Goal: Information Seeking & Learning: Learn about a topic

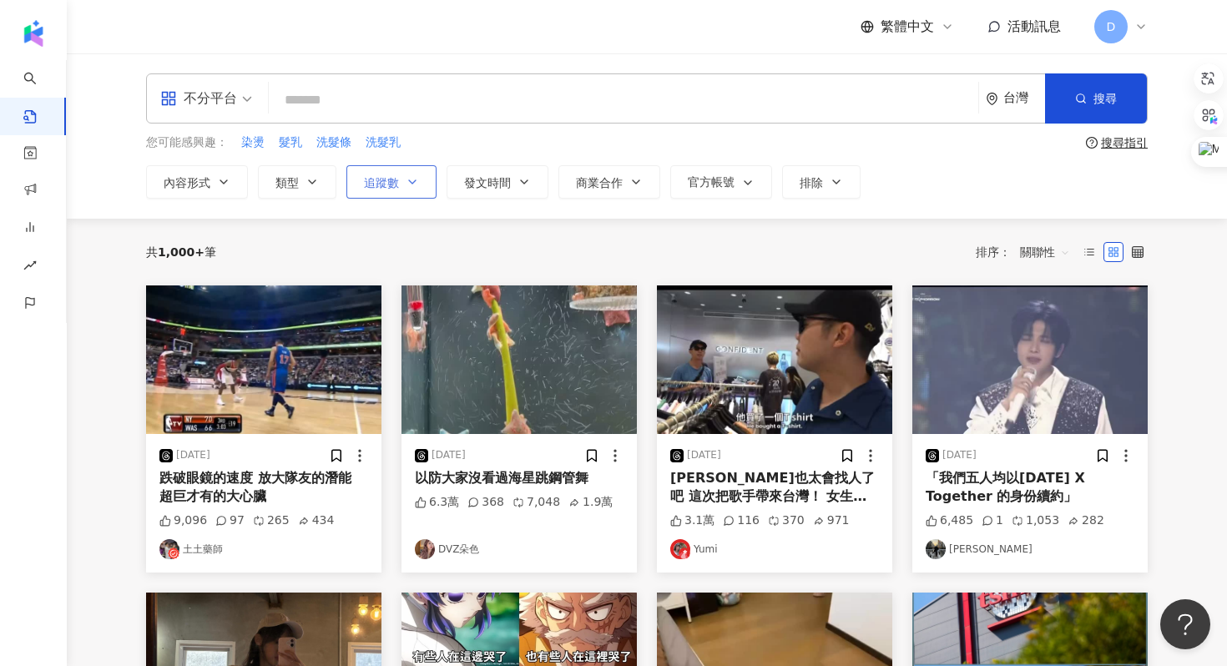
click at [395, 195] on button "追蹤數" at bounding box center [391, 181] width 90 height 33
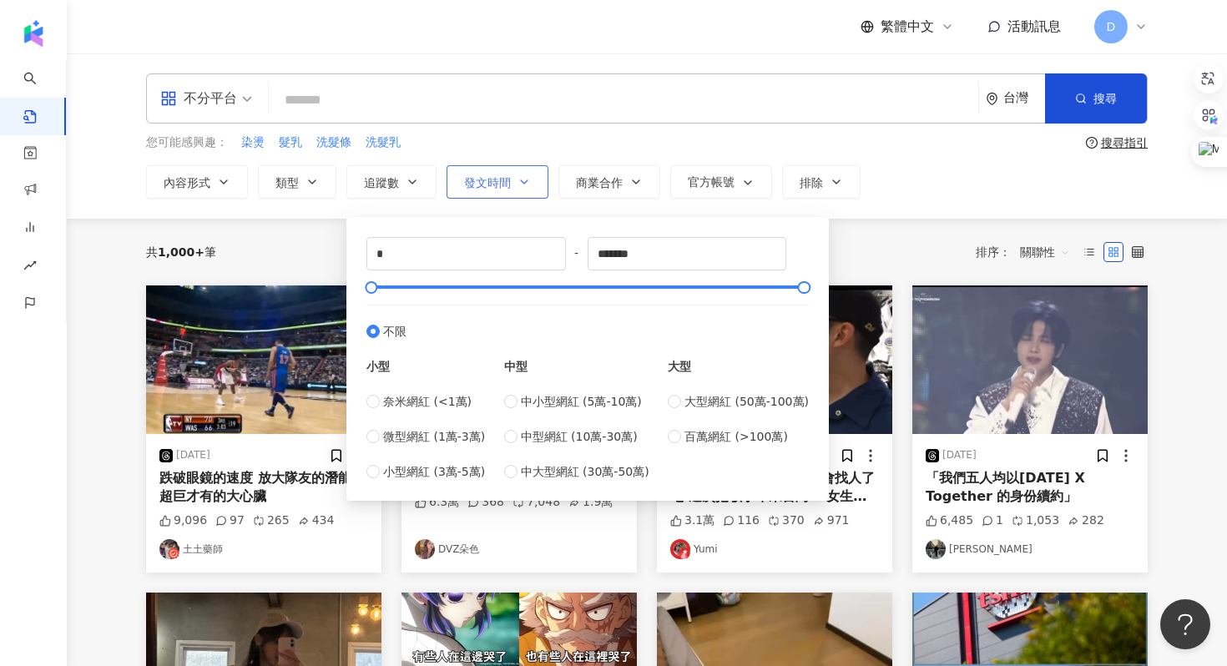
click at [533, 195] on button "發文時間" at bounding box center [498, 181] width 102 height 33
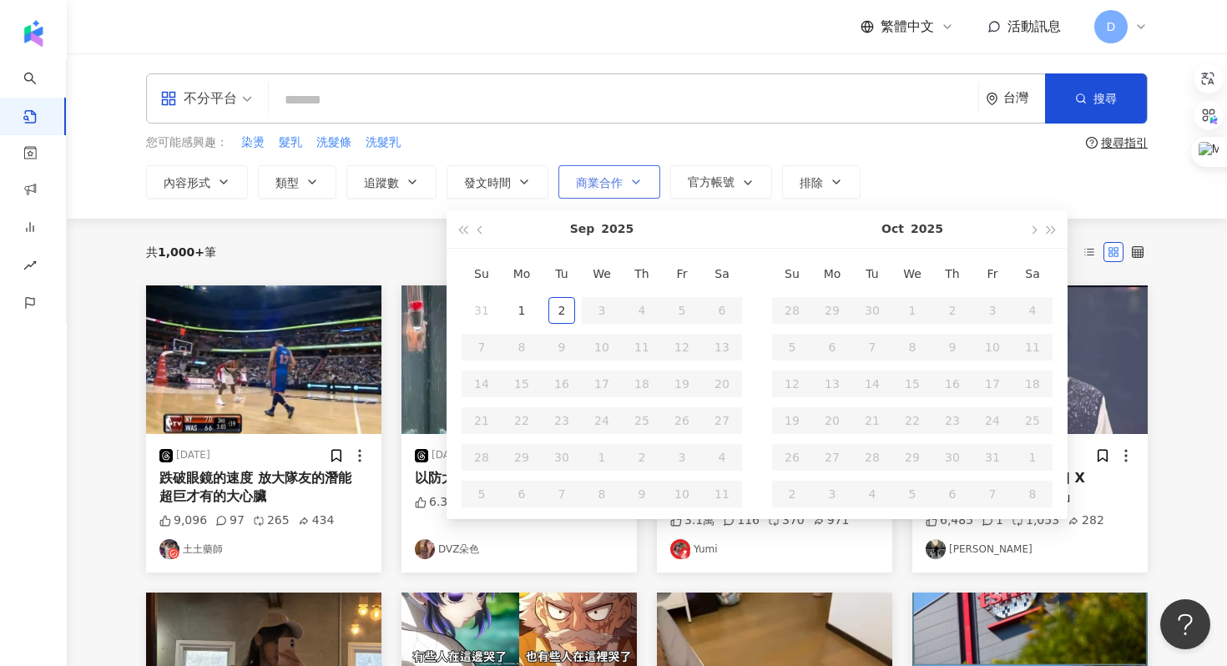
click at [610, 186] on span "商業合作" at bounding box center [599, 182] width 47 height 13
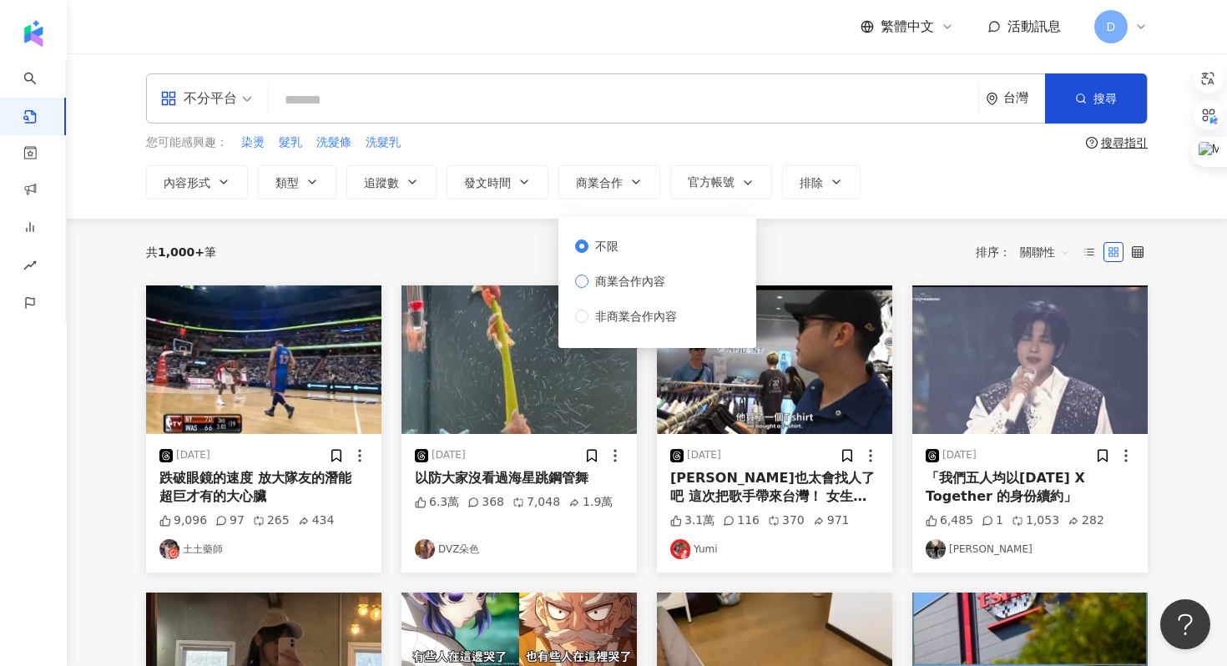
click at [632, 276] on span "商業合作內容" at bounding box center [630, 281] width 83 height 18
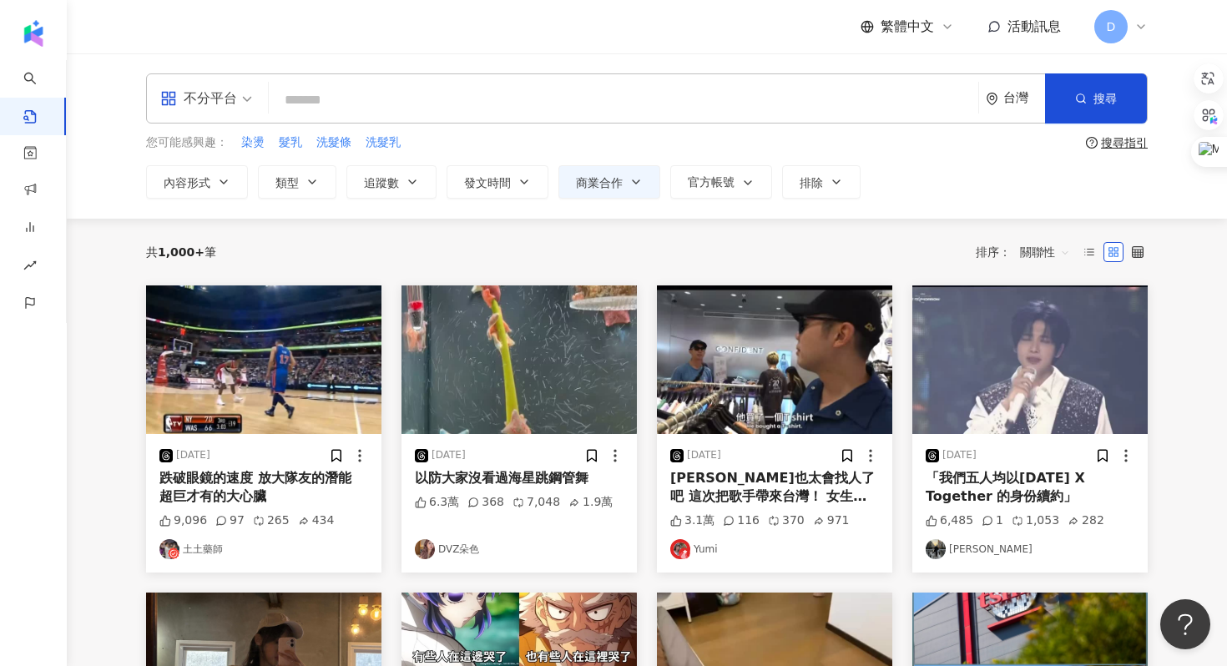
click at [543, 111] on input "search" at bounding box center [623, 100] width 696 height 36
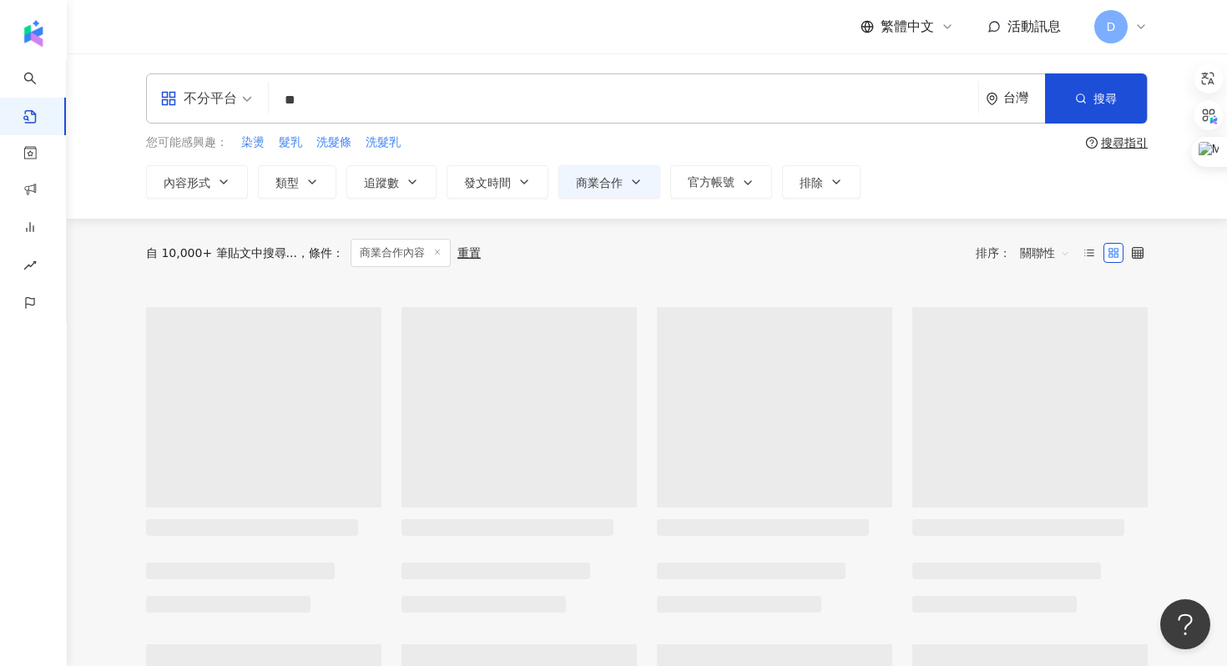
type input "*"
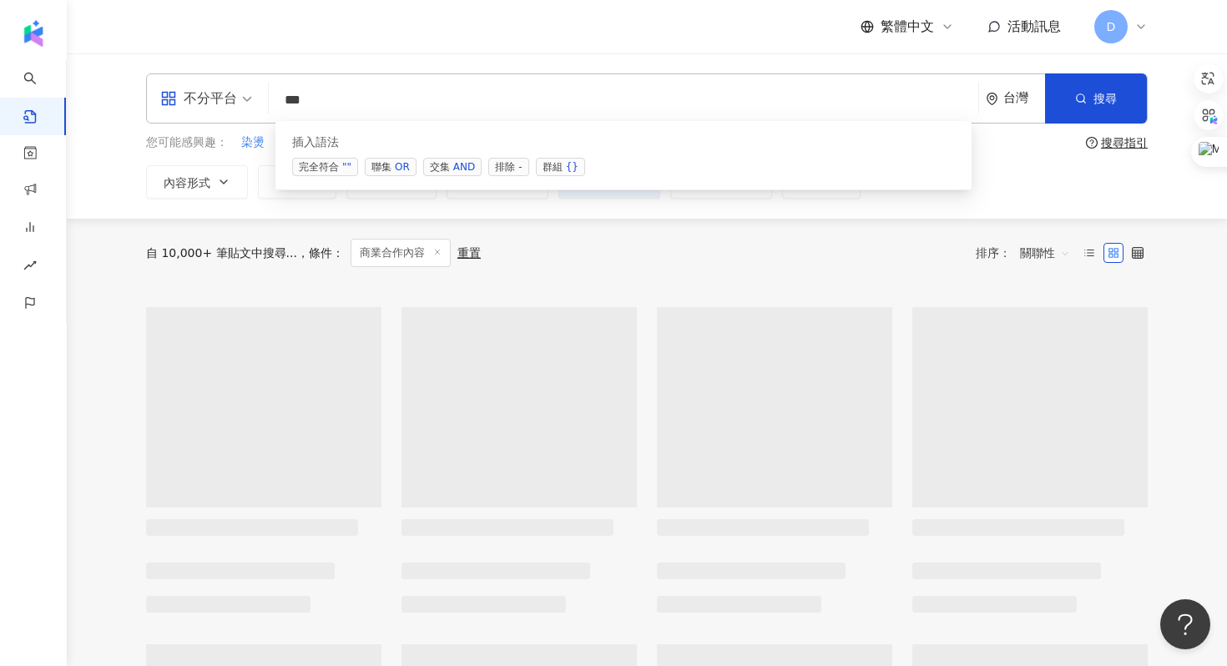
click at [405, 159] on div "OR" at bounding box center [402, 167] width 15 height 17
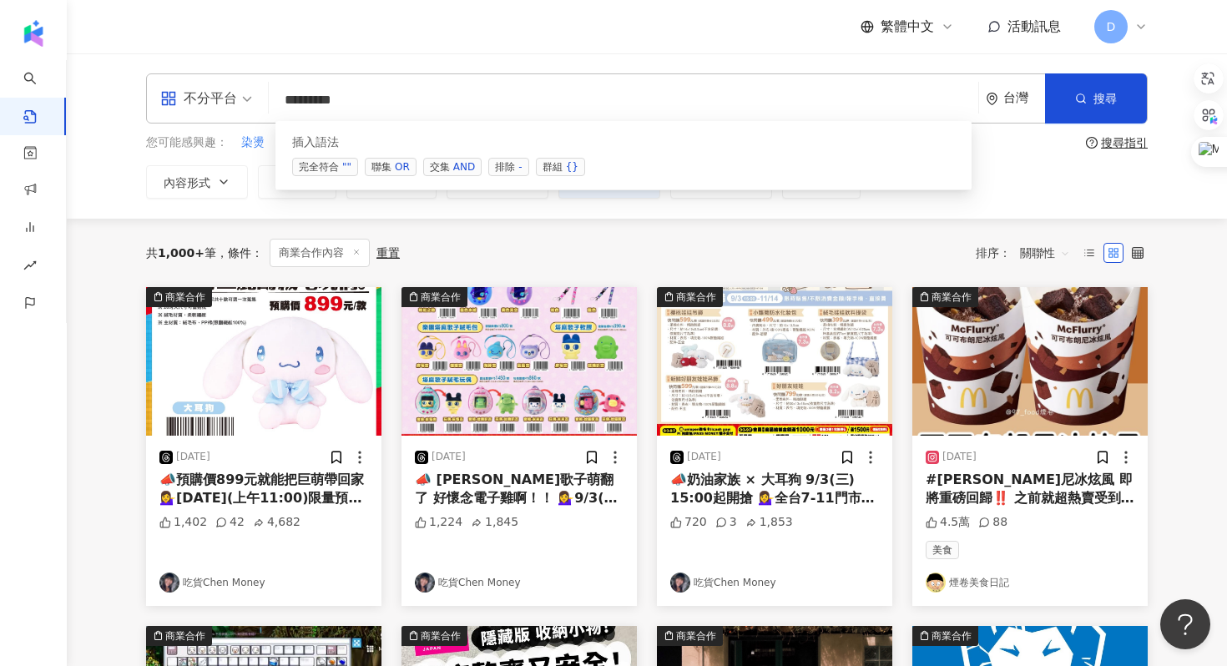
click at [397, 170] on div "OR" at bounding box center [402, 167] width 15 height 17
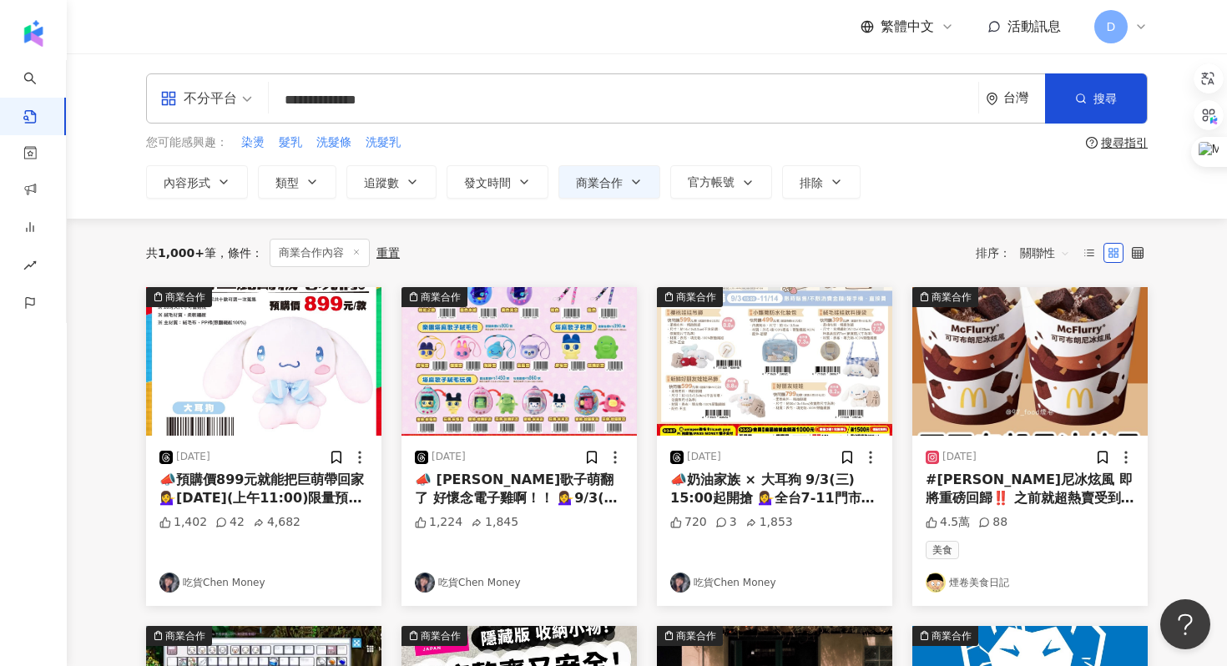
type input "**********"
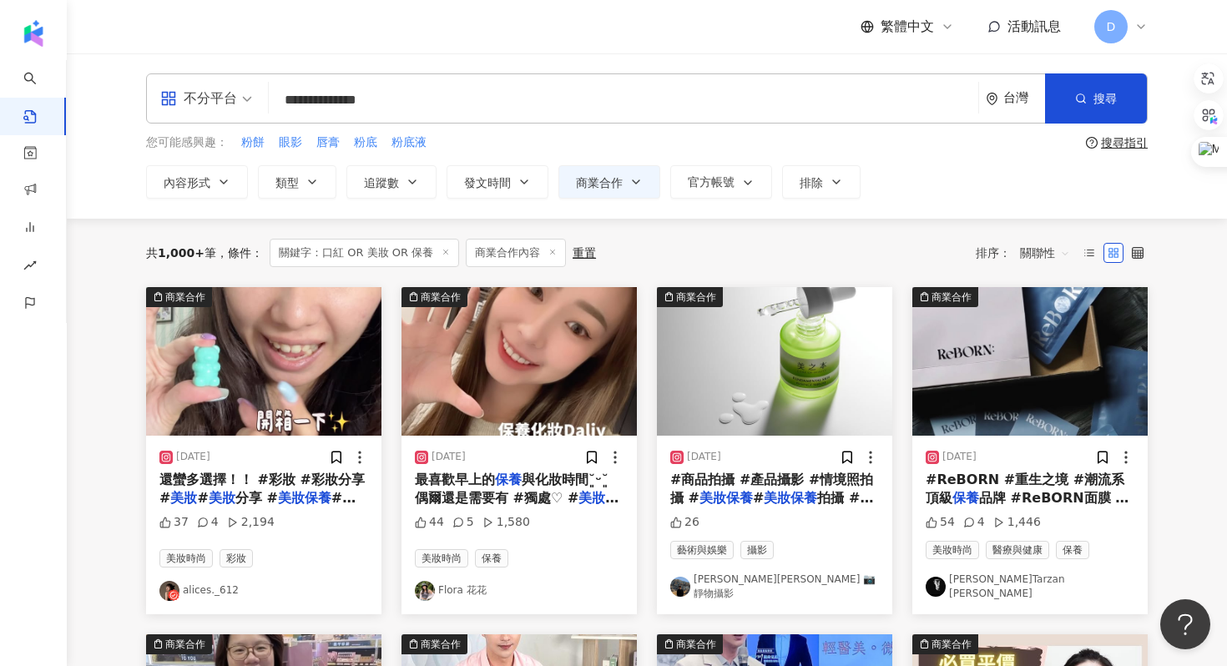
click at [1029, 252] on span "關聯性" at bounding box center [1045, 253] width 50 height 27
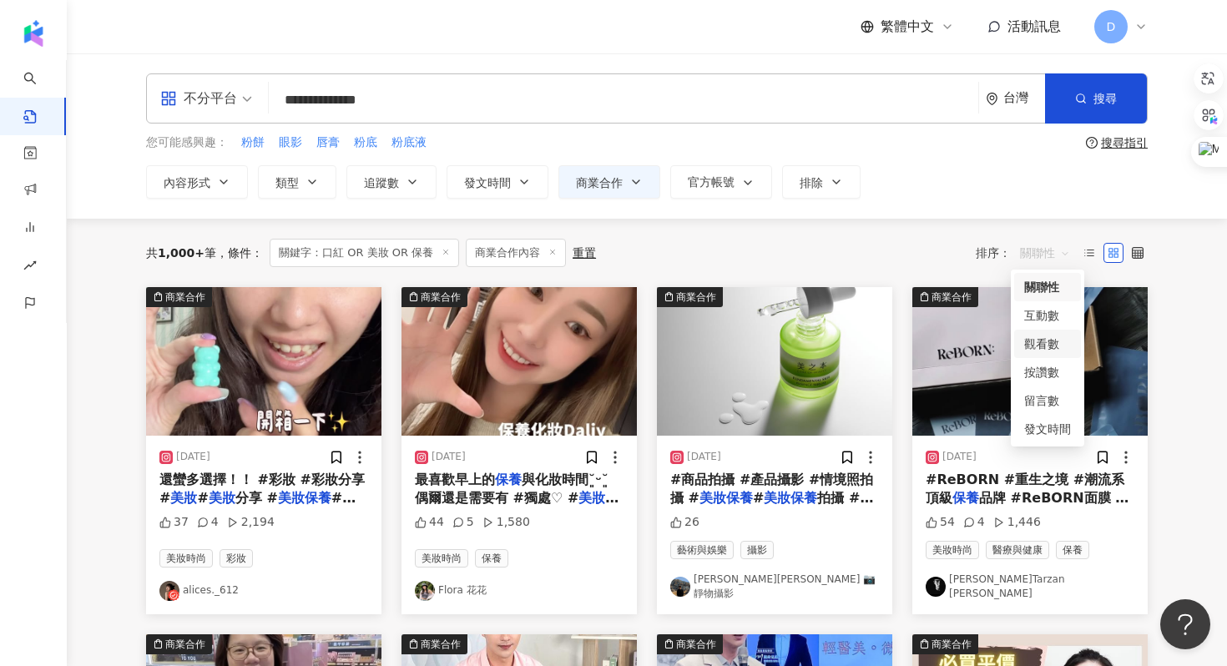
click at [1039, 344] on div "觀看數" at bounding box center [1047, 344] width 47 height 18
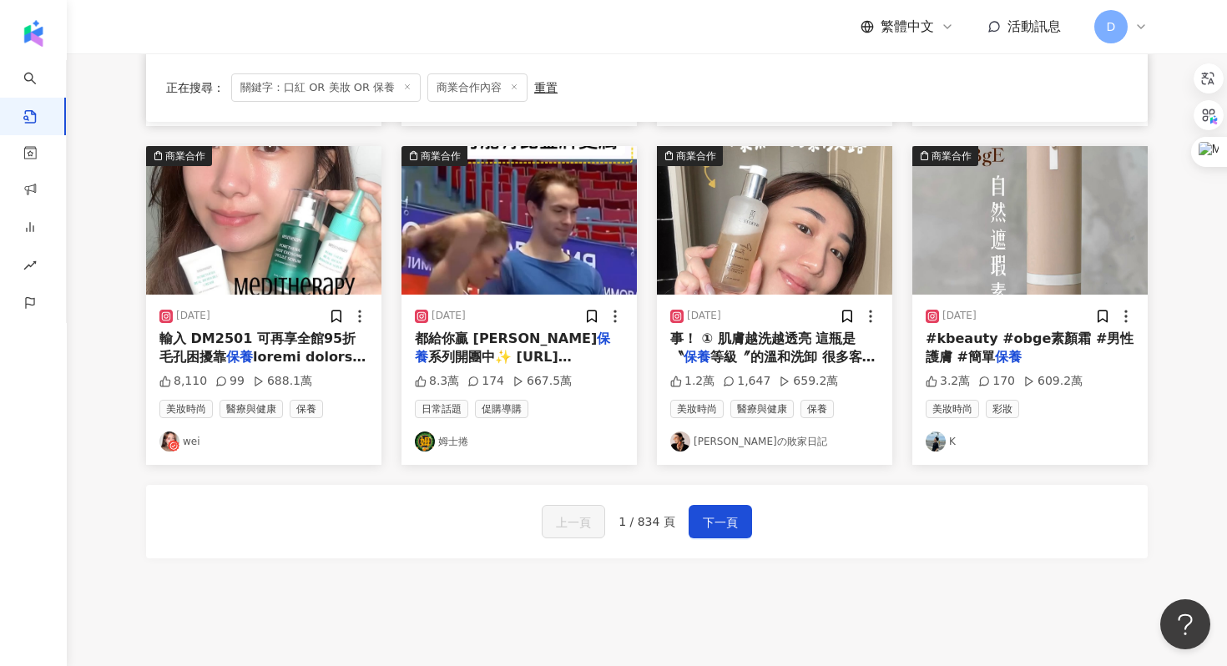
scroll to position [846, 0]
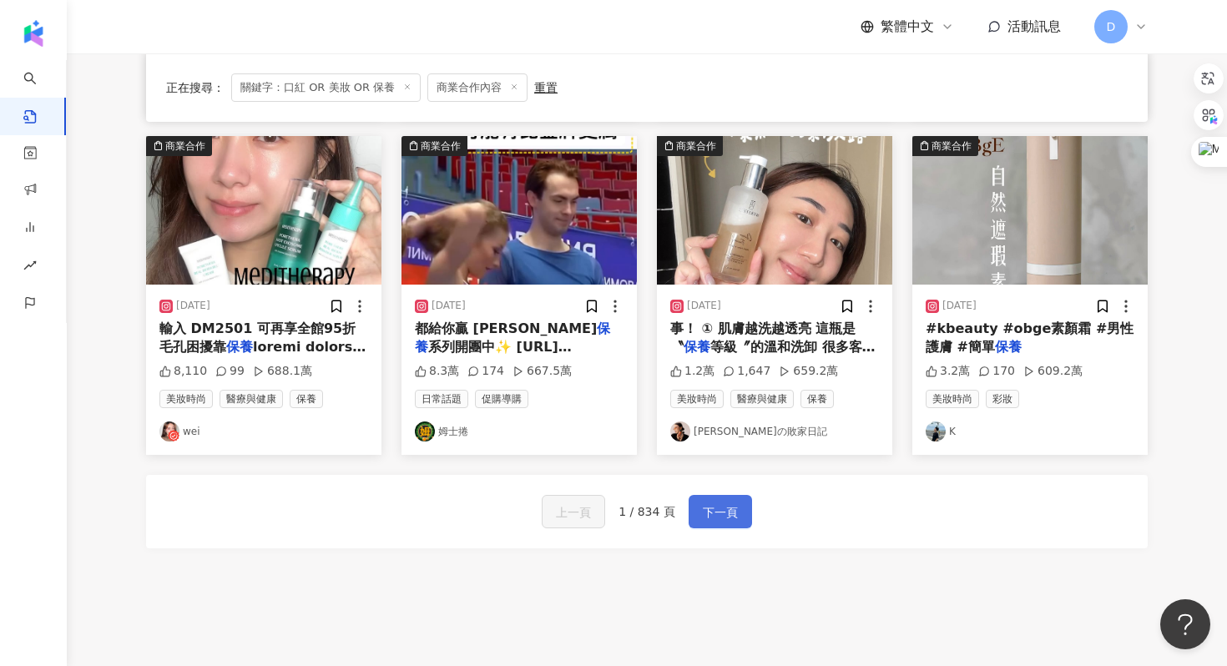
click at [709, 508] on span "下一頁" at bounding box center [720, 513] width 35 height 20
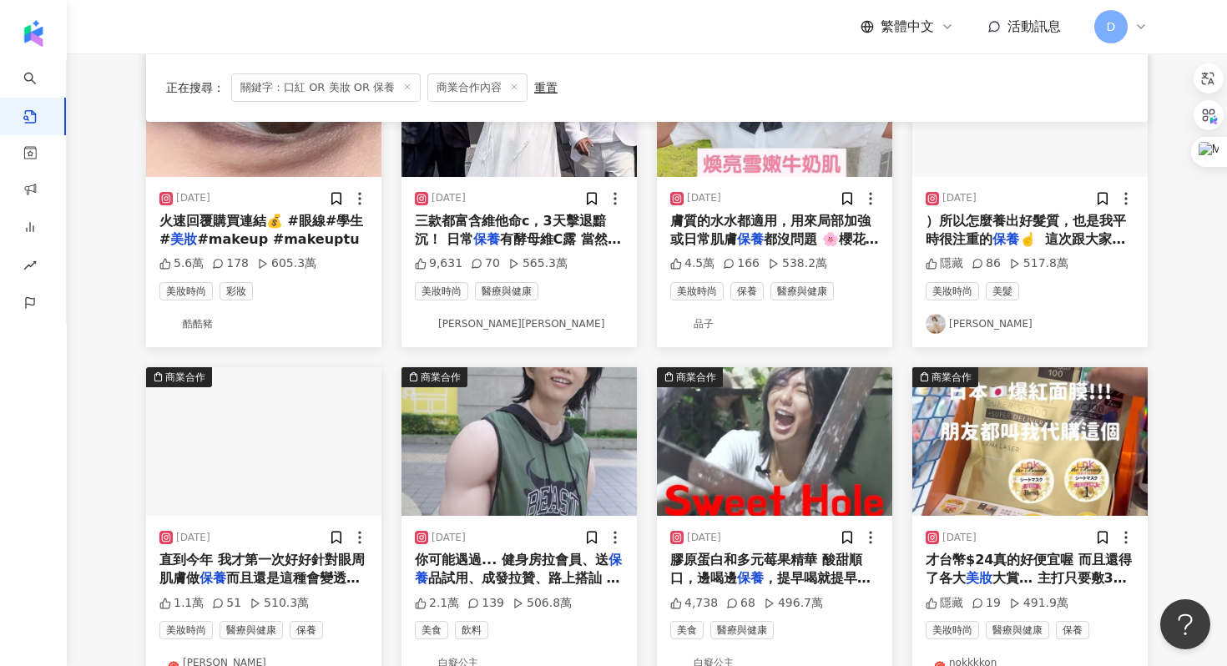
scroll to position [0, 0]
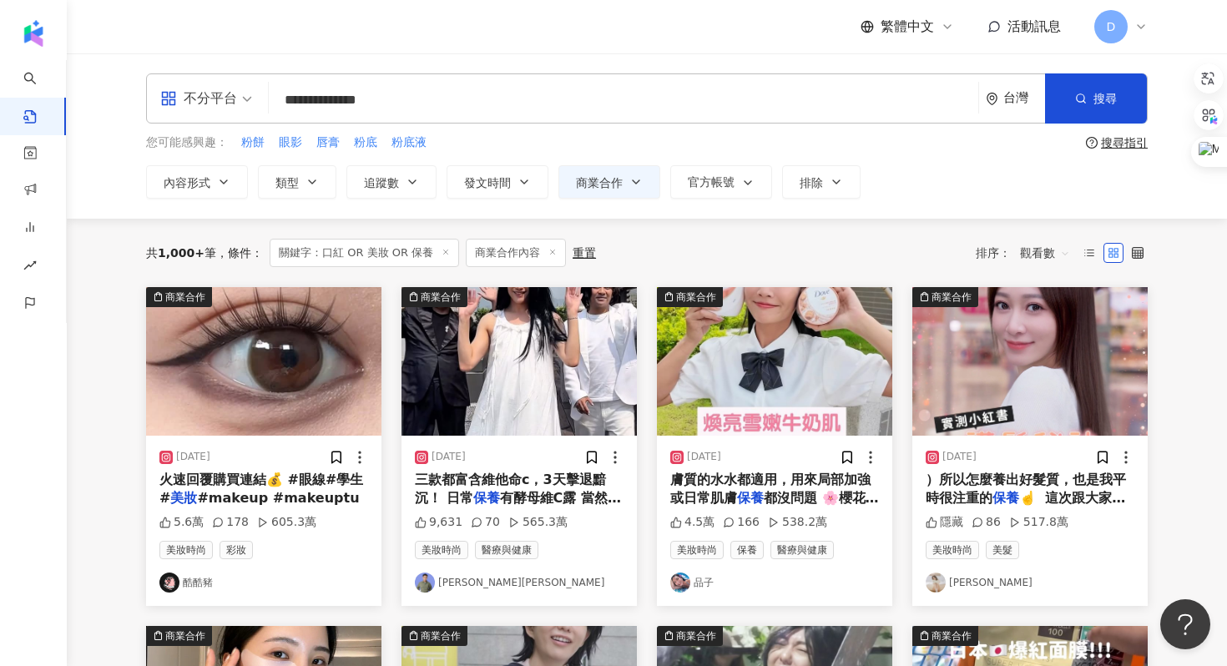
click at [489, 493] on mark "保養" at bounding box center [486, 498] width 27 height 16
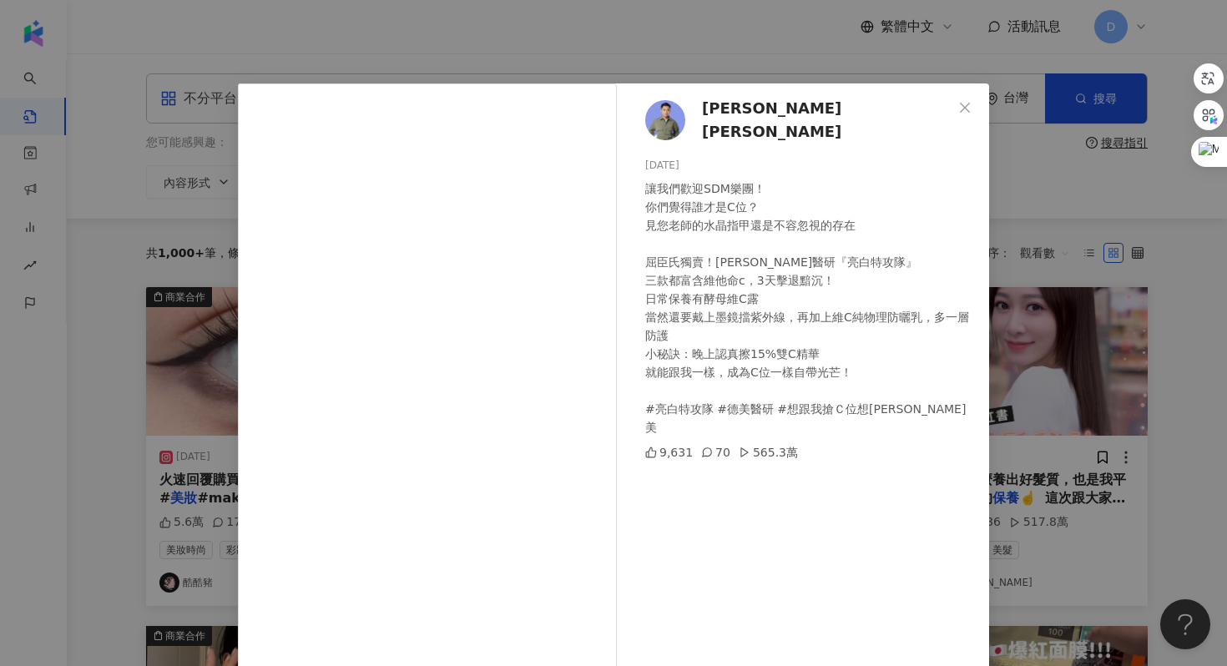
scroll to position [83, 0]
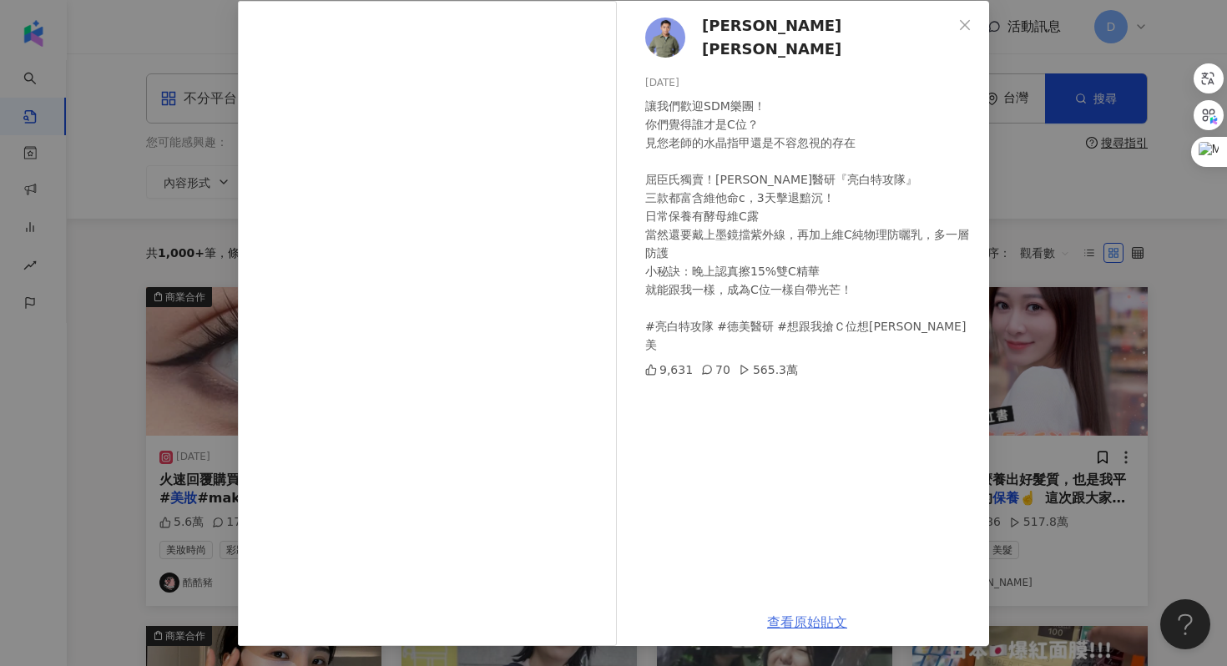
click at [782, 623] on link "查看原始貼文" at bounding box center [807, 622] width 80 height 16
click at [1042, 105] on div "[PERSON_NAME][PERSON_NAME] [DATE] 讓我們歡迎SDM樂團！ 你們覺得誰才是C位？ 見您老師的水晶指甲還是不容忽視的存在 屈臣氏…" at bounding box center [613, 333] width 1227 height 666
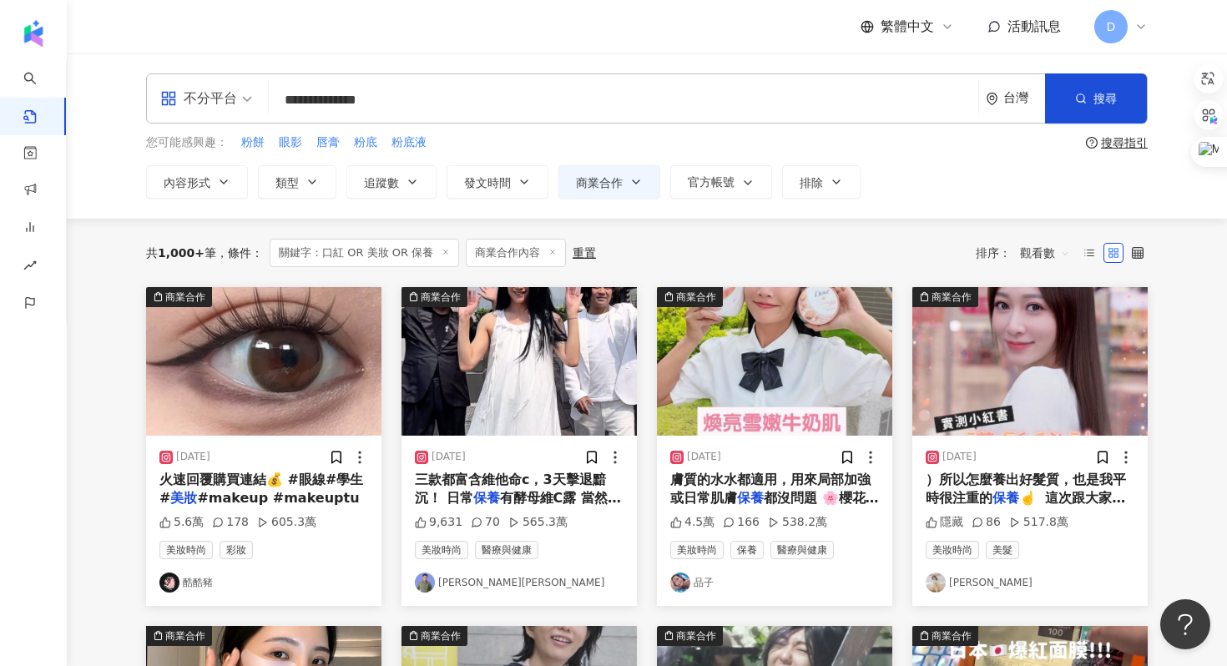
scroll to position [101, 0]
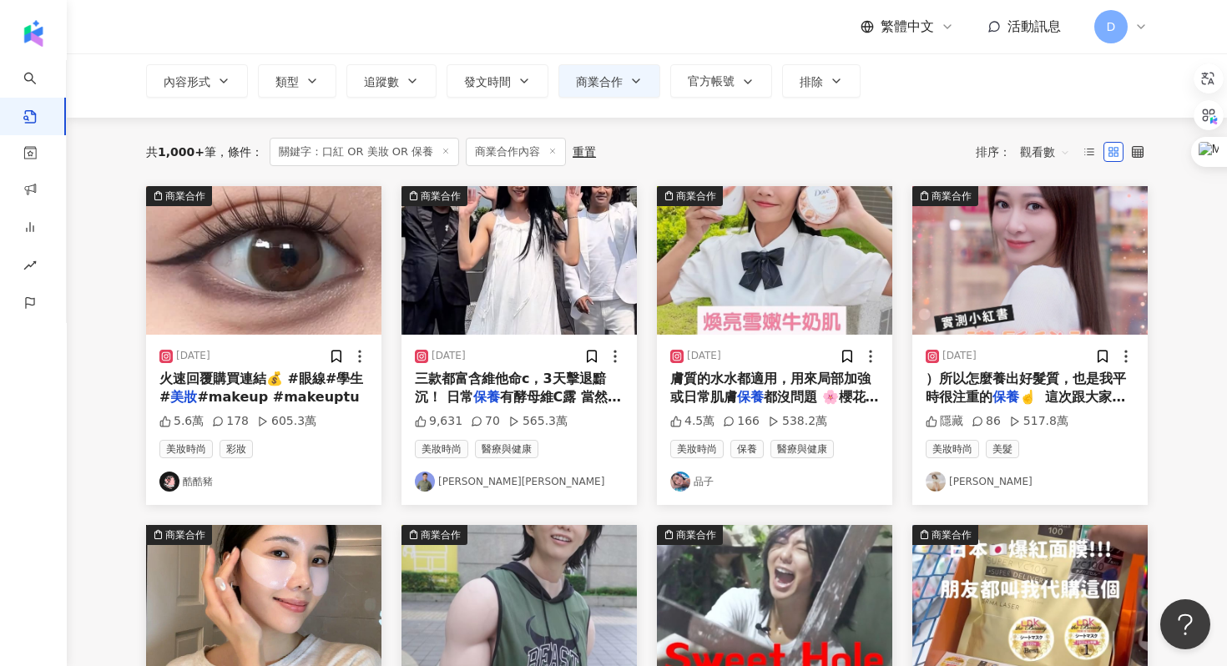
click at [1017, 382] on span "）所以怎麼養出好髮質，也是我平時很注重的" at bounding box center [1026, 388] width 200 height 34
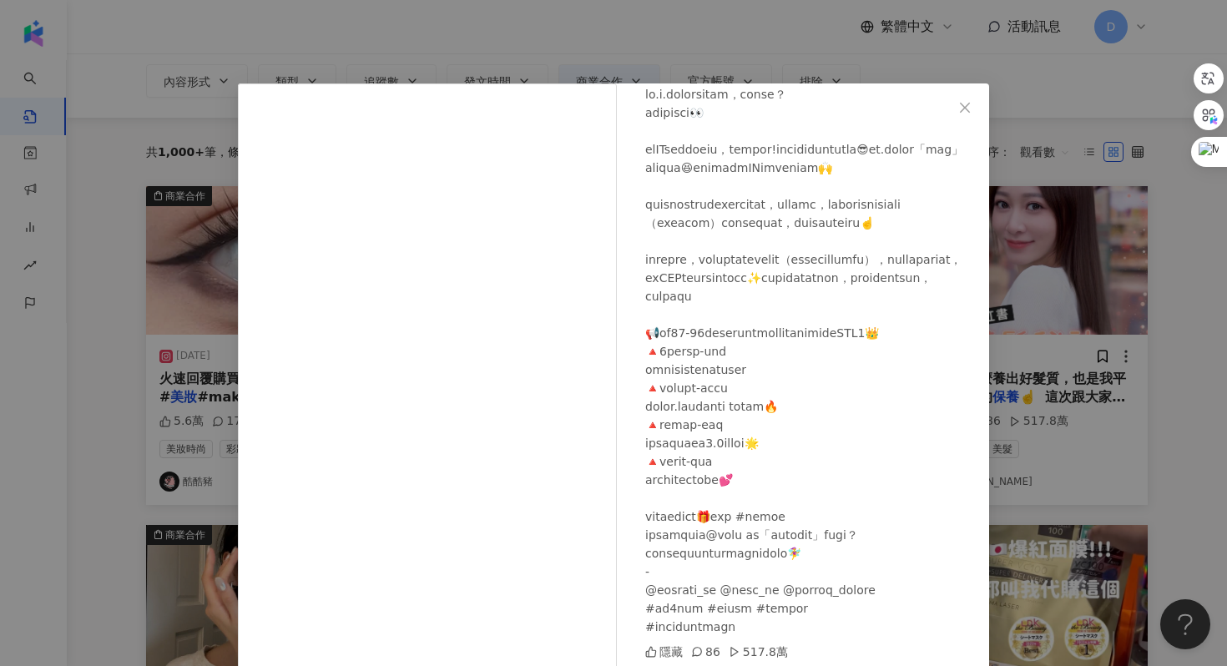
scroll to position [63, 0]
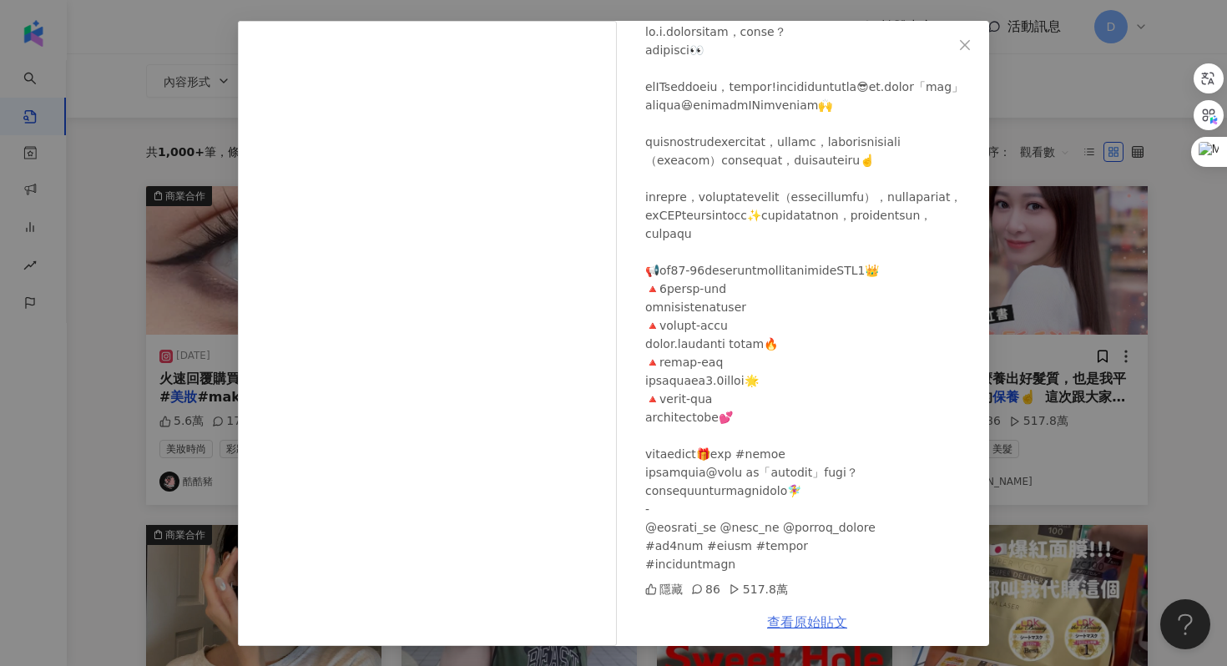
click at [806, 615] on link "查看原始貼文" at bounding box center [807, 622] width 80 height 16
click at [1018, 347] on div "[PERSON_NAME] [DATE] 隱藏 86 517.8萬 查看原始貼文" at bounding box center [613, 333] width 1227 height 666
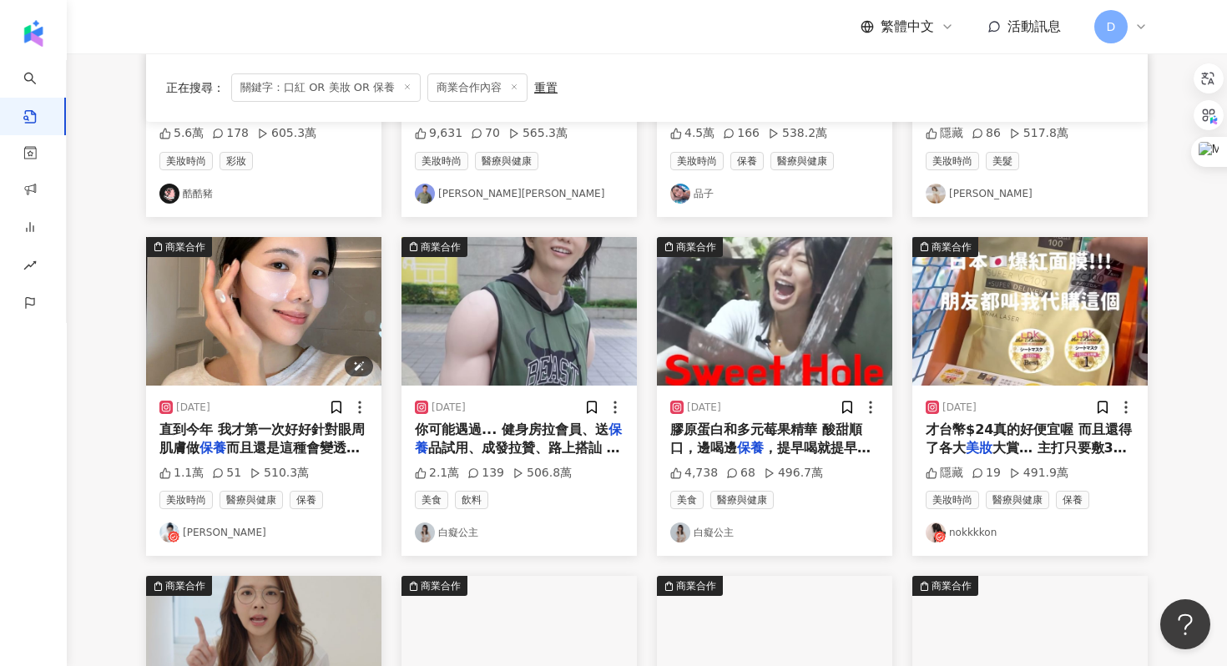
scroll to position [388, 0]
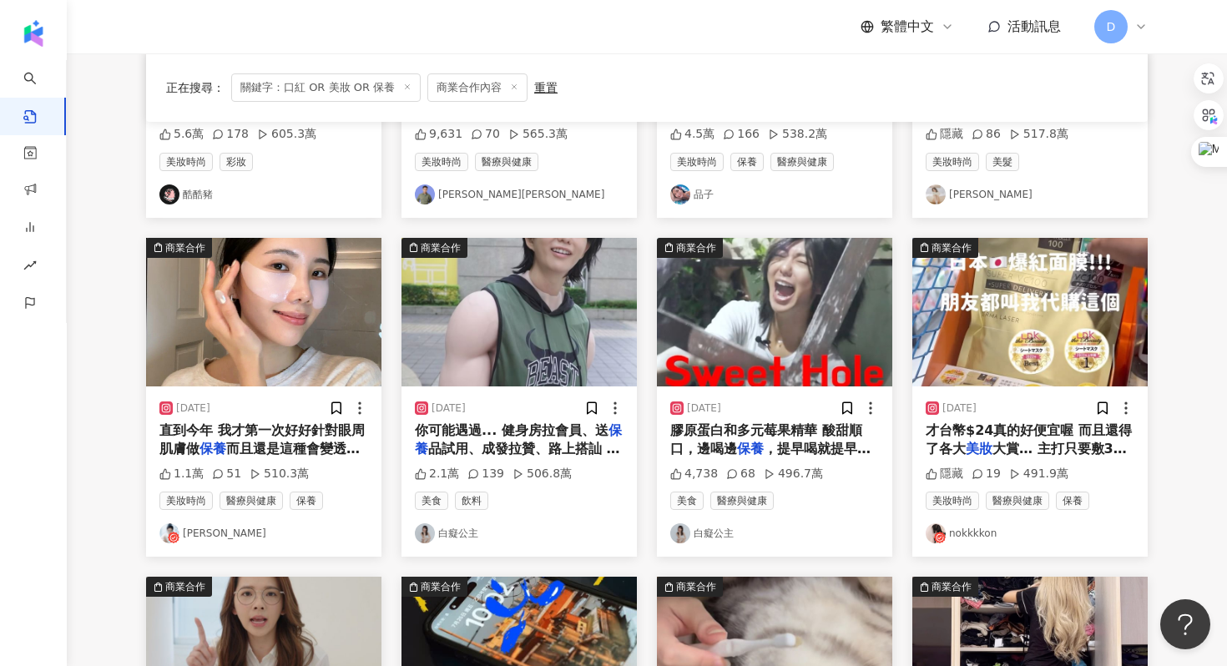
click at [295, 442] on span "而且還是這種會變透明的眼膜＋震動眼" at bounding box center [259, 458] width 200 height 34
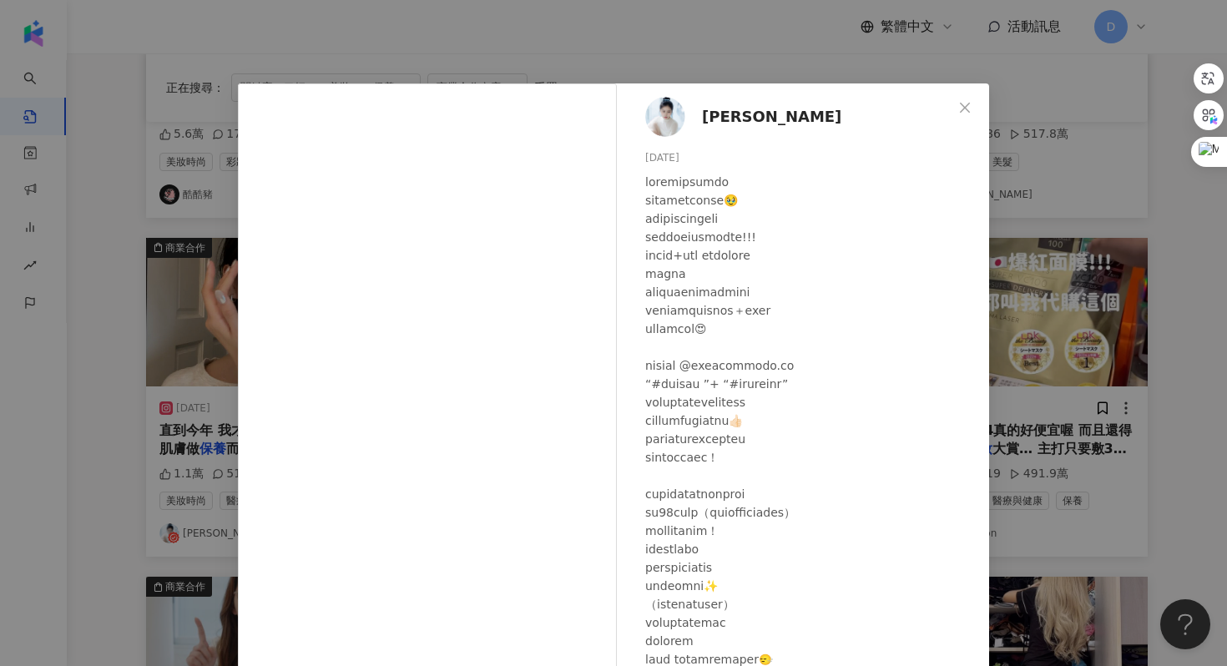
scroll to position [86, 0]
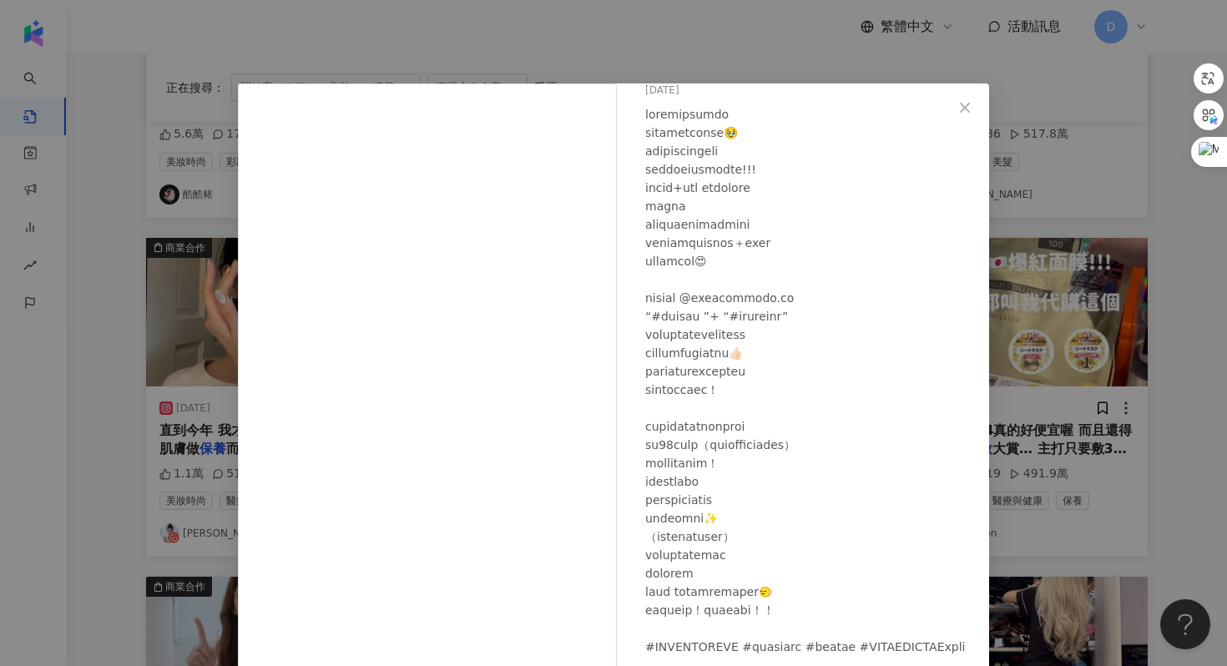
click at [1021, 342] on div "[PERSON_NAME] [DATE] 1.1萬 51 510.3萬 查看原始貼文" at bounding box center [613, 333] width 1227 height 666
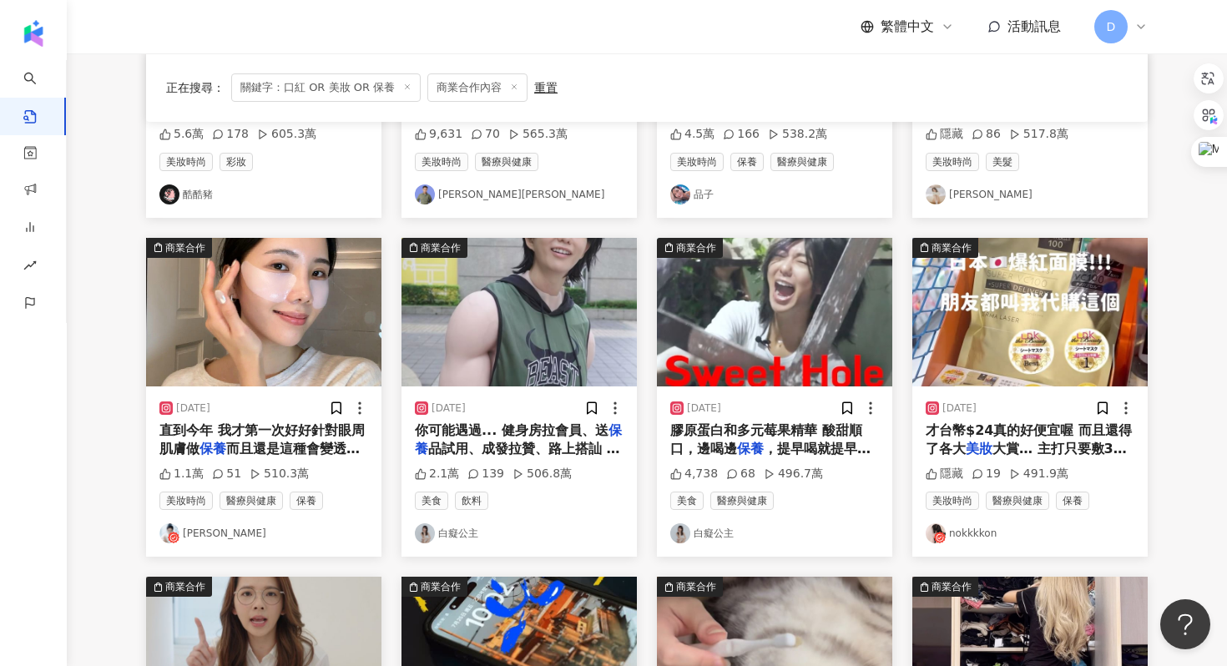
click at [456, 425] on span "你可能遇過... 健身房拉會員、送" at bounding box center [512, 430] width 194 height 16
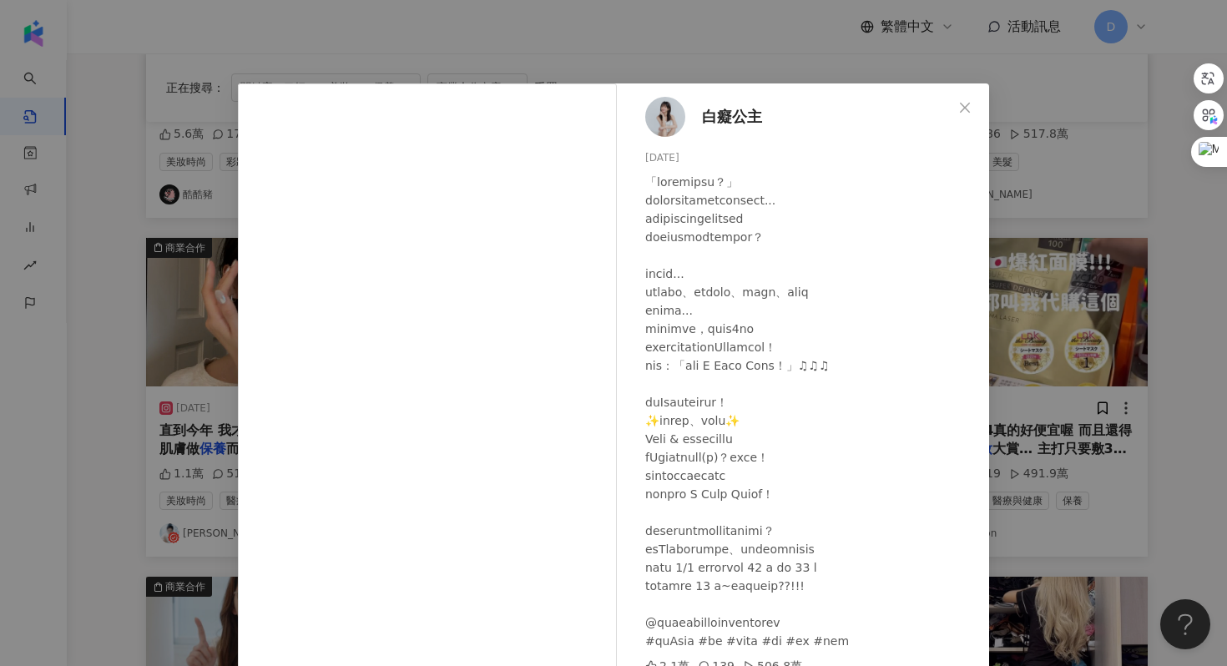
scroll to position [83, 0]
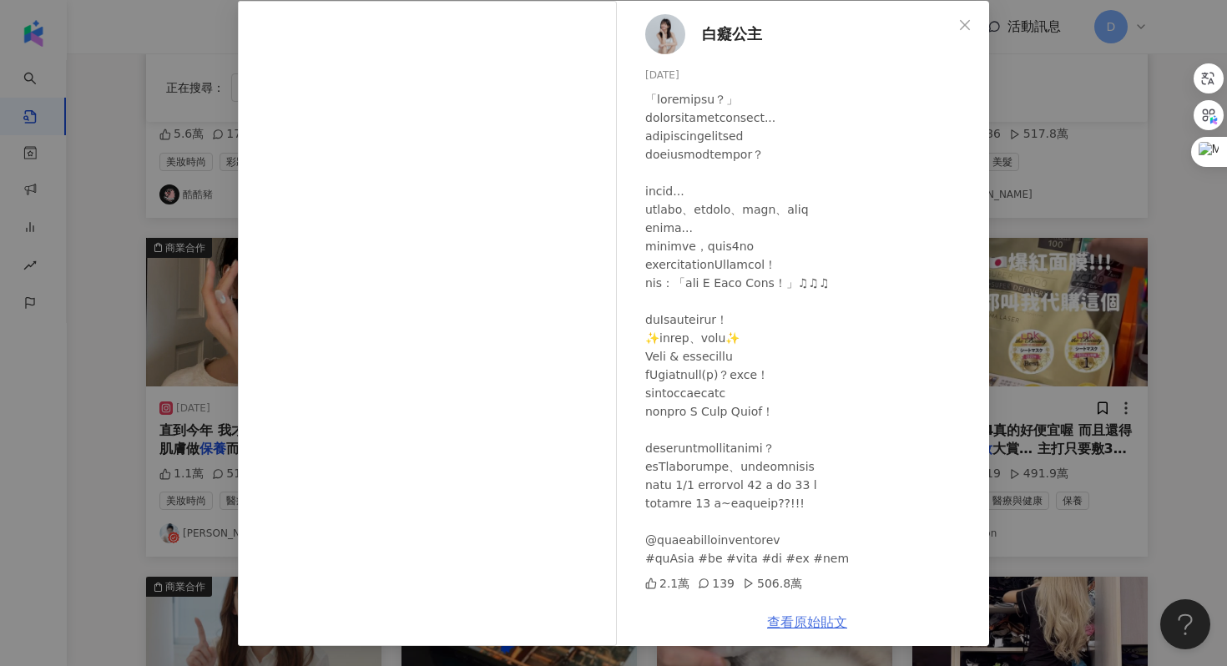
click at [830, 622] on link "查看原始貼文" at bounding box center [807, 622] width 80 height 16
click at [996, 268] on div "白癡公主 [DATE] 2.1萬 139 506.8萬 查看原始貼文" at bounding box center [613, 333] width 1227 height 666
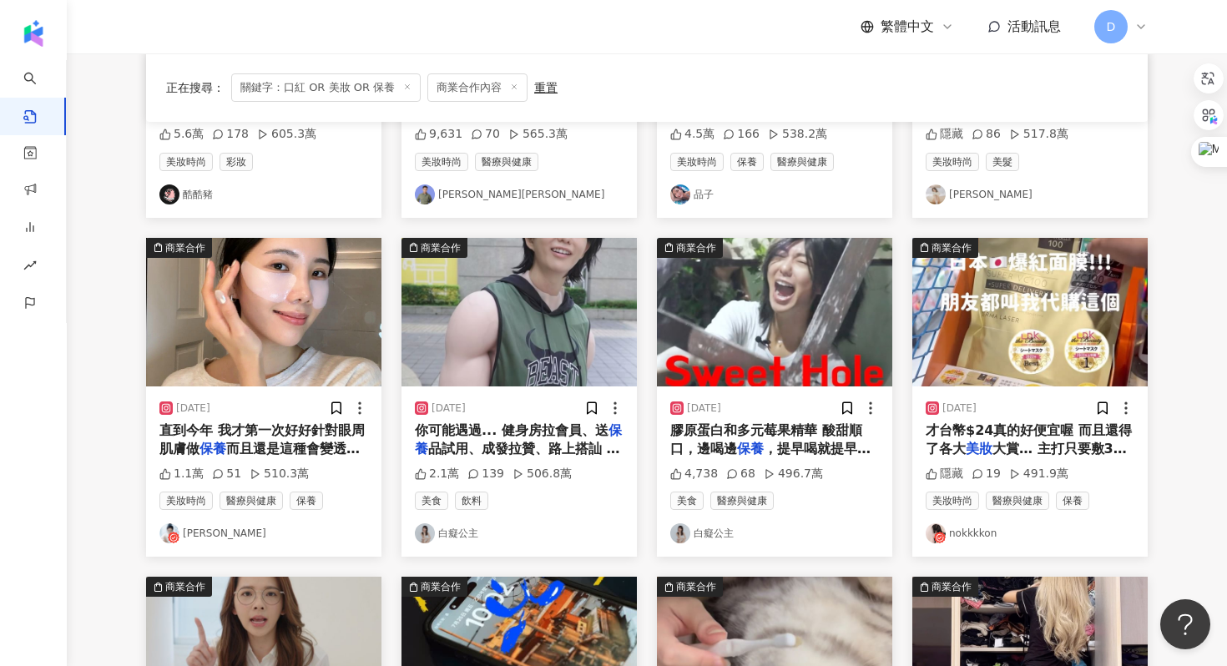
click at [690, 452] on span "膠原蛋白和多元莓果精華 酸甜順口，邊喝邊" at bounding box center [766, 439] width 192 height 34
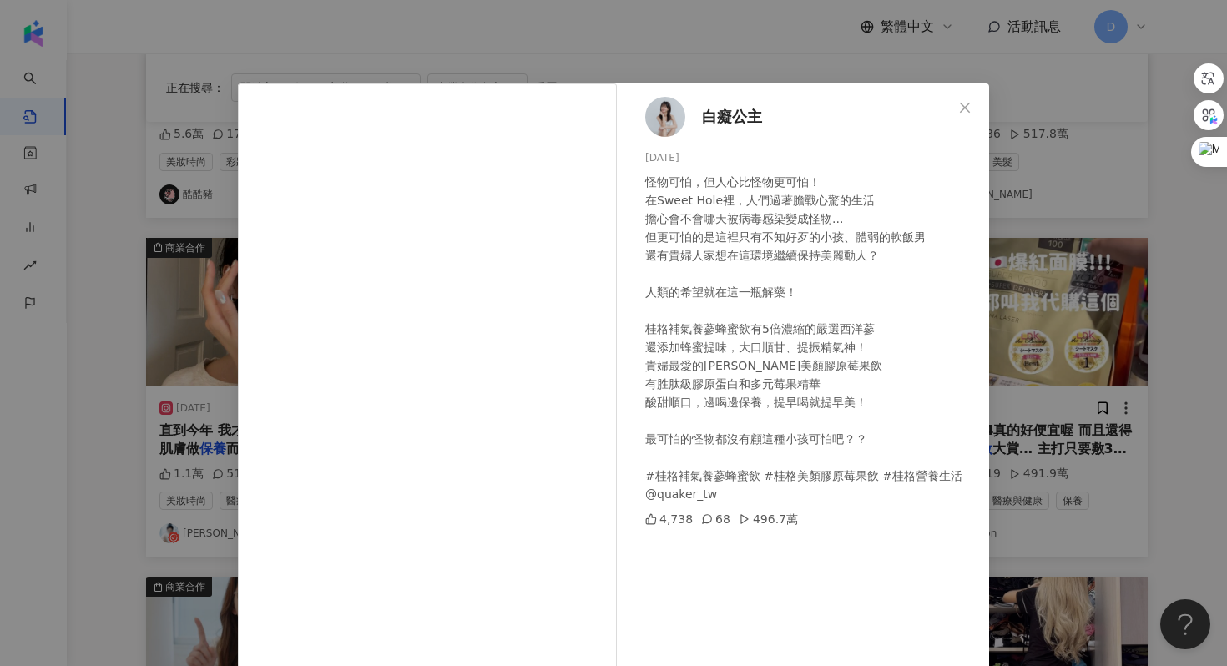
scroll to position [45, 0]
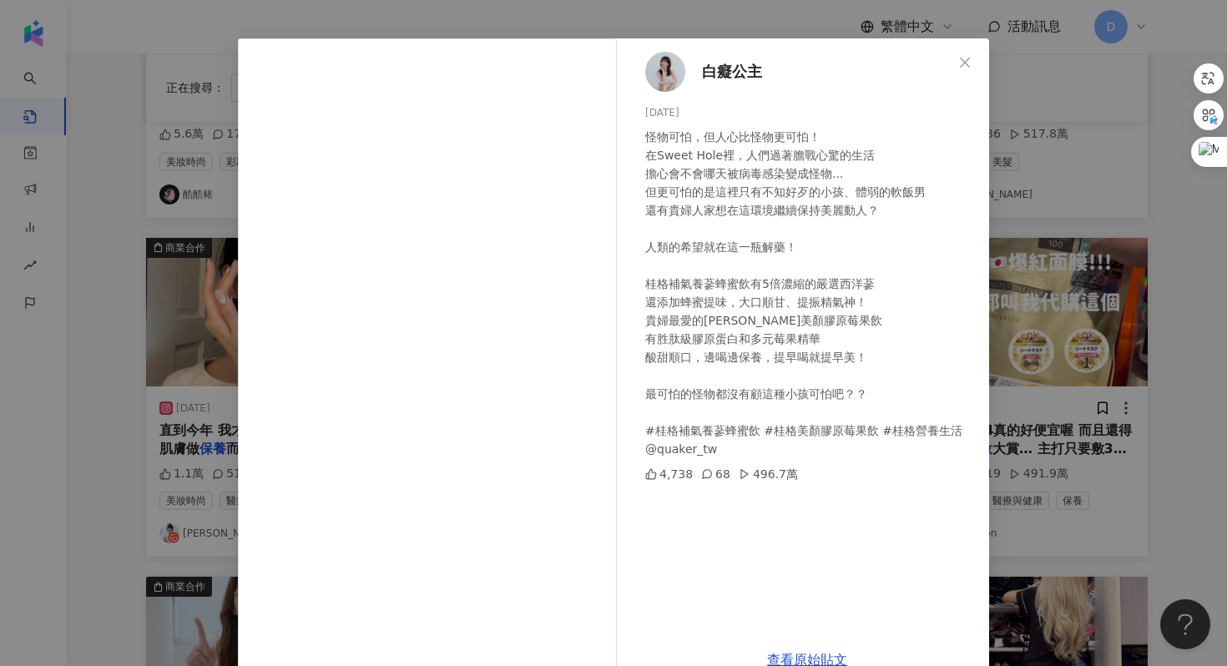
click at [1039, 258] on div "白癡公主 [DATE] 怪物可怕，但人心比怪物更可怕！ 在Sweet Hole裡，人們過著膽戰心驚的生活 擔心會不會哪天被病毒感染變成怪物... 但更可怕的是…" at bounding box center [613, 333] width 1227 height 666
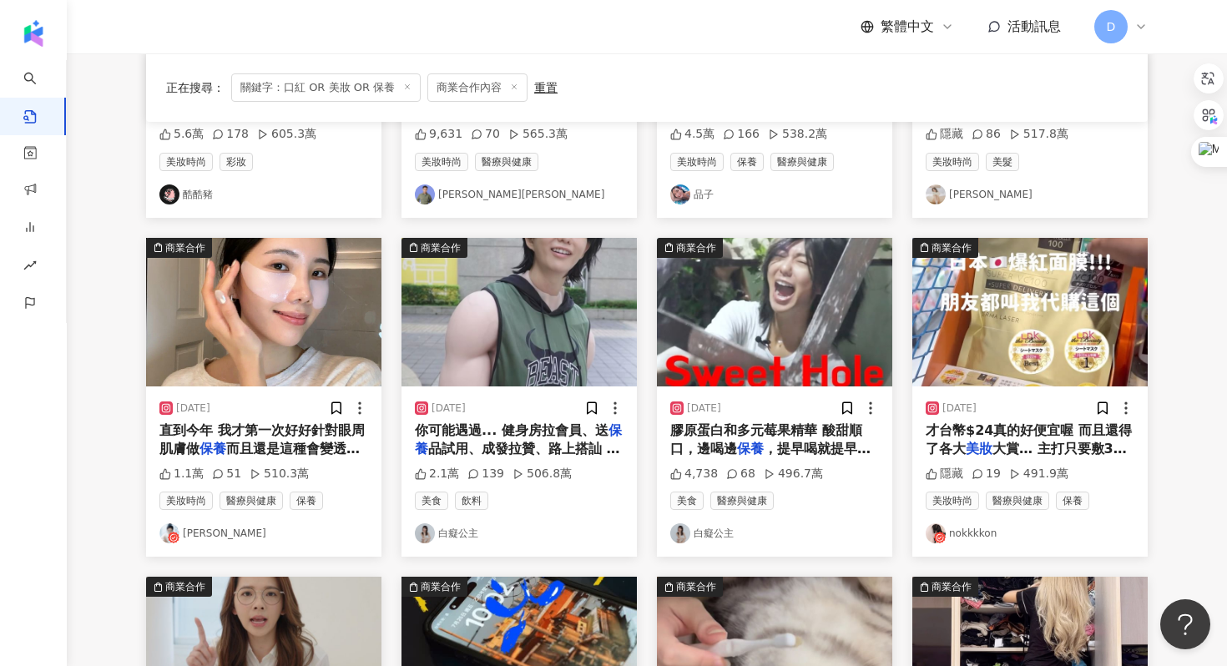
click at [994, 435] on span "才台幣$24真的好便宜喔 而且還得了各大" at bounding box center [1029, 439] width 206 height 34
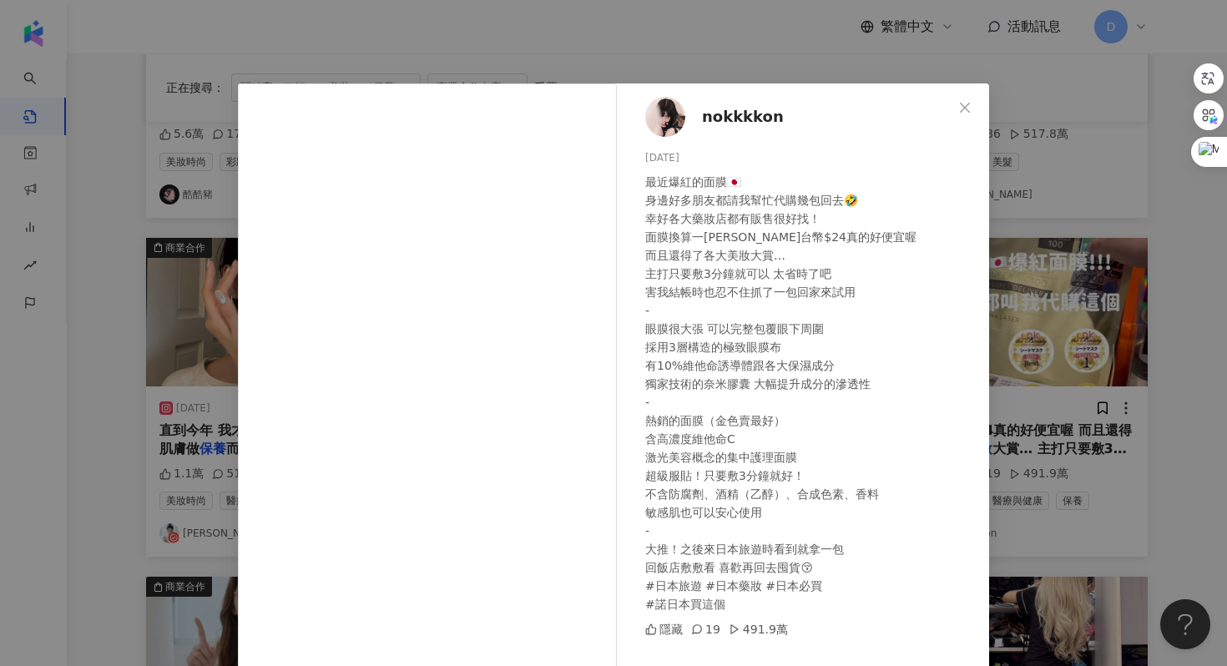
click at [994, 435] on div "nokkkkon [DATE] 最近爆紅的面膜🇯🇵 身邊好多朋友都請我幫忙代購幾包回去🤣 幸好各大藥妝店都有販售很好找！ 面膜換算一[PERSON_NAME]…" at bounding box center [613, 333] width 1227 height 666
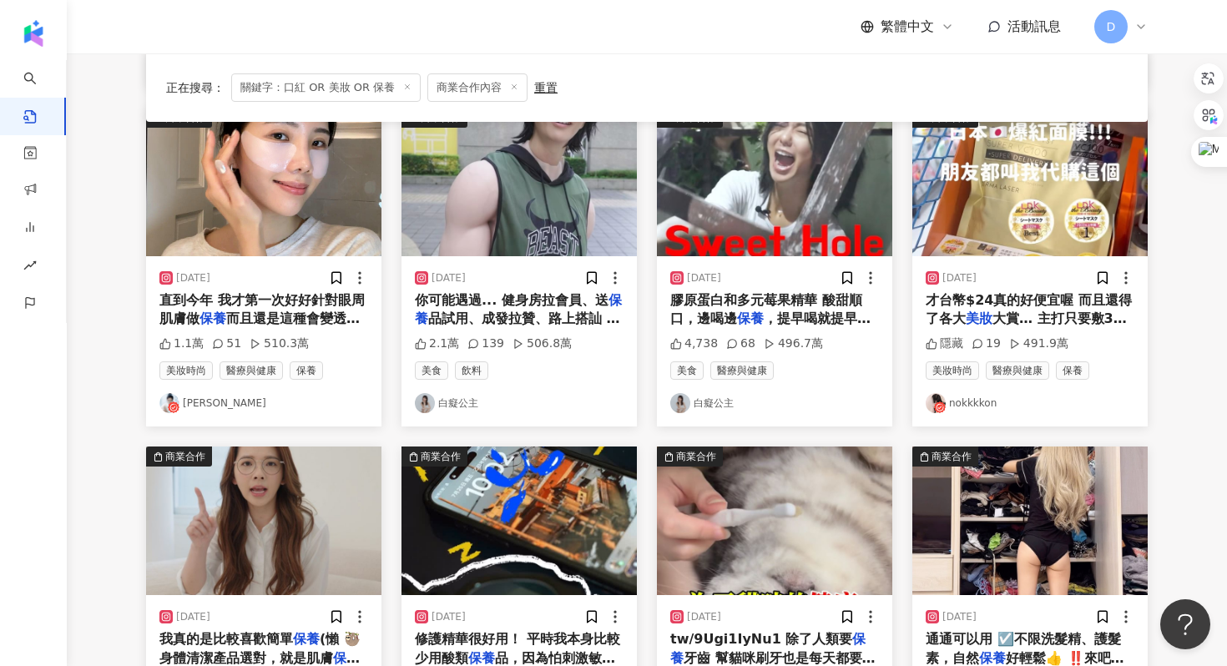
scroll to position [521, 0]
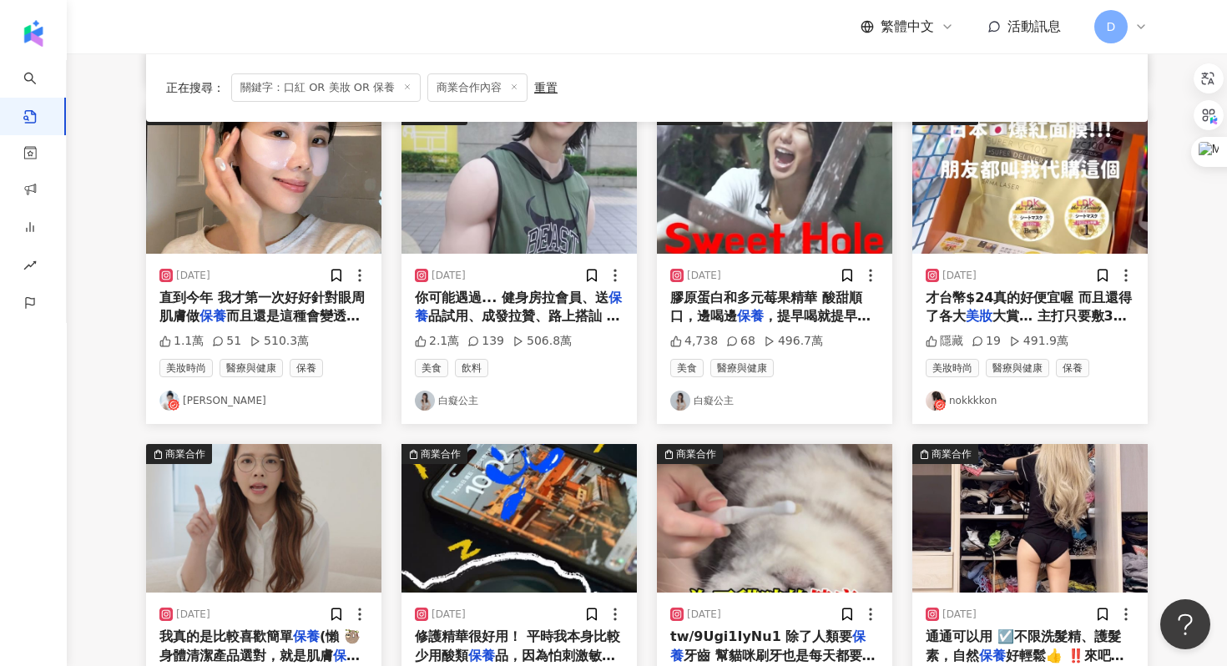
click at [1018, 296] on span "才台幣$24真的好便宜喔 而且還得了各大" at bounding box center [1029, 307] width 206 height 34
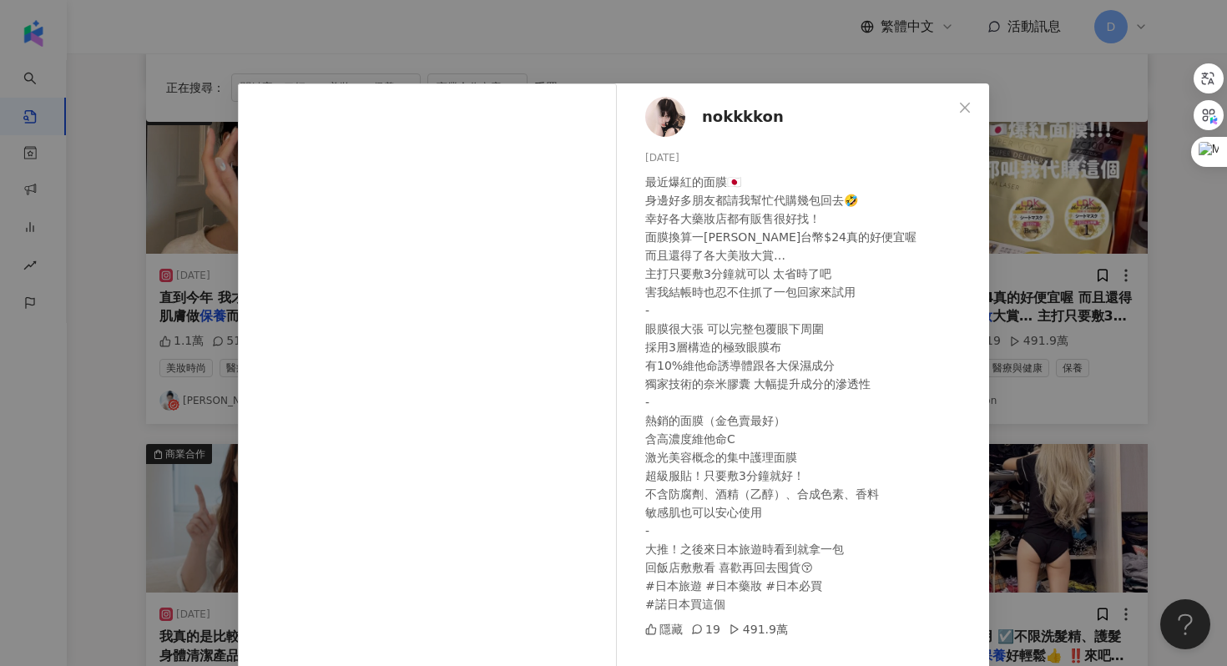
scroll to position [63, 0]
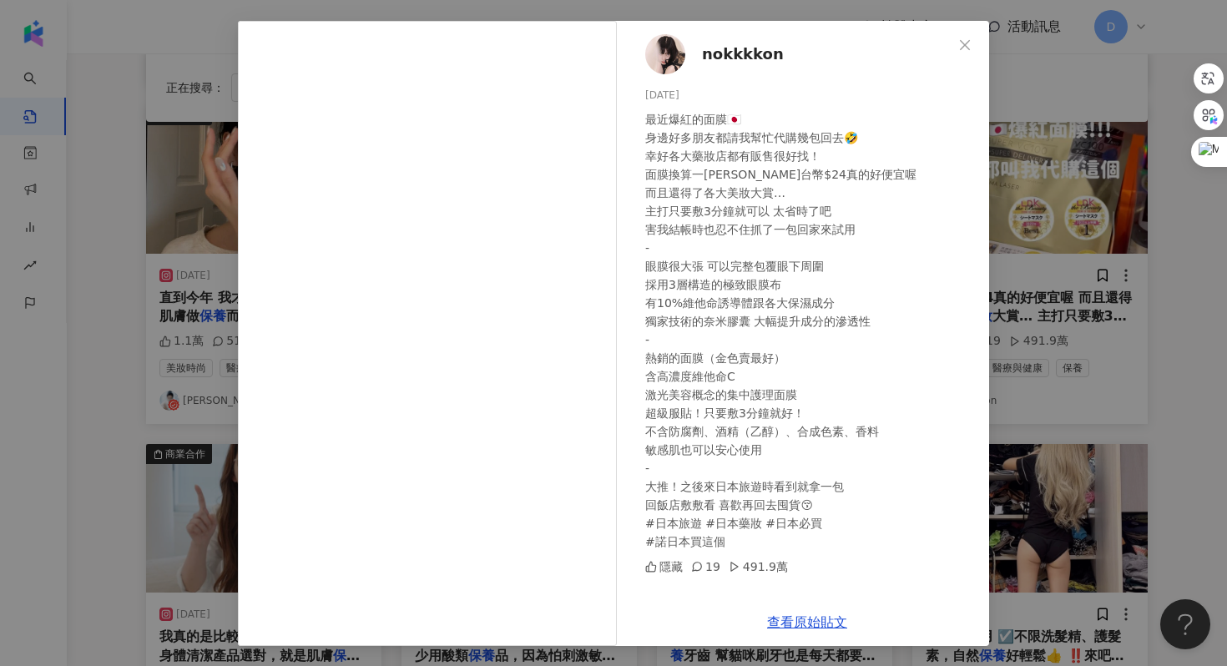
click at [1061, 204] on div "nokkkkon [DATE] 最近爆紅的面膜🇯🇵 身邊好多朋友都請我幫忙代購幾包回去🤣 幸好各大藥妝店都有販售很好找！ 面膜換算一[PERSON_NAME]…" at bounding box center [613, 333] width 1227 height 666
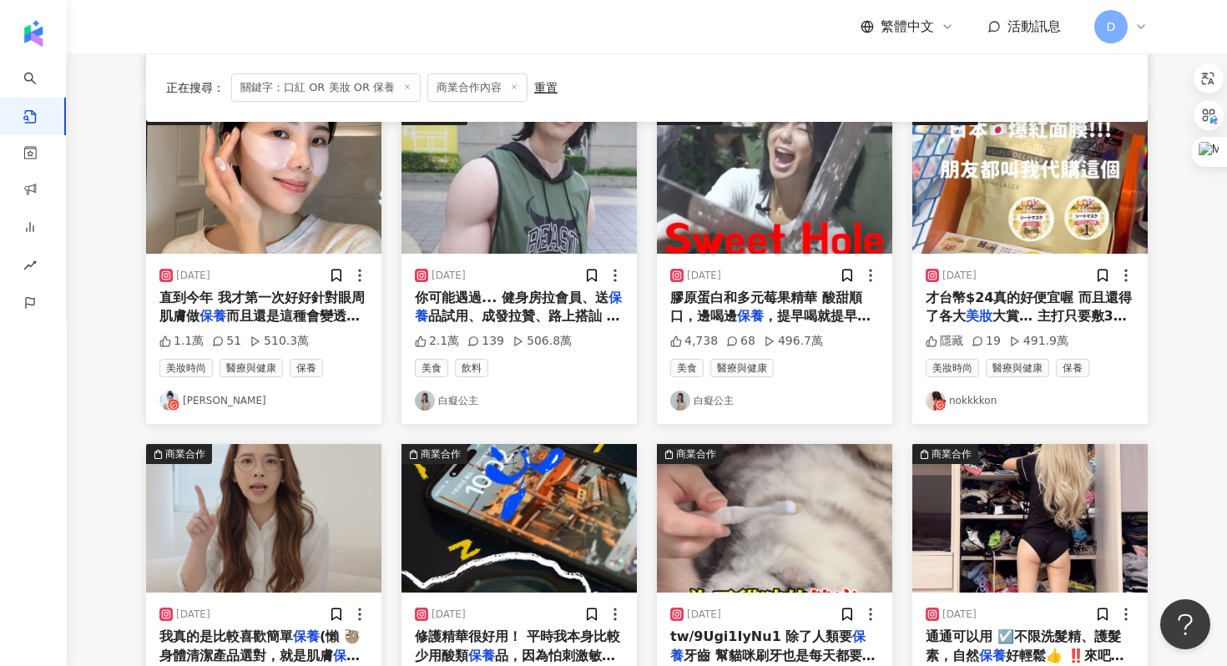
scroll to position [745, 0]
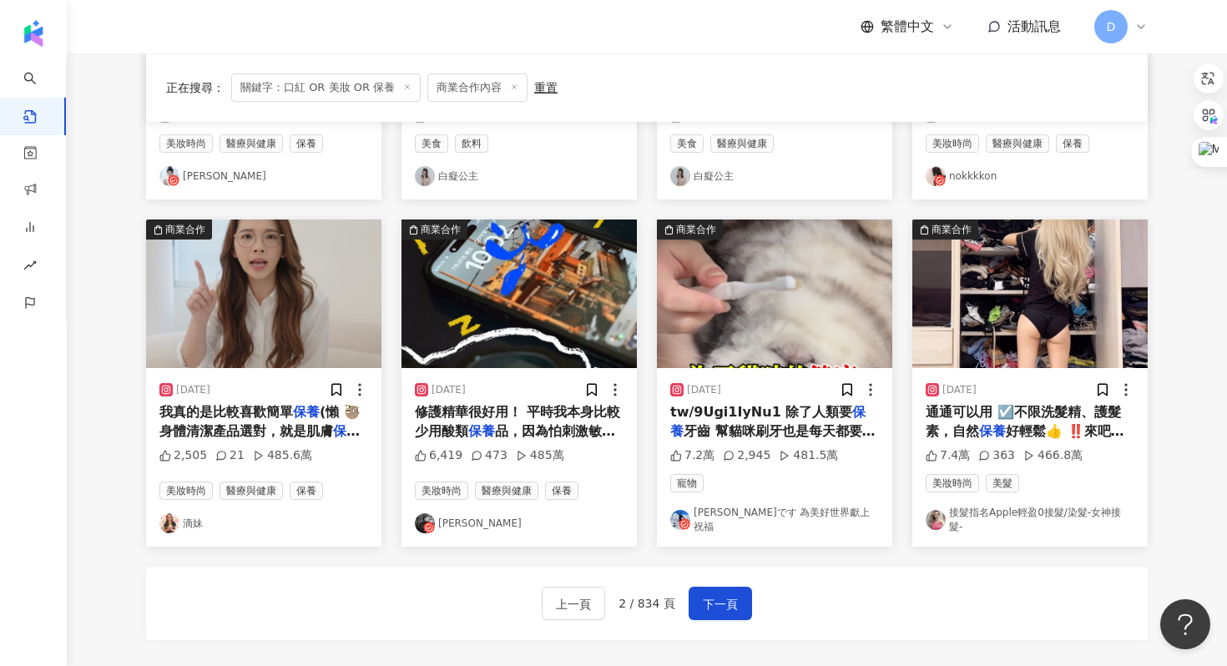
click at [470, 421] on div "修護精華很好用！ 平時我本身比較少用酸類 保養 品，因為怕刺激敏感 但是近期熬夜皮膚" at bounding box center [519, 422] width 209 height 38
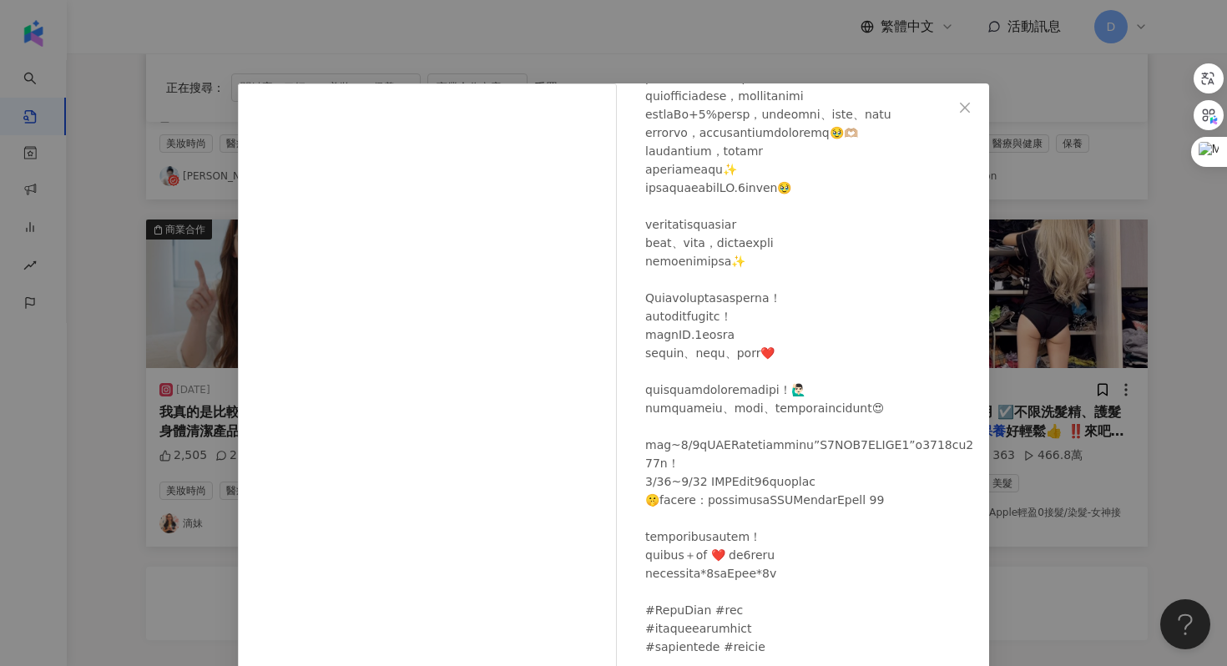
scroll to position [83, 0]
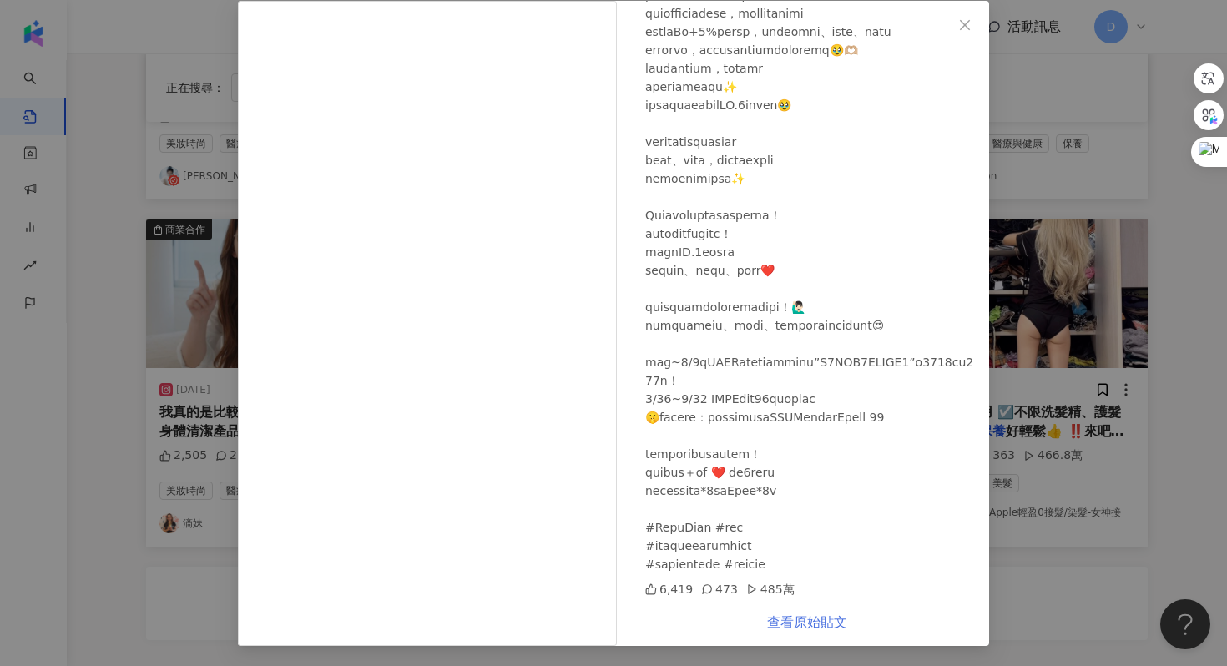
click at [787, 617] on link "查看原始貼文" at bounding box center [807, 622] width 80 height 16
click at [1063, 290] on div "[PERSON_NAME] [DATE] 6,419 473 485萬 查看原始貼文" at bounding box center [613, 333] width 1227 height 666
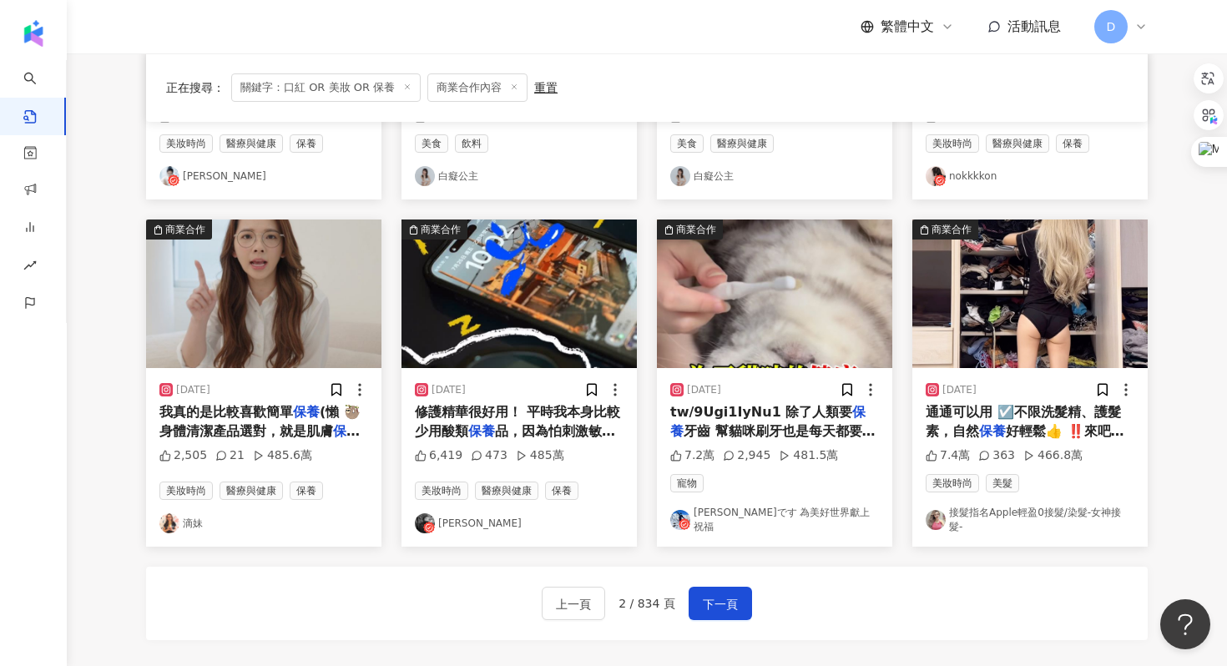
click at [965, 412] on span "通通可以用 ☑️不限洗髮精、護髮素，自然" at bounding box center [1023, 421] width 195 height 34
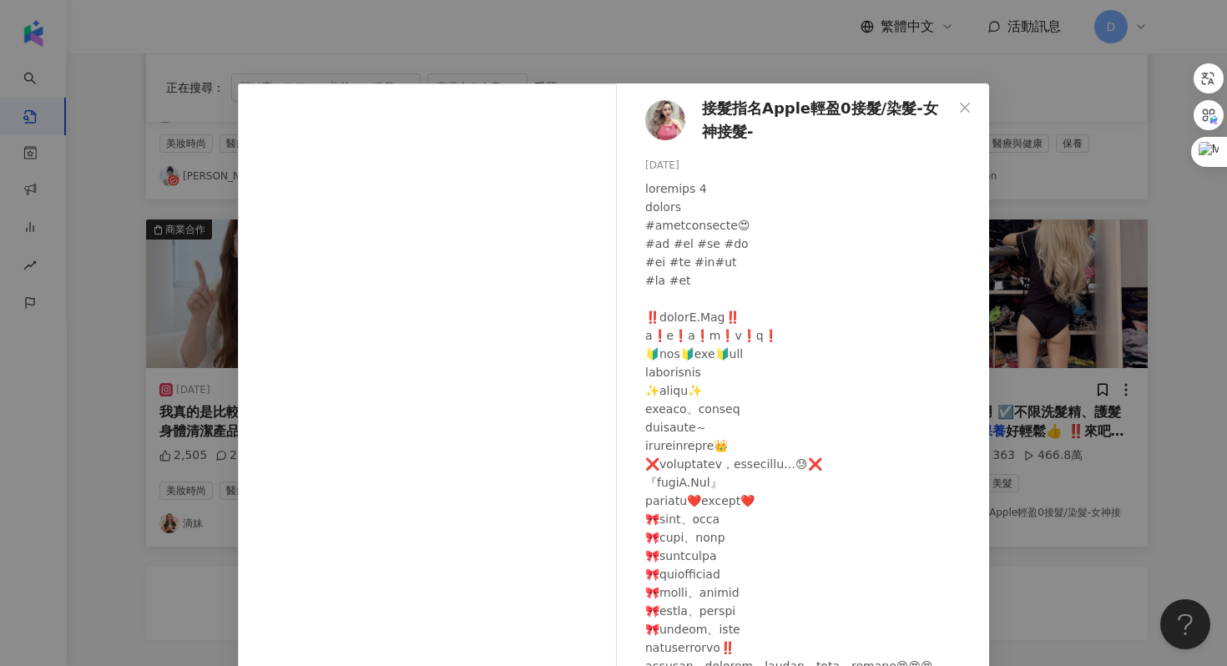
click at [1033, 301] on div "接髮指名Apple輕盈0接髮/染髮-女神接髮- [DATE] 7.4萬 363 466.8萬 查看原始貼文" at bounding box center [613, 333] width 1227 height 666
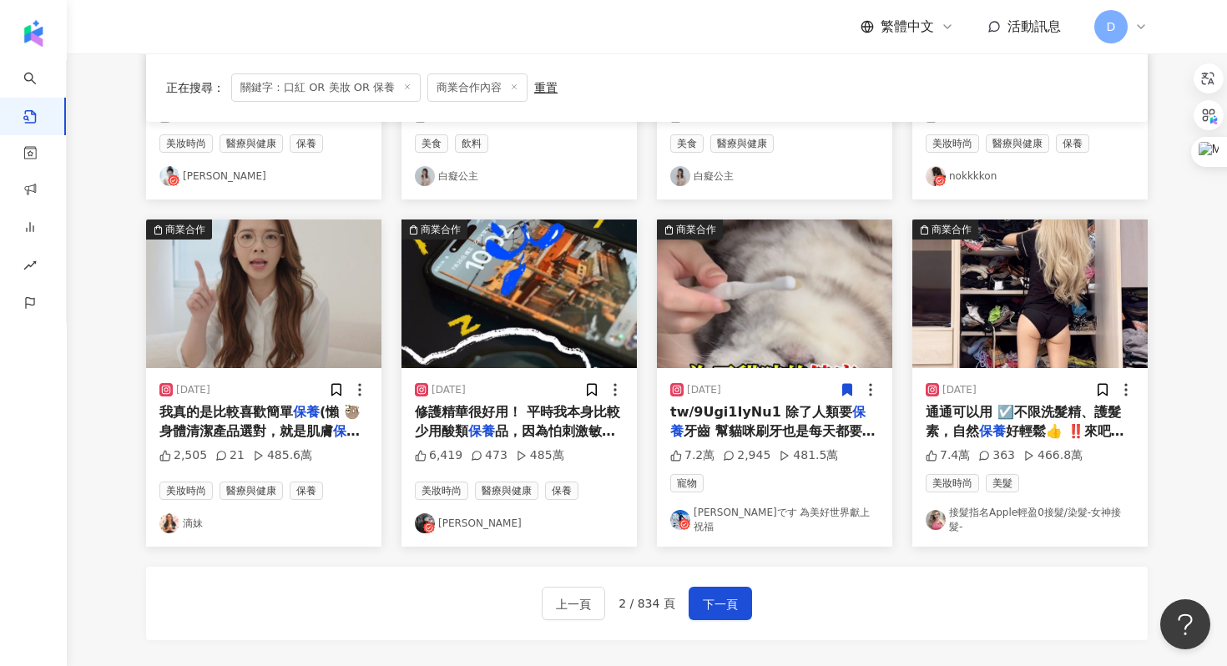
click at [758, 422] on div "tw/9Ugi1IyNu1 除了人類要 保養 牙齒 幫貓咪刷牙也是每天都要做的喔" at bounding box center [774, 422] width 209 height 38
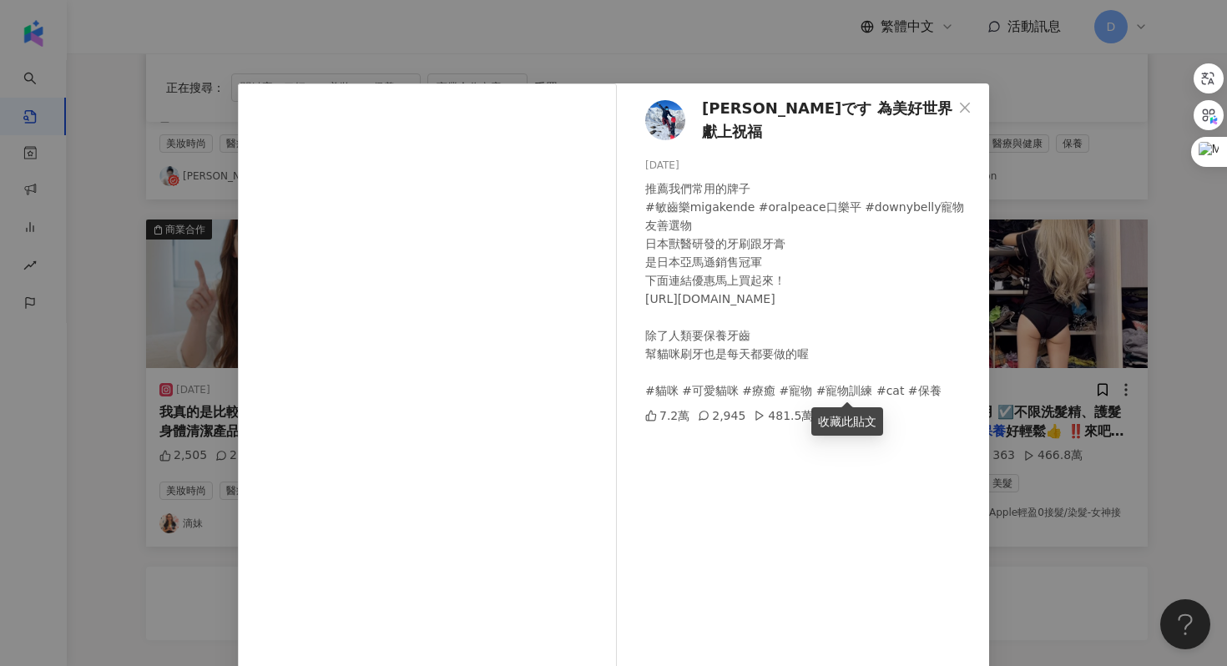
click at [1023, 270] on div "[PERSON_NAME]です 為美好世界獻上祝福 [DATE] 推薦我們常用的牌子 #敏齒樂migakende #oralpeace口樂平 #downybe…" at bounding box center [613, 333] width 1227 height 666
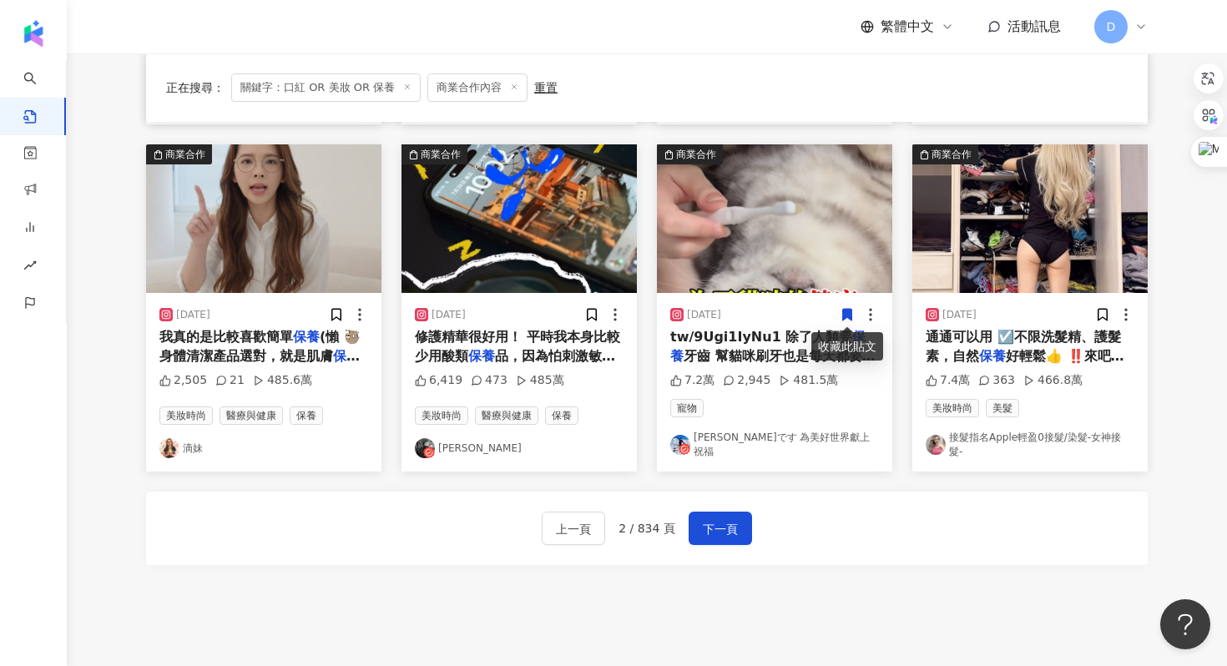
scroll to position [821, 0]
click at [724, 533] on span "下一頁" at bounding box center [720, 528] width 35 height 20
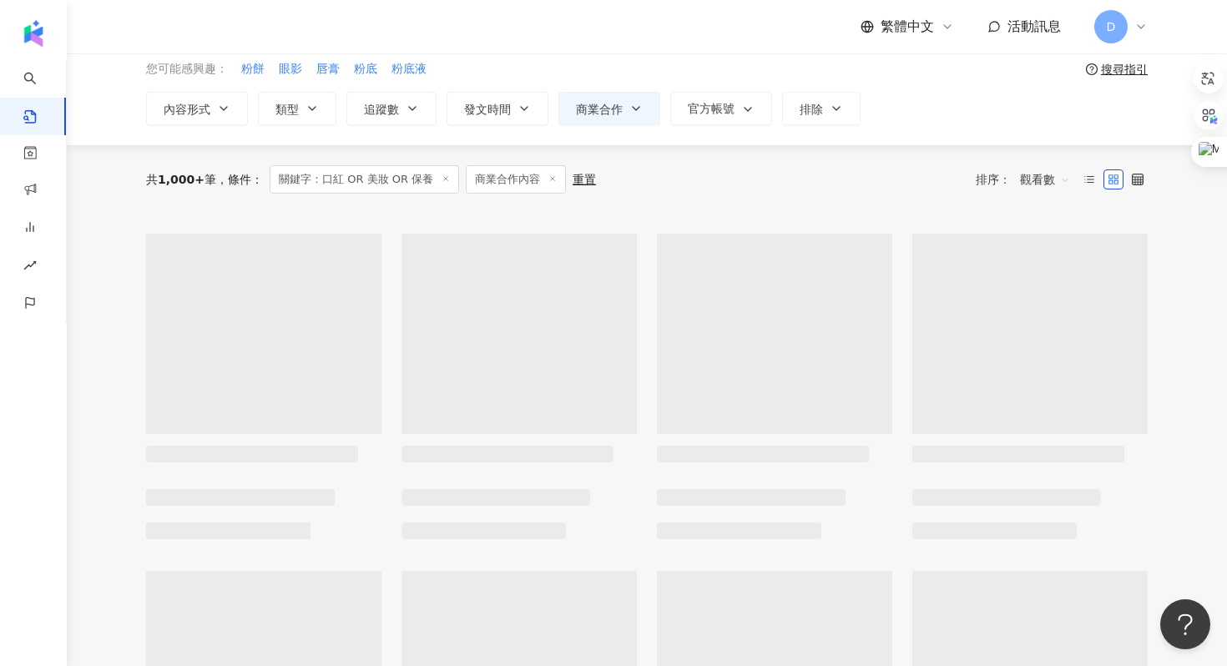
scroll to position [122, 0]
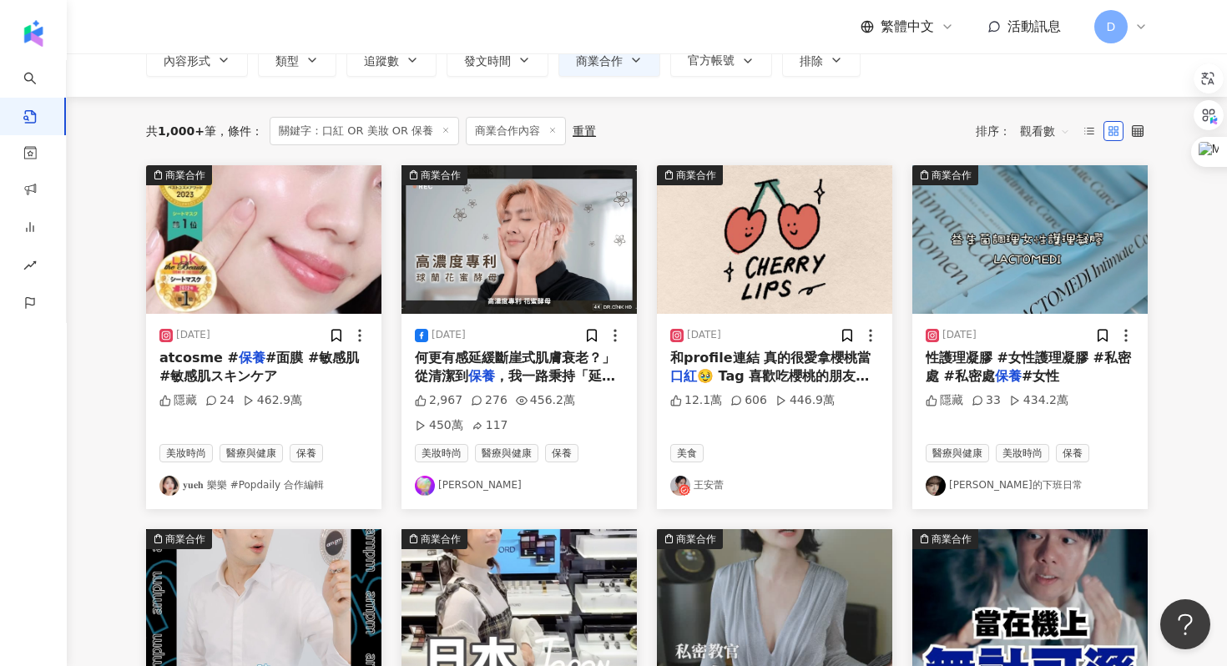
click at [713, 366] on div "和profile連結 真的很愛拿櫻桃當 口紅 🥹 Tag 喜歡吃櫻桃的朋友一起來" at bounding box center [774, 368] width 209 height 38
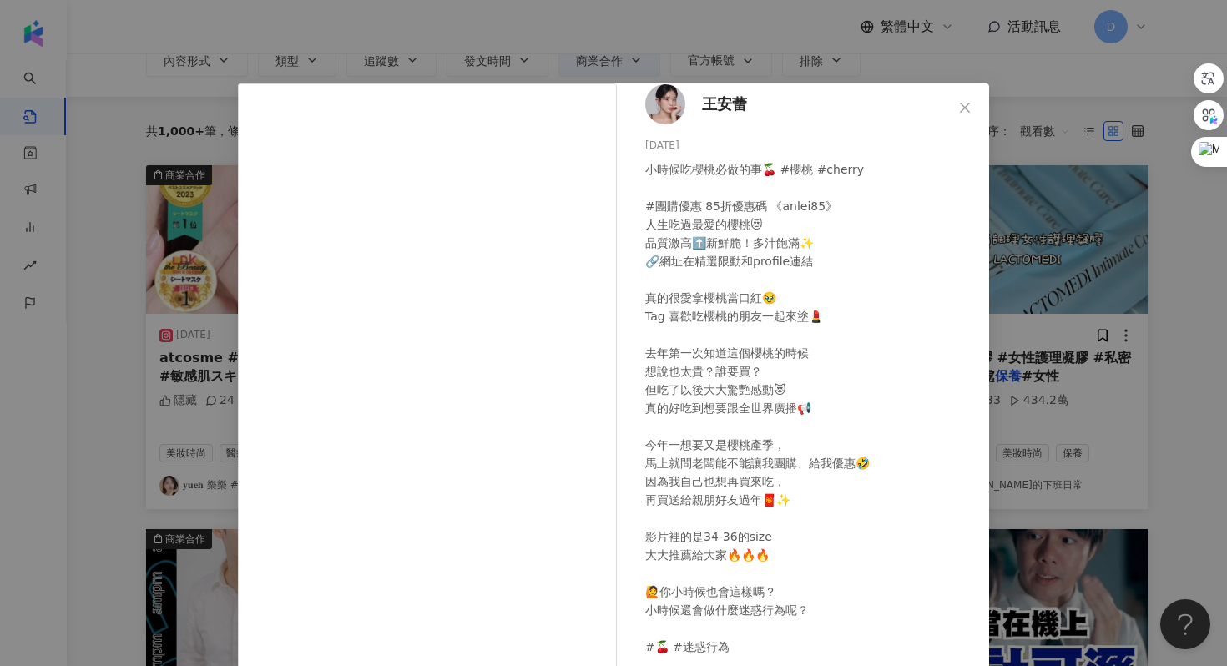
scroll to position [83, 0]
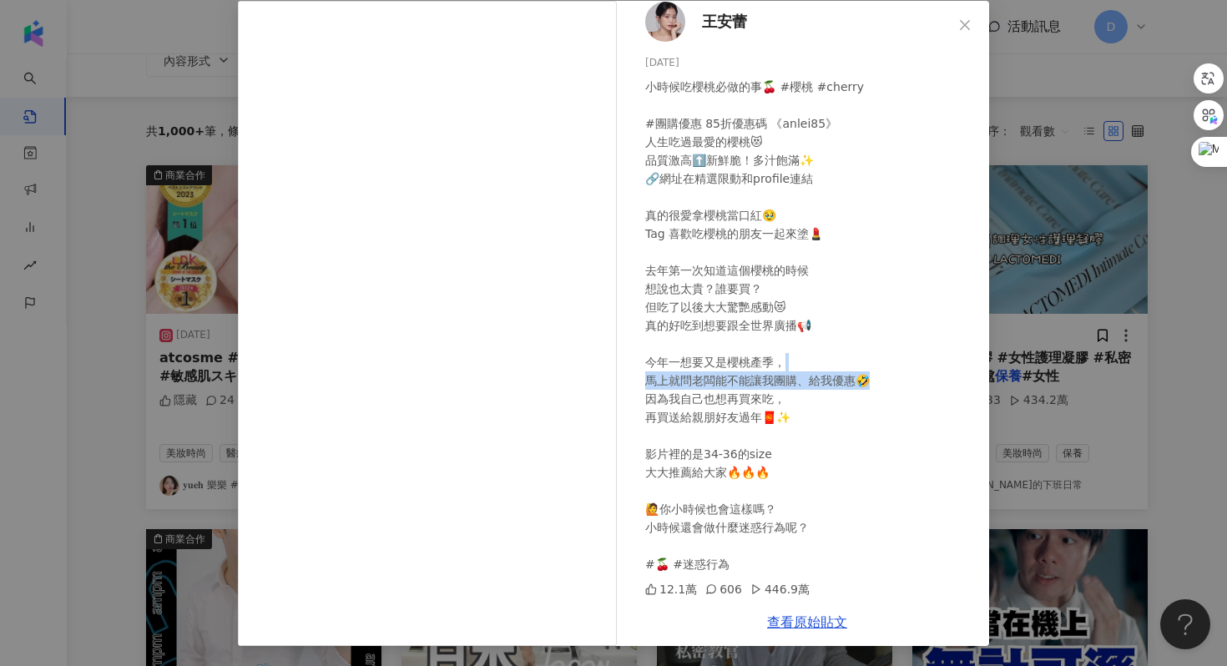
click at [998, 371] on div "[PERSON_NAME][DATE] 小時候吃櫻桃必做的事🍒 #櫻桃 #cherry #團購優惠 85折優惠碼 《anlei85》 人生吃過最愛的櫻桃😻 品…" at bounding box center [613, 333] width 1227 height 666
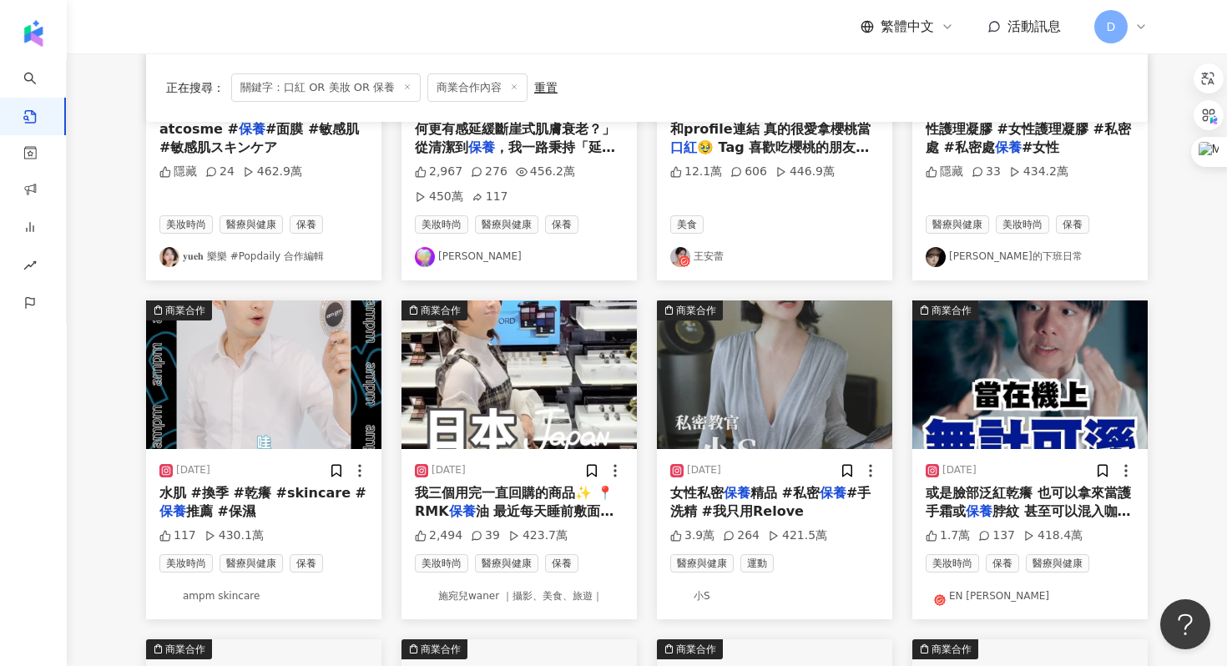
scroll to position [381, 0]
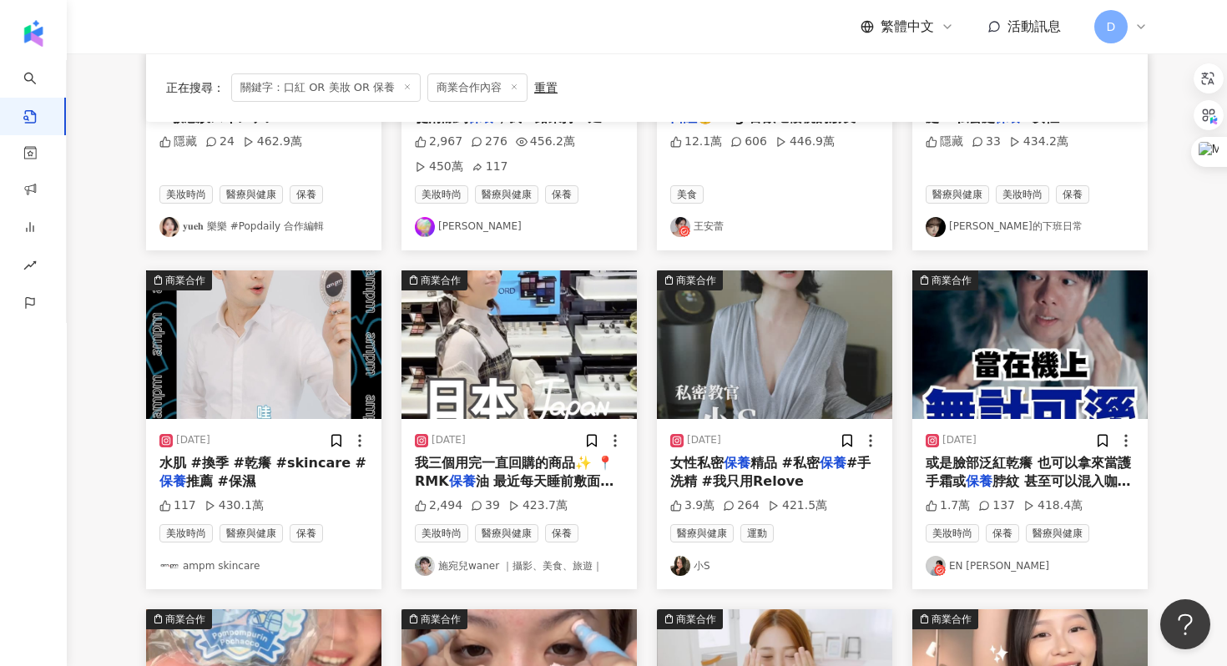
click at [292, 461] on span "水肌 #換季 #乾癢 #skincare #" at bounding box center [262, 463] width 207 height 16
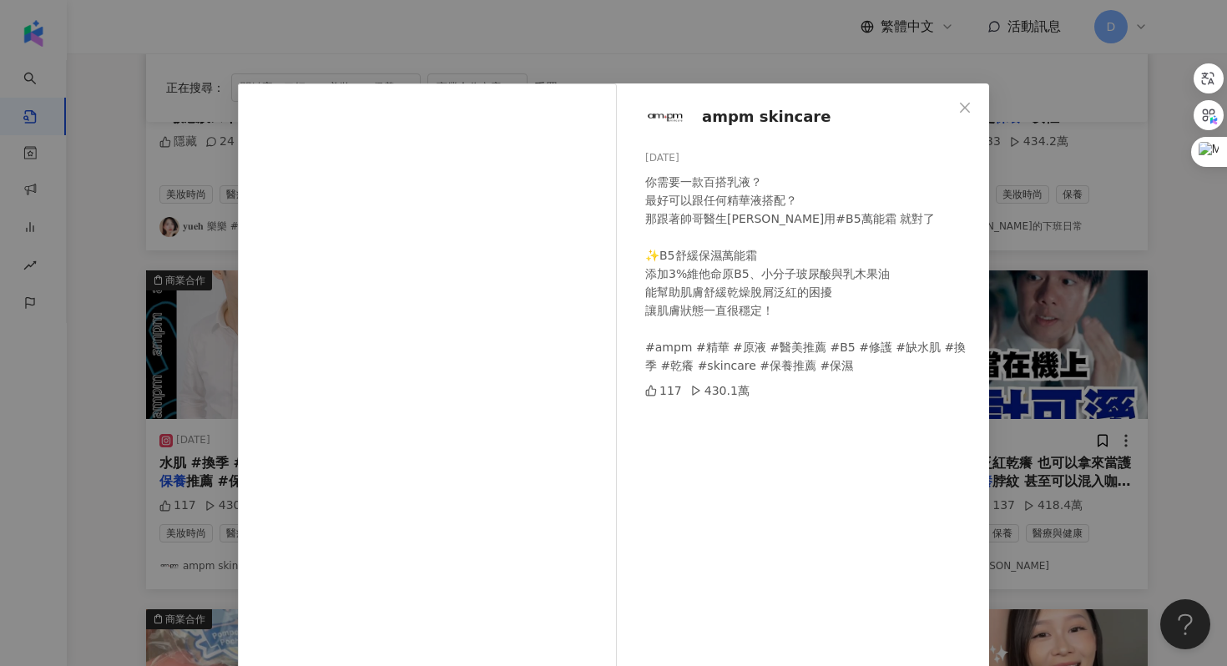
click at [1077, 218] on div "ampm skincare [DATE] 你需要一款百搭乳液？ 最好可以跟任何精華液搭配？ 那跟著帥哥醫生[PERSON_NAME]用#B5萬能霜 就對了 ✨…" at bounding box center [613, 333] width 1227 height 666
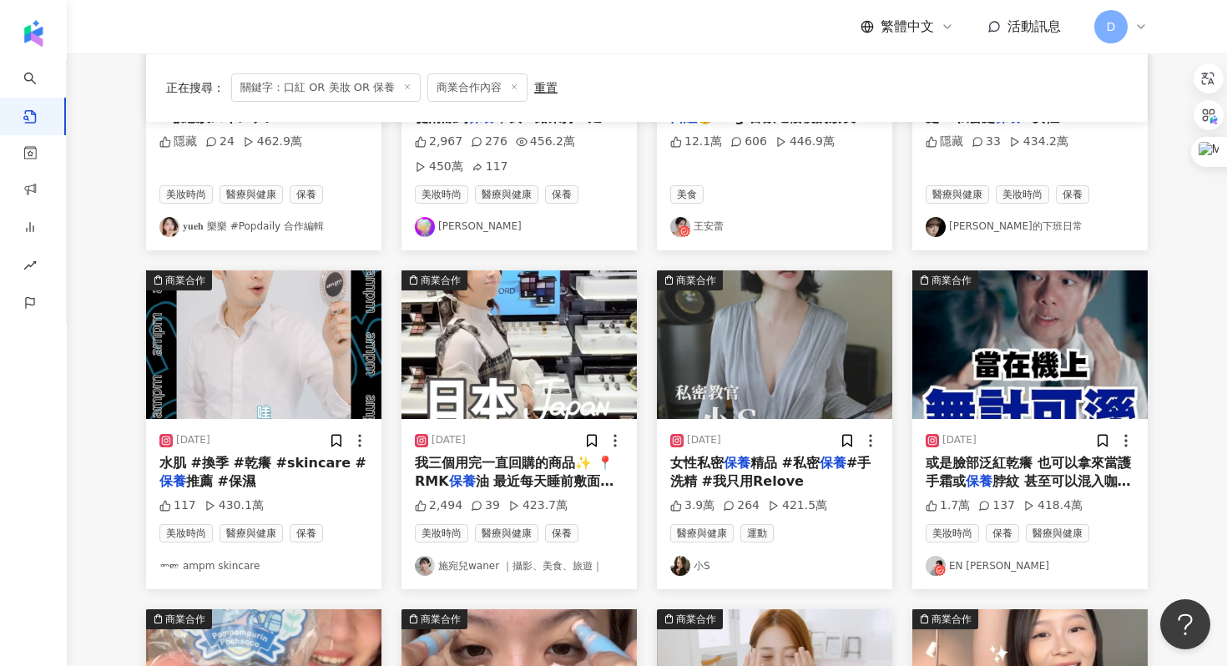
click at [495, 467] on span "我三個用完一直回購的商品✨ 📍RMK" at bounding box center [514, 472] width 199 height 34
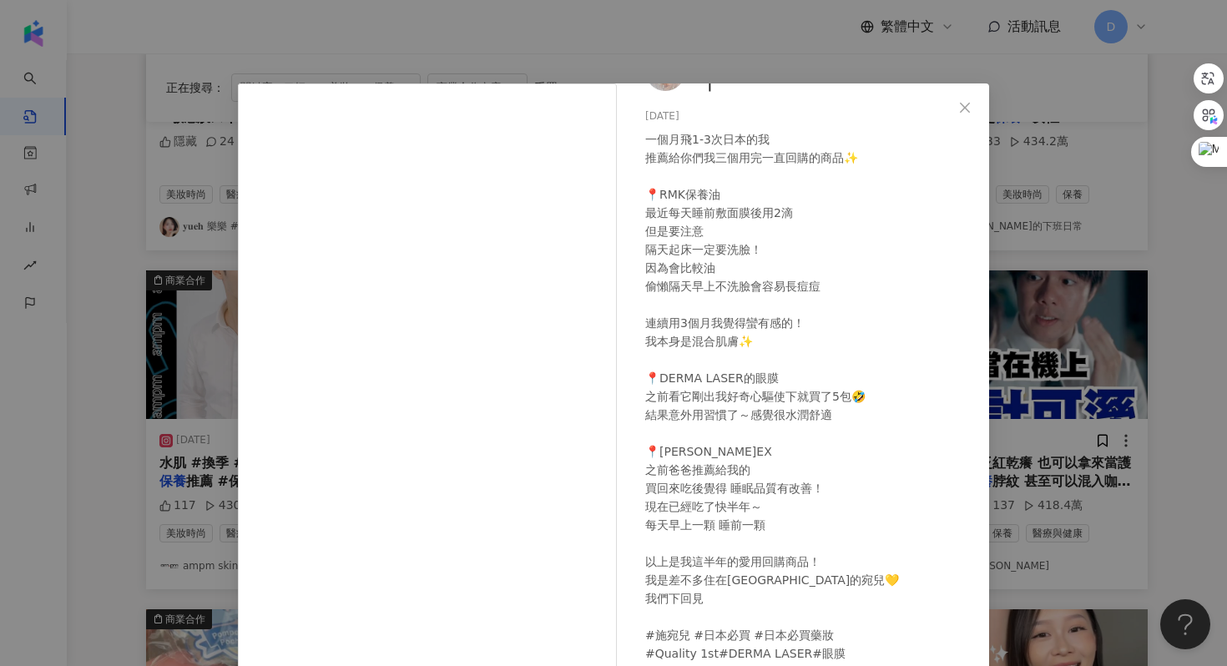
scroll to position [83, 0]
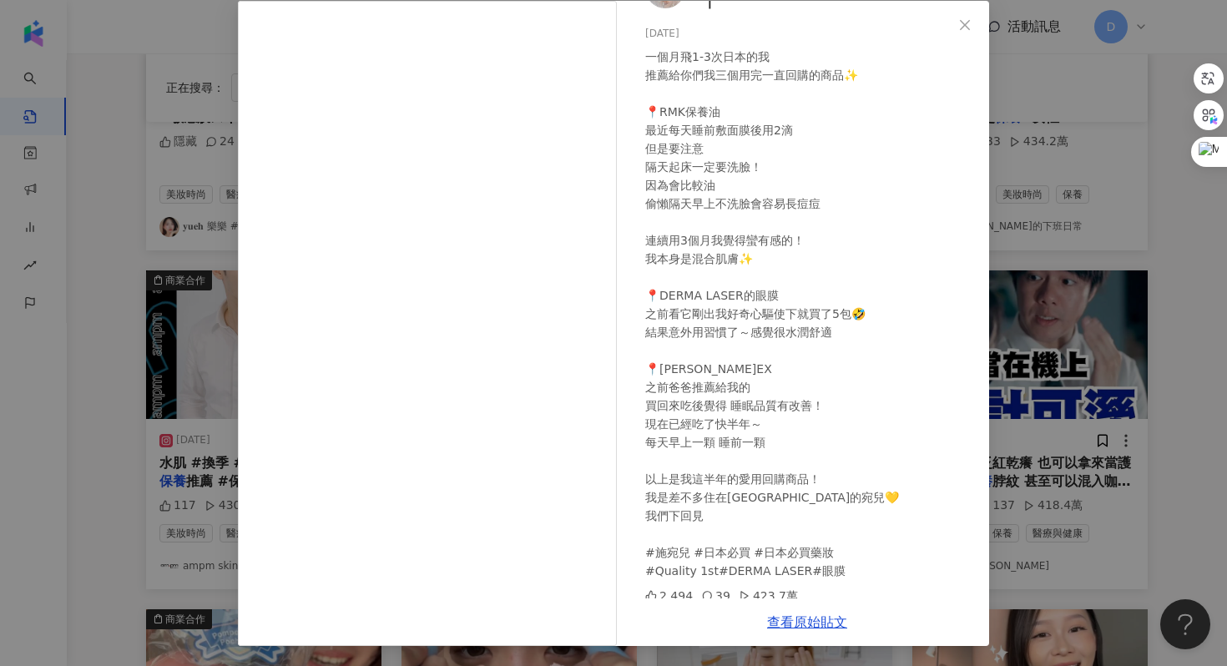
click at [1023, 377] on div "施宛兒waner ｜攝影、美食、旅遊｜ [DATE] 一個月飛1-3次日本的我 推薦給你們我三個用完一直回購的商品✨ 📍RMK保養油 最近每天睡前敷面膜後用2…" at bounding box center [613, 333] width 1227 height 666
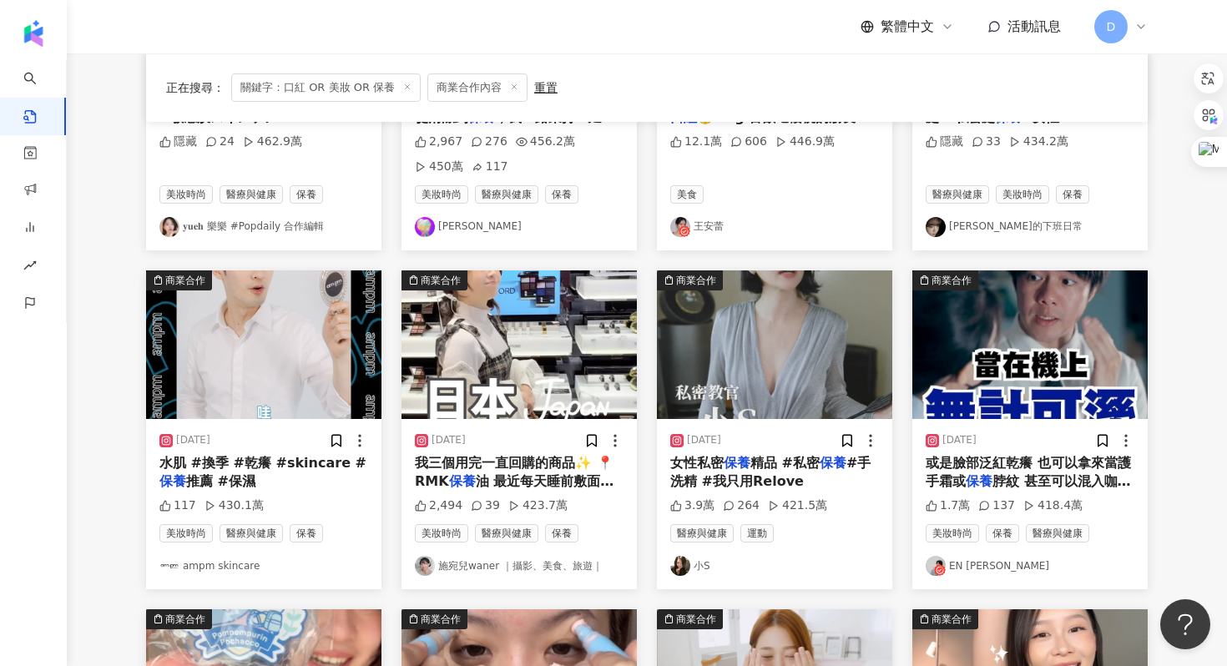
click at [730, 484] on span "#手洗精 #我只用Relove" at bounding box center [770, 472] width 200 height 34
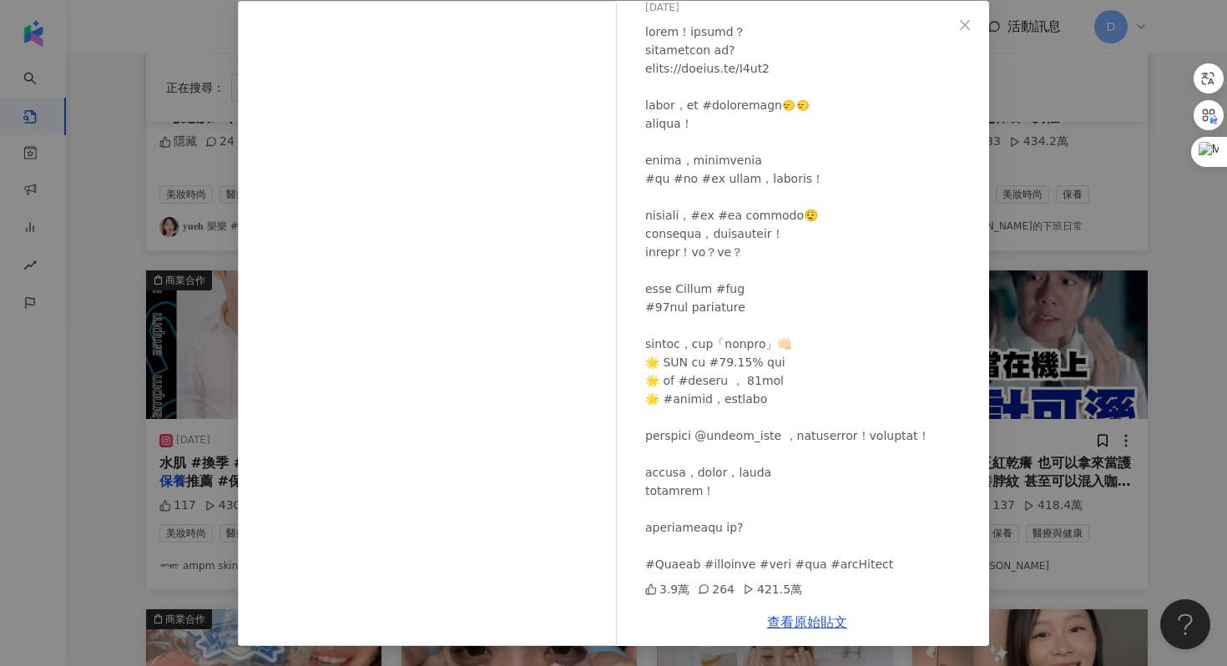
click at [1039, 398] on div "小S [DATE] 3.9萬 264 421.5萬 查看原始貼文" at bounding box center [613, 333] width 1227 height 666
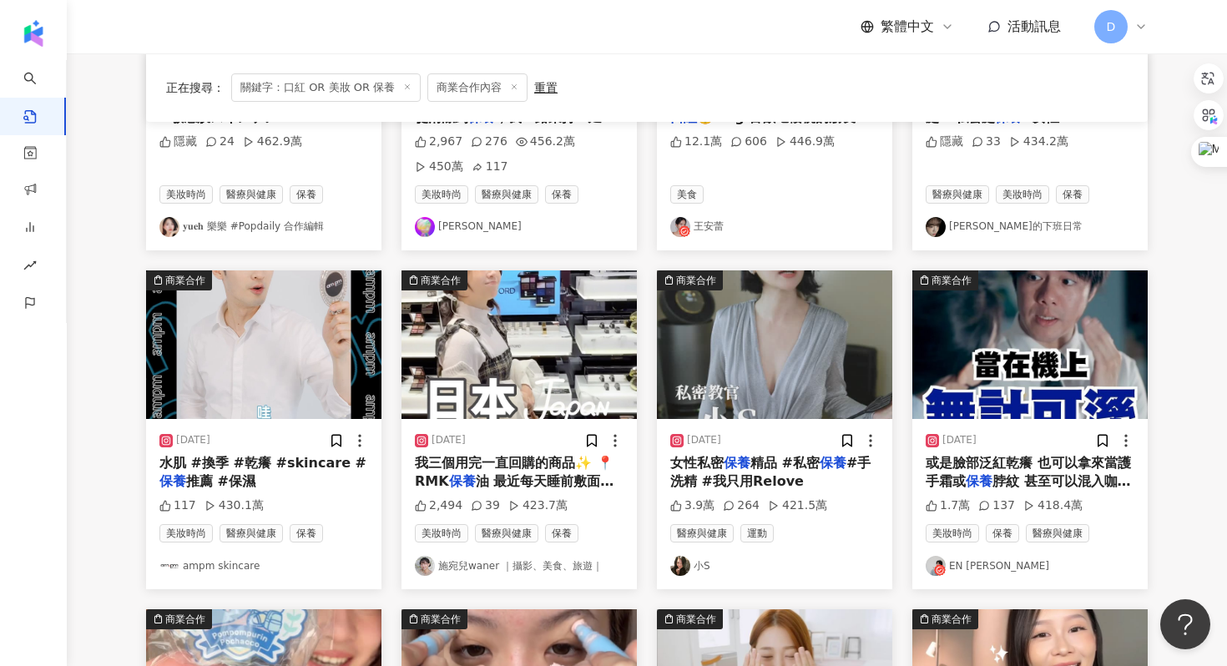
click at [992, 473] on div "或是臉部泛紅乾癢 也可以拿來當護手霜或 保養 脖紋 甚至可以混入咖啡渣 自己在家做" at bounding box center [1030, 473] width 209 height 38
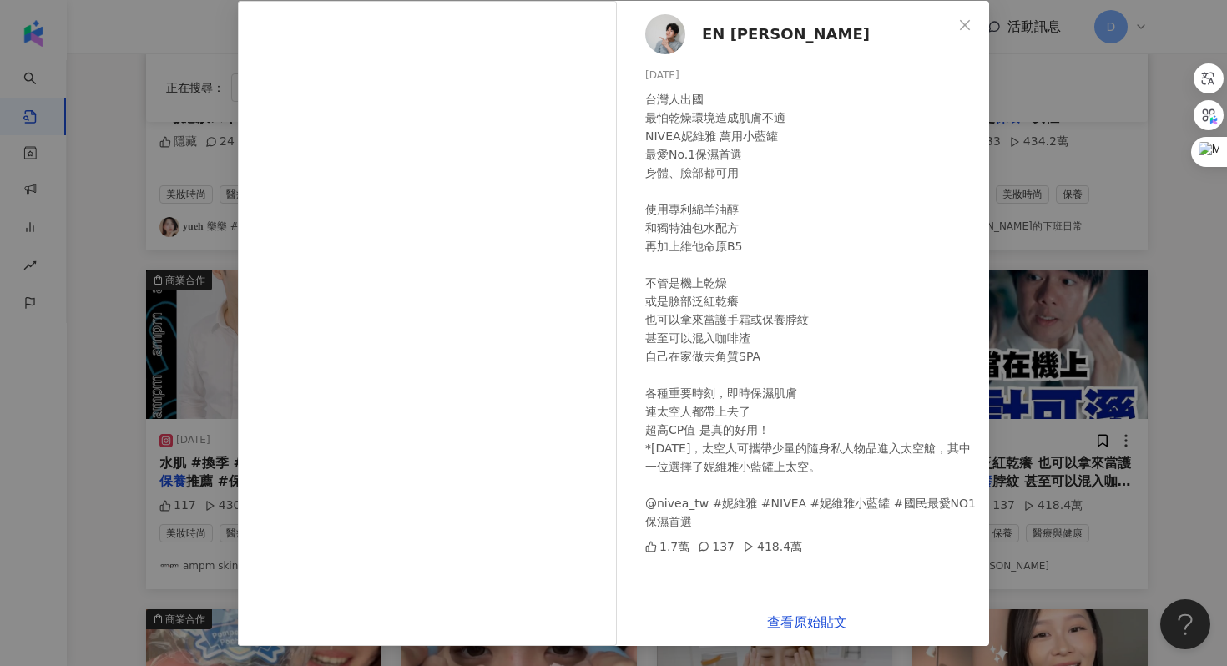
click at [1064, 387] on div "EN [PERSON_NAME] [DATE] 台灣人出國 最怕乾燥環境造成肌膚不適 NIVEA妮維雅 萬用小藍罐 最愛No.1保濕首選 身體、臉部都可用 使…" at bounding box center [613, 333] width 1227 height 666
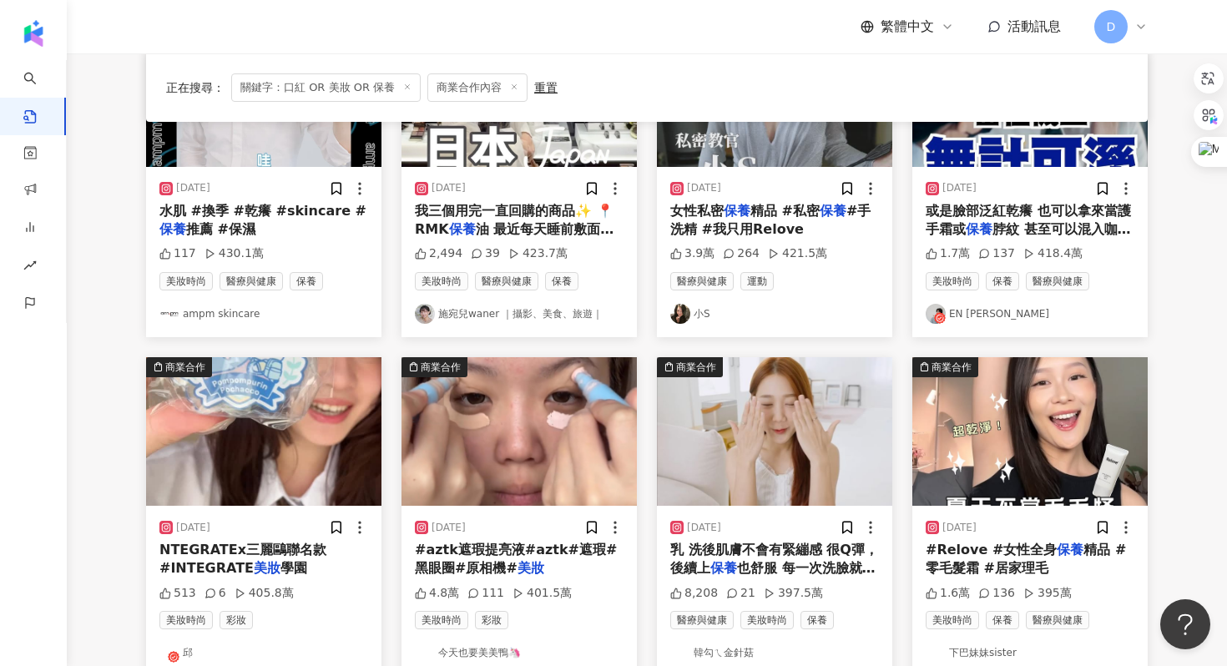
scroll to position [630, 0]
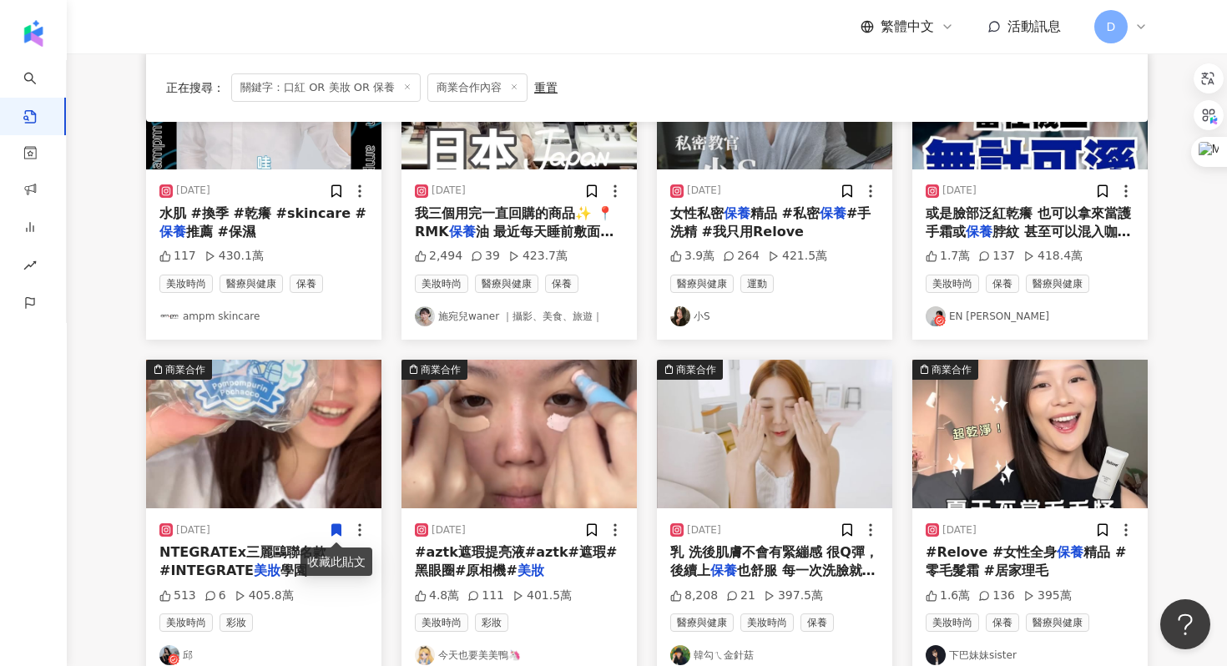
click at [283, 553] on span "NTEGRATEx三麗鷗聯名款 #INTEGRATE" at bounding box center [242, 561] width 167 height 34
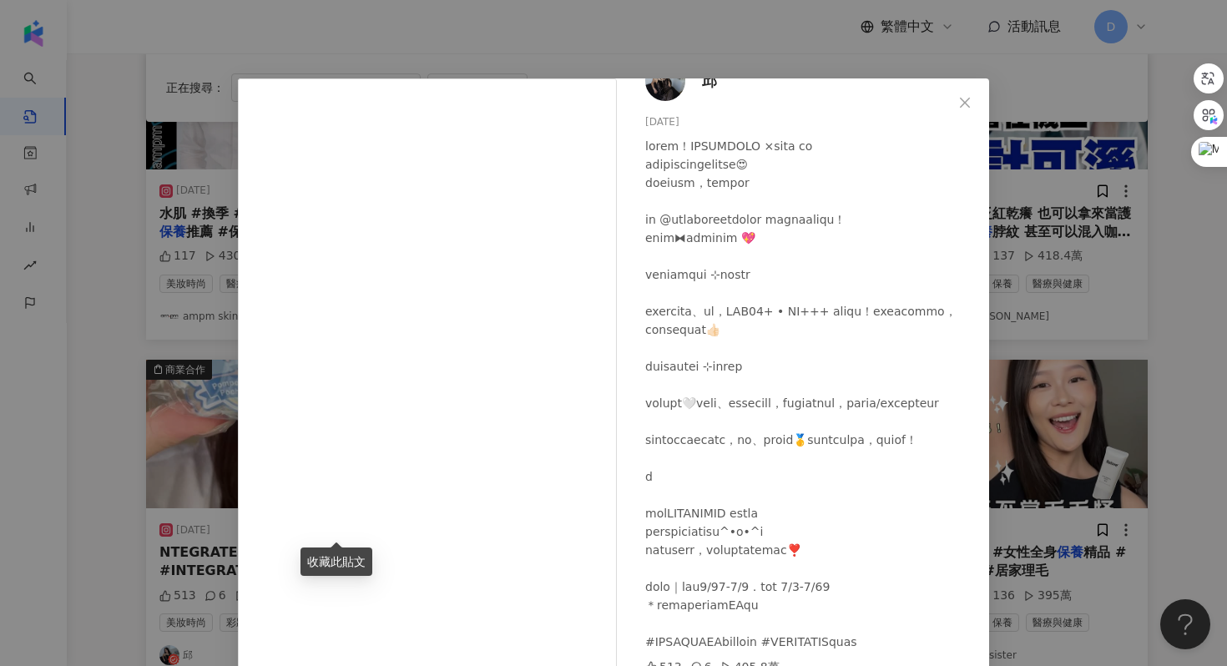
scroll to position [83, 0]
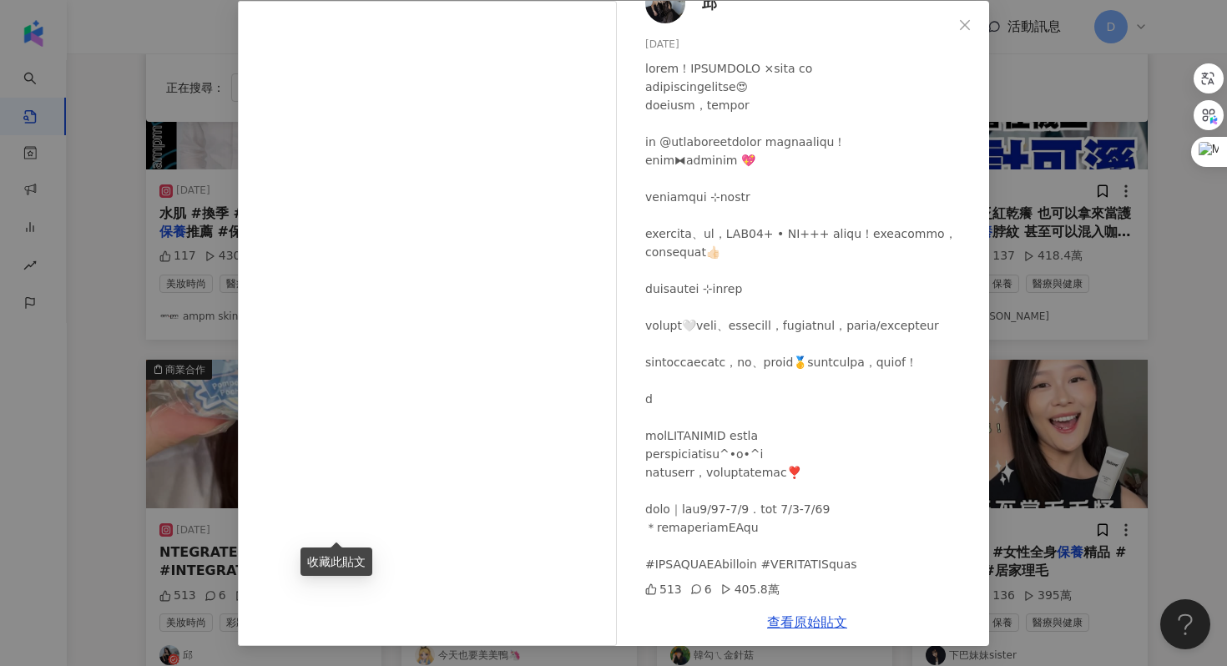
click at [978, 306] on div "邱 [DATE] 513 6 405.8萬" at bounding box center [807, 300] width 364 height 598
click at [1003, 311] on div "邱 [DATE] 513 6 405.8萬 查看原始貼文" at bounding box center [613, 333] width 1227 height 666
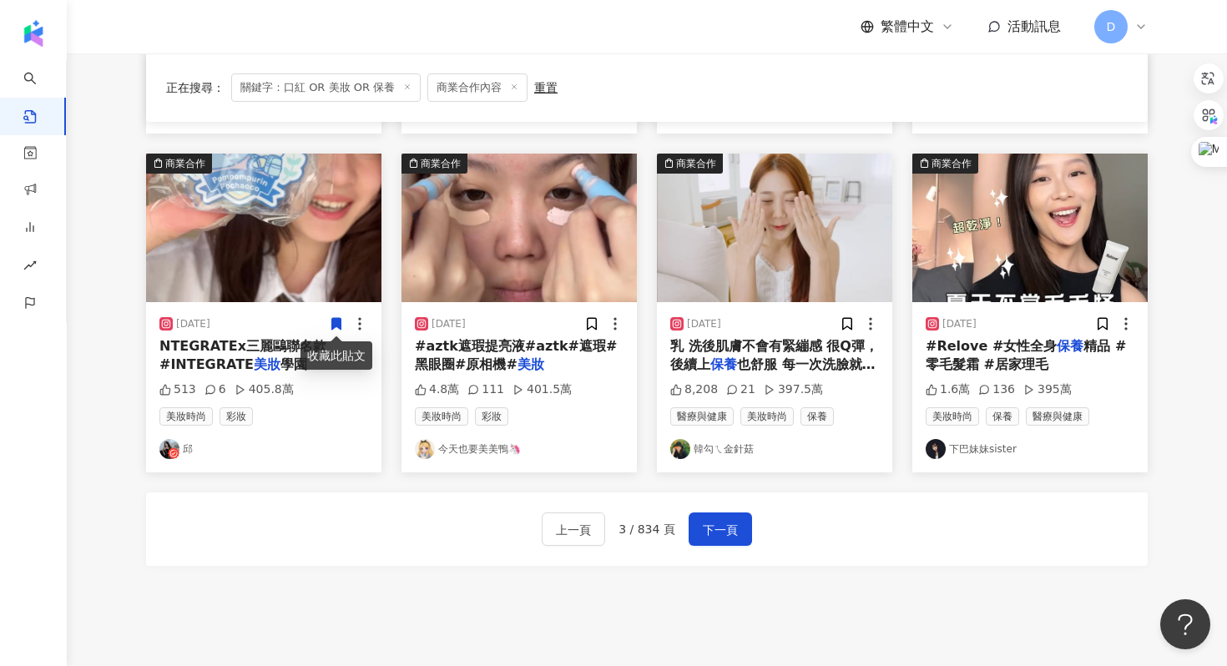
scroll to position [895, 0]
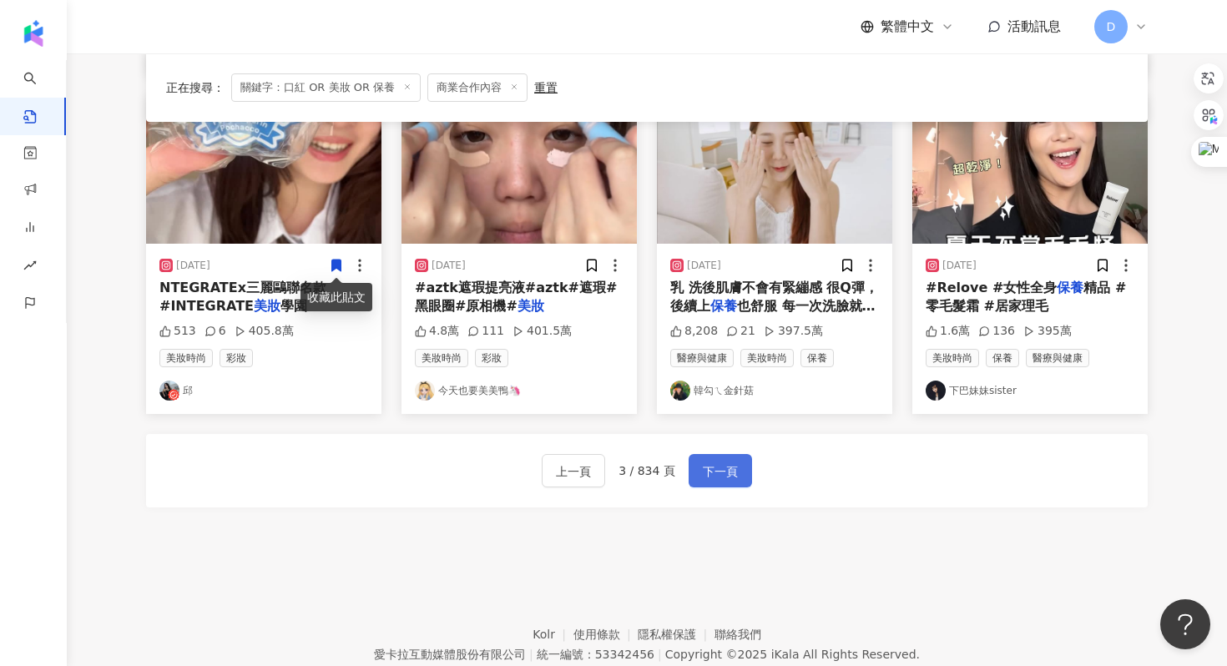
click at [712, 465] on span "下一頁" at bounding box center [720, 472] width 35 height 20
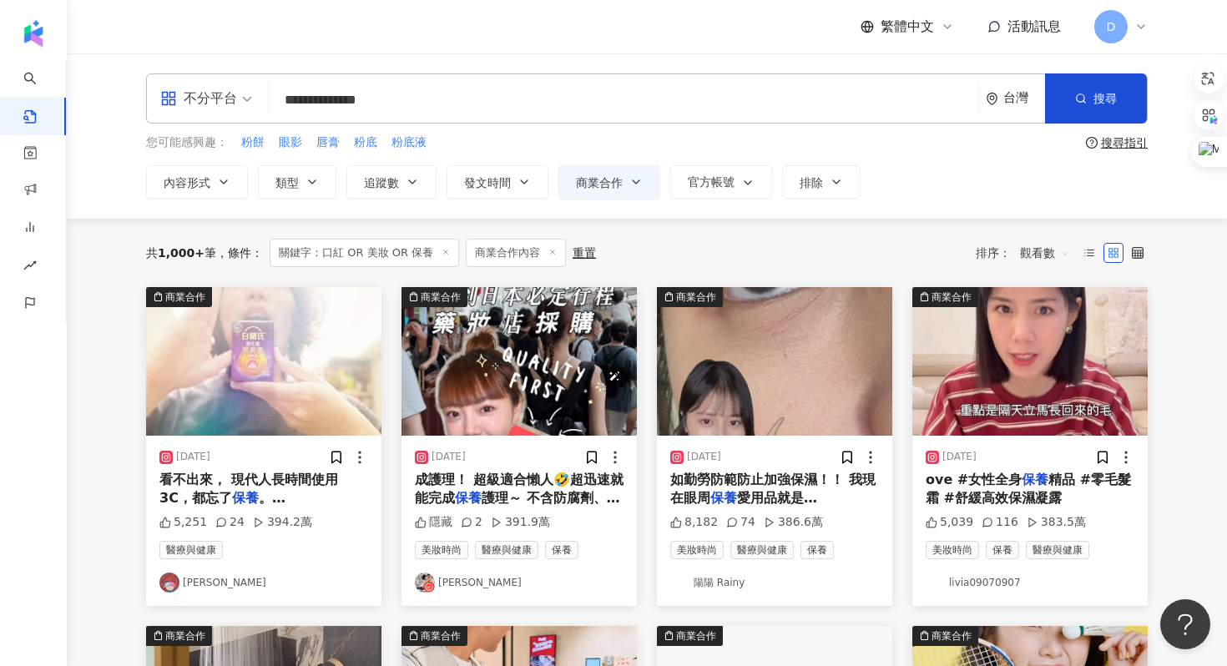
scroll to position [89, 0]
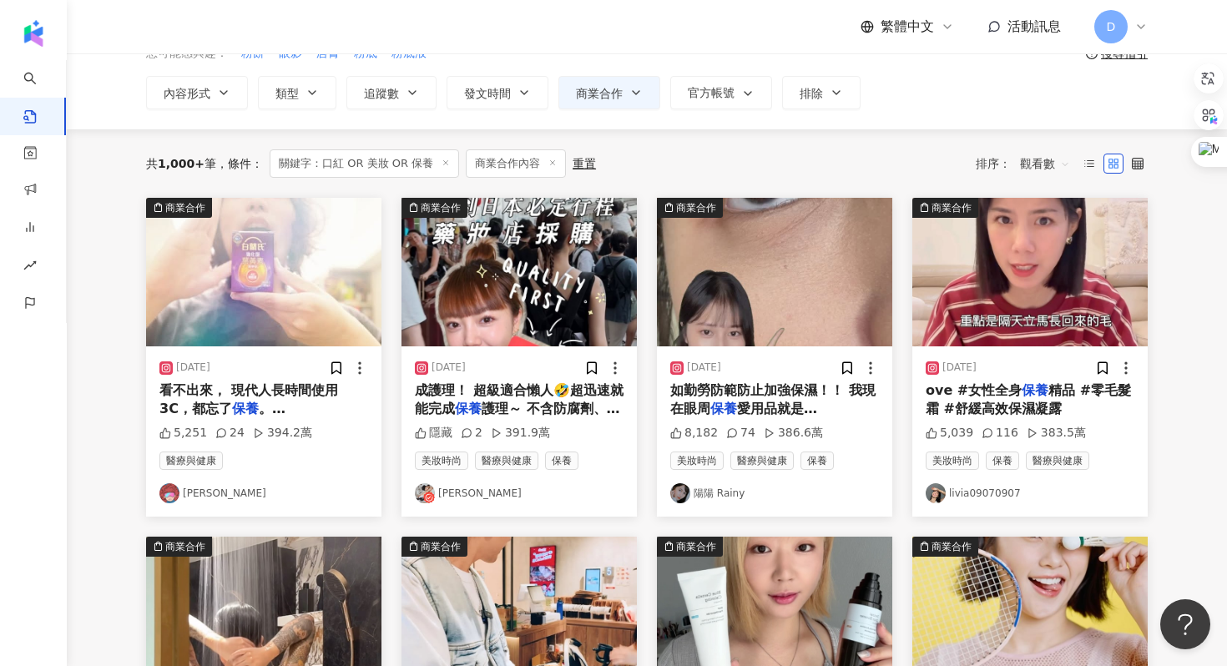
click at [355, 399] on div "看不出來， 現代人長時間使用3C，都忘了 保養 。 [PERSON_NAME]氏葉黃素系列， 20倍有效" at bounding box center [263, 401] width 209 height 38
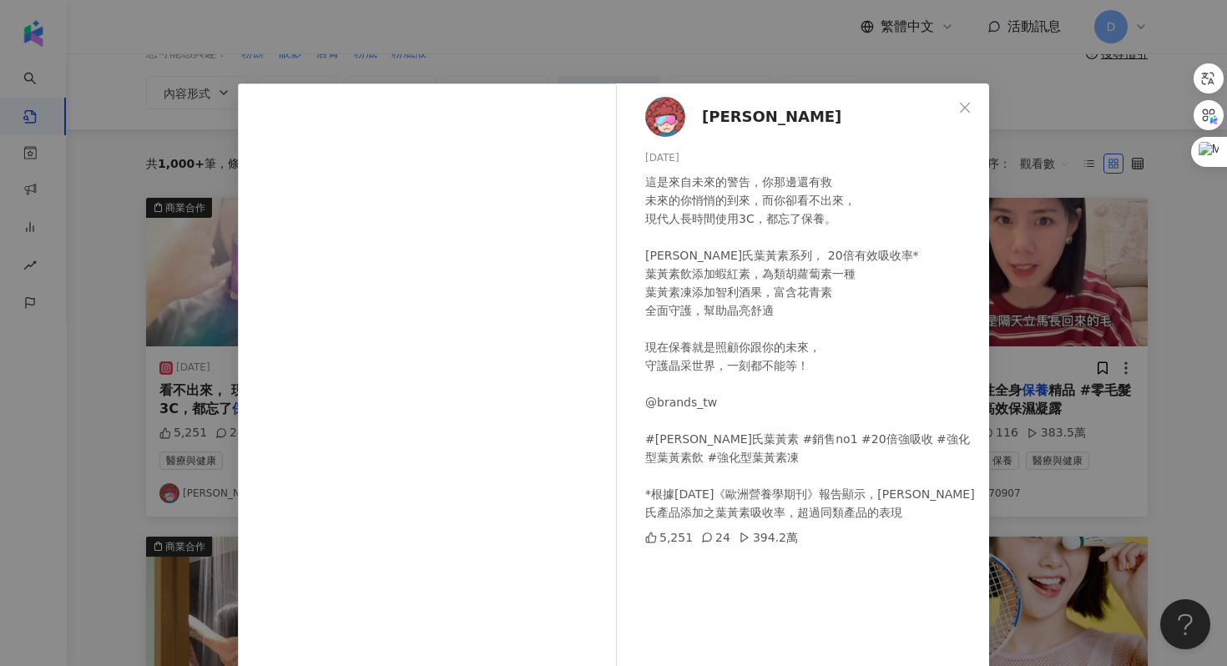
scroll to position [83, 0]
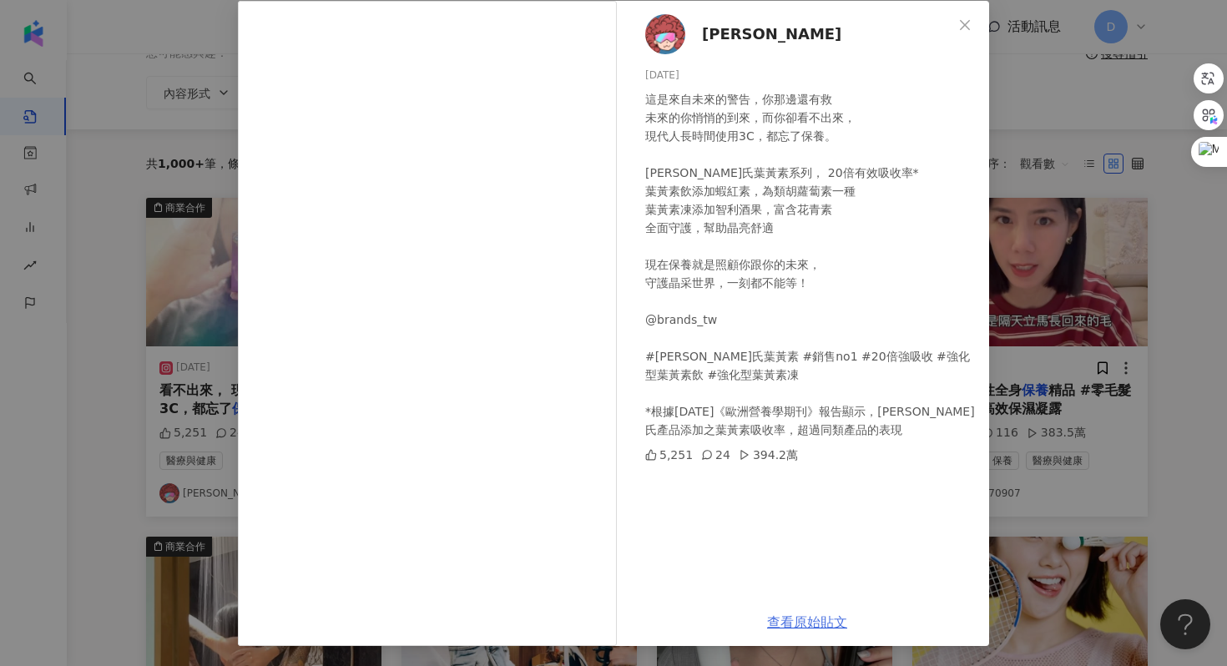
click at [786, 624] on link "查看原始貼文" at bounding box center [807, 622] width 80 height 16
click at [1136, 250] on div "[PERSON_NAME] [DATE] 這是來自未來的警告，你那邊還有救 未來的你悄悄的到來，而你卻看不出來， 現代人長時間使用3C，都忘了保養。 [PER…" at bounding box center [613, 333] width 1227 height 666
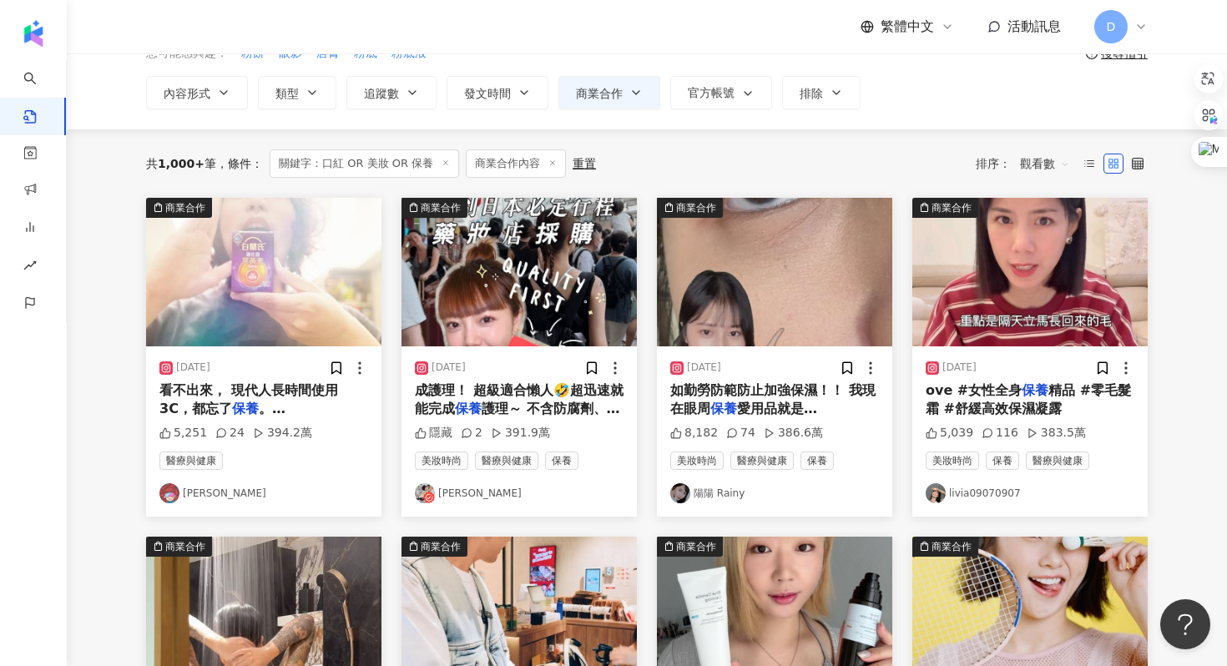
click at [557, 391] on span "成護理！ 超級適合懶人🤣超迅速就能完成" at bounding box center [519, 399] width 209 height 34
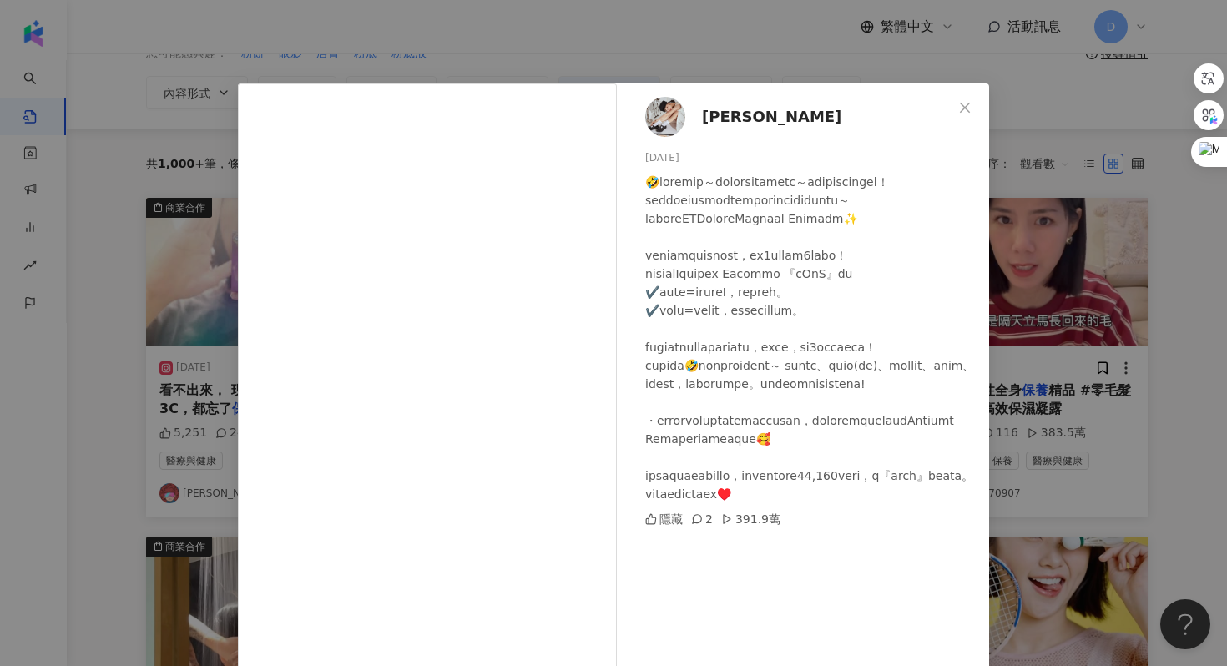
click at [1093, 179] on div "[PERSON_NAME] [DATE] 隱藏 2 391.9萬 查看原始貼文" at bounding box center [613, 333] width 1227 height 666
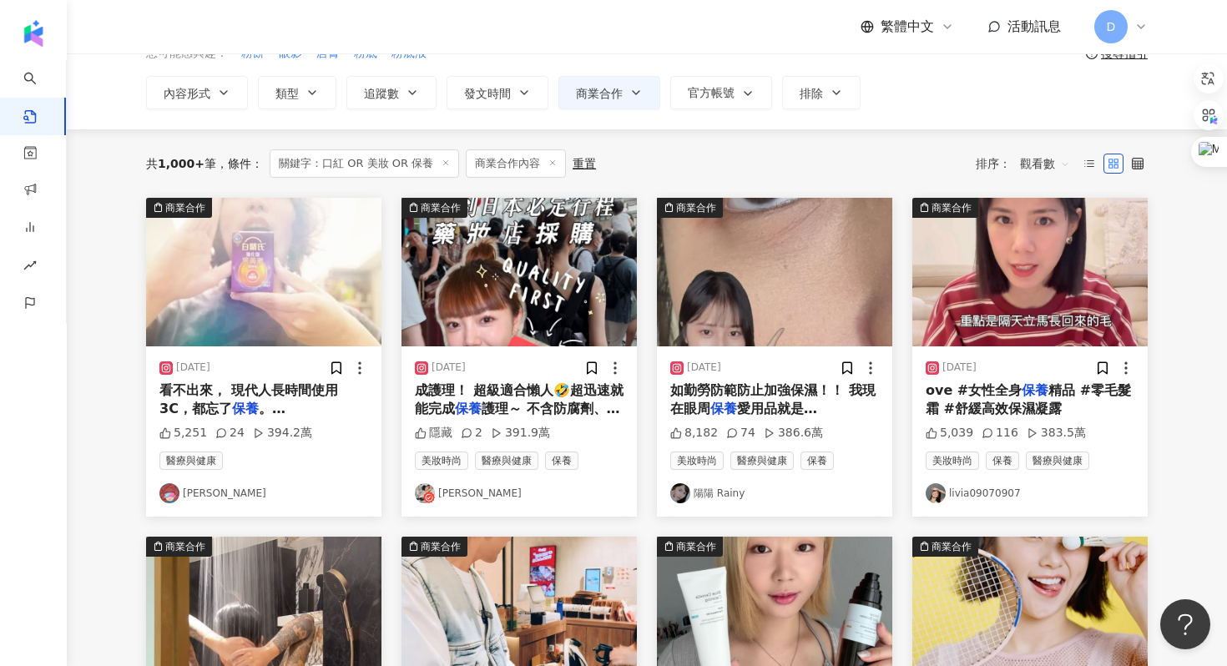
click at [767, 387] on span "如勤勞防範防止加強保濕！！ 我現在眼周" at bounding box center [772, 399] width 205 height 34
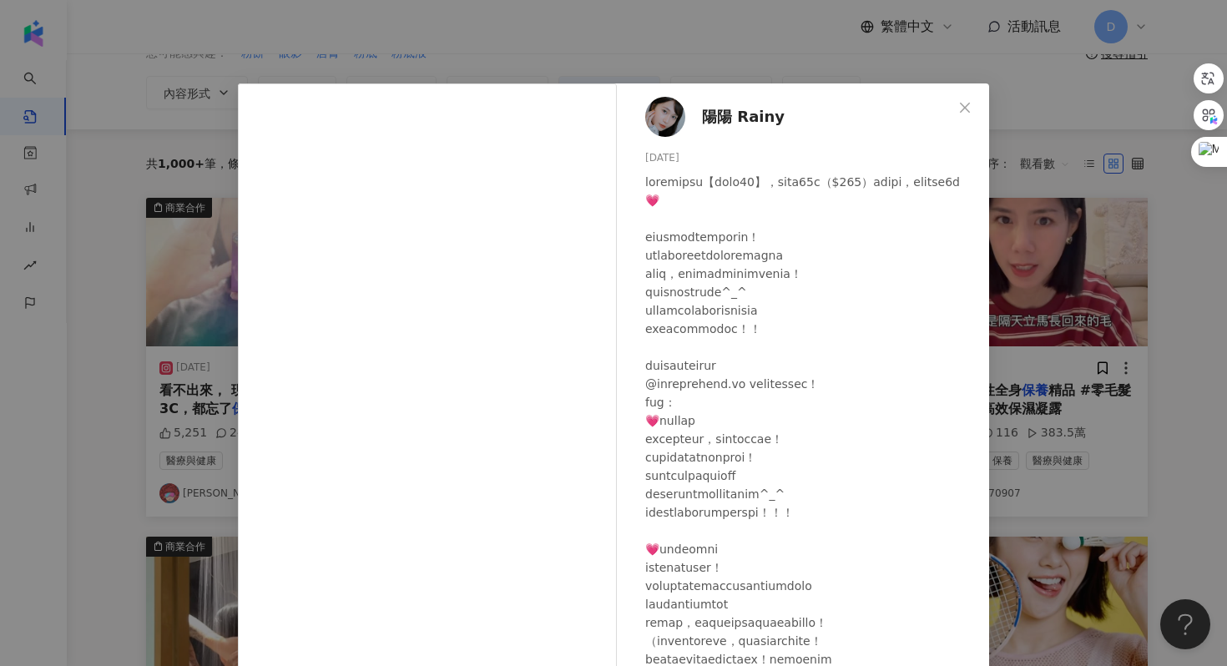
click at [1102, 239] on div "陽陽 Rainy [DATE] 8,182 74 386.6萬 查看原始貼文" at bounding box center [613, 333] width 1227 height 666
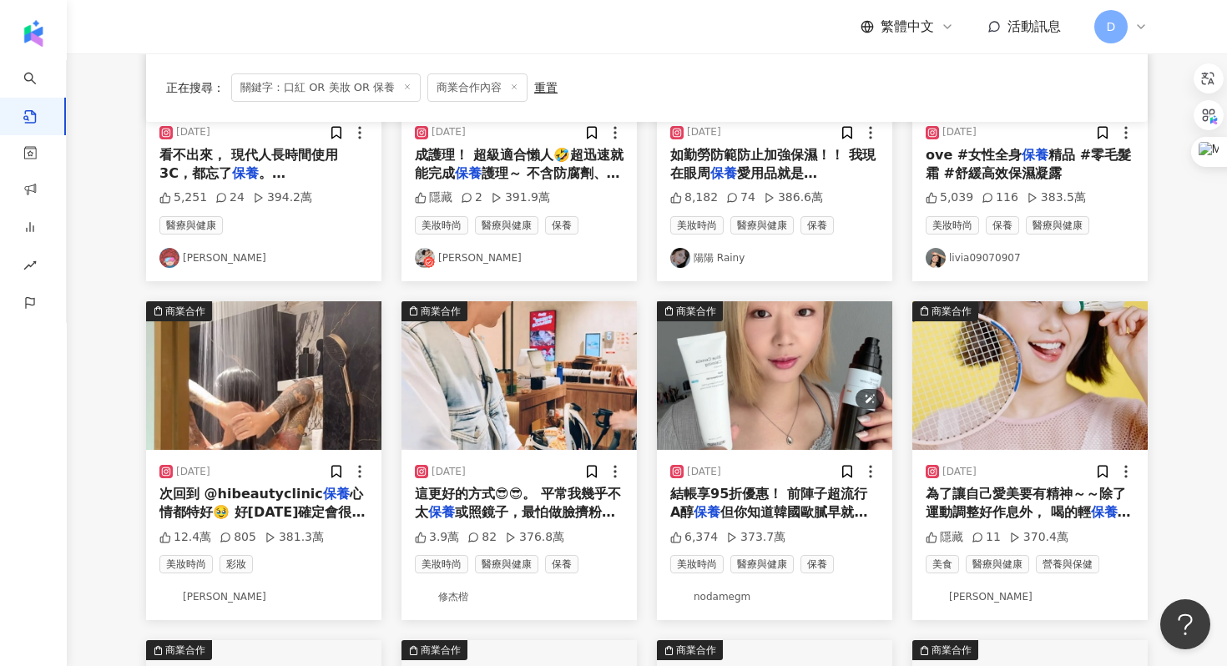
scroll to position [356, 0]
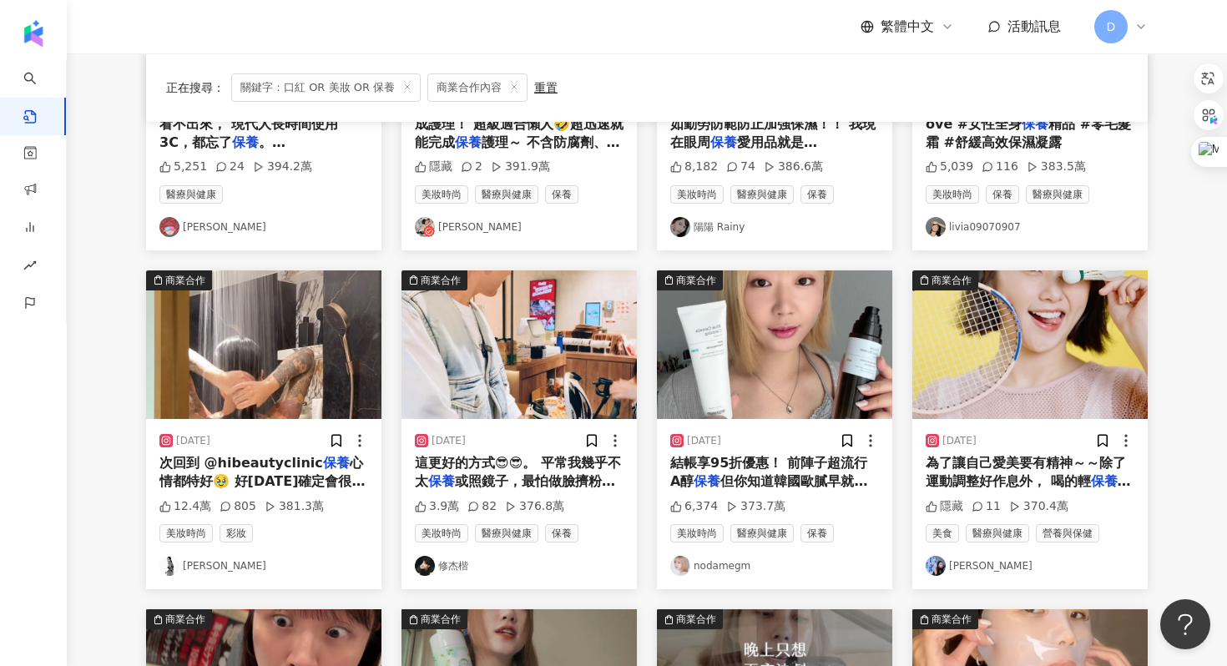
click at [337, 470] on div "次回到 @hibeautyclinic 保養 心情都特好🥹 好[DATE]確定會很漂亮�" at bounding box center [263, 473] width 209 height 38
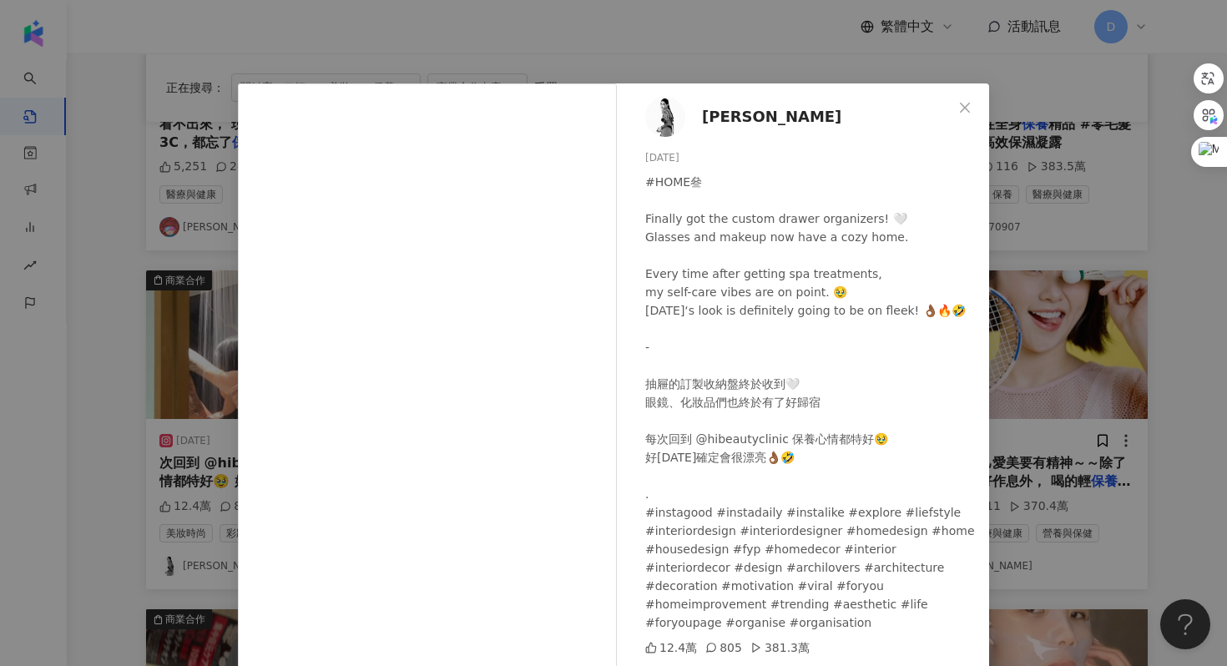
click at [1027, 349] on div "[PERSON_NAME] [DATE] #HOME叄 Finally got the custom drawer organizers! 🤍 Glasses…" at bounding box center [613, 333] width 1227 height 666
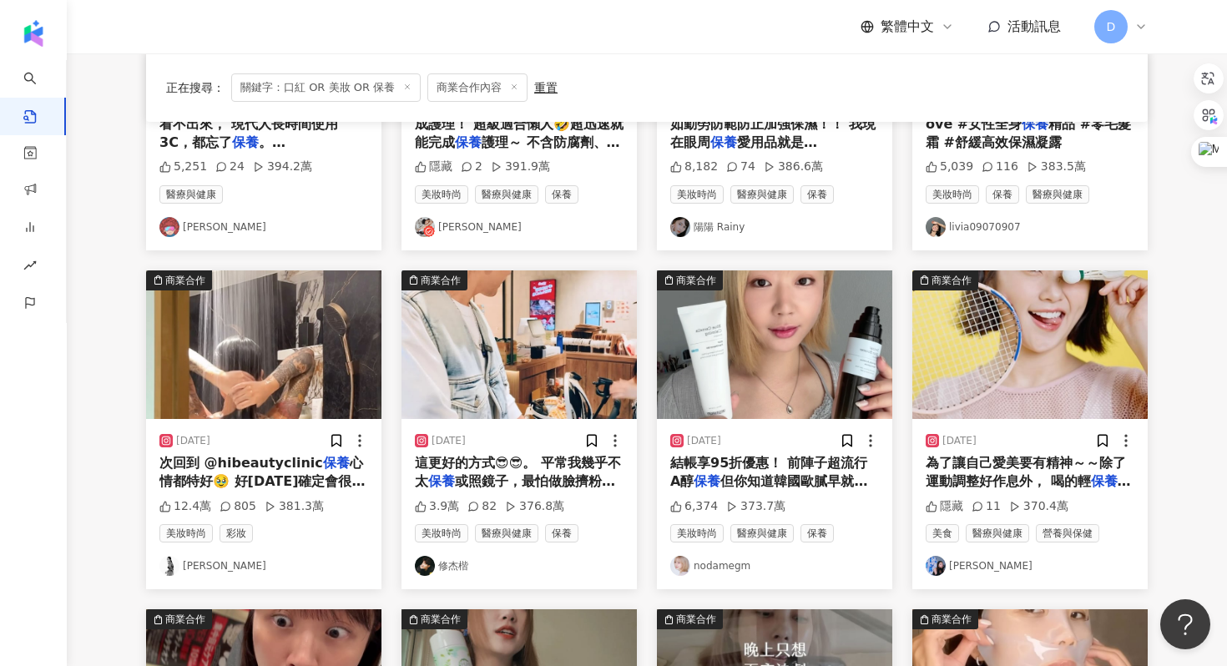
click at [560, 473] on div "這更好的方式😎😎。 平常我幾乎不太 保養 或照鏡子，最怕做臉擠粉刺，難得去整理" at bounding box center [519, 473] width 209 height 38
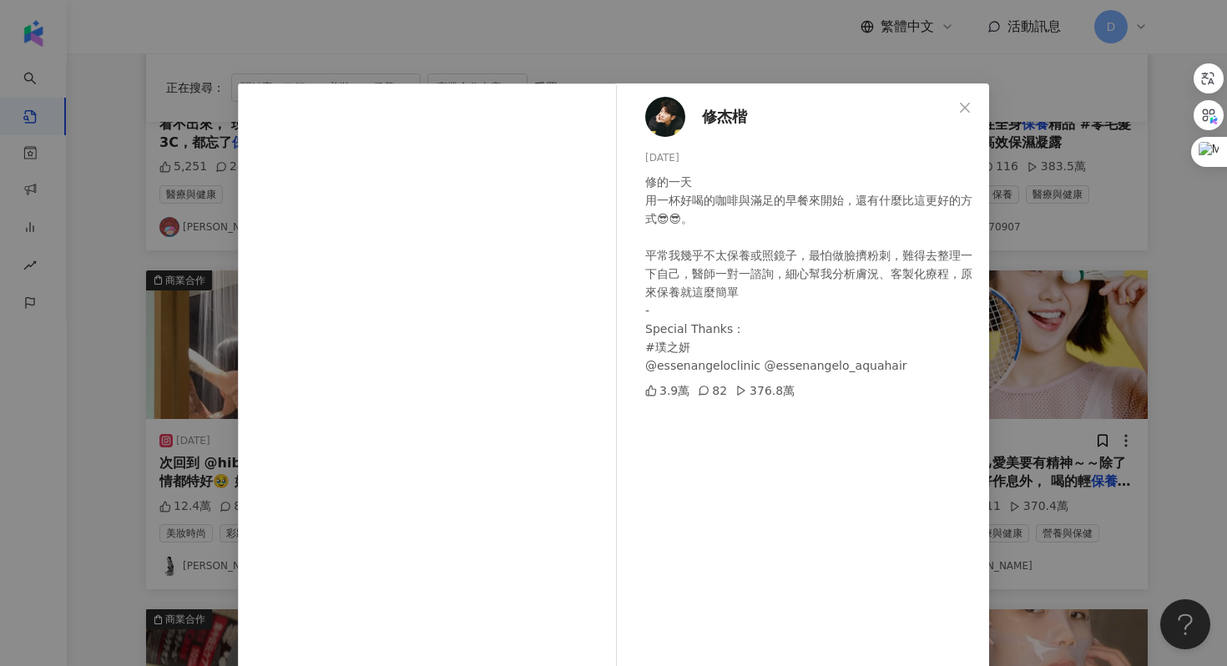
scroll to position [83, 0]
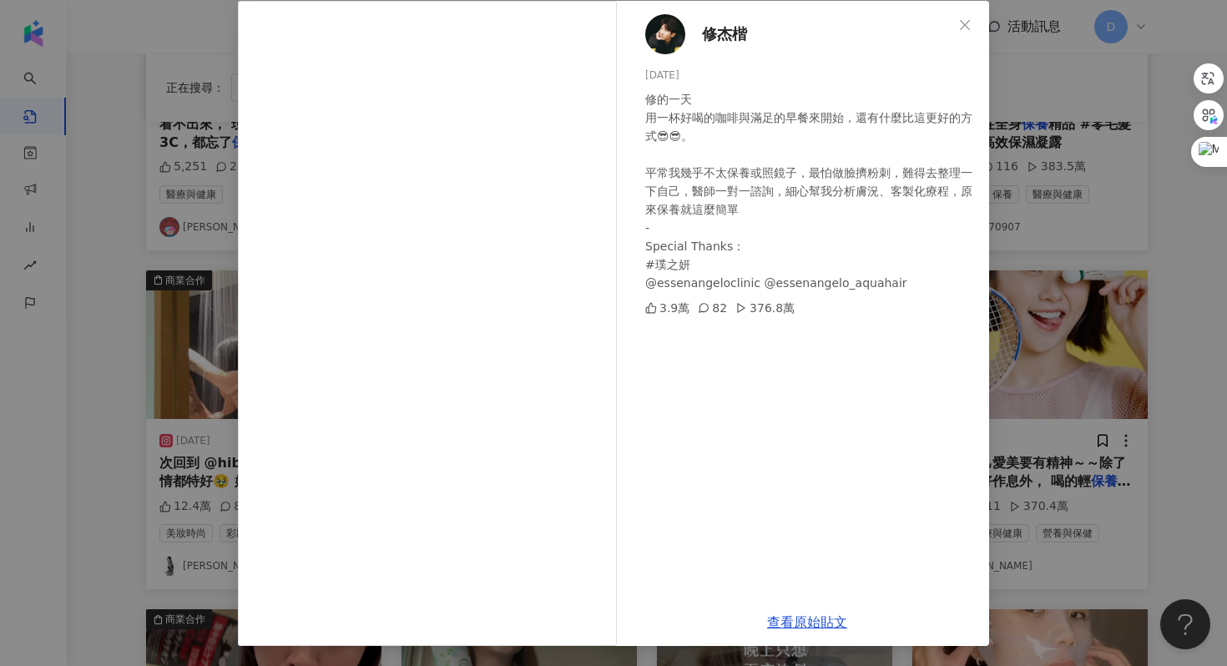
click at [802, 629] on div "查看原始貼文" at bounding box center [807, 623] width 364 height 48
click at [789, 622] on link "查看原始貼文" at bounding box center [807, 622] width 80 height 16
click at [1100, 192] on div "修杰楷 [DATE] 修的一天 用一杯好喝的咖啡與滿足的早餐來開始，還有什麼比這更好的方式😎😎。 平常我幾乎不太保養或照鏡子，最怕做臉擠粉刺，難得去整理一下自…" at bounding box center [613, 333] width 1227 height 666
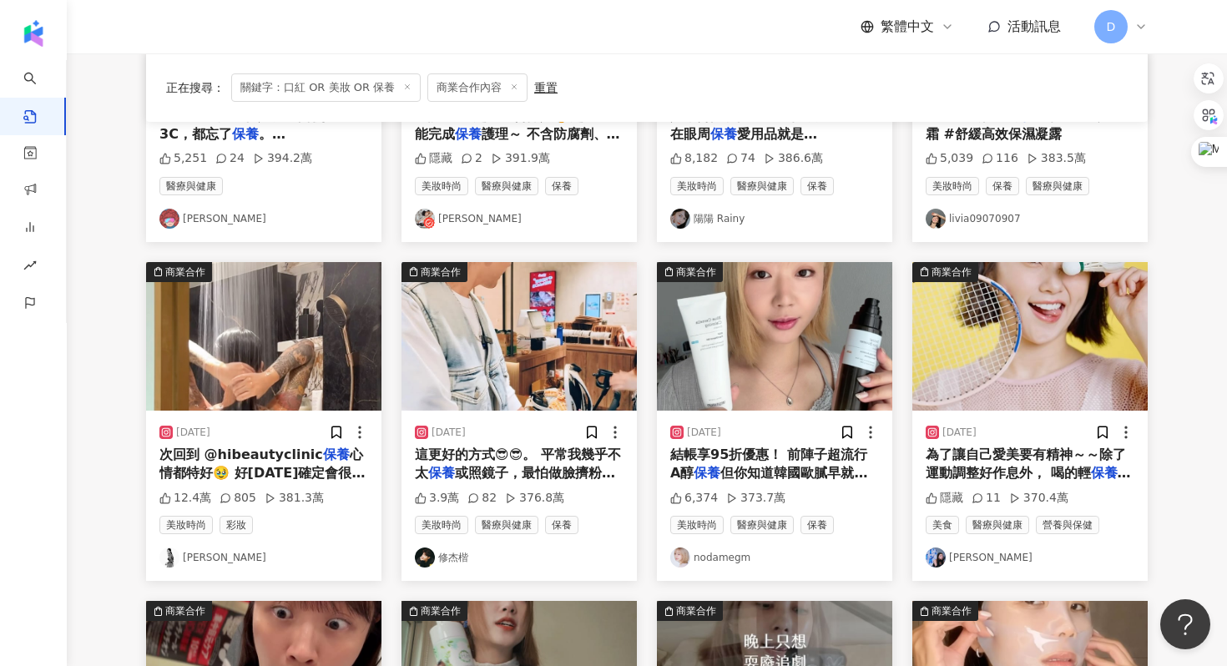
scroll to position [462, 0]
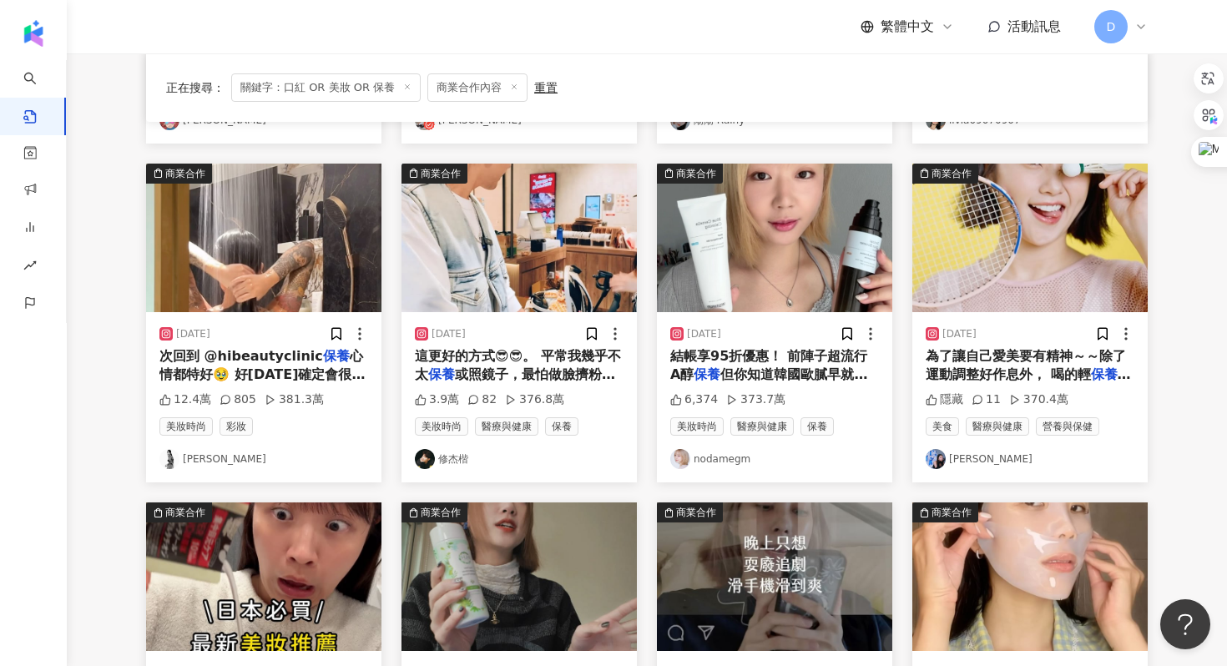
click at [752, 367] on div "結帳享95折優惠！ 前陣子超流行 A醇 保養 但你知道韓國歐膩早就進階到更厲害的" at bounding box center [774, 366] width 209 height 38
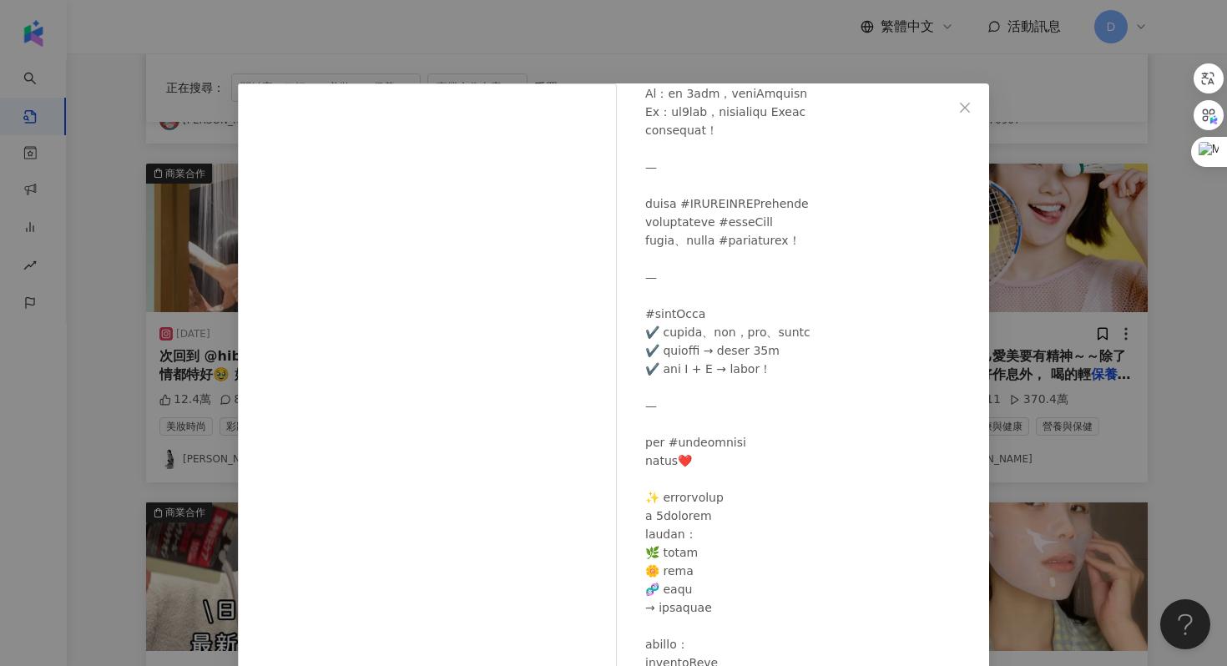
scroll to position [213, 0]
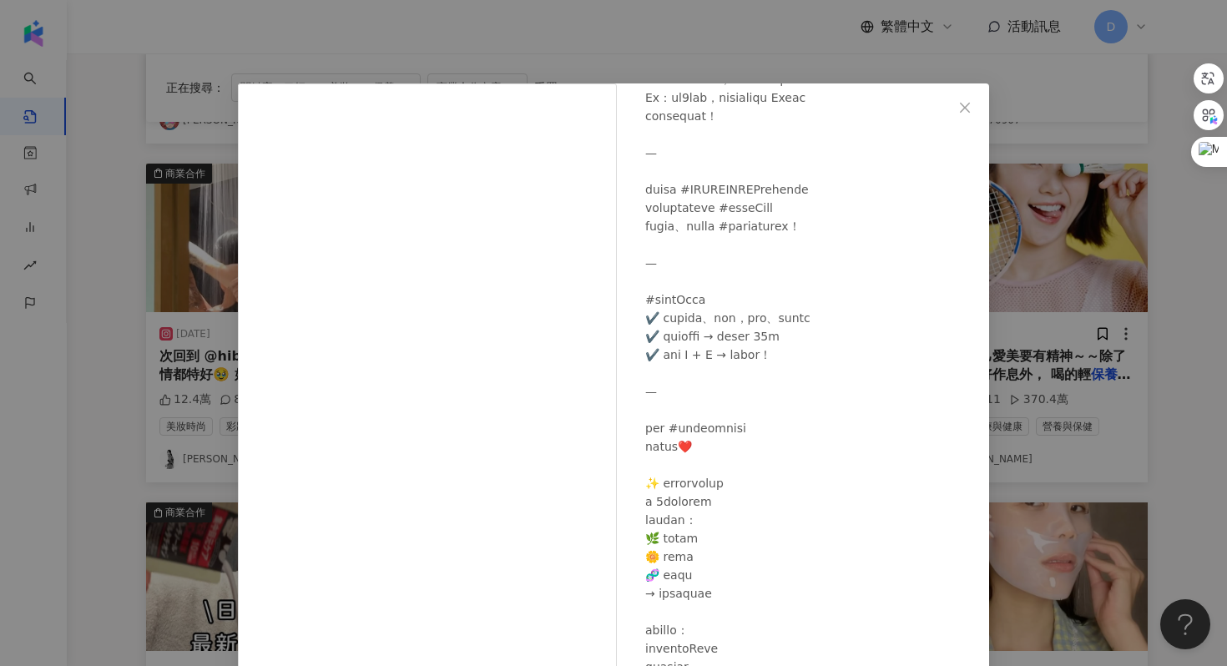
click at [1060, 341] on div "nodamegm [DATE] 6,374 373.7萬 查看原始貼文" at bounding box center [613, 333] width 1227 height 666
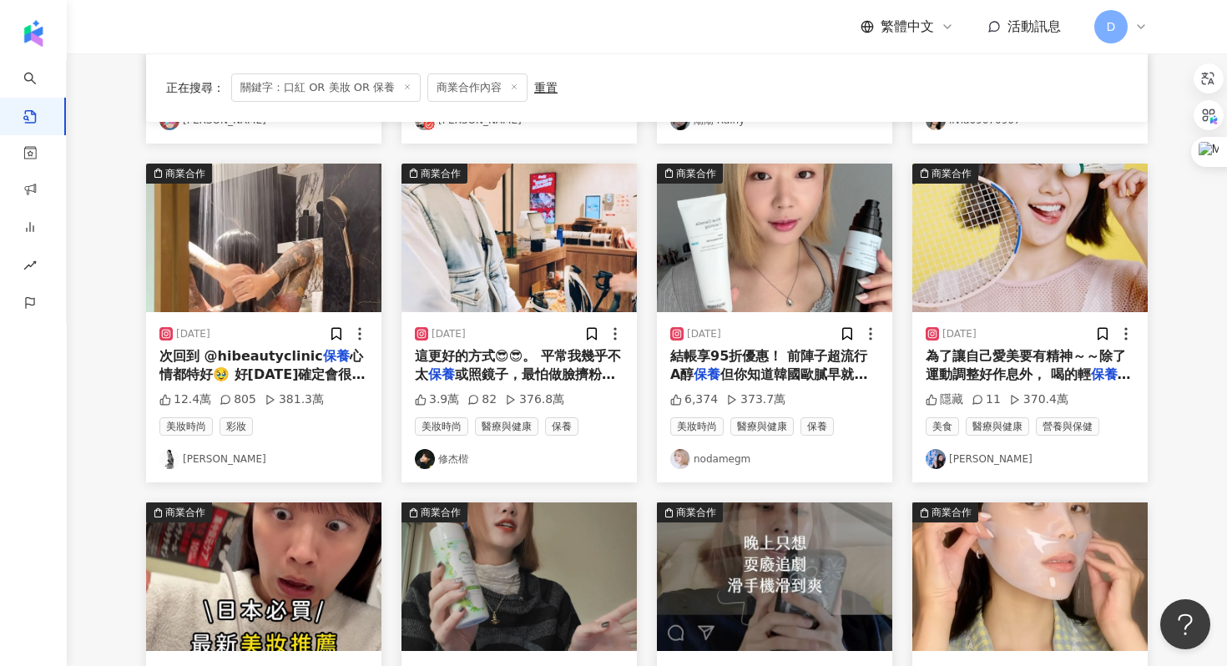
click at [1029, 382] on div "為了讓自己愛美要有精神～～除了運動調整好作息外， 喝的輕 保養 可不能少🤭 最近試了[PERSON_NAME]的兩款機能飲， 能讓我愛美和精神都加倍效益❤️💦…" at bounding box center [1030, 366] width 209 height 38
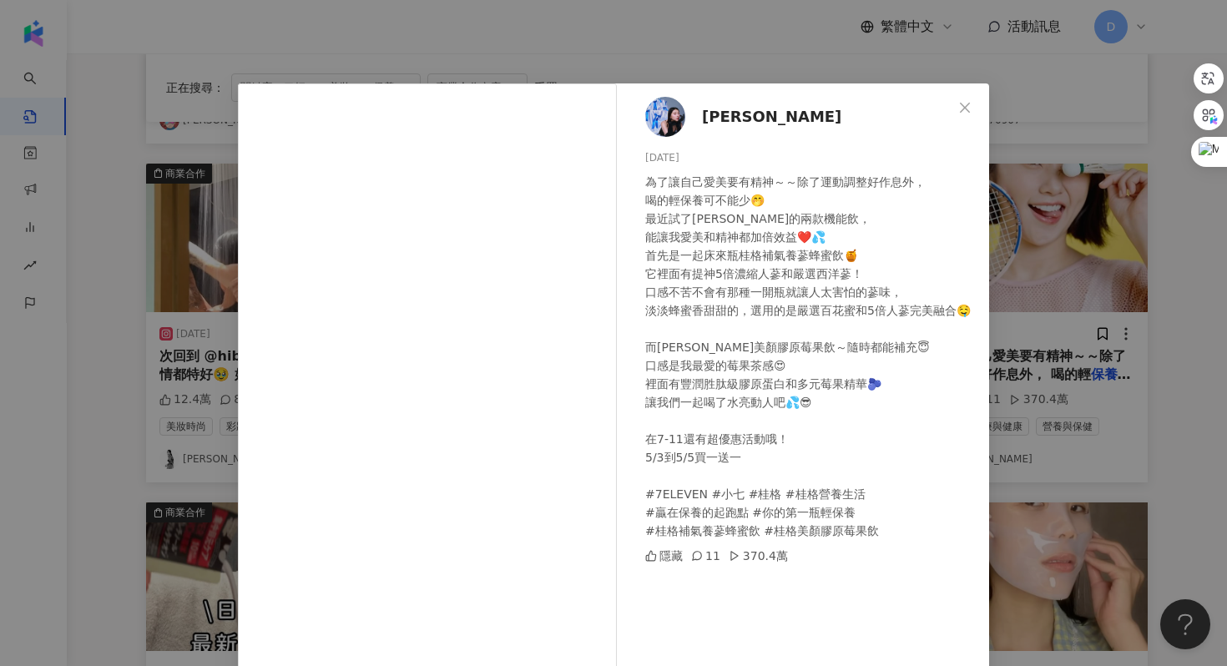
click at [1029, 382] on div "[PERSON_NAME][DATE] 為了讓自己愛美要有精神～～除了運動調整好作息外， 喝的輕保養可不能少🤭 最近試了[PERSON_NAME]的兩款機能飲…" at bounding box center [613, 333] width 1227 height 666
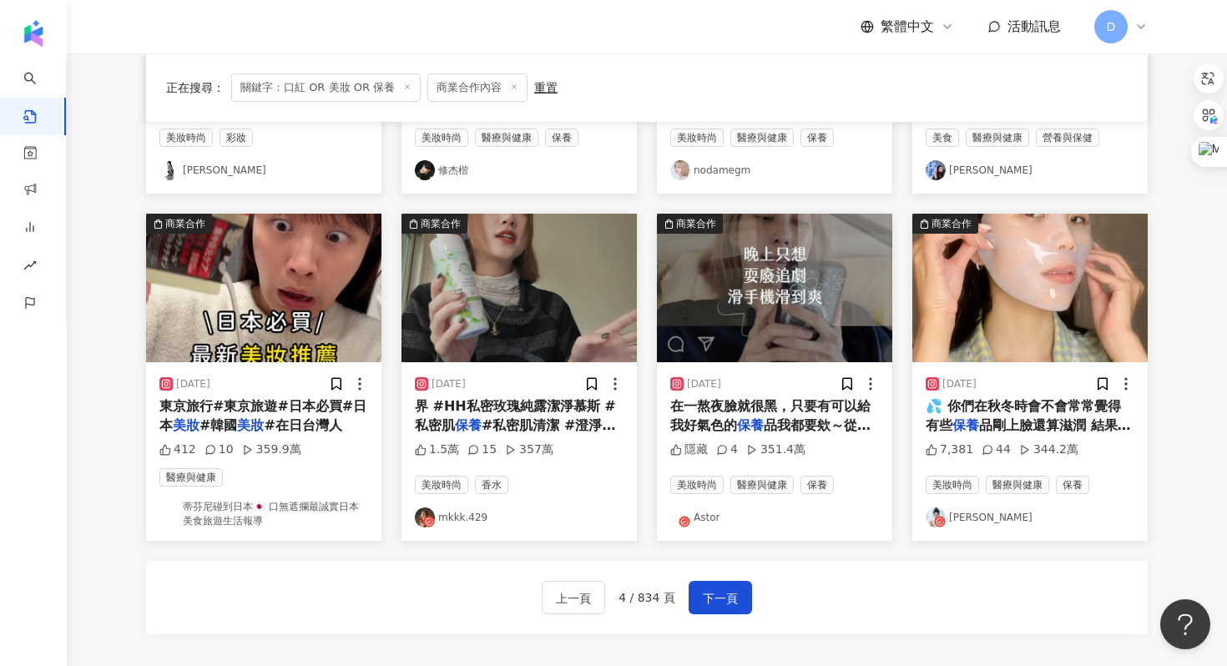
scroll to position [791, 0]
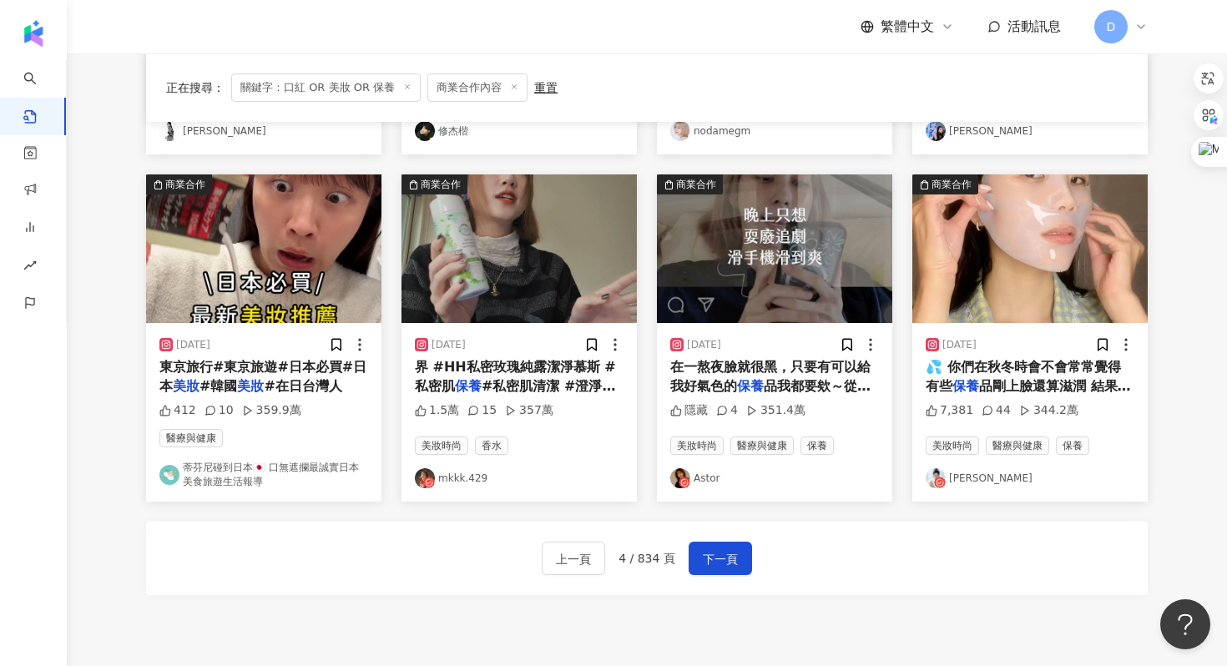
click at [503, 374] on span "界 #HH私密玫瑰純露潔淨慕斯 #私密肌" at bounding box center [515, 376] width 201 height 34
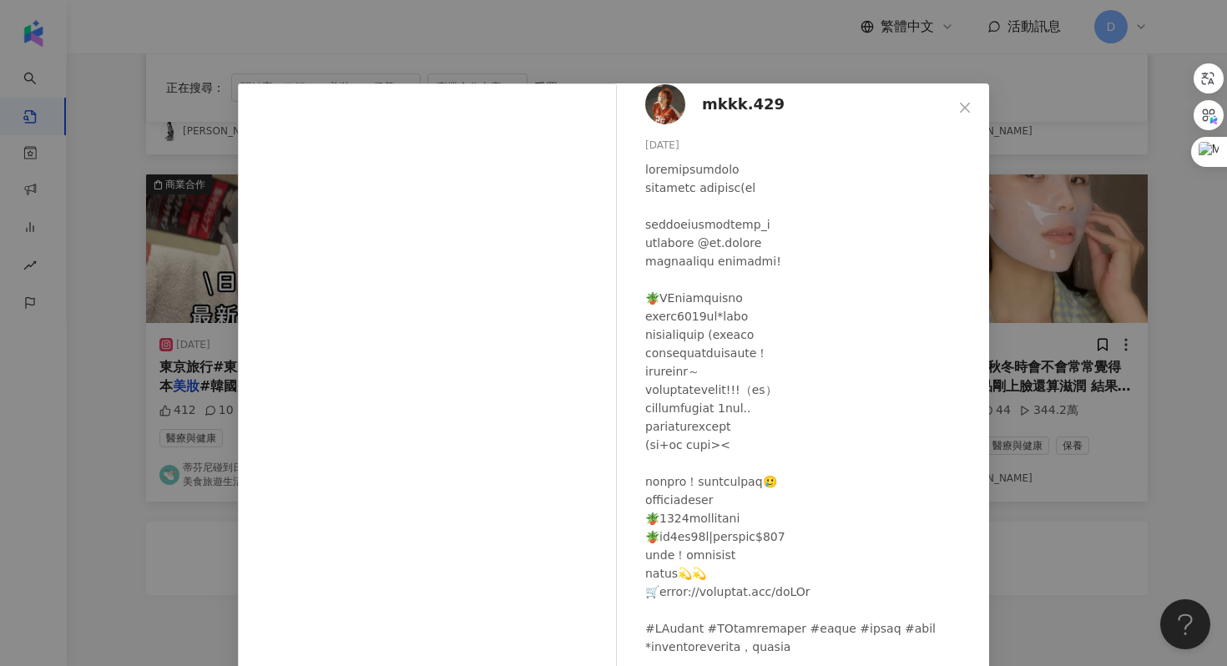
scroll to position [83, 0]
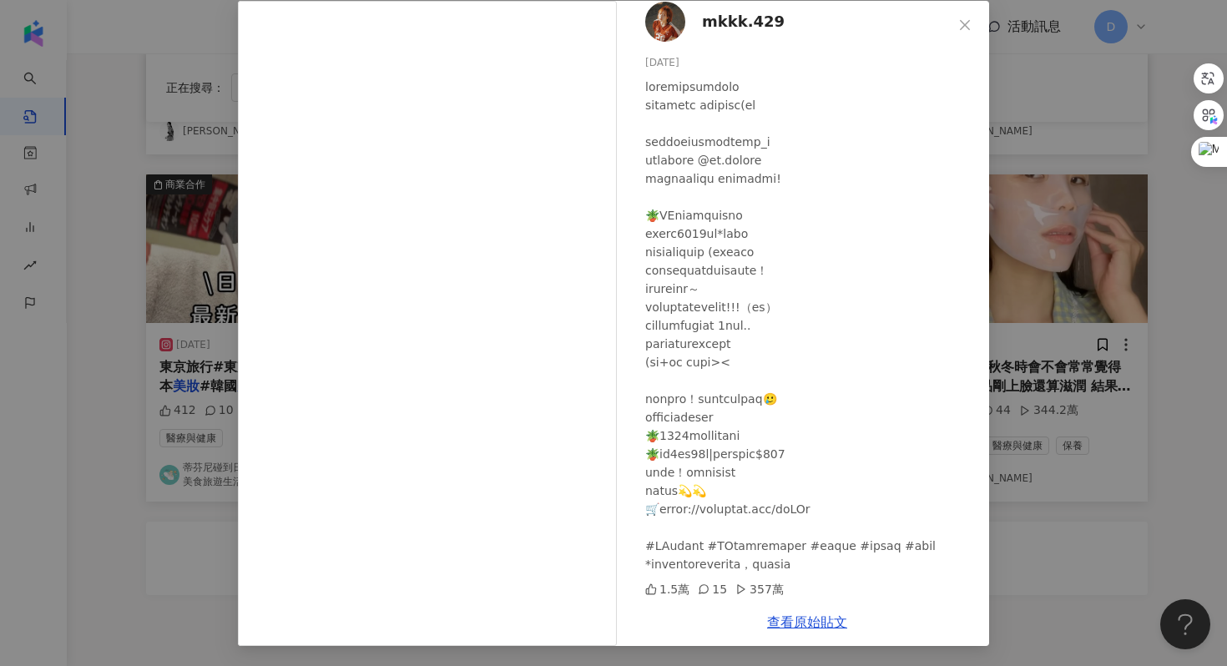
click at [1076, 326] on div "mkkk.429 [DATE] 1.5萬 15 357萬 查看原始貼文" at bounding box center [613, 333] width 1227 height 666
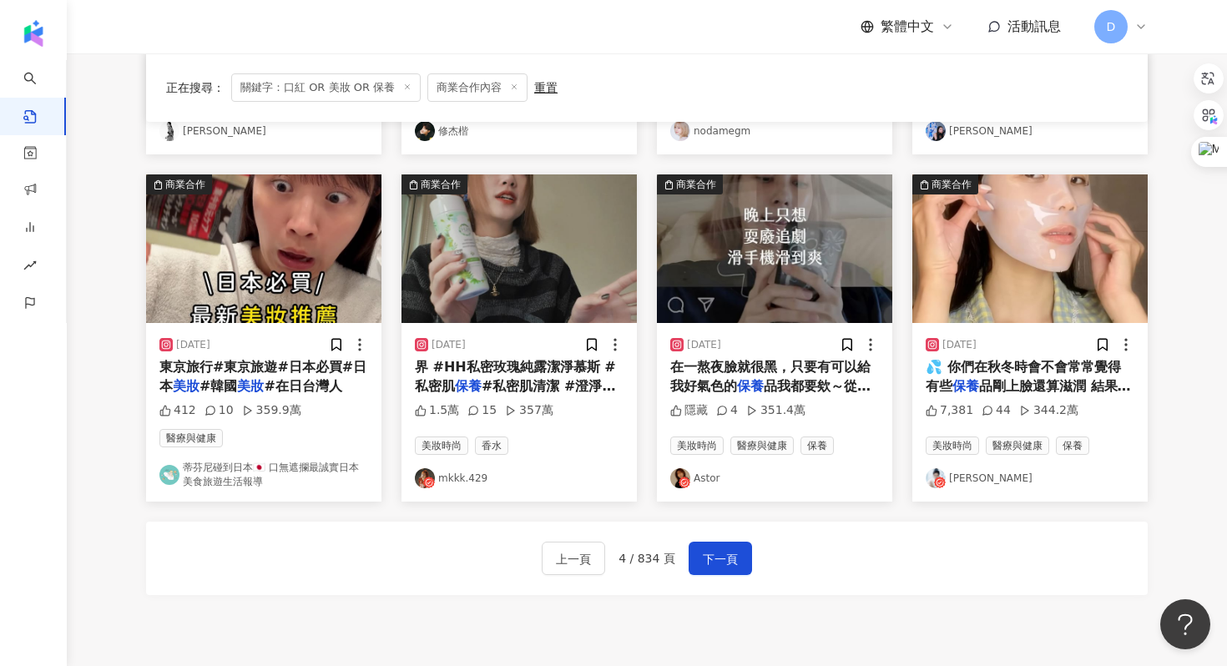
click at [1009, 388] on span "品剛上臉還算滋潤 結果推開吸收後 像" at bounding box center [1028, 395] width 205 height 34
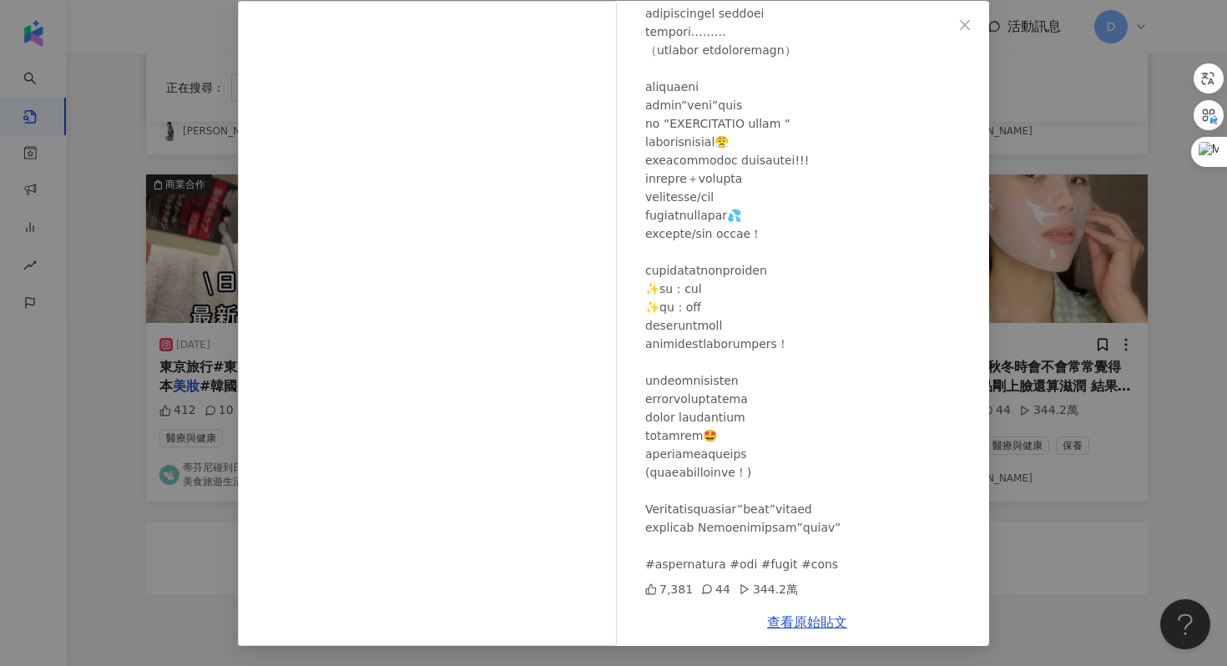
click at [1033, 341] on div "[PERSON_NAME] [DATE] 7,381 44 344.2萬 查看原始貼文" at bounding box center [613, 333] width 1227 height 666
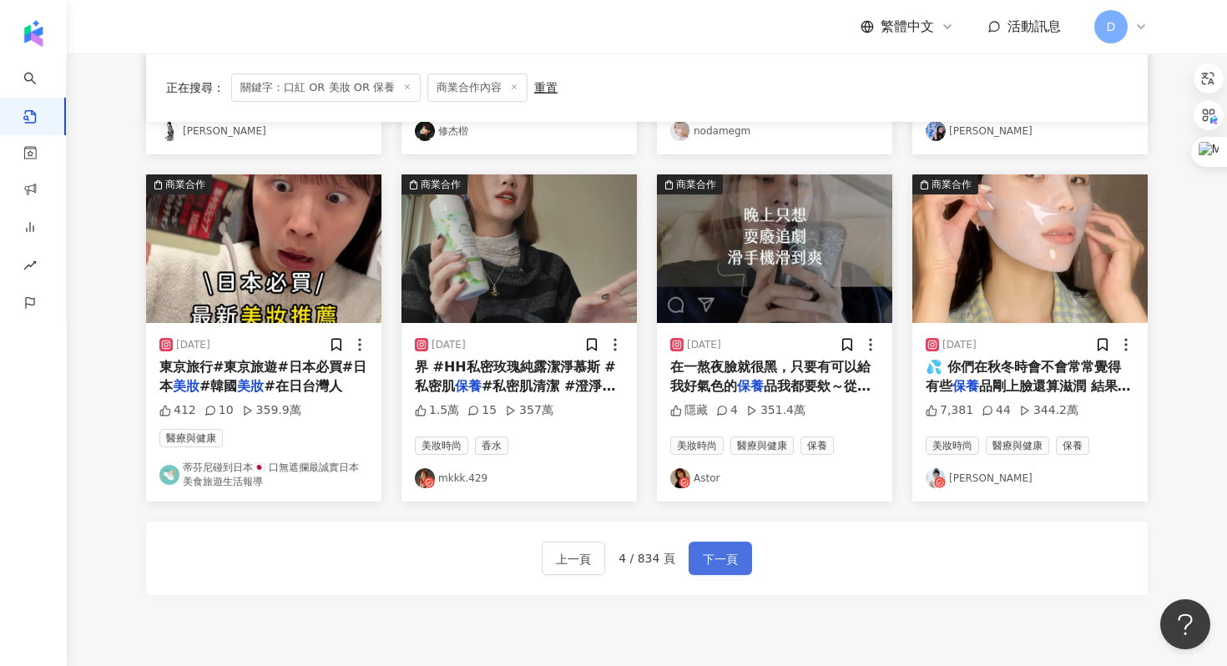
click at [728, 564] on span "下一頁" at bounding box center [720, 559] width 35 height 20
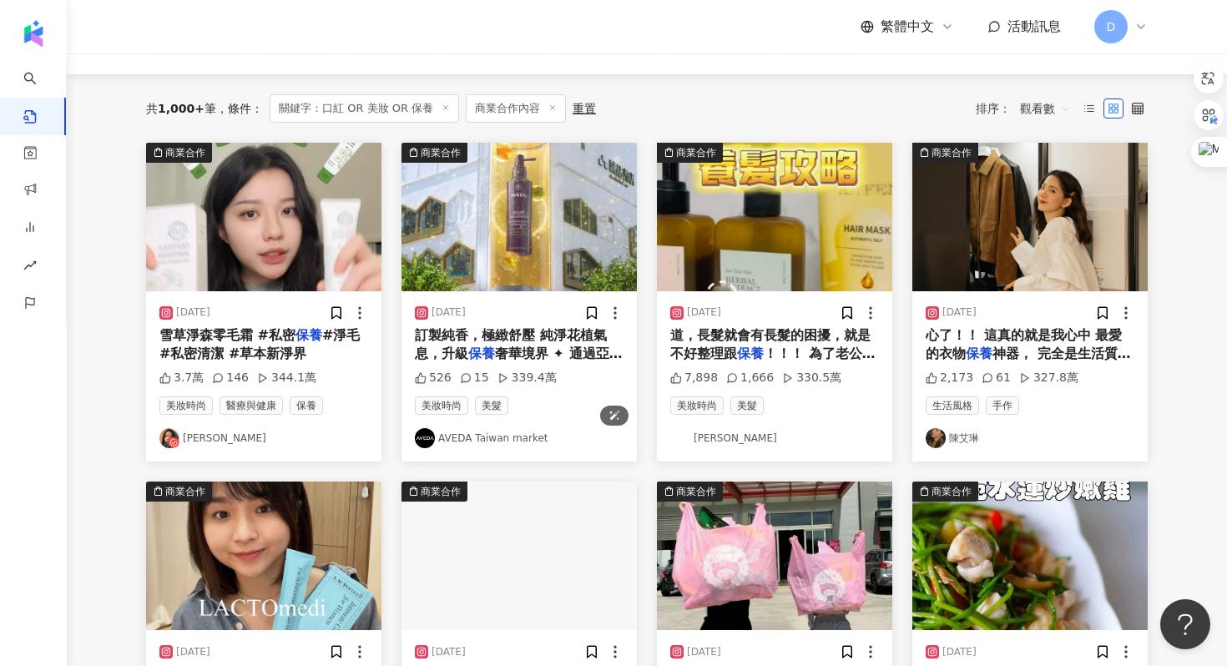
scroll to position [0, 0]
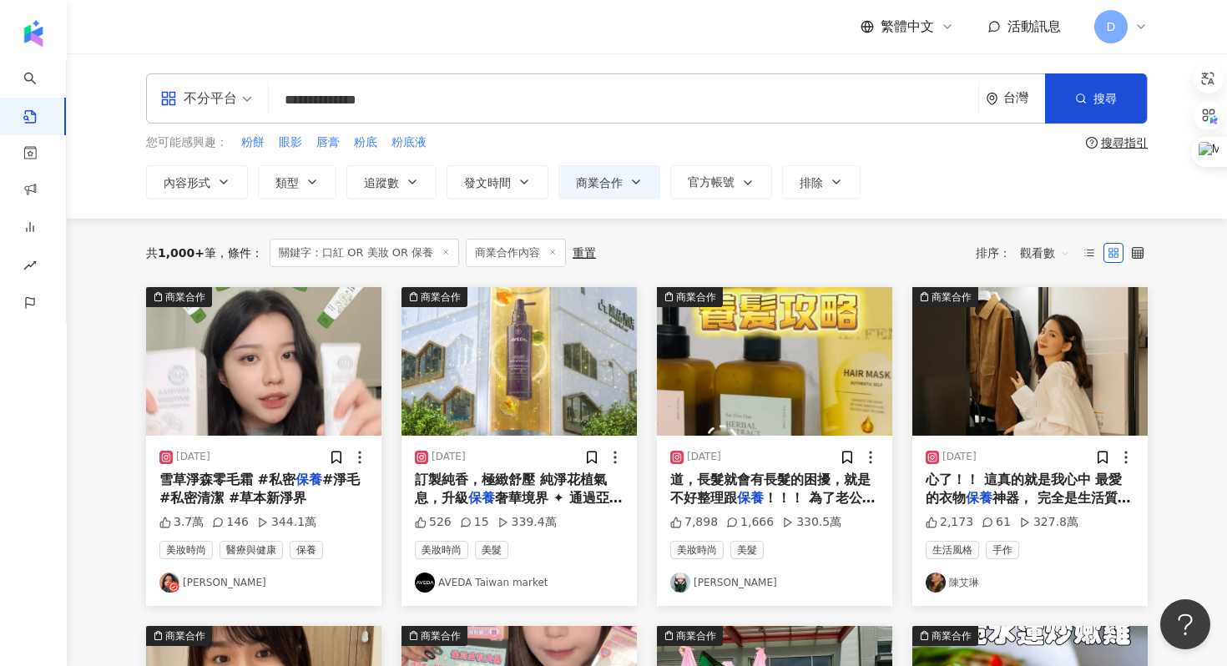
click at [272, 490] on div "雪草淨森零毛霜 #私密 保養 #淨毛 #私密清潔 #草本新淨界" at bounding box center [263, 490] width 209 height 38
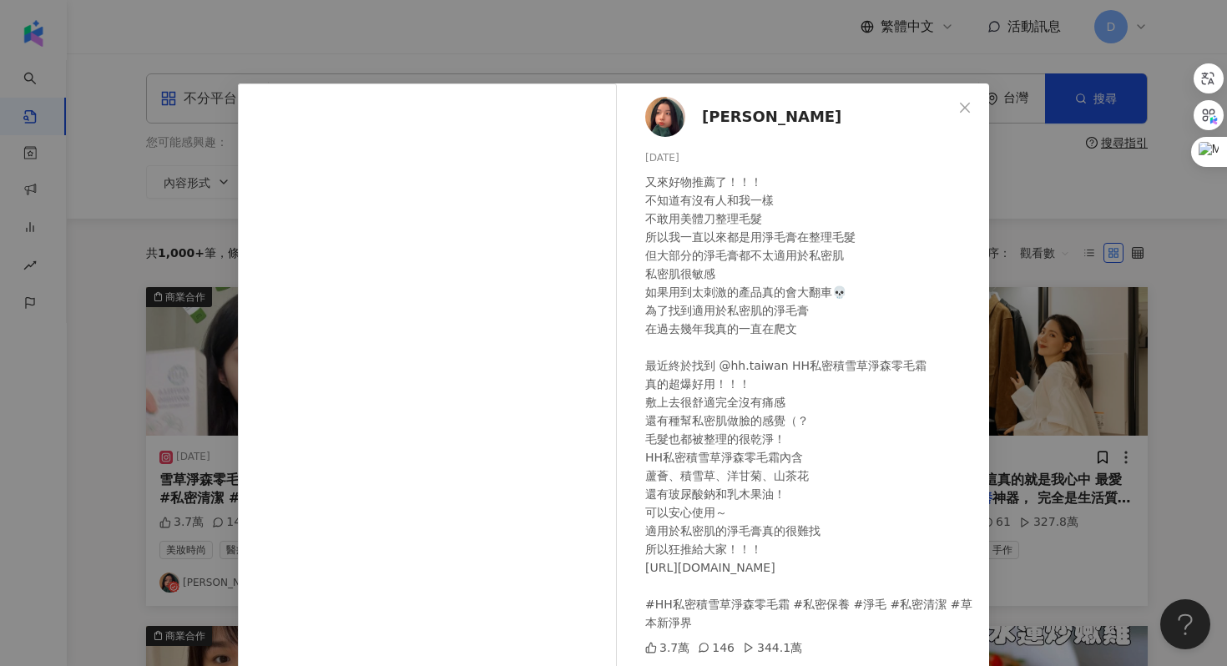
scroll to position [83, 0]
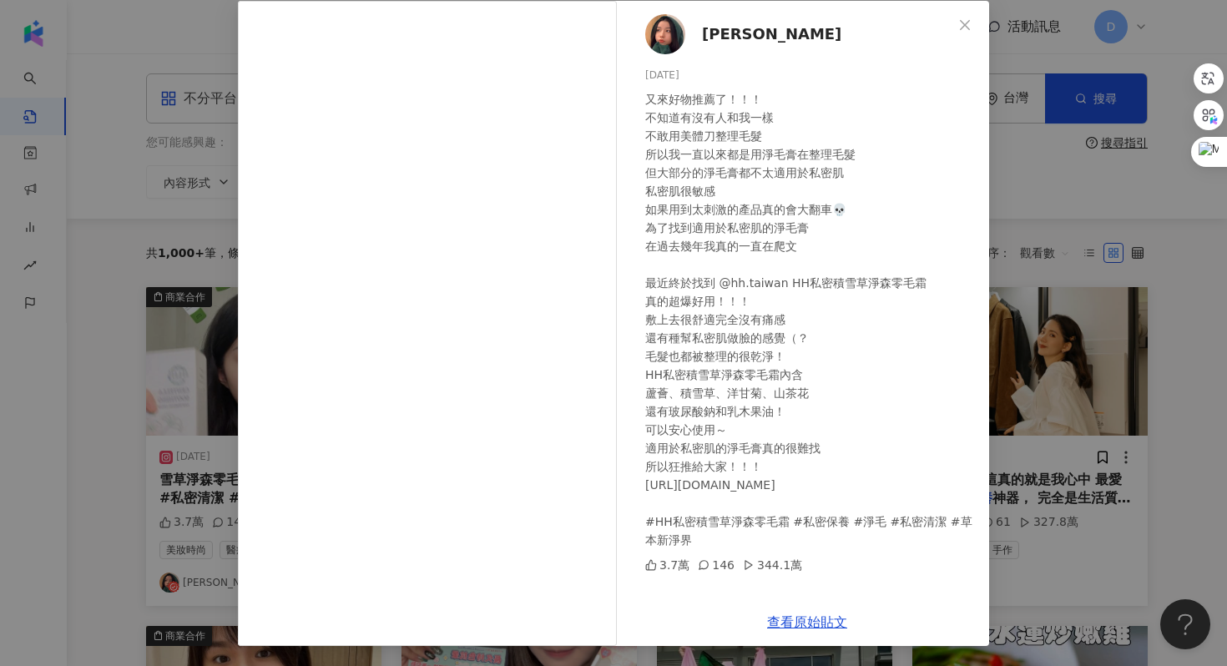
click at [1062, 426] on div "[PERSON_NAME] [DATE] 又來好物推薦了！！！ 不知道有沒有人和我一樣 不敢用美體刀整理毛髮 所以我一直以來都是用淨毛膏在整理毛髮 但大部分的…" at bounding box center [613, 333] width 1227 height 666
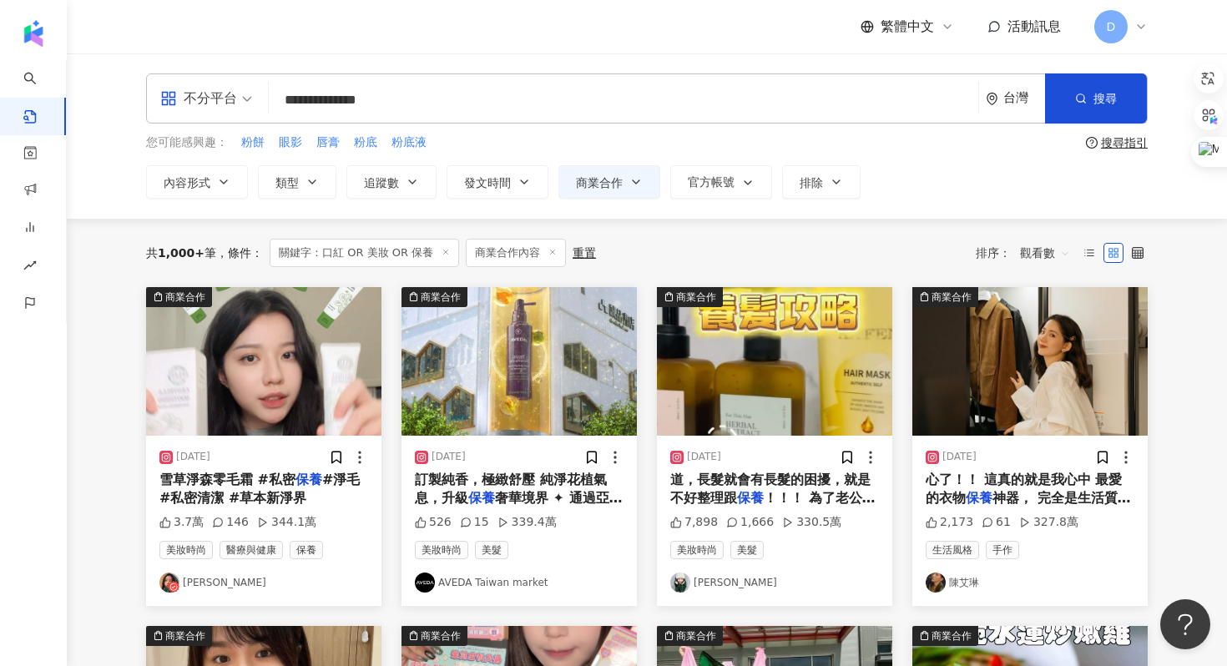
click at [725, 501] on span "道，長髮就會有長髮的困擾，就是不好整理跟" at bounding box center [770, 489] width 200 height 34
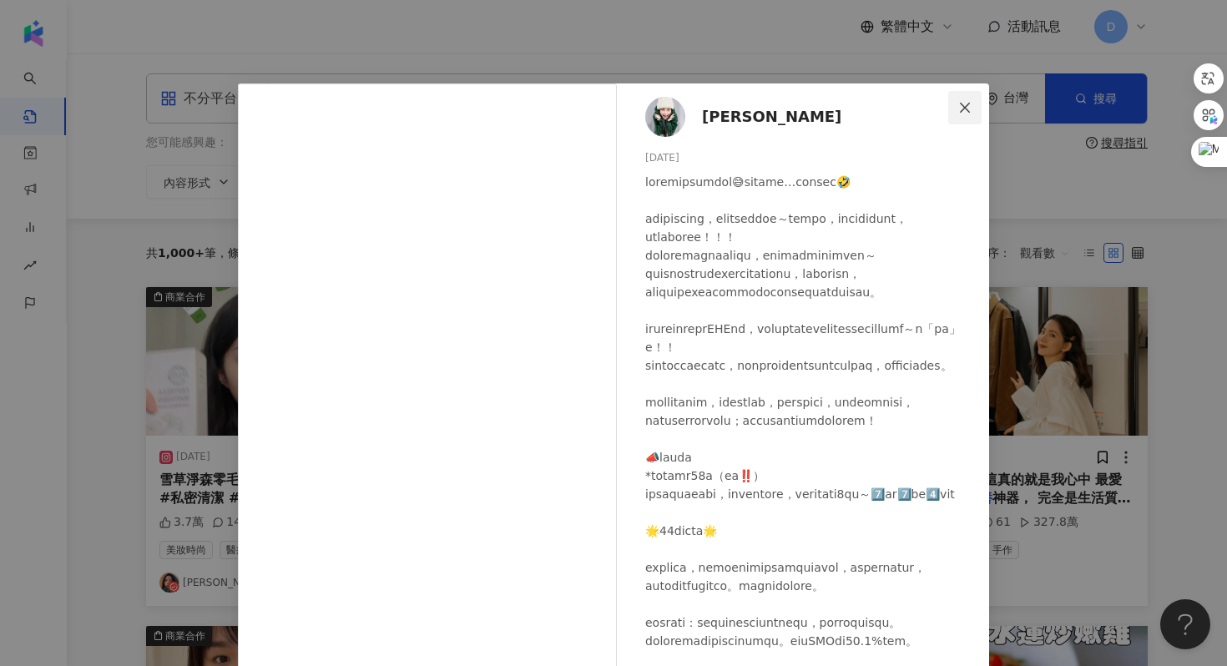
click at [963, 111] on icon "close" at bounding box center [964, 107] width 13 height 13
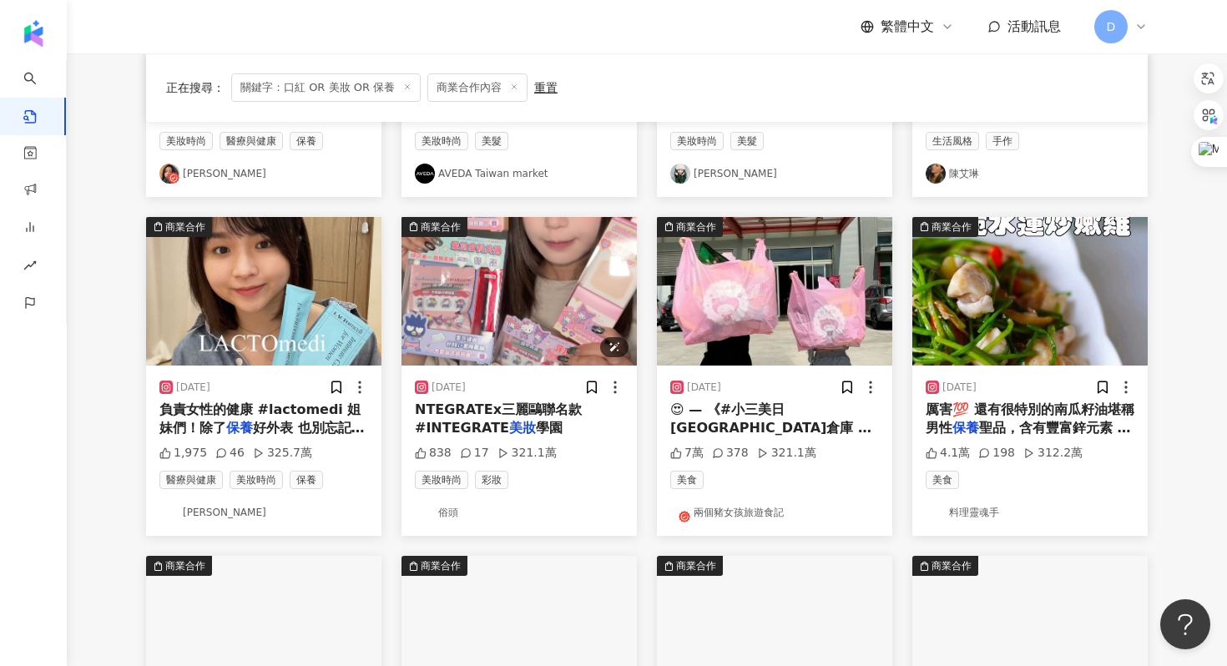
scroll to position [407, 0]
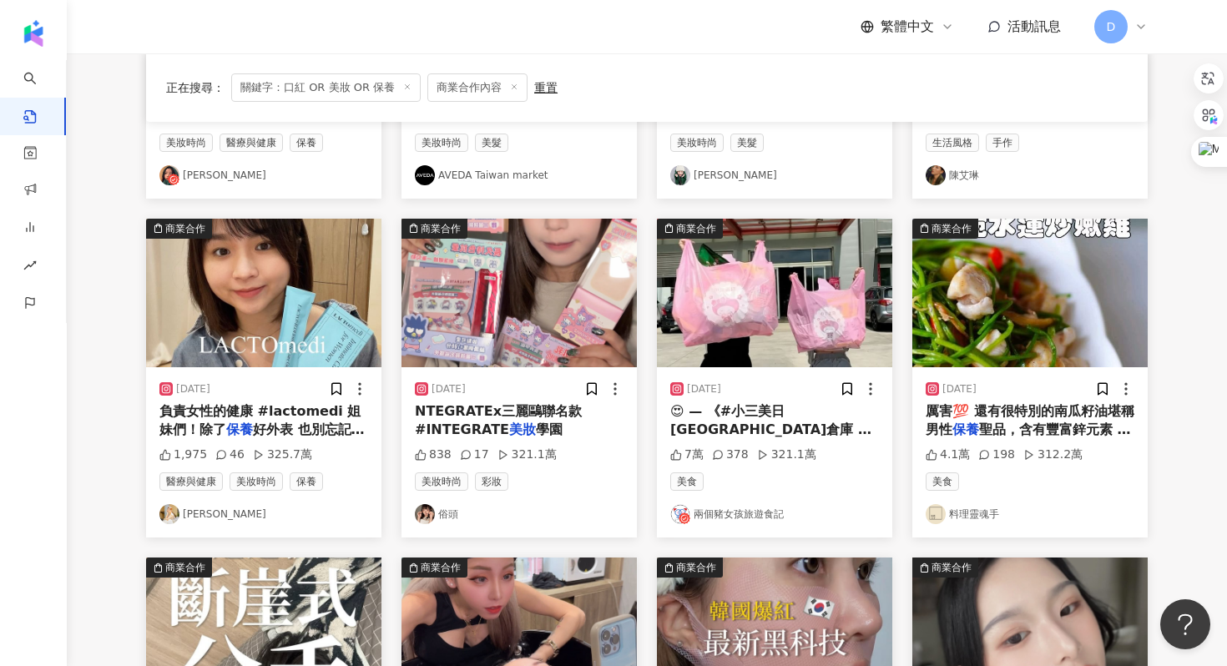
click at [299, 432] on span "好外表 也別忘記了我們最重要的 💗 好好寵愛自己～從內到外都要" at bounding box center [261, 448] width 205 height 53
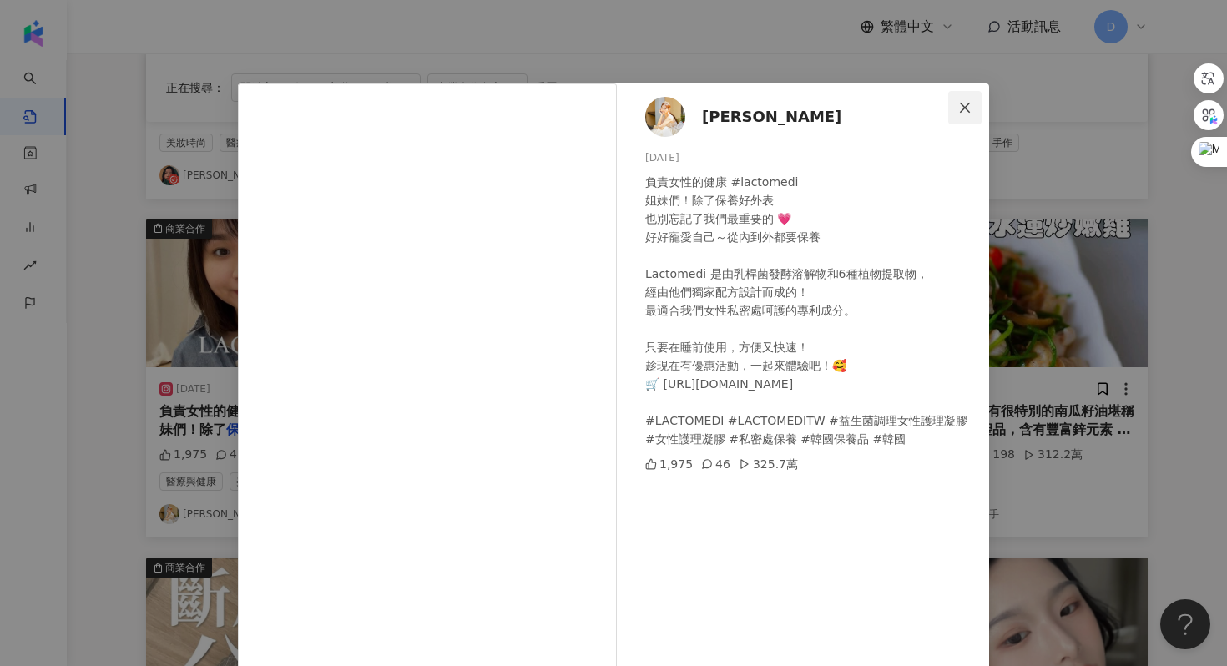
click at [958, 112] on span "Close" at bounding box center [964, 107] width 33 height 13
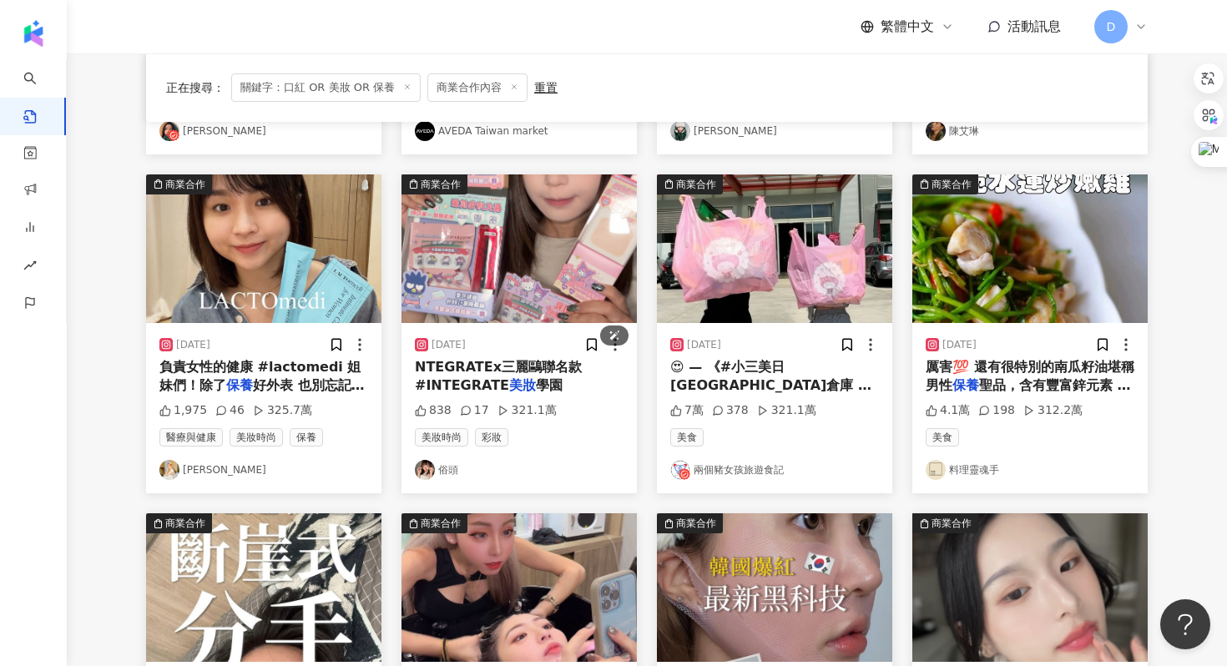
scroll to position [461, 0]
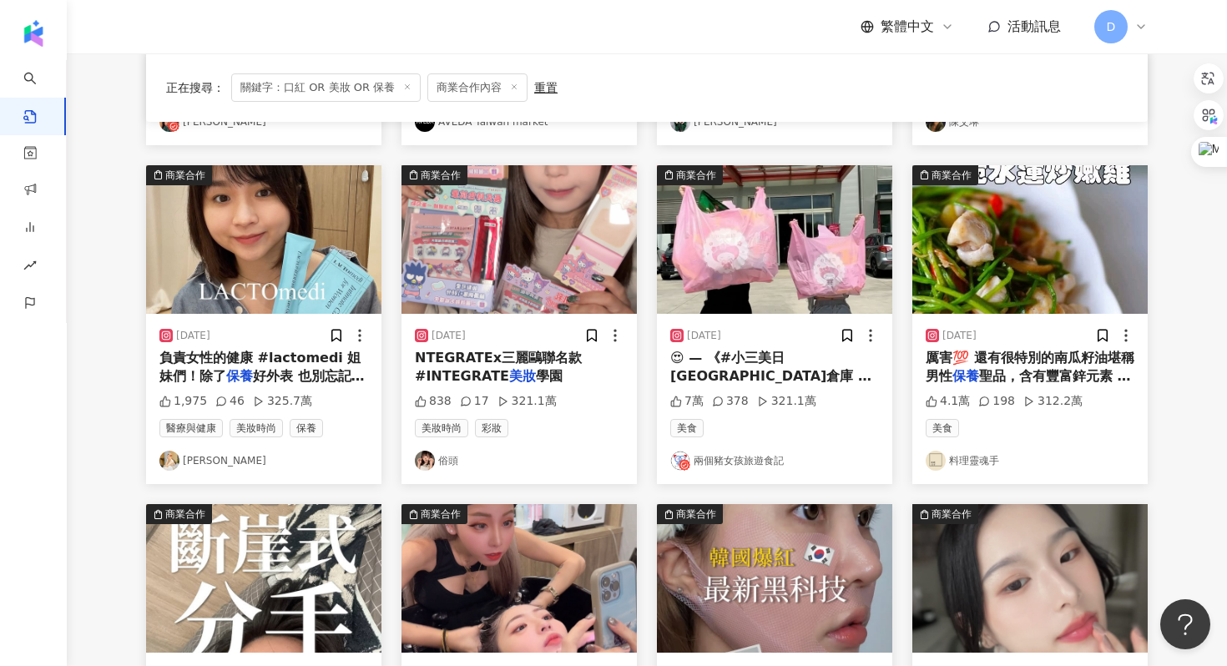
click at [294, 377] on span "好外表 也別忘記了我們最重要的 💗 好好寵愛自己～從內到外都要" at bounding box center [261, 394] width 205 height 53
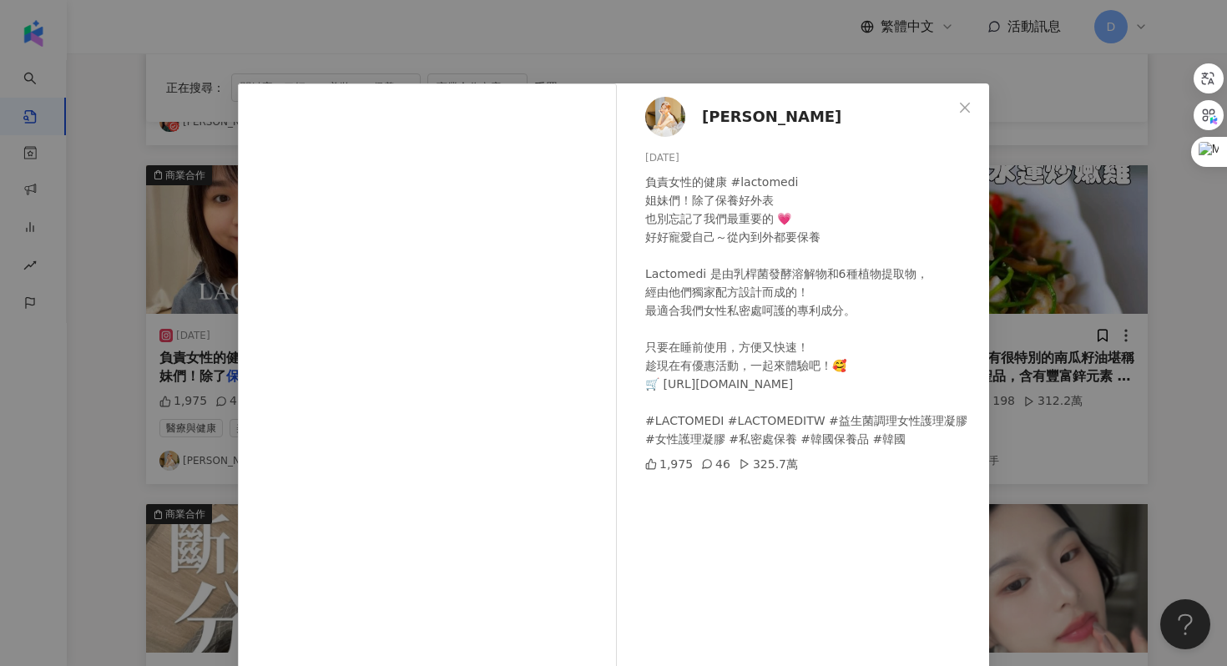
scroll to position [11, 0]
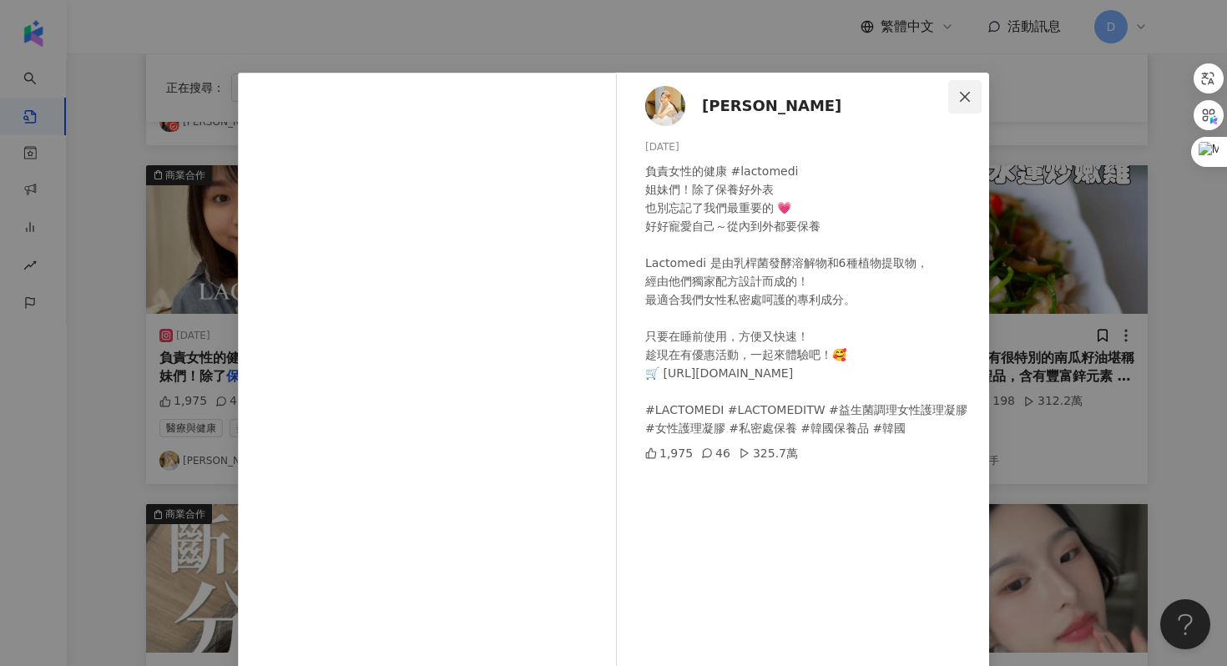
click at [959, 107] on button "Close" at bounding box center [964, 96] width 33 height 33
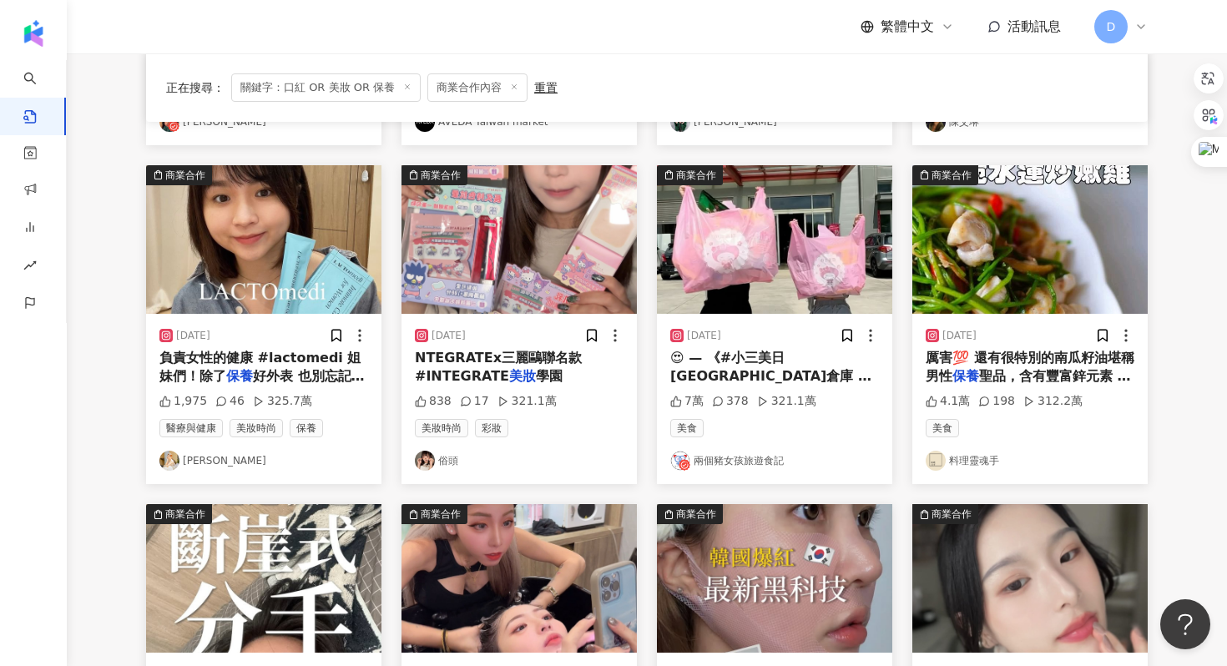
click at [1060, 357] on span "厲害💯 還有很特別的南瓜籽油堪稱男性" at bounding box center [1030, 367] width 209 height 34
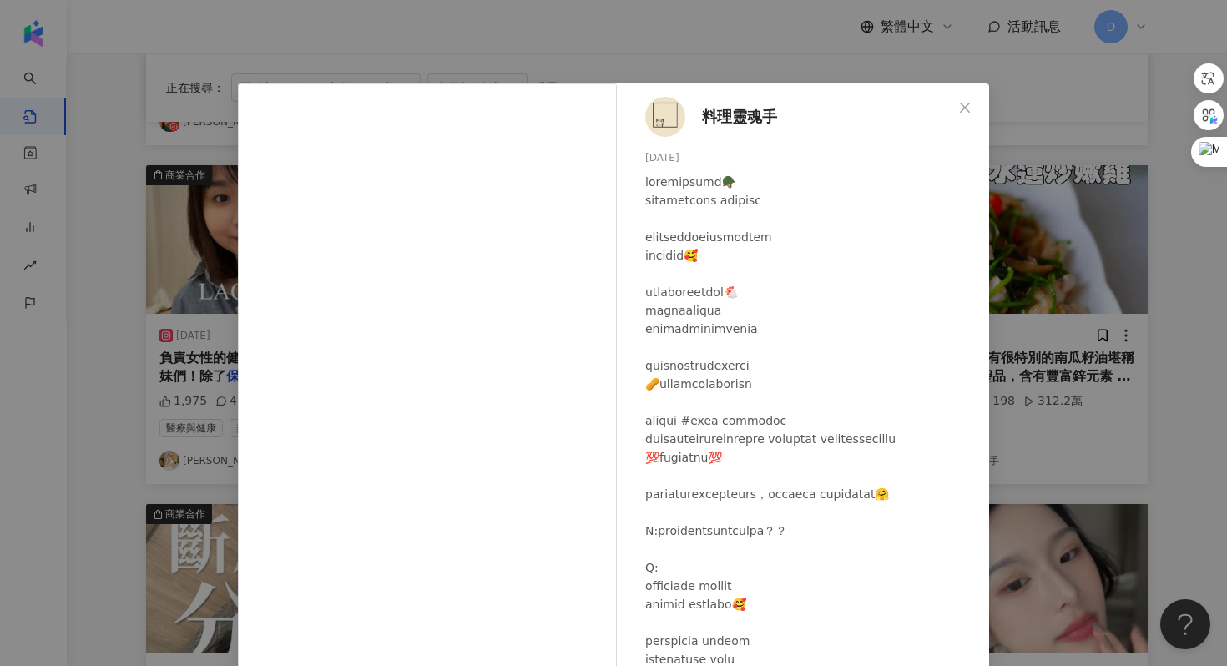
click at [1060, 357] on div "料理靈魂手 [DATE] 4.1萬 198 312.2萬 查看原始貼文" at bounding box center [613, 333] width 1227 height 666
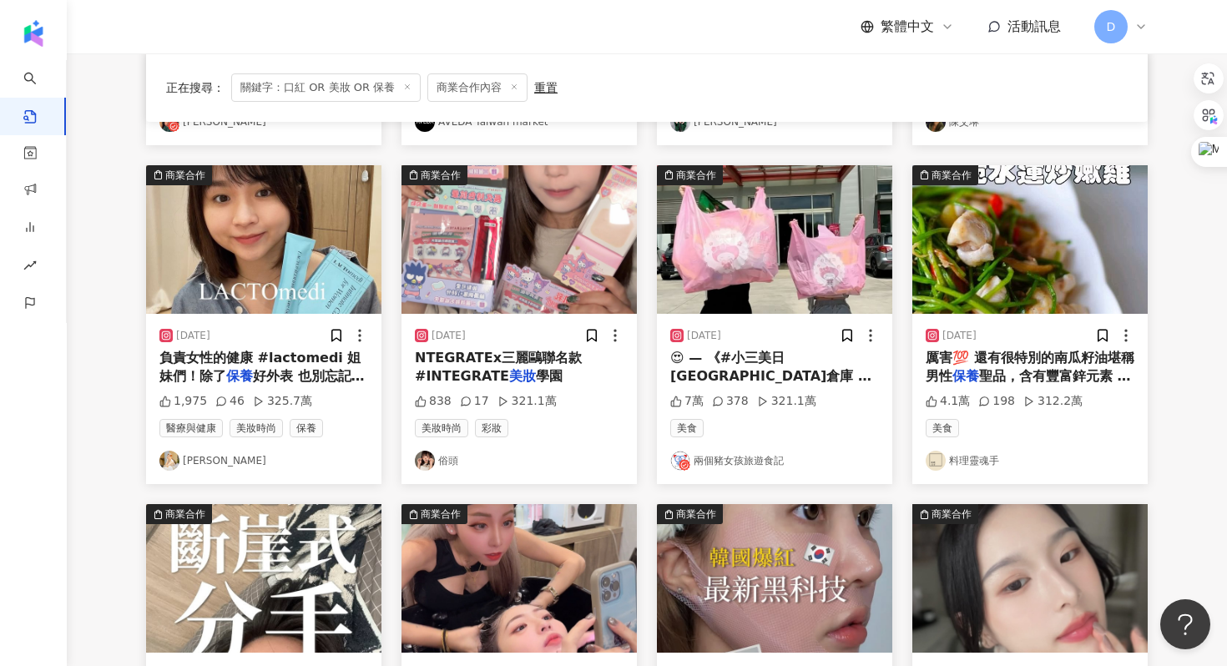
click at [726, 387] on span "、好市多零食、日常用品這邊通通都有" at bounding box center [770, 404] width 200 height 34
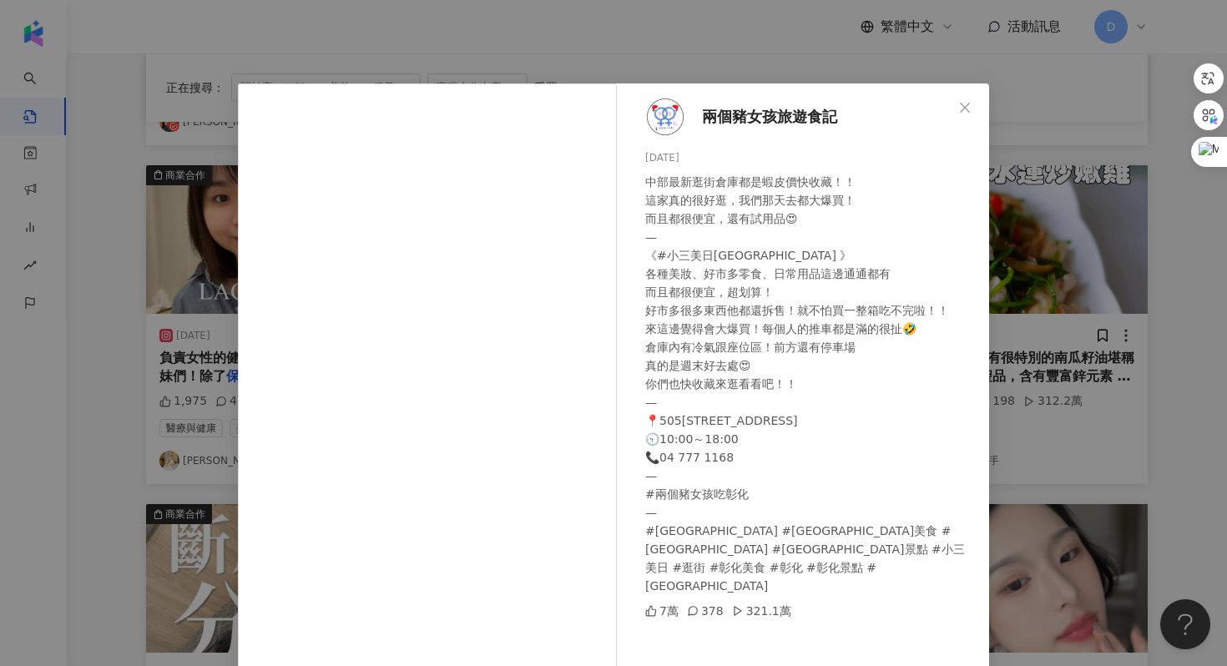
click at [1079, 343] on div "兩個豬女孩旅遊食記 [DATE] 中部最新逛街倉庫都是蝦皮價快收藏！！ 這家真的很好逛，我們那天去都大爆買！ 而且都很便宜，還有試用品😍 — 《#小三美日[G…" at bounding box center [613, 333] width 1227 height 666
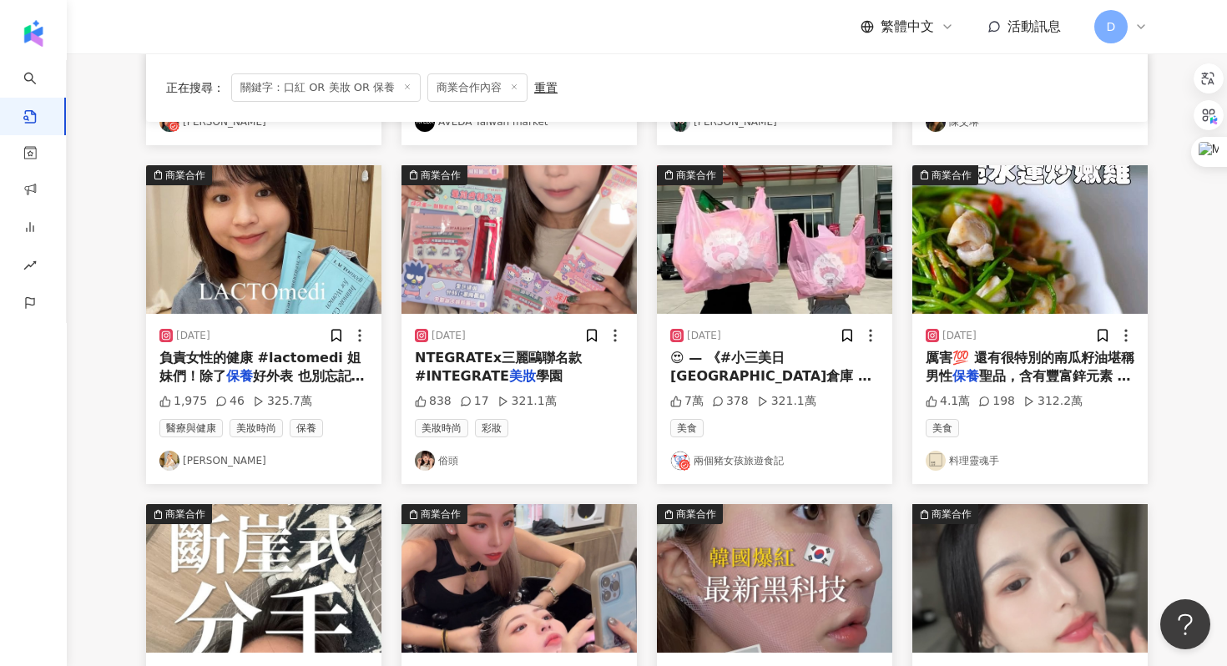
click at [529, 353] on span "NTEGRATEx三麗鷗聯名款 #INTEGRATE" at bounding box center [498, 367] width 167 height 34
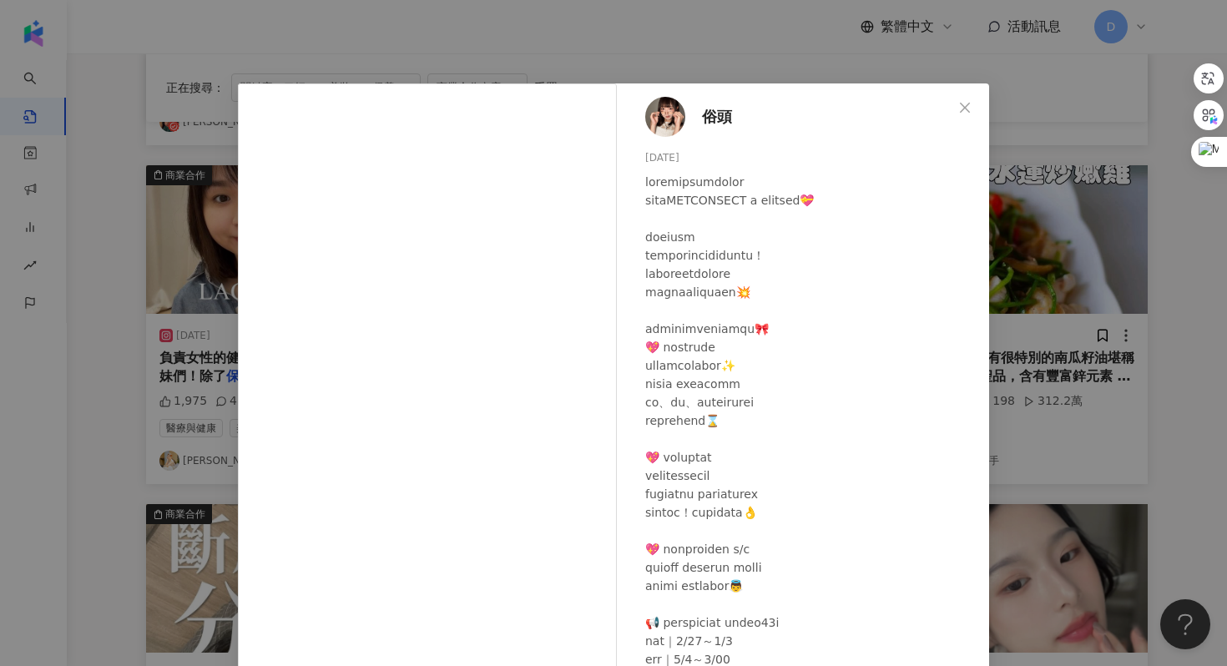
click at [1069, 292] on div "俗頭 [DATE] 838 17 321.1萬 查看原始貼文" at bounding box center [613, 333] width 1227 height 666
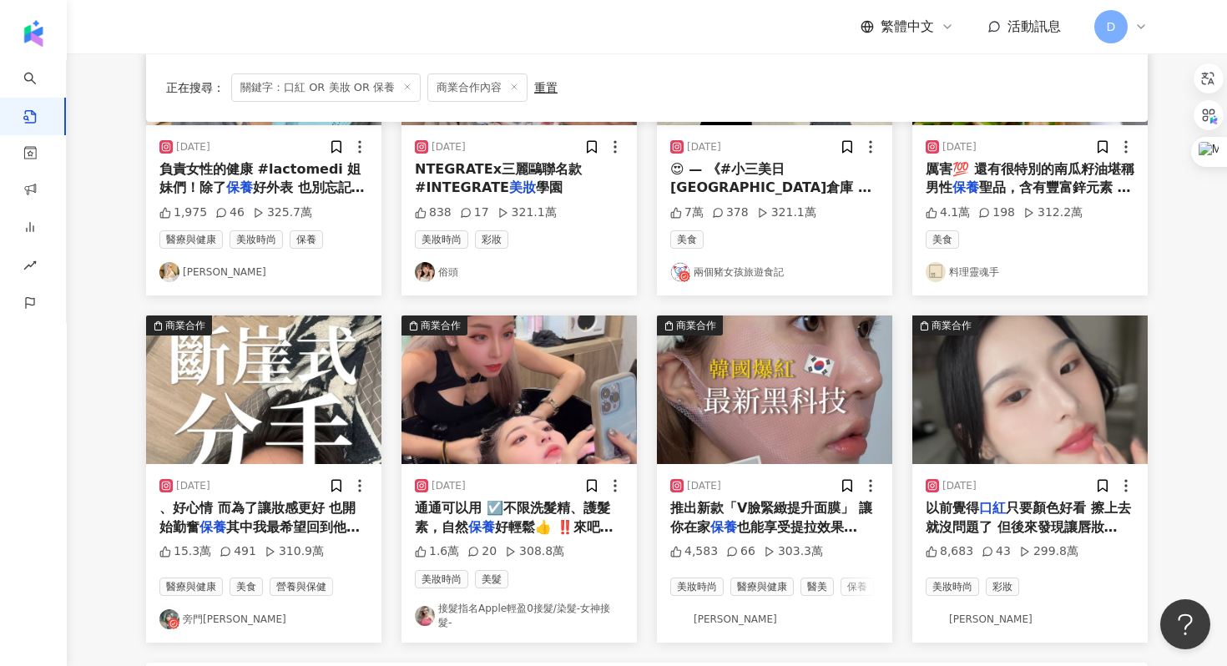
scroll to position [650, 0]
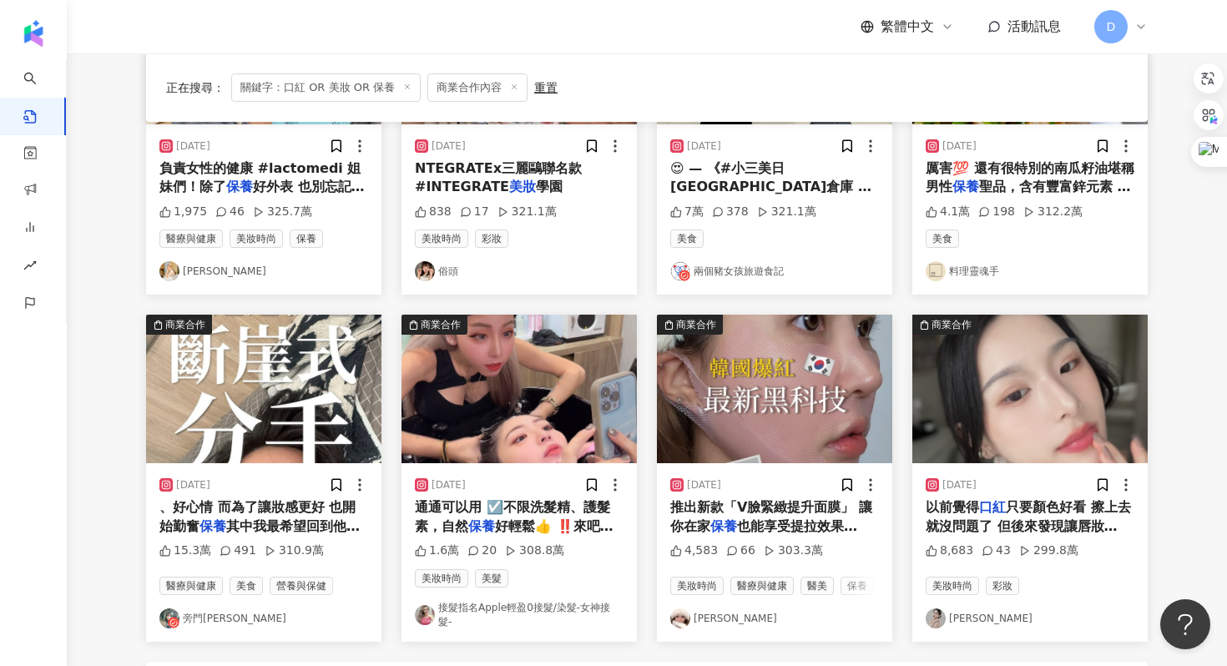
click at [323, 513] on span "、好心情 而為了讓妝感更好 也開始勤奮" at bounding box center [257, 516] width 196 height 34
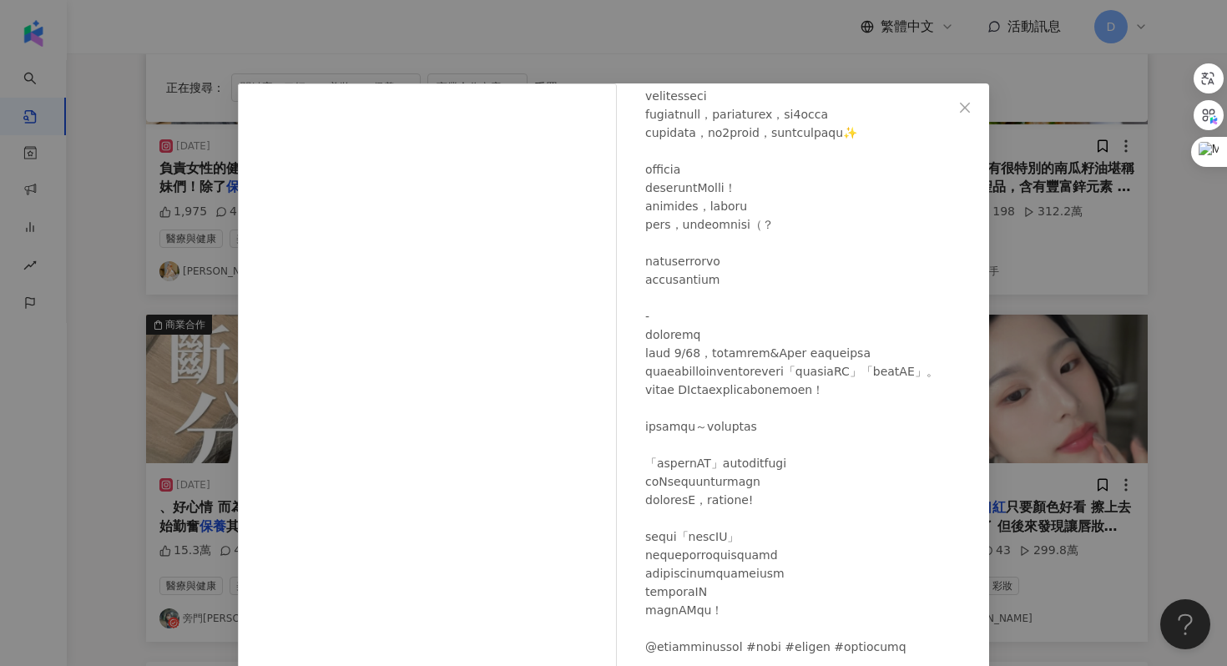
scroll to position [83, 0]
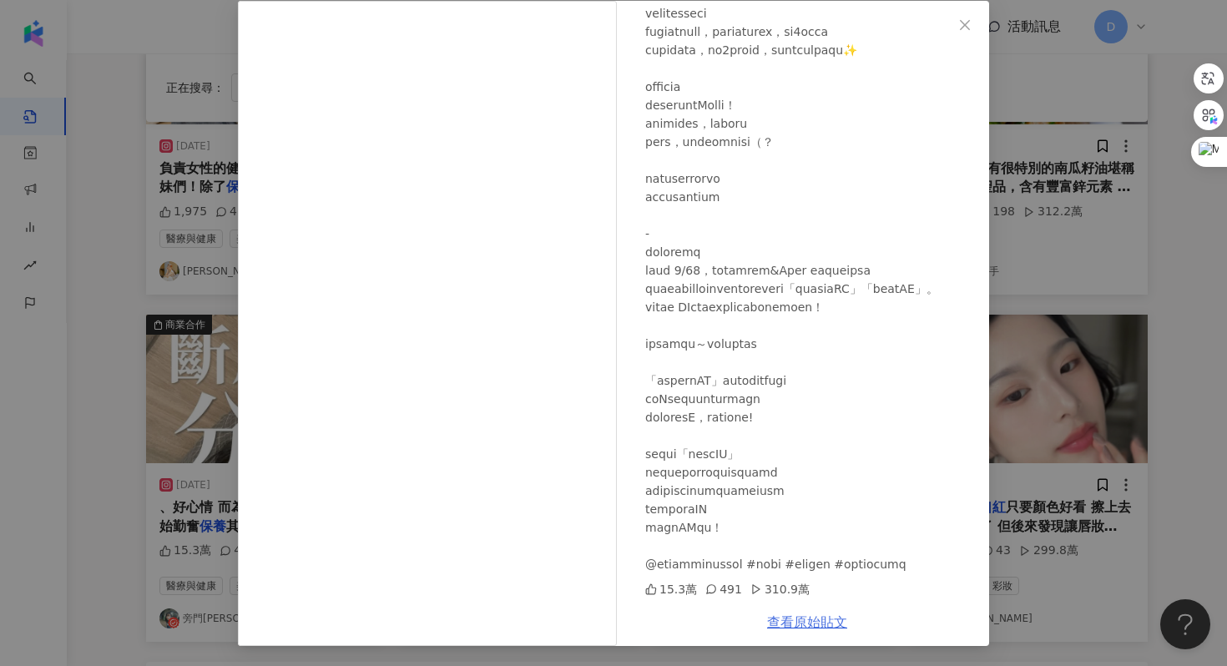
click at [819, 627] on link "查看原始貼文" at bounding box center [807, 622] width 80 height 16
click at [1059, 338] on div "旁門佐娜 [DATE] 15.3萬 491 310.9萬 查看原始貼文" at bounding box center [613, 333] width 1227 height 666
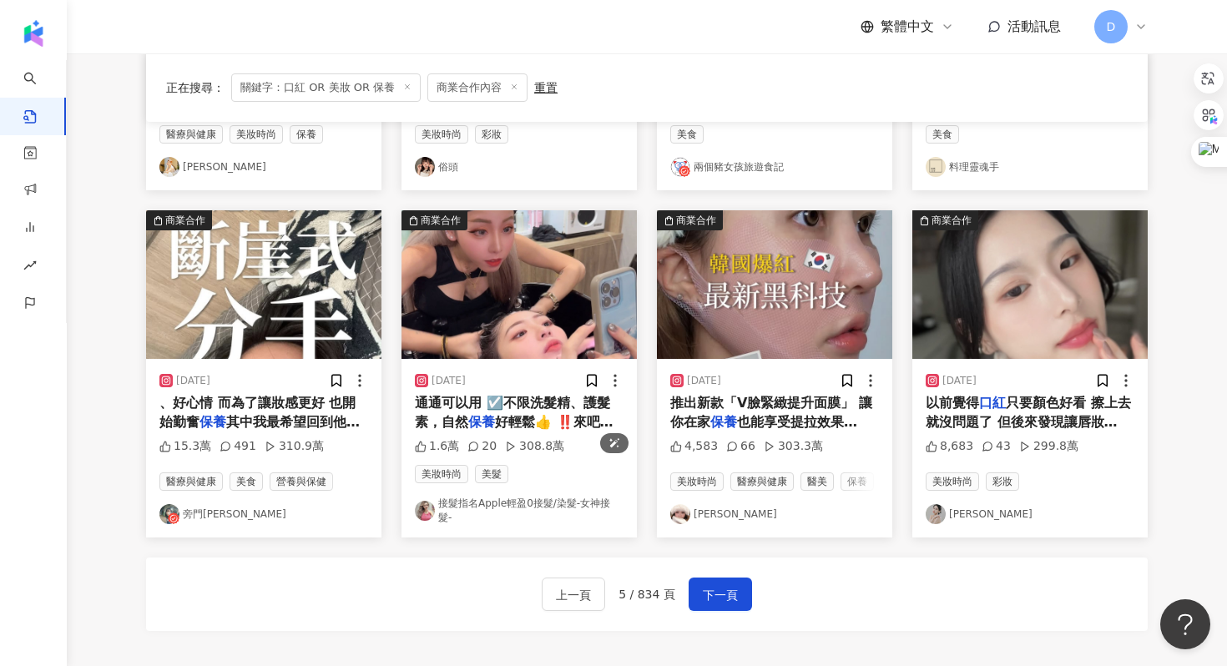
scroll to position [777, 0]
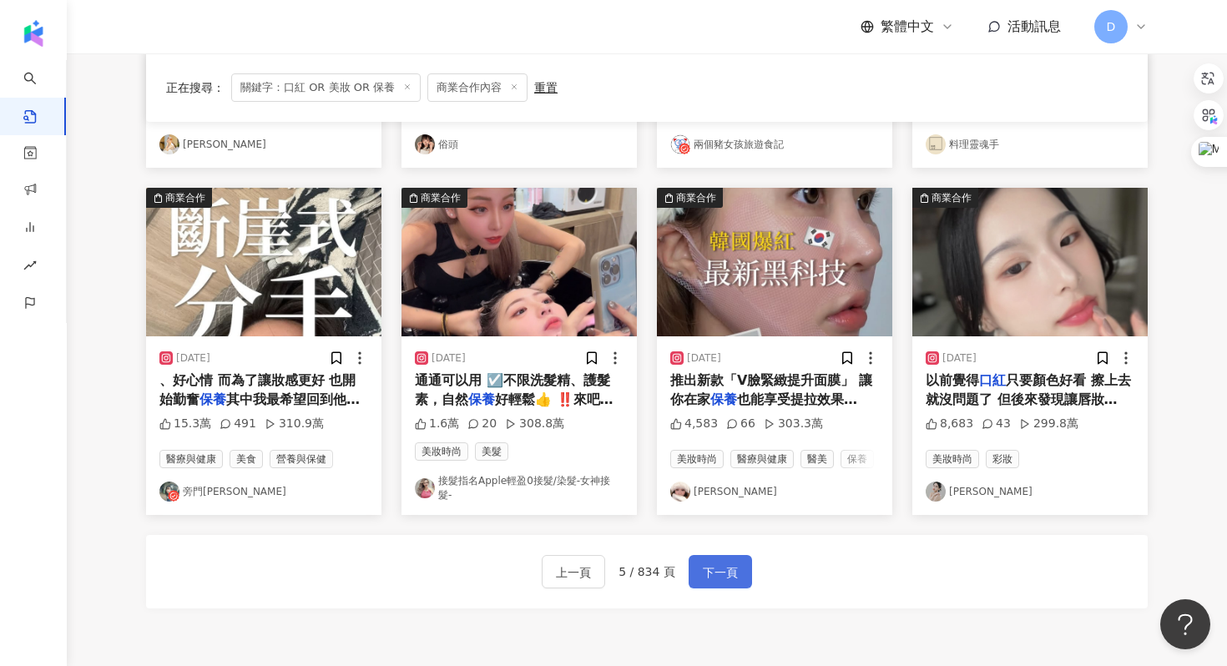
click at [703, 569] on span "下一頁" at bounding box center [720, 573] width 35 height 20
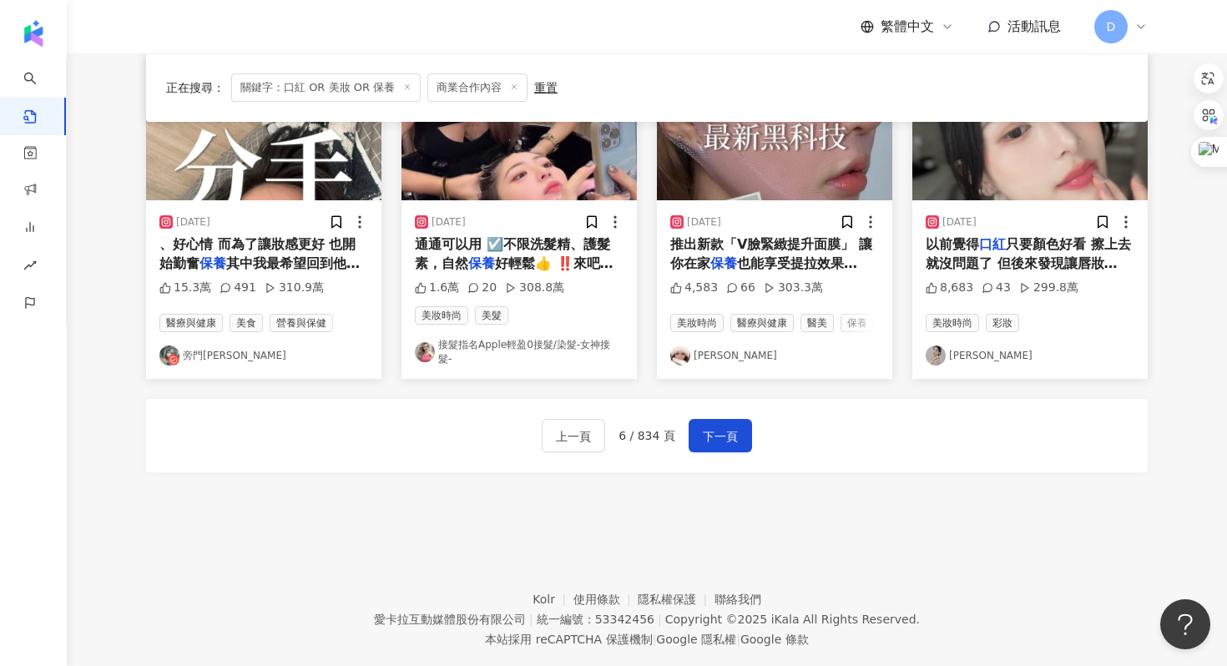
scroll to position [937, 0]
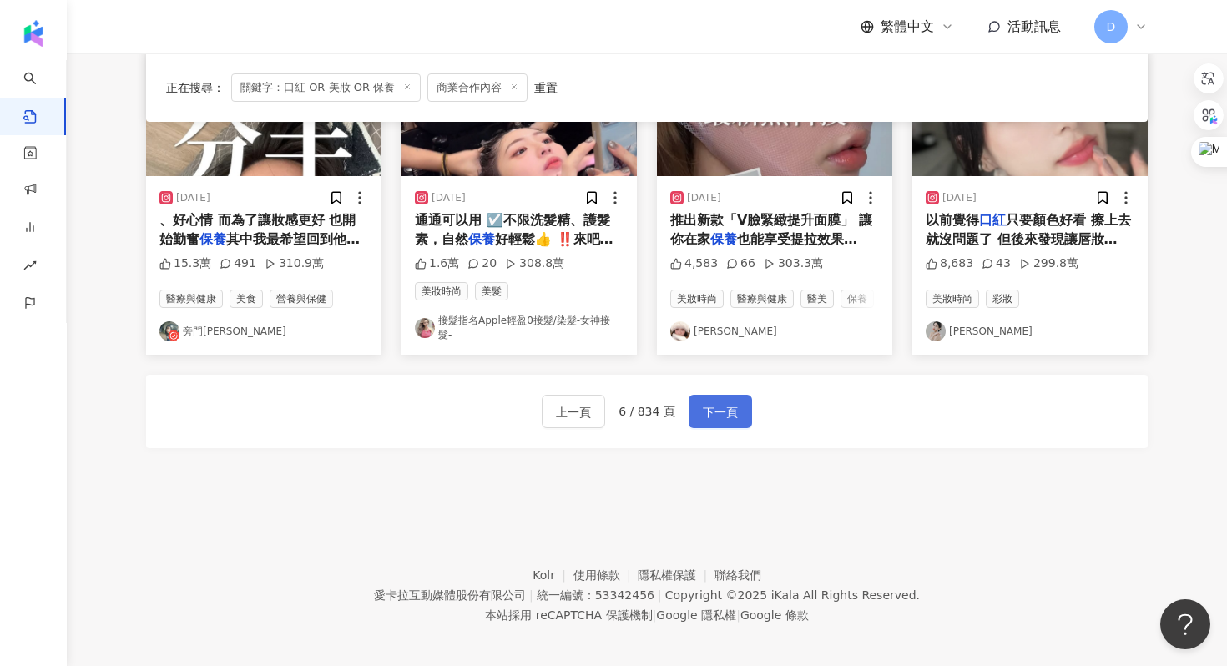
click at [693, 419] on button "下一頁" at bounding box center [720, 411] width 63 height 33
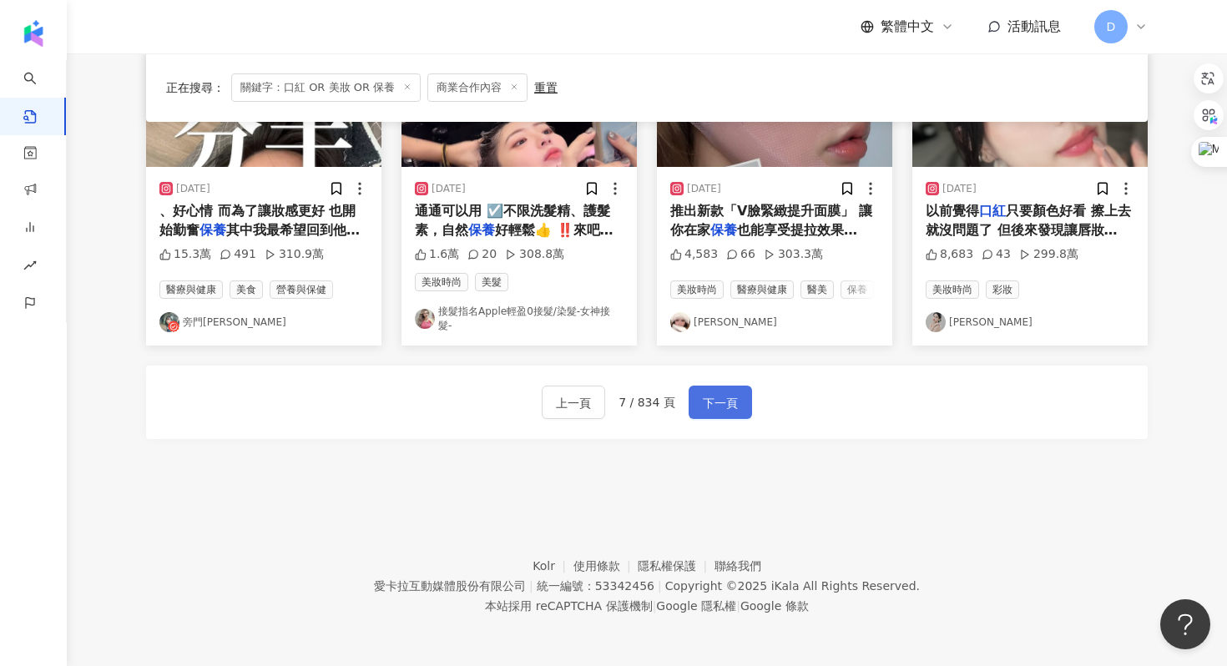
click at [727, 402] on span "下一頁" at bounding box center [720, 403] width 35 height 20
click at [722, 393] on span "下一頁" at bounding box center [720, 403] width 35 height 20
click at [580, 404] on span "上一頁" at bounding box center [573, 403] width 35 height 20
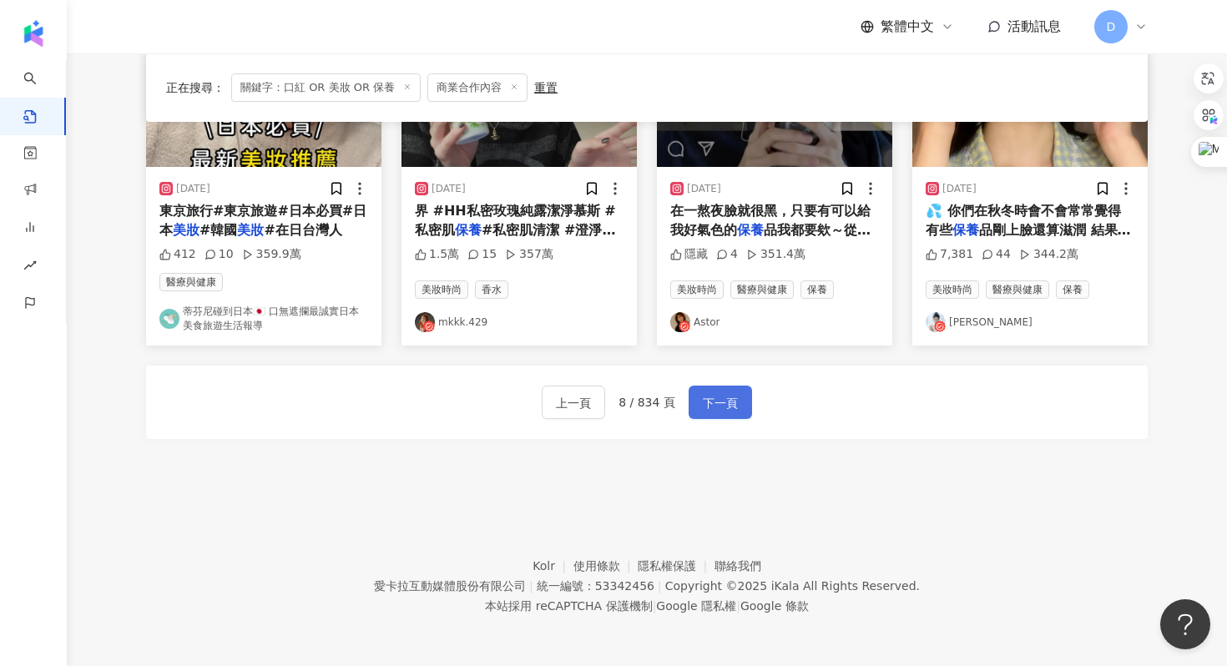
click at [715, 402] on span "下一頁" at bounding box center [720, 403] width 35 height 20
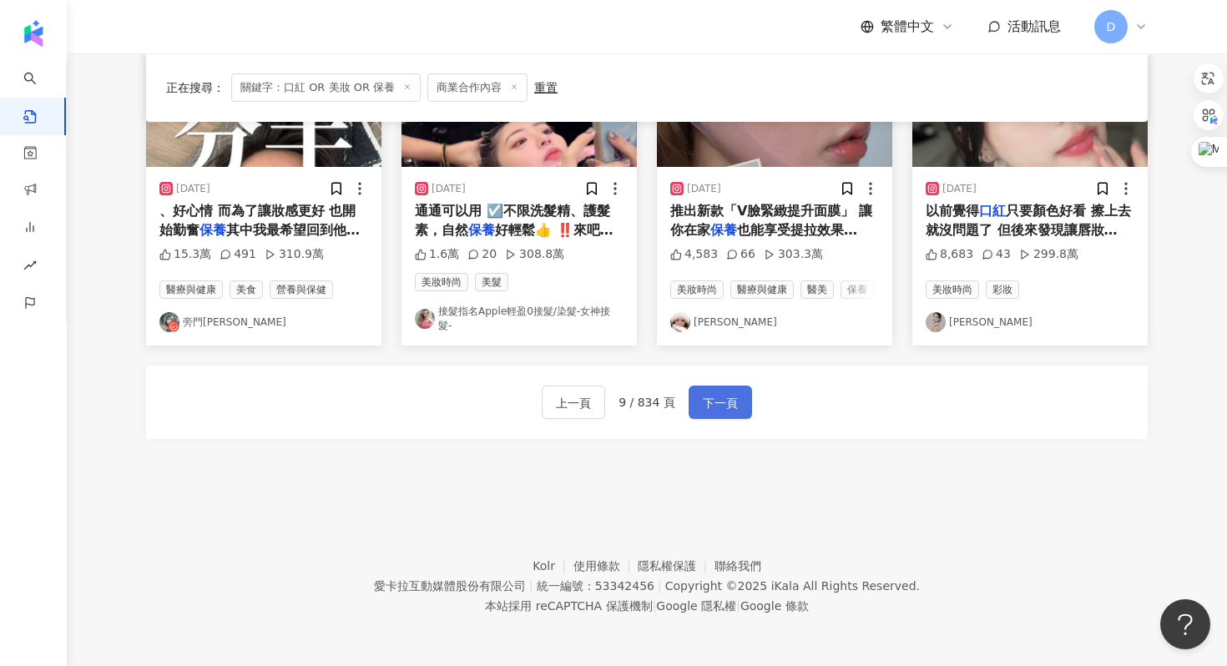
click at [715, 402] on span "下一頁" at bounding box center [720, 403] width 35 height 20
click at [717, 410] on span "下一頁" at bounding box center [723, 403] width 35 height 20
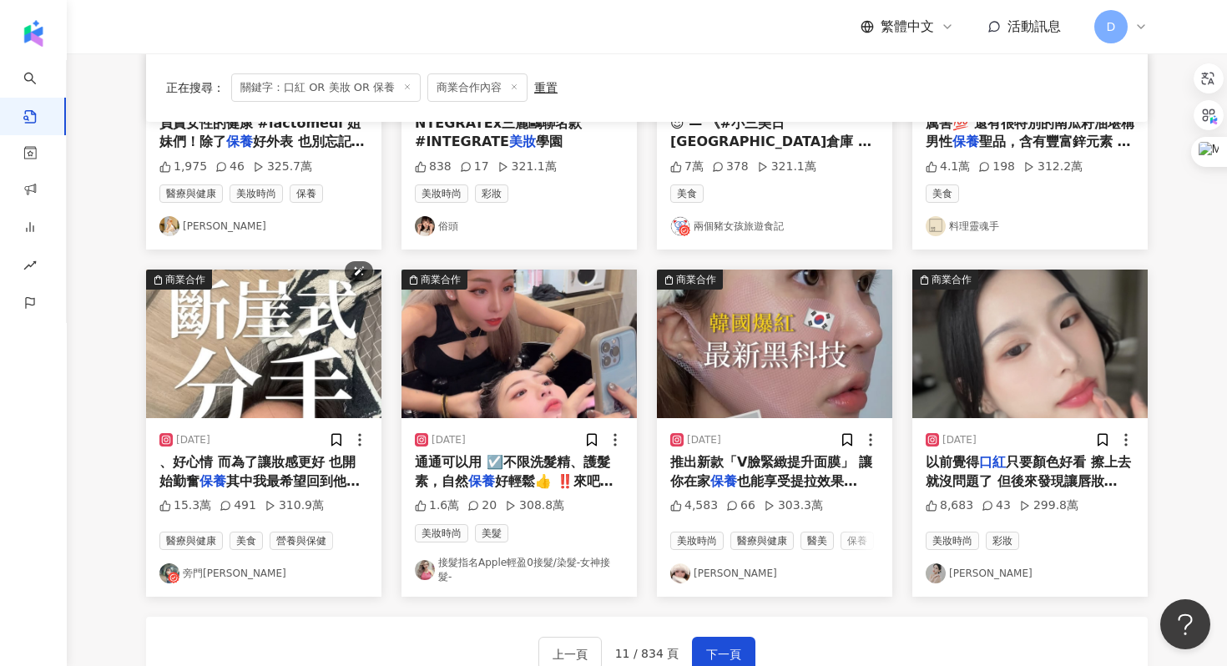
scroll to position [822, 0]
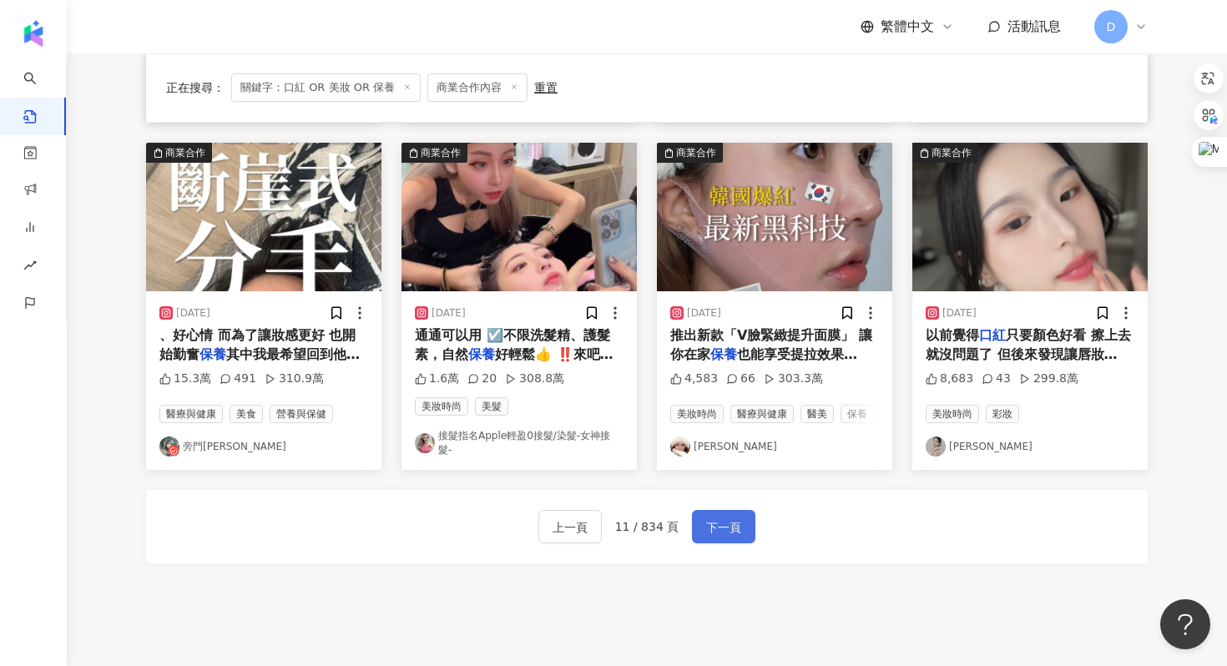
click at [713, 531] on span "下一頁" at bounding box center [723, 528] width 35 height 20
click at [580, 537] on span "上一頁" at bounding box center [570, 528] width 35 height 20
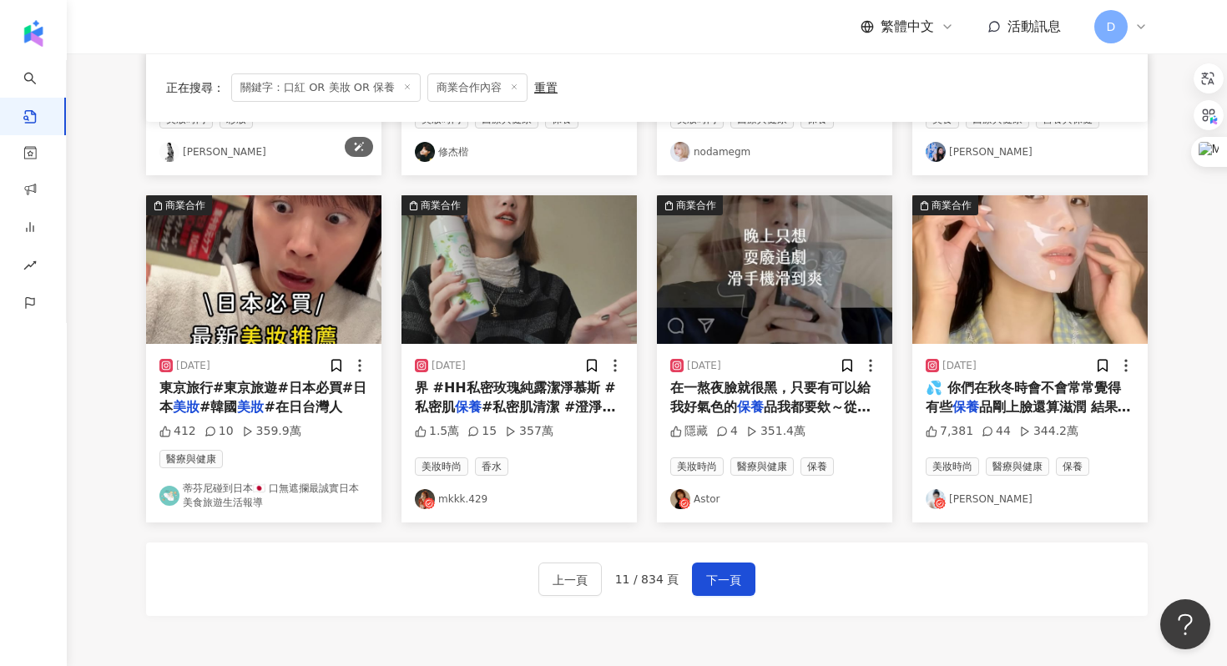
scroll to position [947, 0]
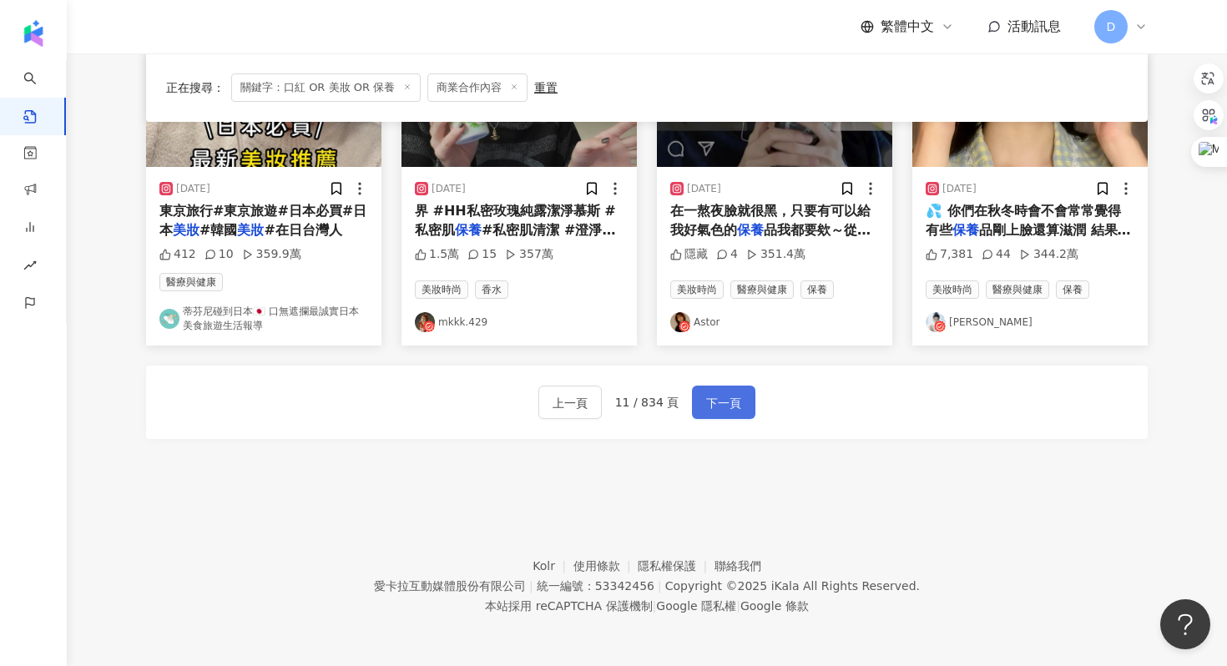
click at [723, 406] on span "下一頁" at bounding box center [723, 403] width 35 height 20
click at [733, 403] on span "下一頁" at bounding box center [723, 403] width 35 height 20
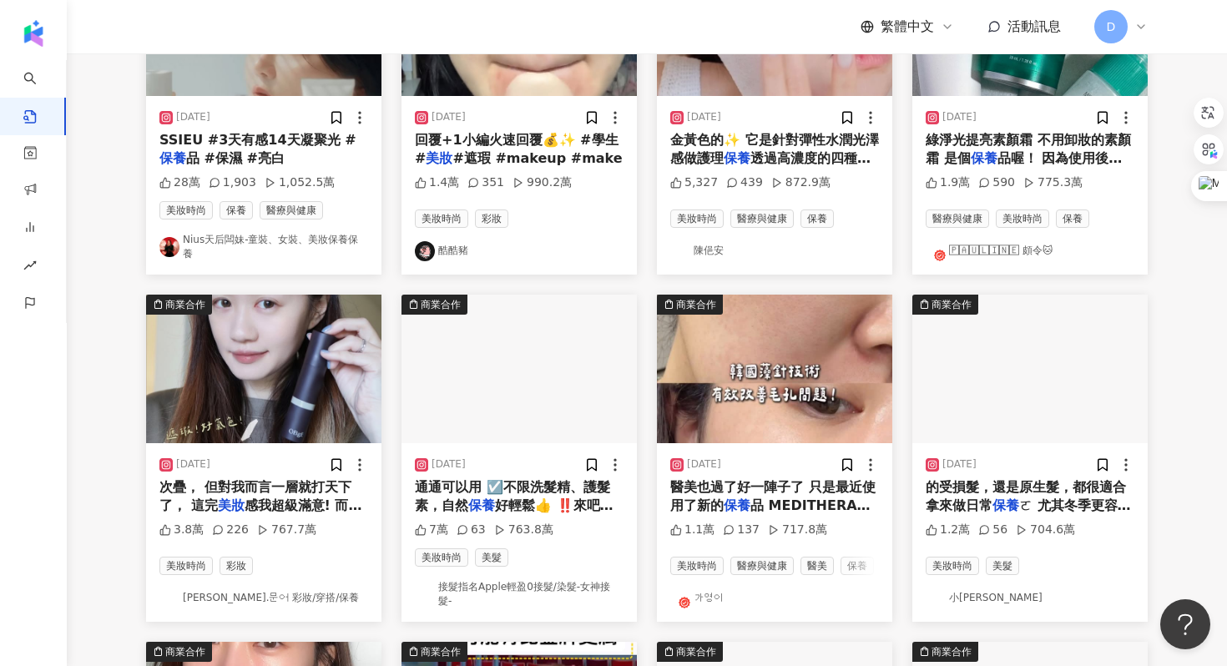
scroll to position [467, 0]
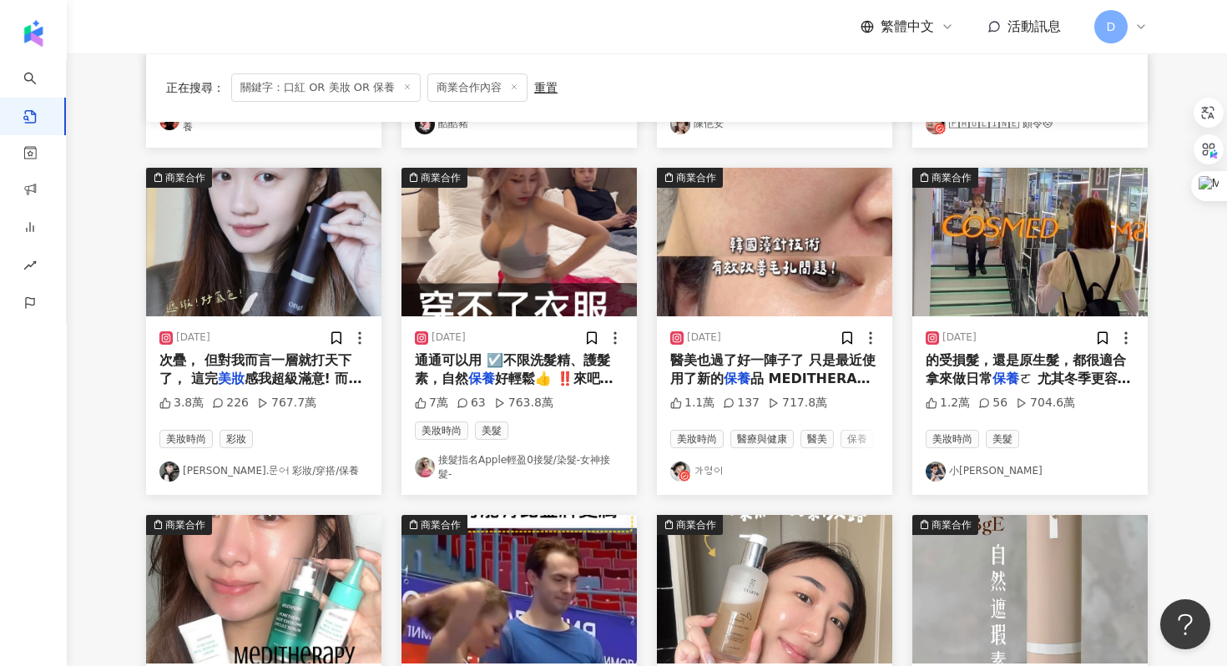
click at [522, 370] on div "通通可以用 ☑️不限洗髮精、護髮素，自然 保養 好輕鬆👍 ‼️來吧‼️ 今天想成" at bounding box center [519, 370] width 209 height 38
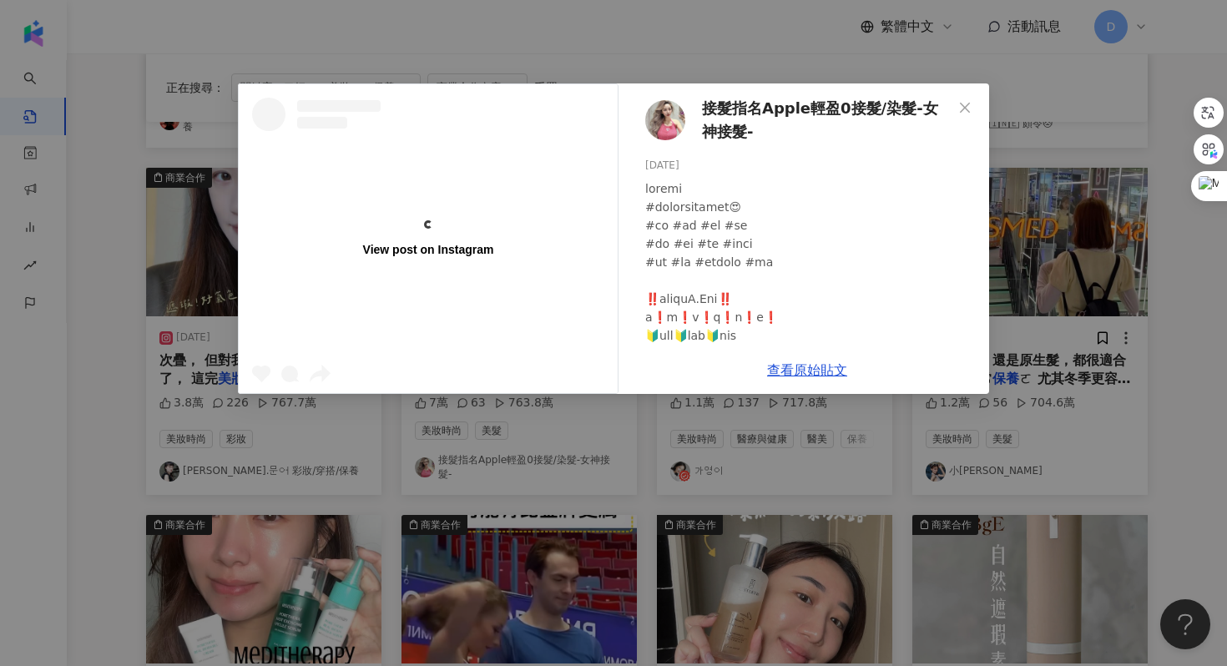
click at [1031, 315] on div "View post on Instagram 接髮指名Apple輕盈0接髮/染髮-女神接髮- 2023/11/7 7萬 63 763.8萬 查看原始貼文" at bounding box center [613, 333] width 1227 height 666
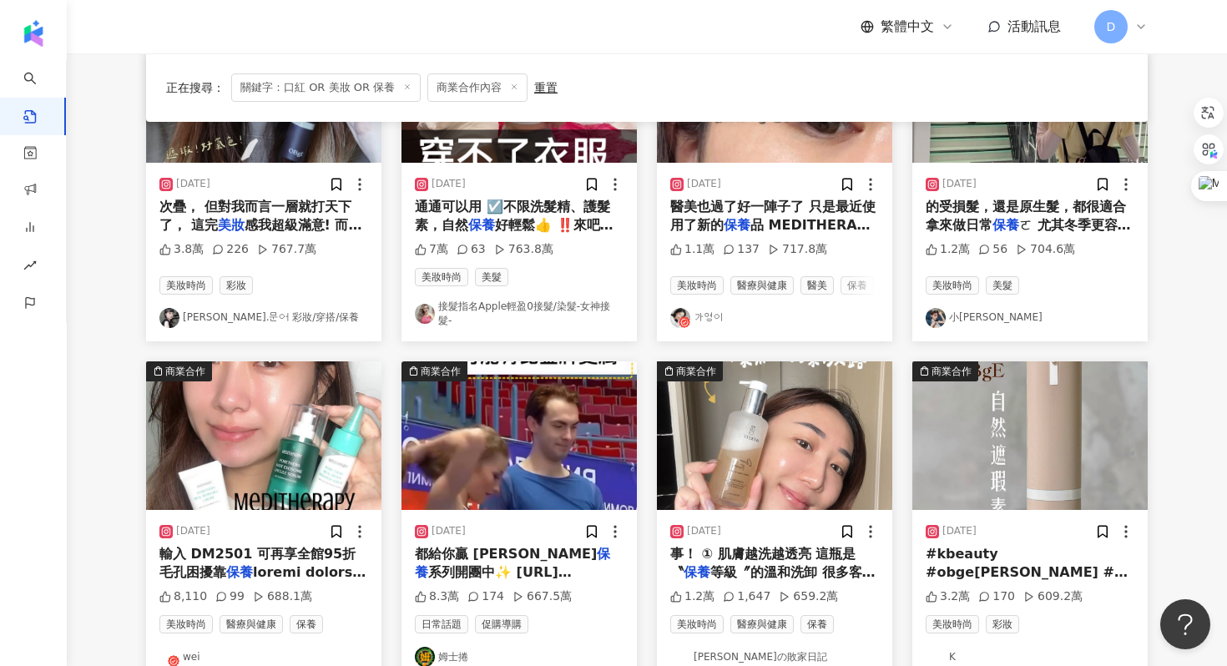
scroll to position [875, 0]
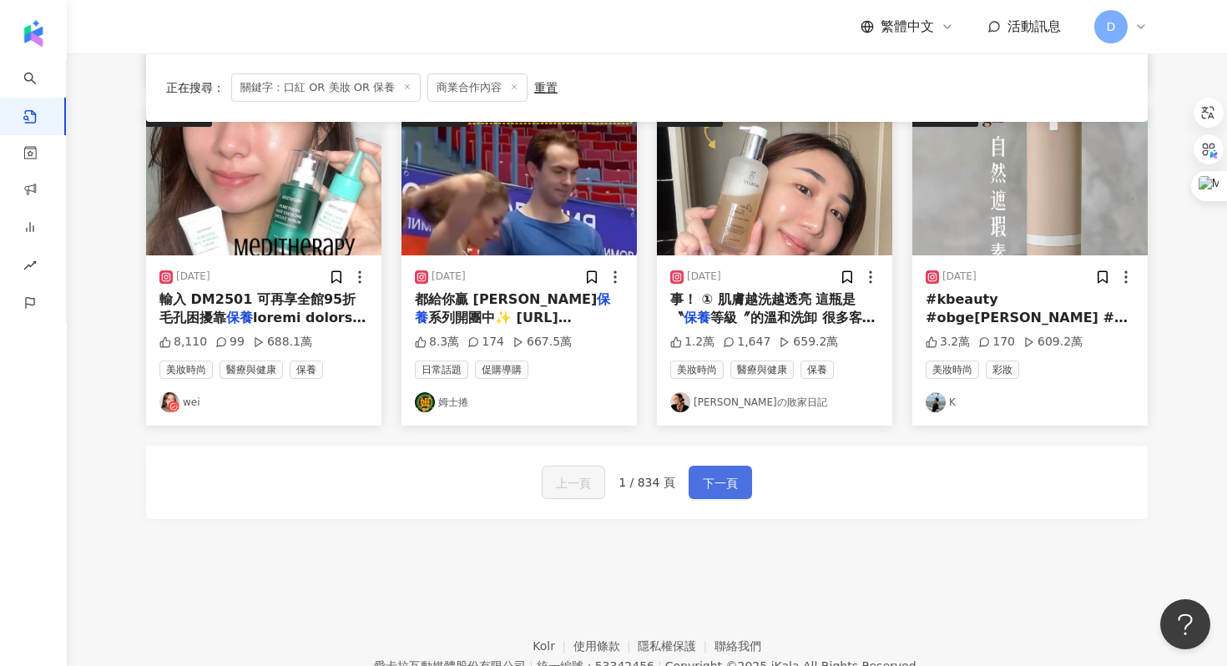
click at [703, 494] on button "下一頁" at bounding box center [720, 482] width 63 height 33
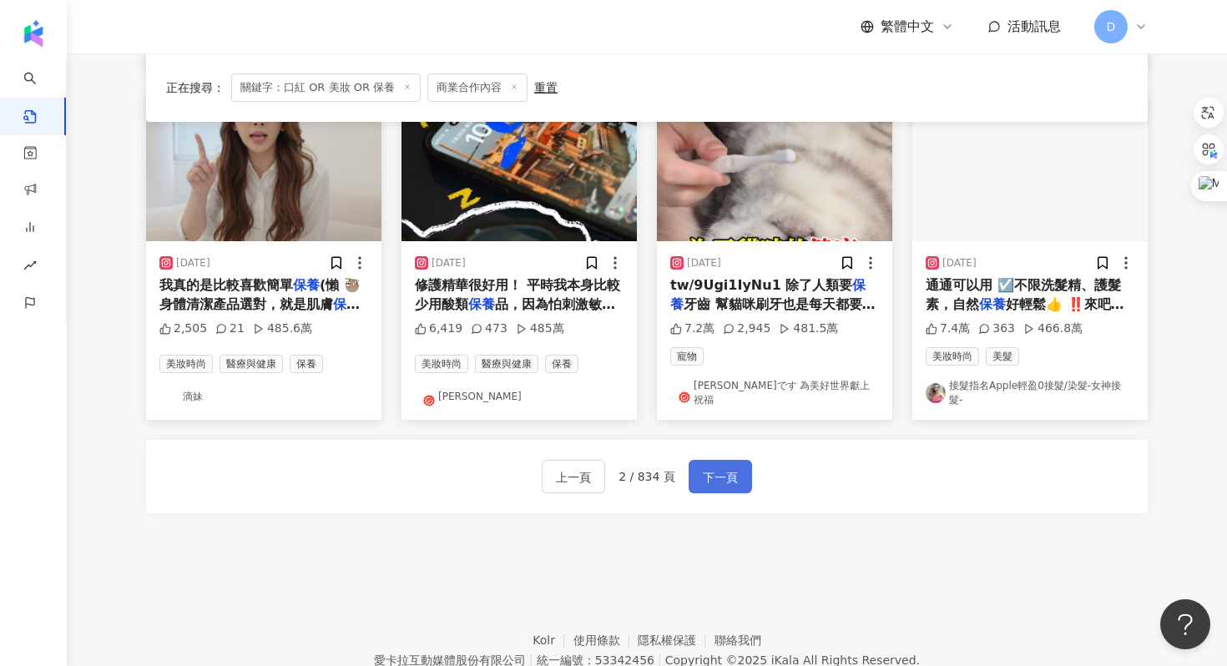
scroll to position [867, 0]
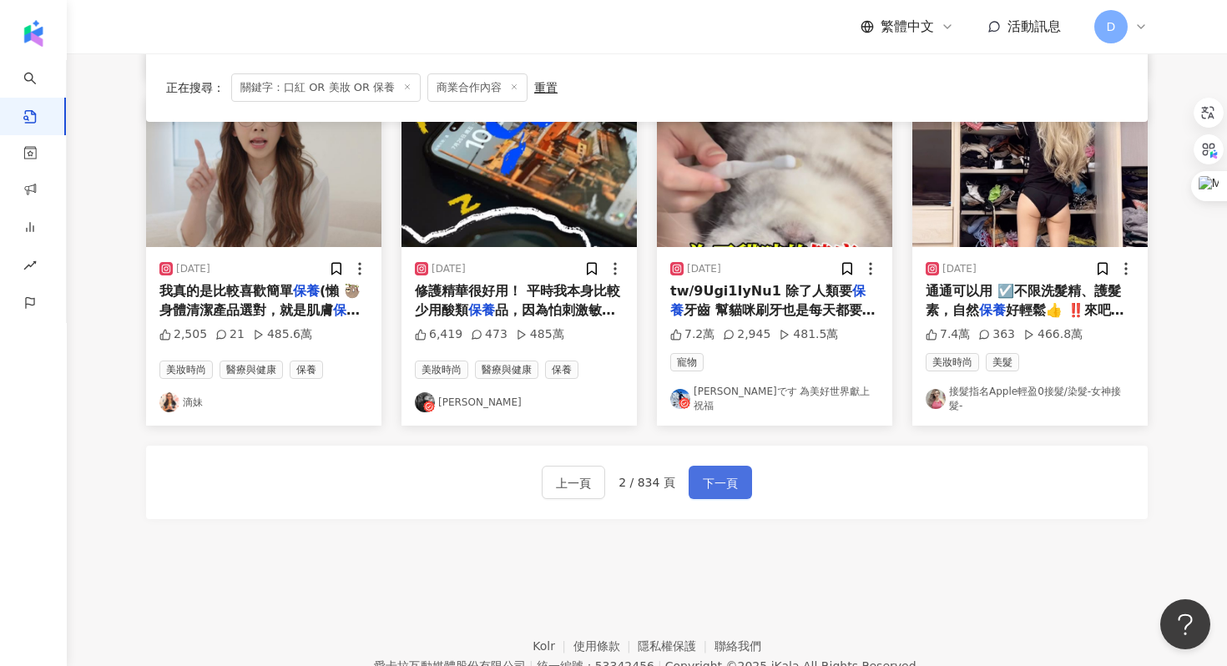
click at [730, 487] on span "下一頁" at bounding box center [720, 483] width 35 height 20
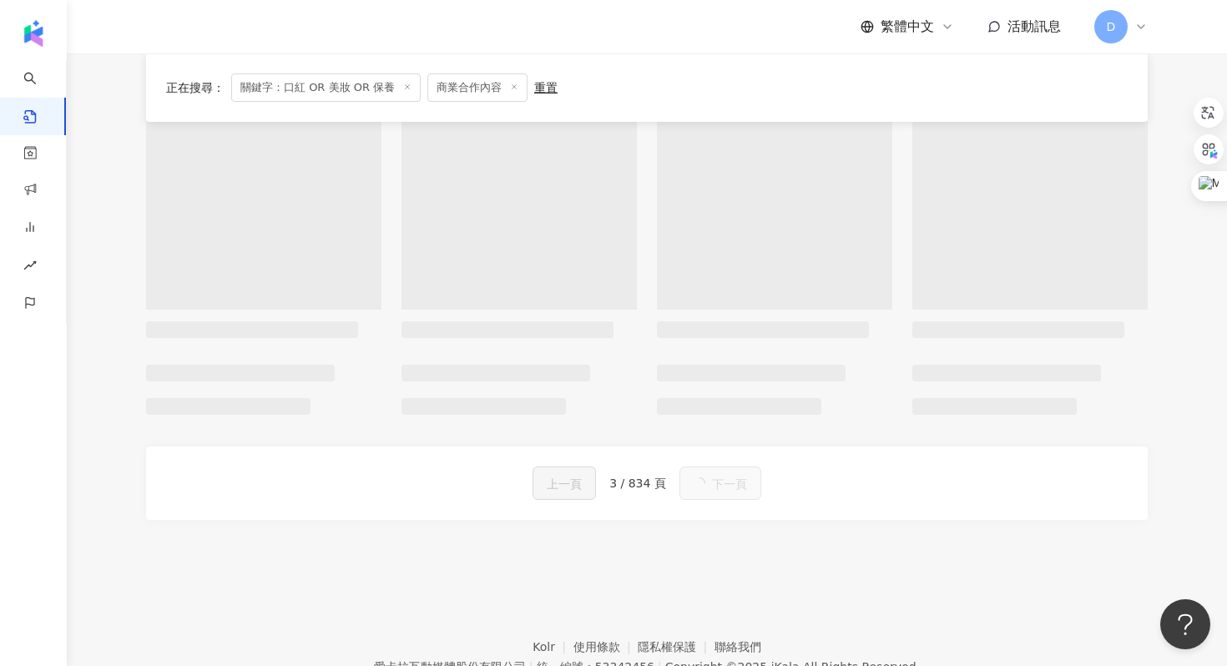
scroll to position [883, 0]
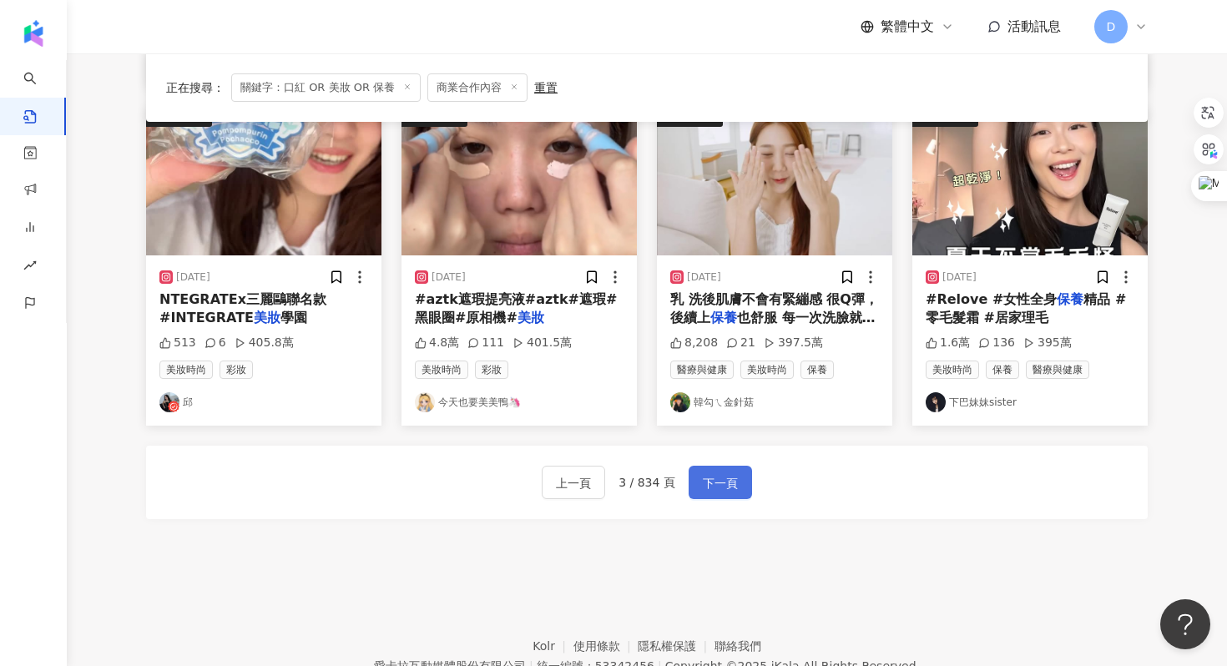
click at [730, 488] on span "下一頁" at bounding box center [720, 483] width 35 height 20
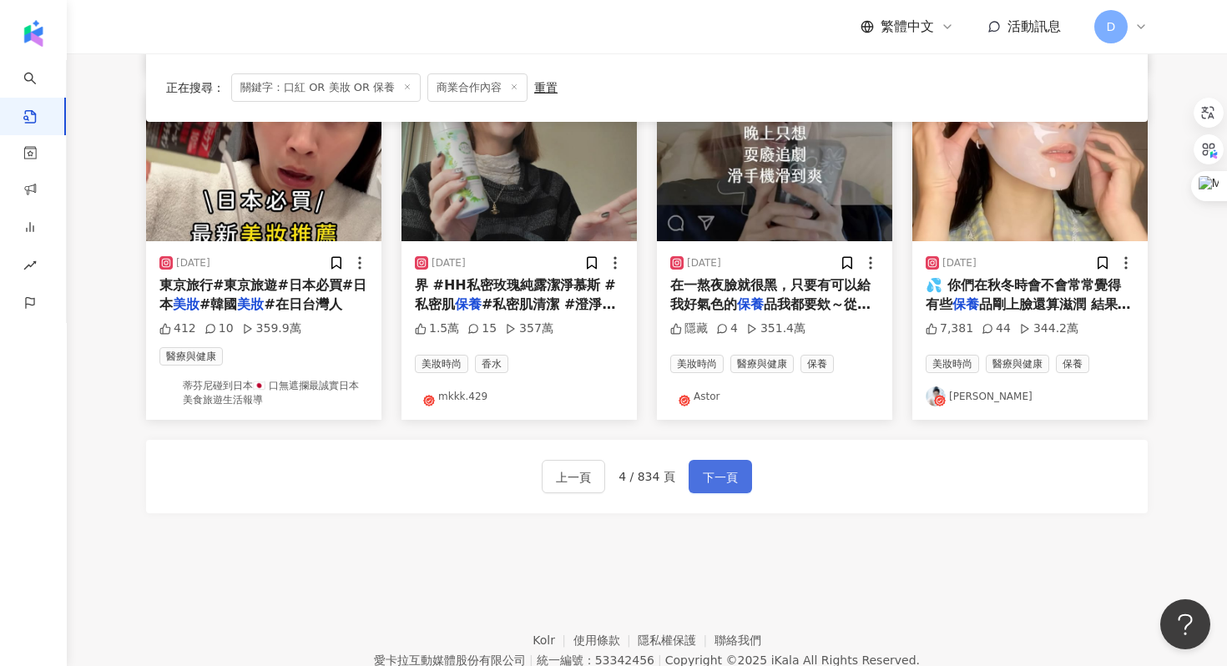
scroll to position [867, 0]
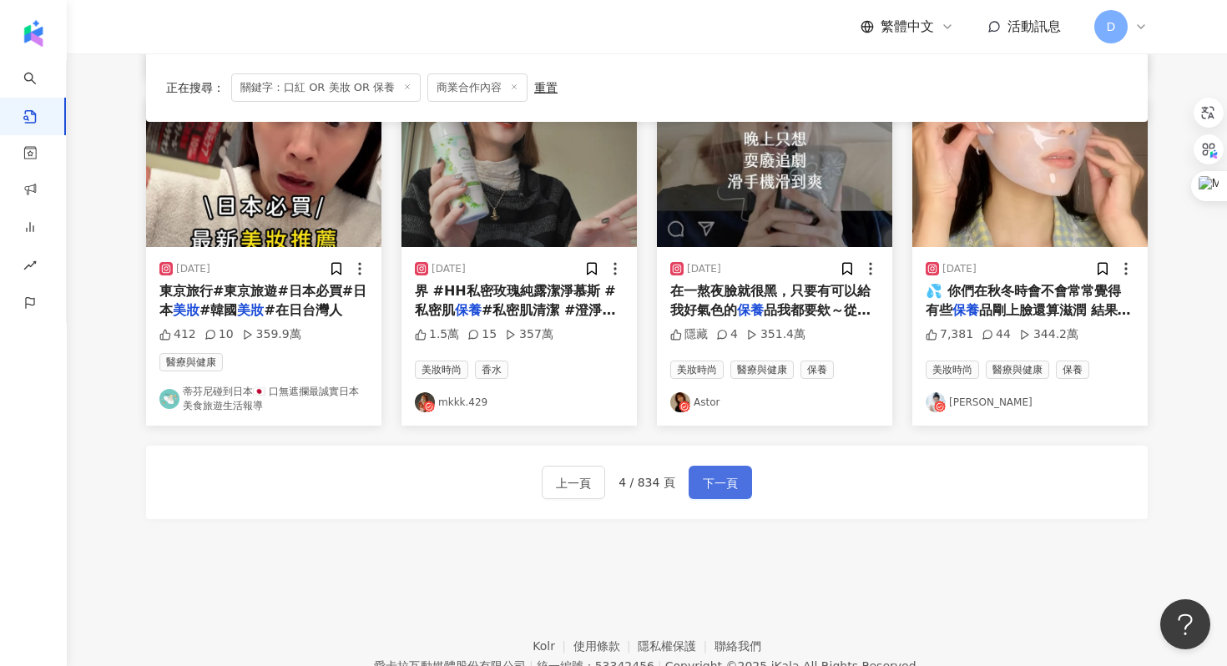
click at [730, 488] on span "下一頁" at bounding box center [720, 483] width 35 height 20
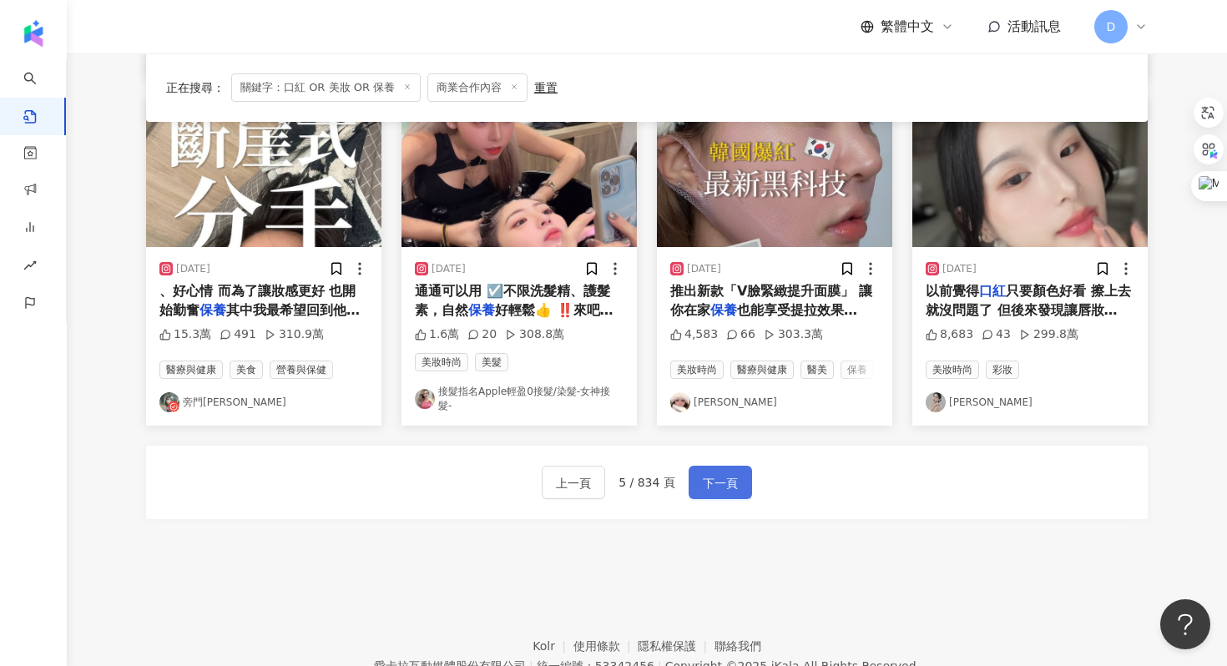
click at [730, 488] on span "下一頁" at bounding box center [720, 483] width 35 height 20
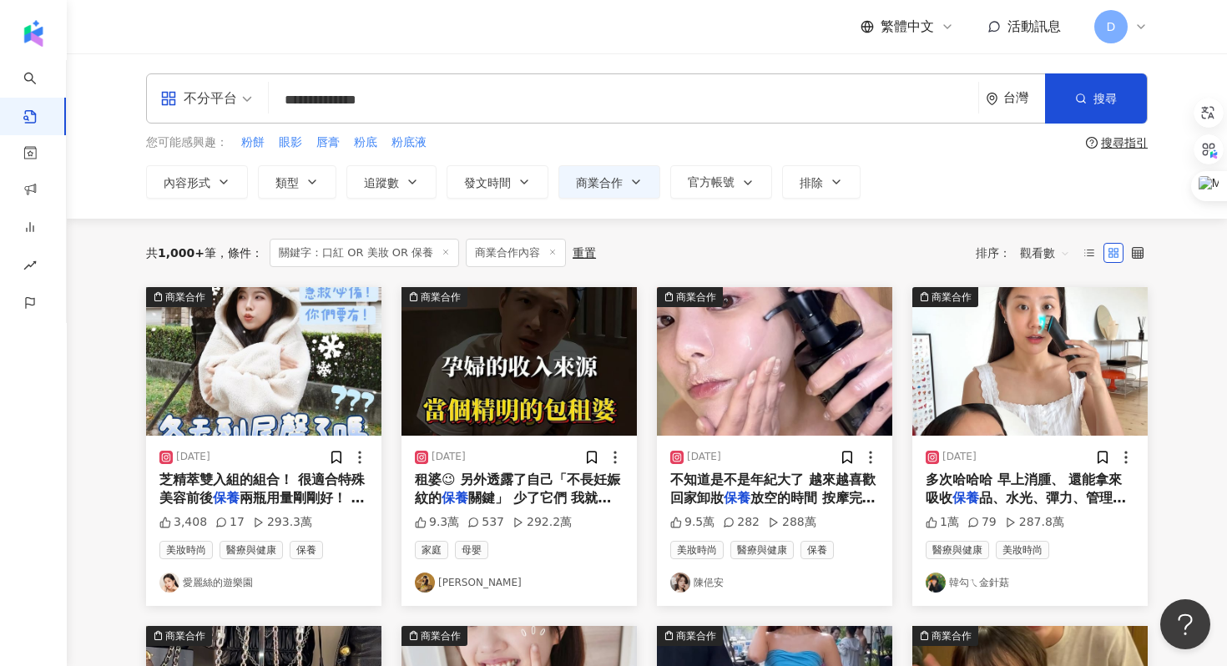
scroll to position [91, 0]
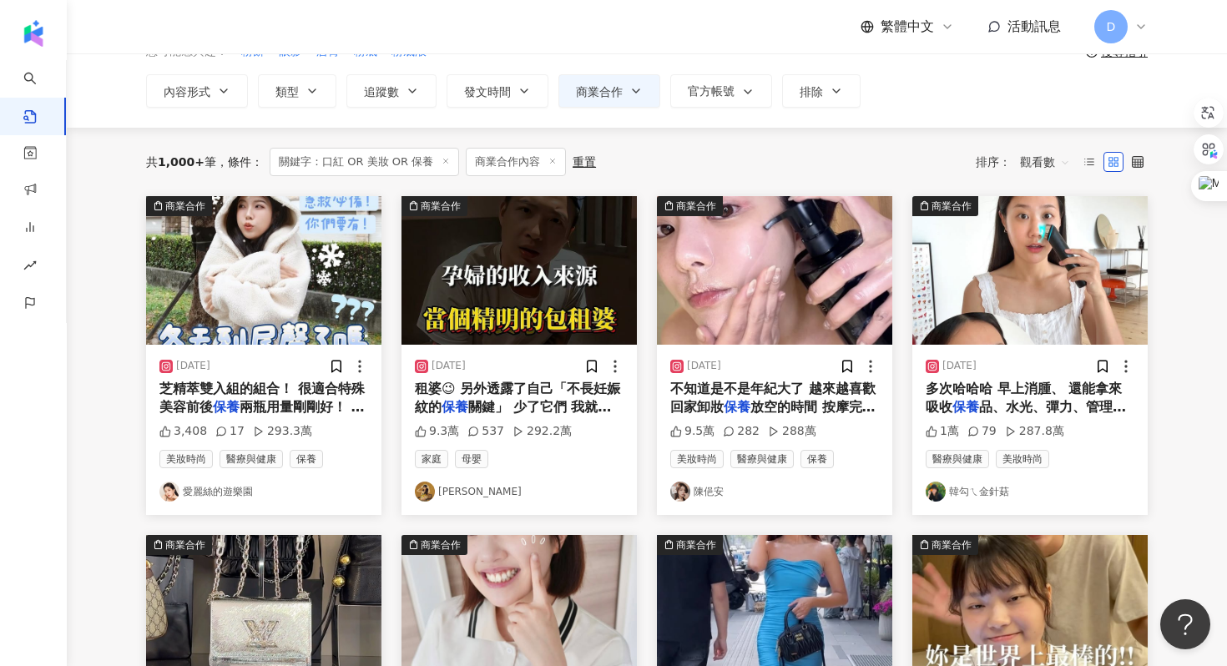
click at [293, 383] on span "芝精萃雙入組的組合！ 很適合特殊美容前後" at bounding box center [261, 398] width 205 height 34
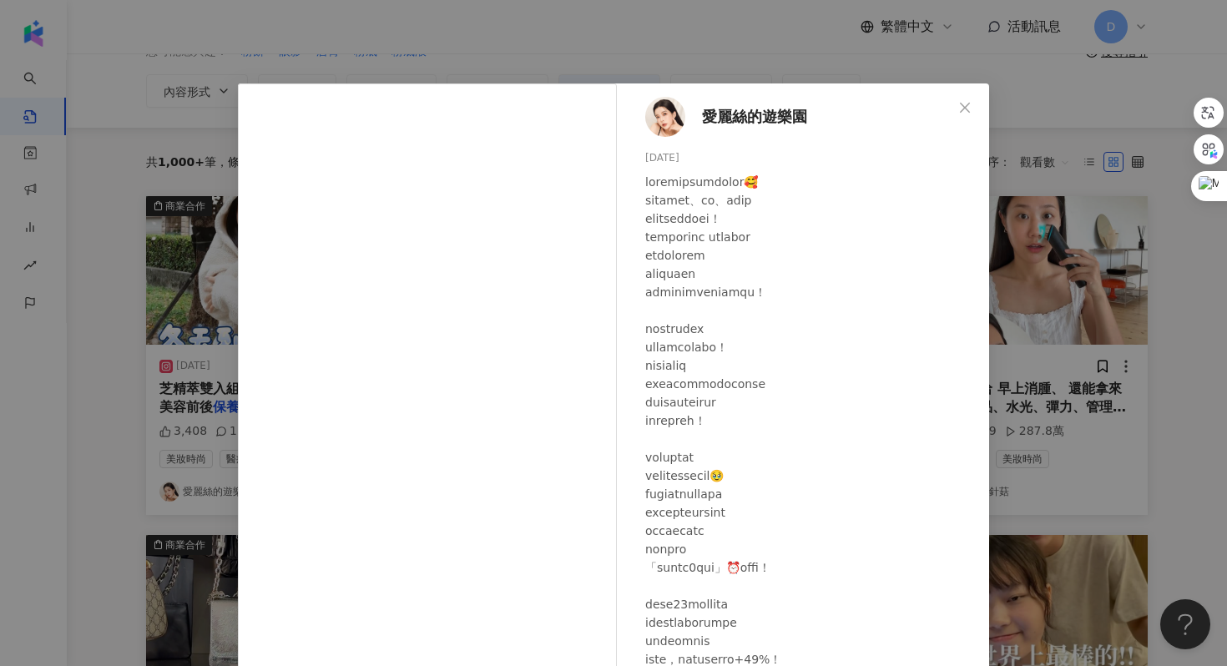
click at [1038, 235] on div "愛麗絲的遊樂園 2024/3/18 3,408 17 293.3萬 查看原始貼文" at bounding box center [613, 333] width 1227 height 666
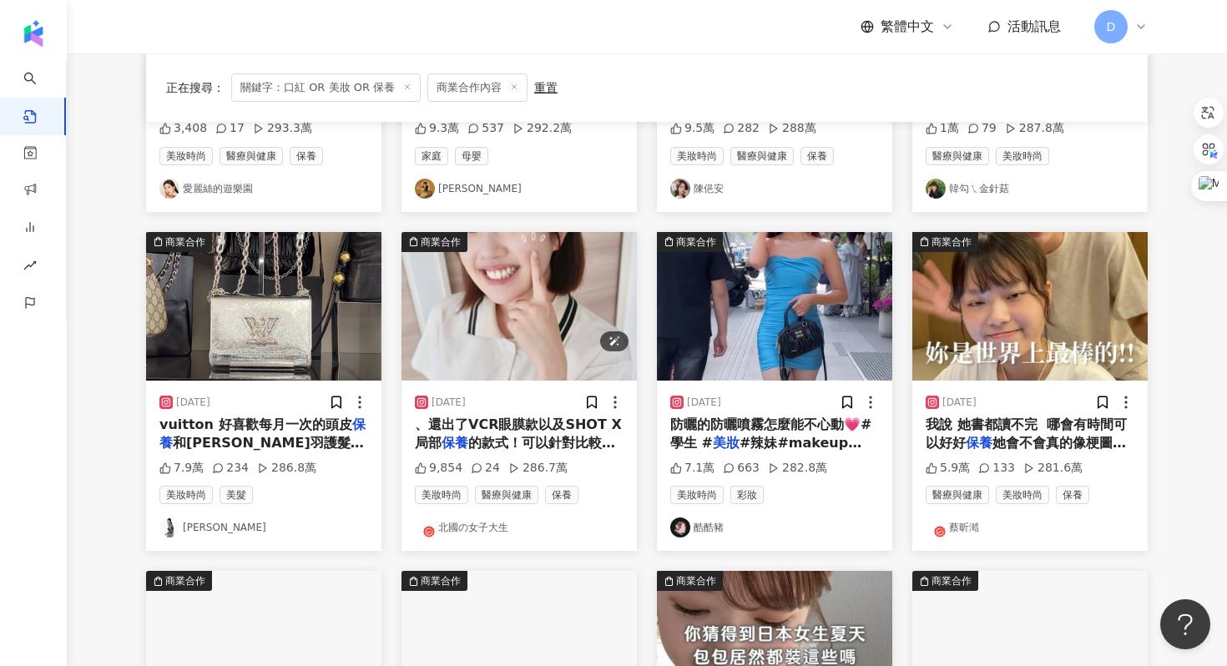
scroll to position [414, 0]
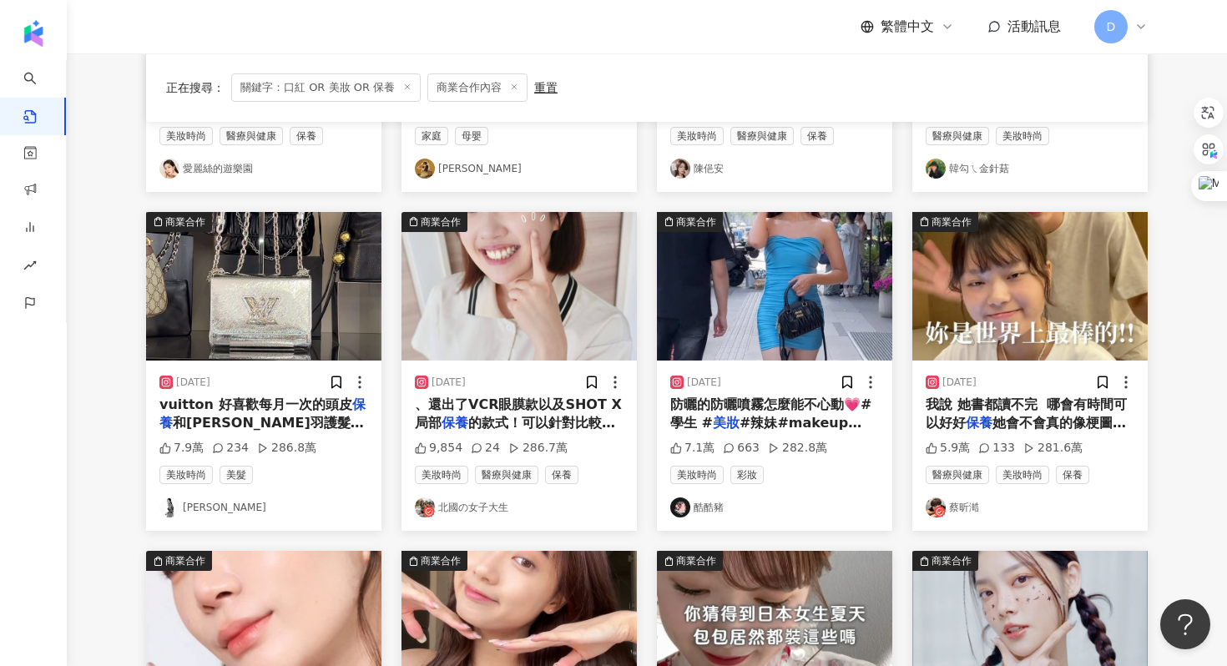
click at [1075, 408] on span "我說 她書都讀不完  哪會有時間可以好好" at bounding box center [1026, 414] width 201 height 34
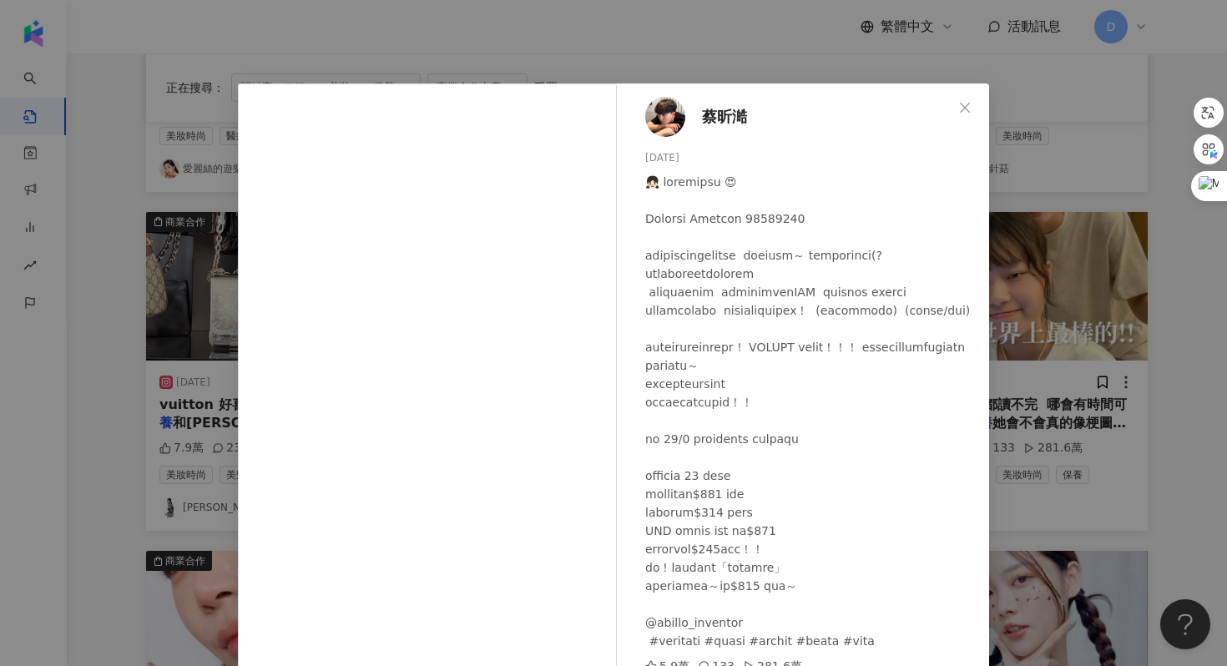
scroll to position [83, 0]
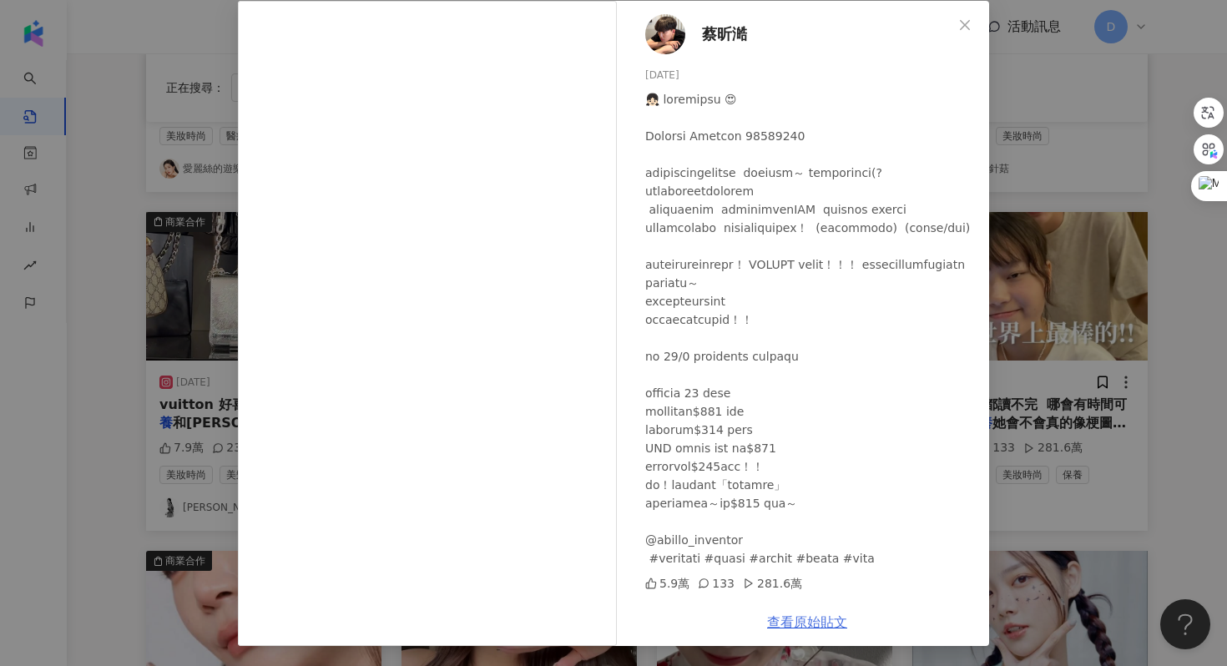
click at [832, 627] on link "查看原始貼文" at bounding box center [807, 622] width 80 height 16
click at [1091, 399] on div "蔡昕澔 2024/10/26 5.9萬 133 281.6萬 查看原始貼文" at bounding box center [613, 333] width 1227 height 666
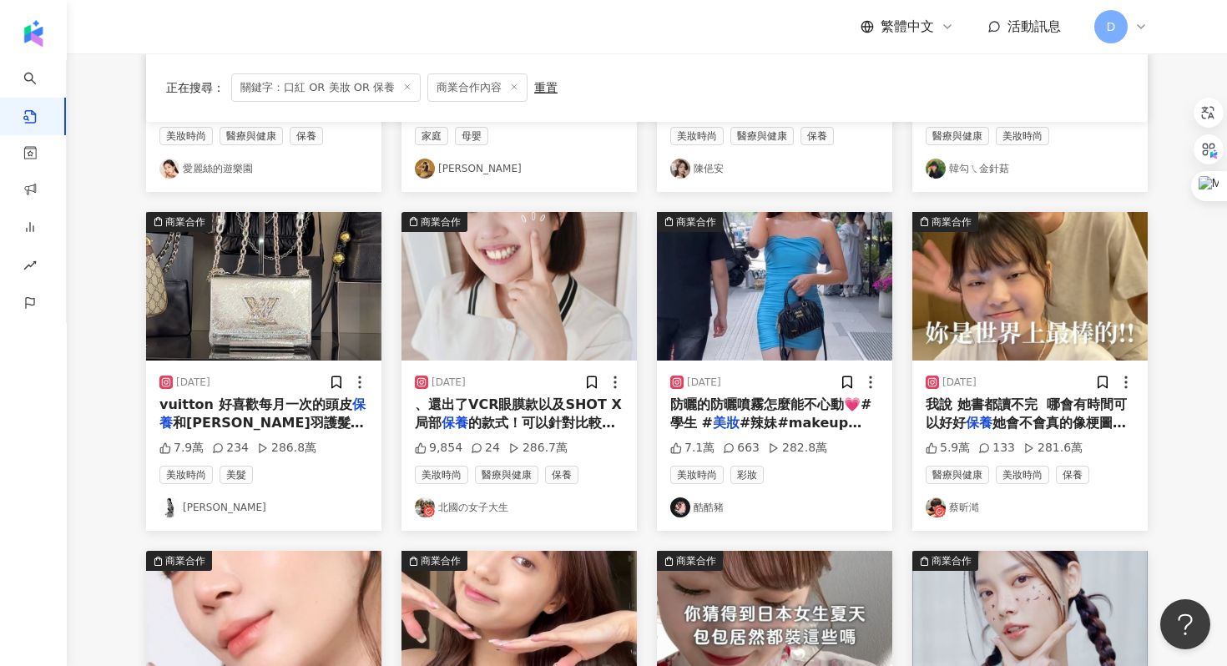
click at [567, 407] on span "、還出了VCR眼膜款以及SHOT X局部" at bounding box center [518, 414] width 207 height 34
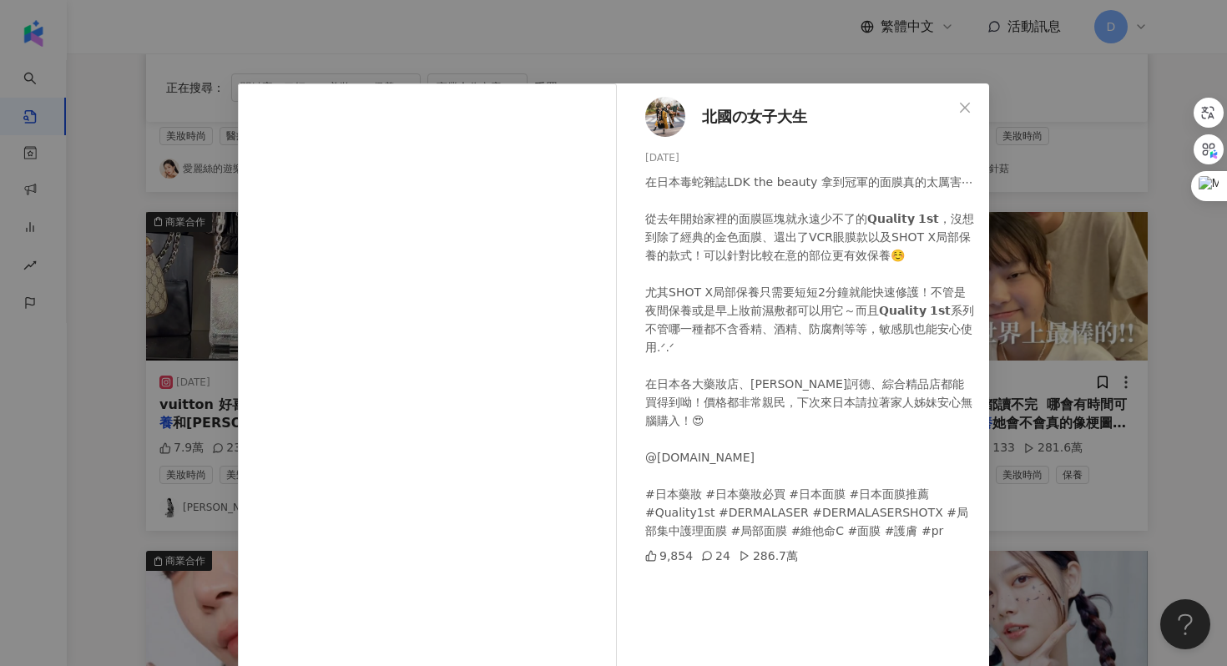
click at [1057, 315] on div "北國の女子大生 2025/5/30 在日本毒蛇雜誌LDK the beauty 拿到冠軍的面膜真的太厲害⋯ 從去年開始家裡的面膜區塊就永遠少不了的𝗤𝘂𝗮𝗹𝗶𝘁…" at bounding box center [613, 333] width 1227 height 666
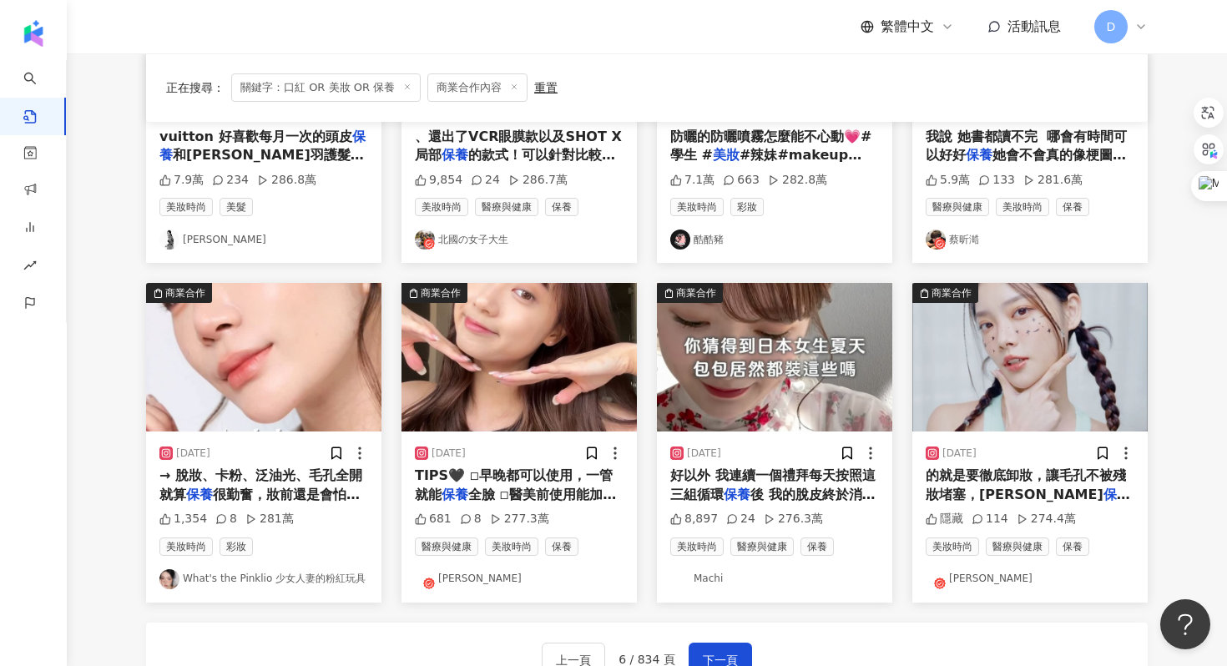
scroll to position [737, 0]
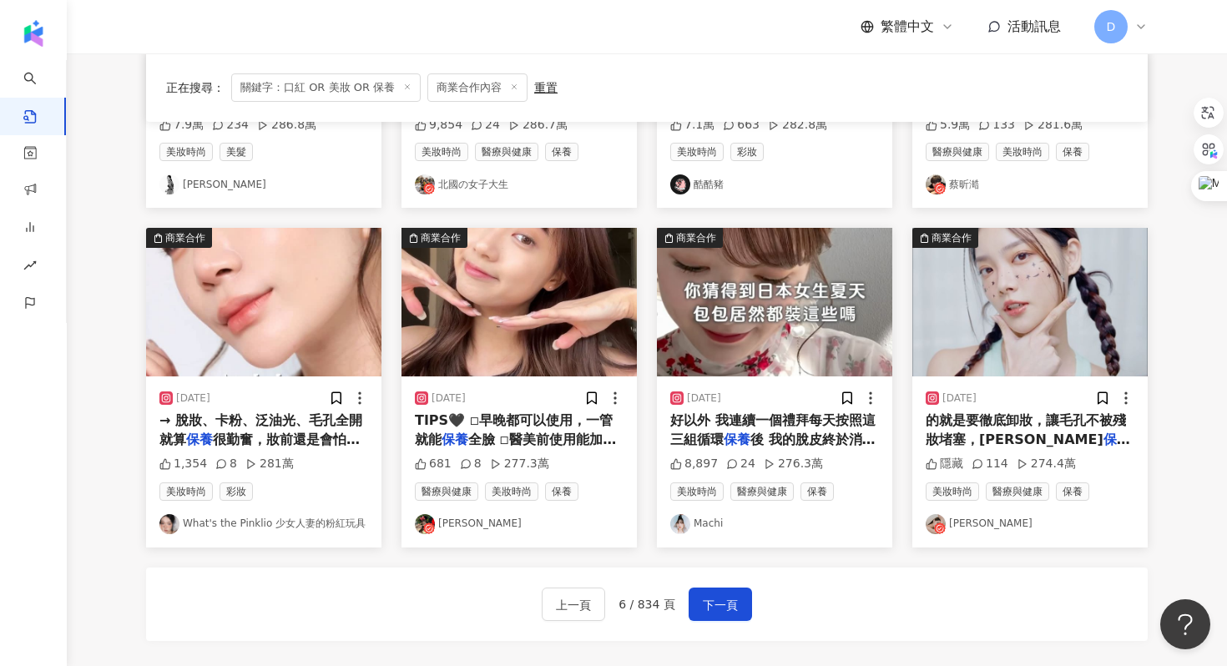
click at [293, 420] on span "→ 脫妝、卡粉、泛油光、毛孔全開 就算" at bounding box center [260, 429] width 203 height 34
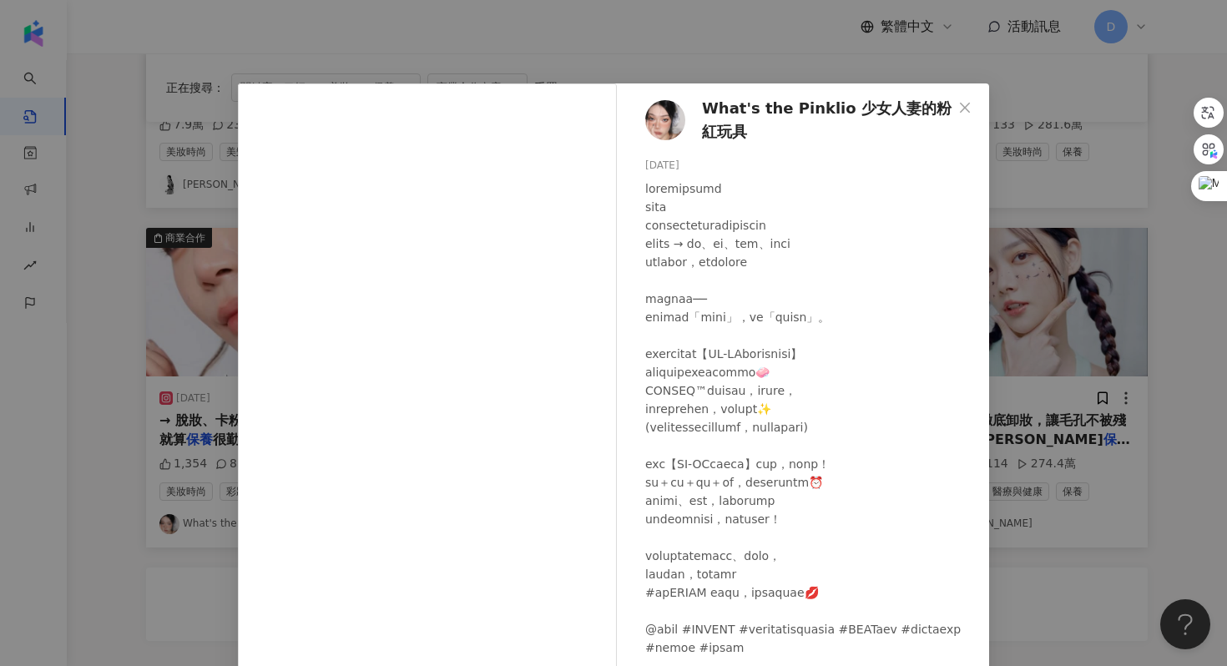
scroll to position [1, 0]
click at [1046, 366] on div "What's the Pinklio 少女人妻的粉紅玩具 2025/7/29 1,354 8 281萬 查看原始貼文" at bounding box center [613, 333] width 1227 height 666
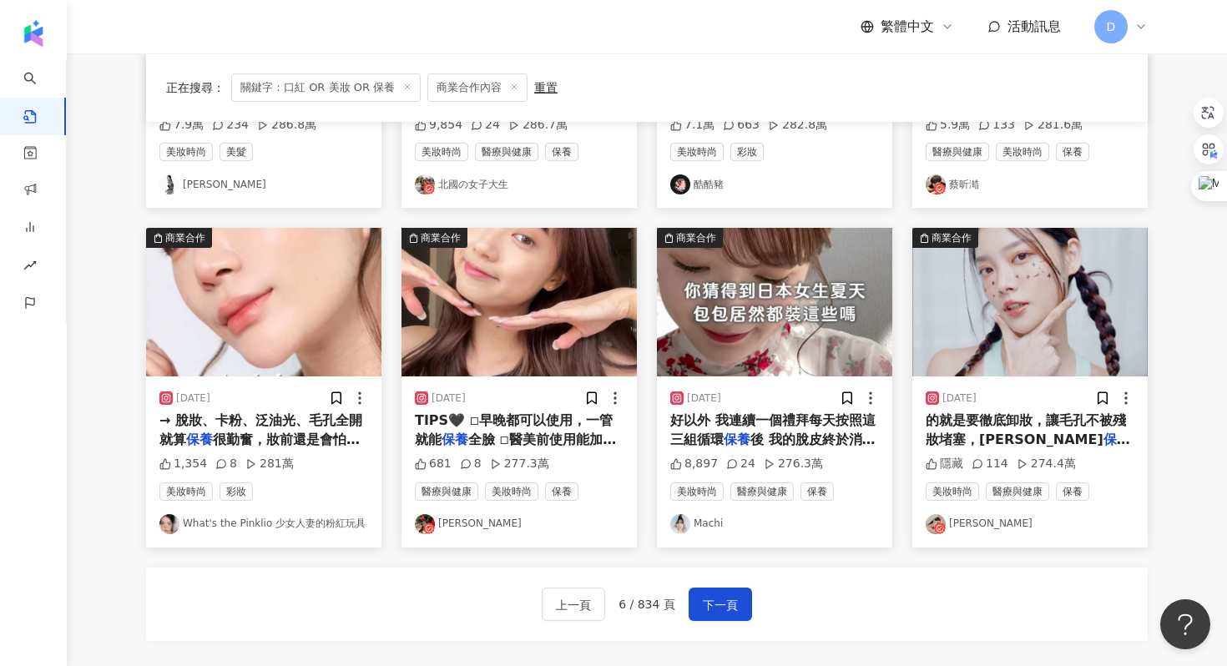
click at [538, 433] on span "全臉 ◽醫美前使用能加速恢復，後使用" at bounding box center [515, 449] width 201 height 34
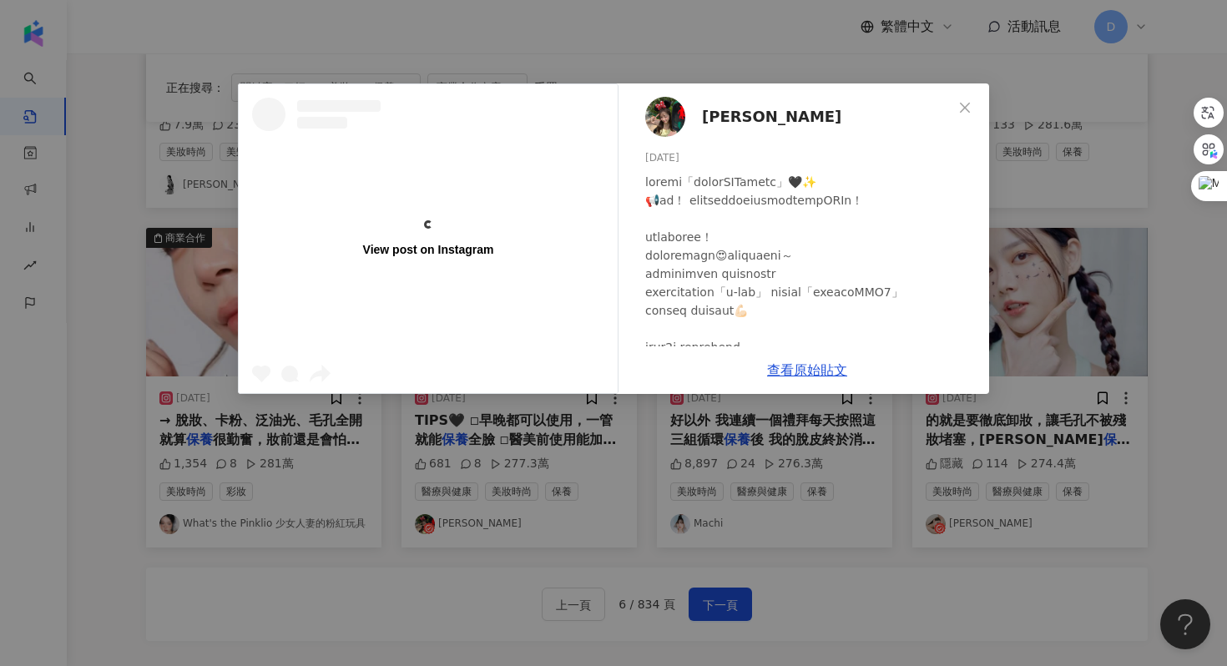
click at [1059, 298] on div "View post on Instagram 林欣汝 2024/8/14 681 8 277.3萬 查看原始貼文" at bounding box center [613, 333] width 1227 height 666
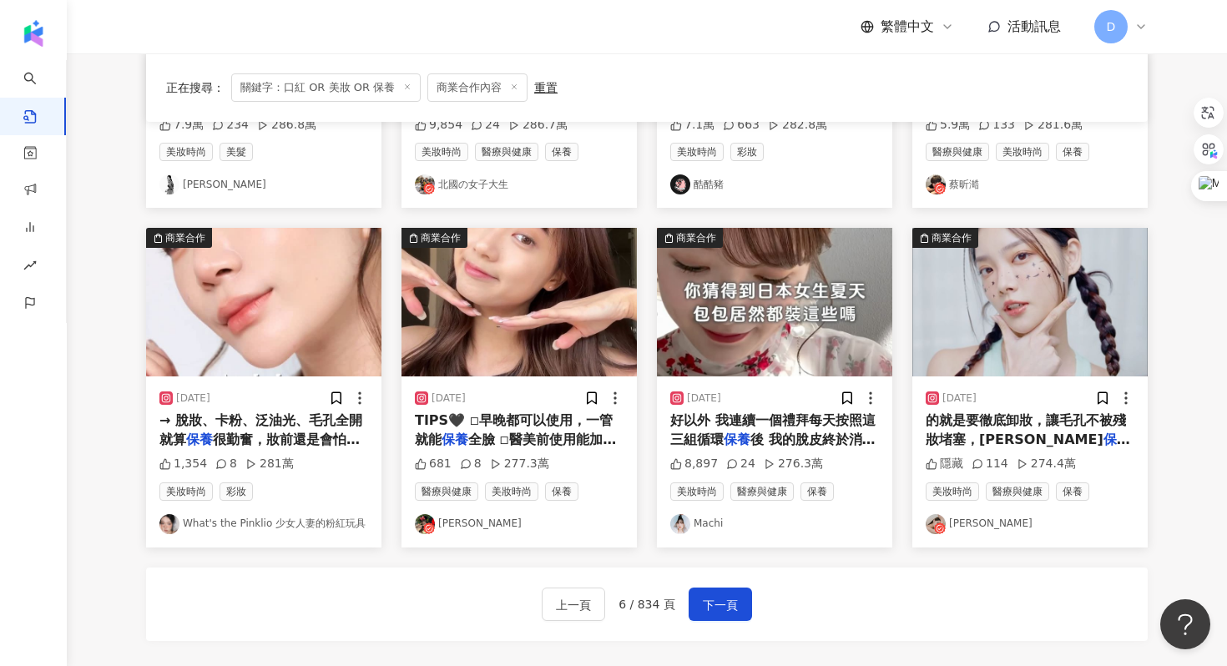
click at [771, 423] on span "好以外 我連續一個禮拜每天按照這三組循環" at bounding box center [772, 429] width 205 height 34
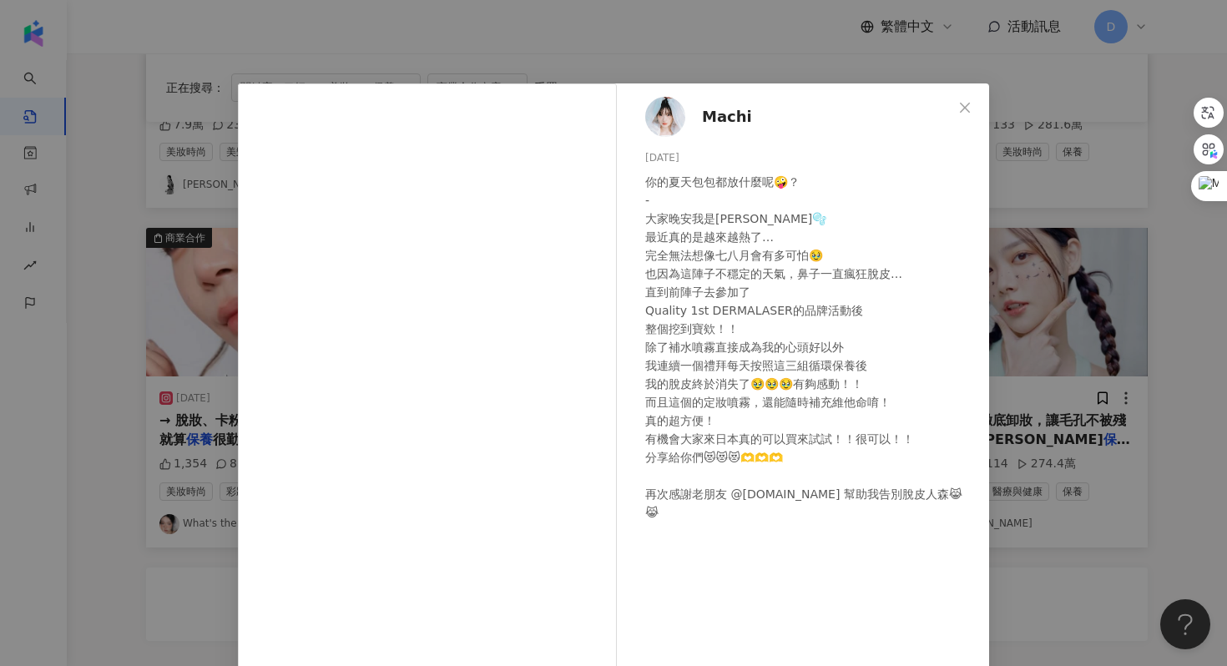
click at [1035, 337] on div "Machi 2025/6/28 你的夏天包包都放什麼呢🤪？ - 大家晚安我是Machi🫧 最近真的是越來越熱了… 完全無法想像七八月會有多可怕🥹 也因為這陣子…" at bounding box center [613, 333] width 1227 height 666
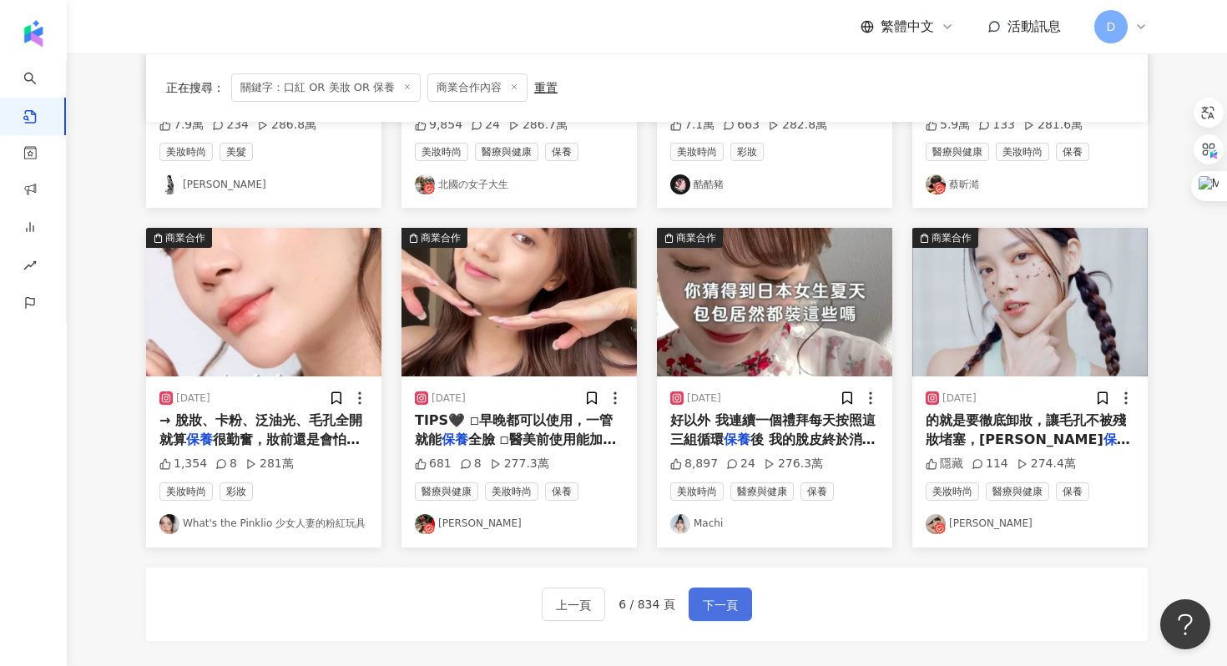
click at [715, 613] on span "下一頁" at bounding box center [720, 605] width 35 height 20
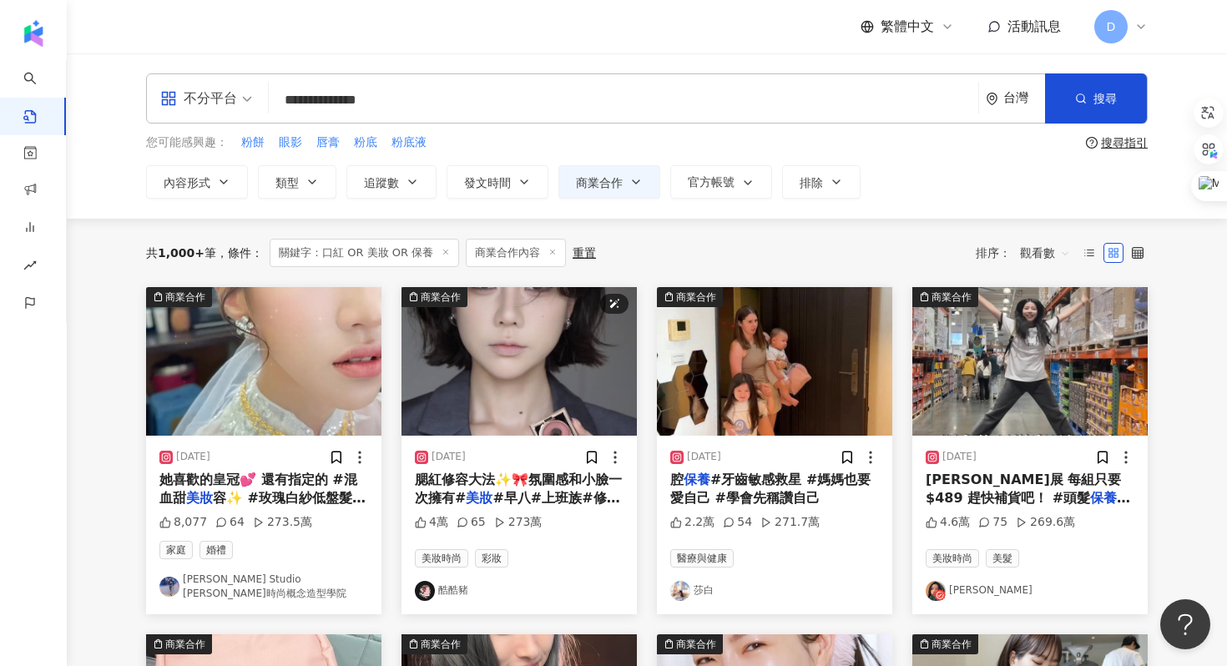
scroll to position [177, 0]
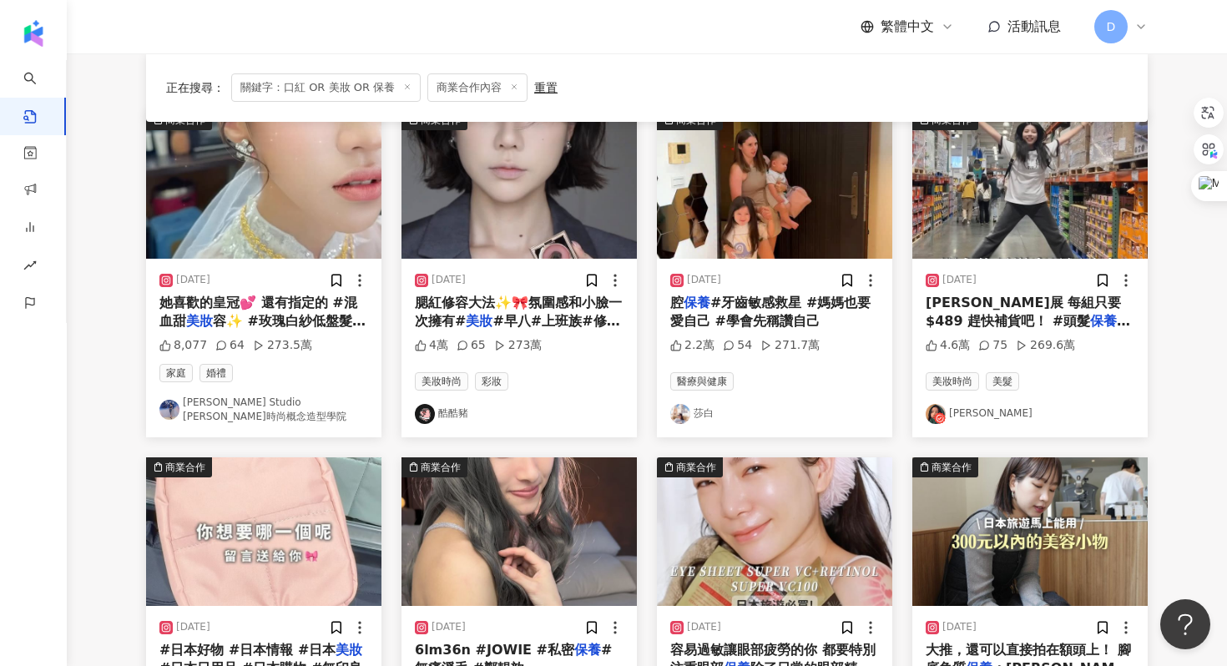
click at [730, 314] on div "腔 保養 #牙齒敏感救星 #媽媽也要愛自己 #學會先稱讚自己" at bounding box center [774, 313] width 209 height 38
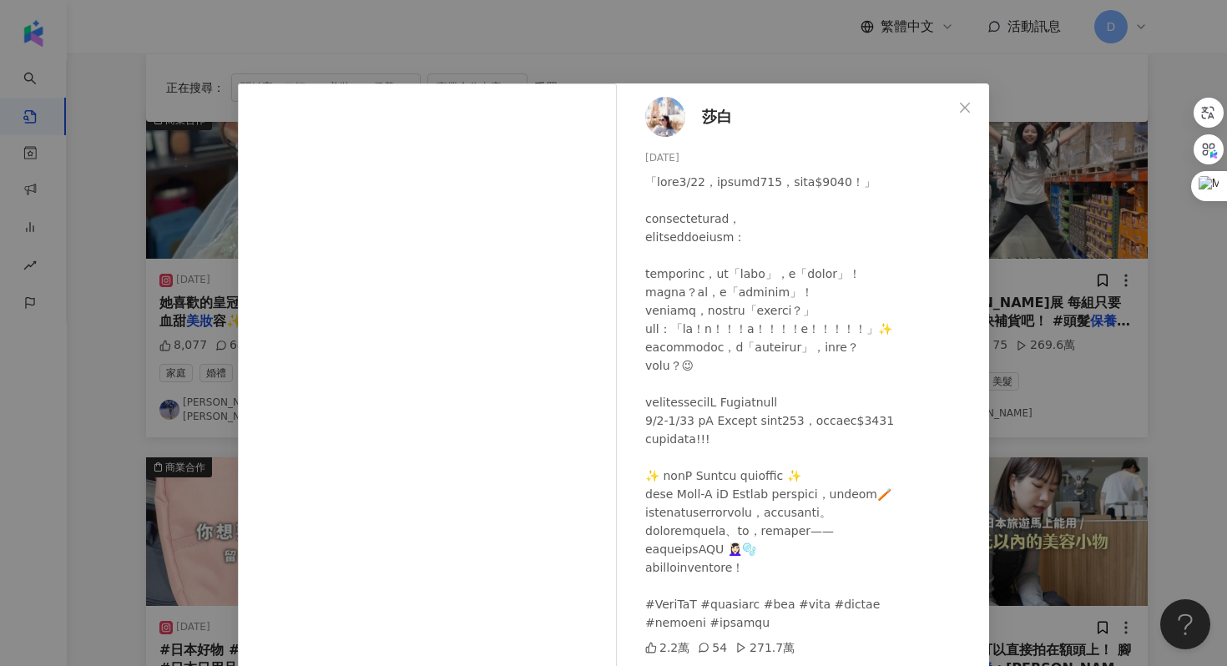
scroll to position [83, 0]
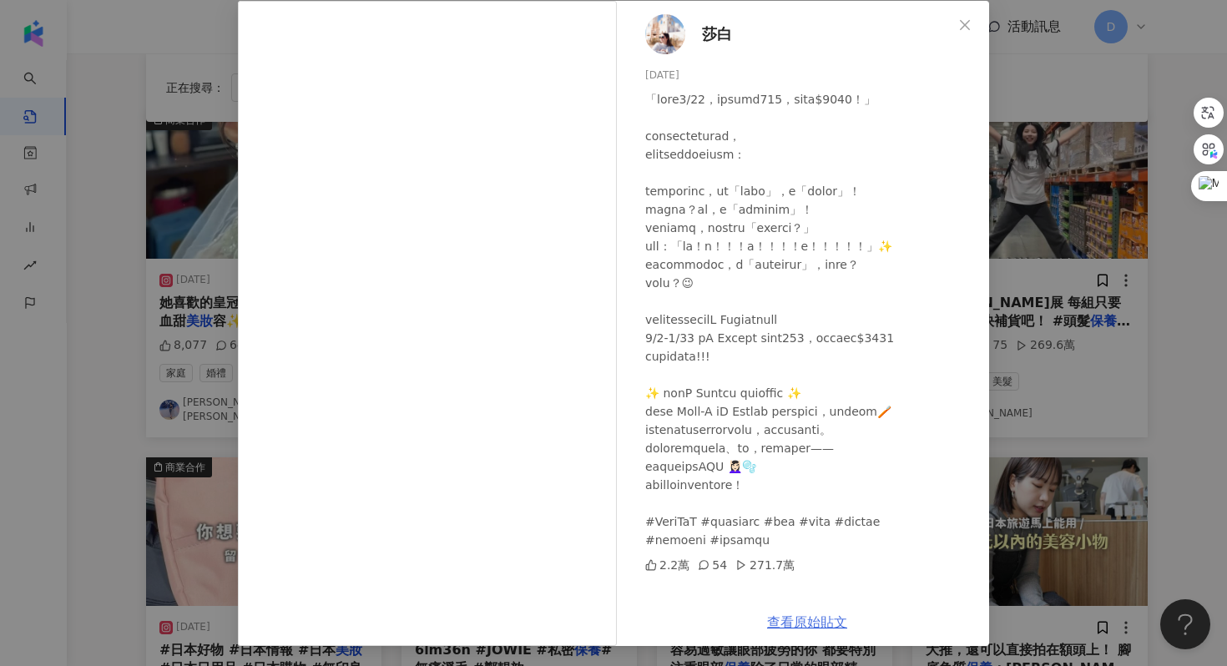
click at [805, 619] on link "查看原始貼文" at bounding box center [807, 622] width 80 height 16
click at [953, 278] on div at bounding box center [810, 319] width 331 height 459
click at [1047, 277] on div "莎白 2025/5/22 2.2萬 54 271.7萬 查看原始貼文" at bounding box center [613, 333] width 1227 height 666
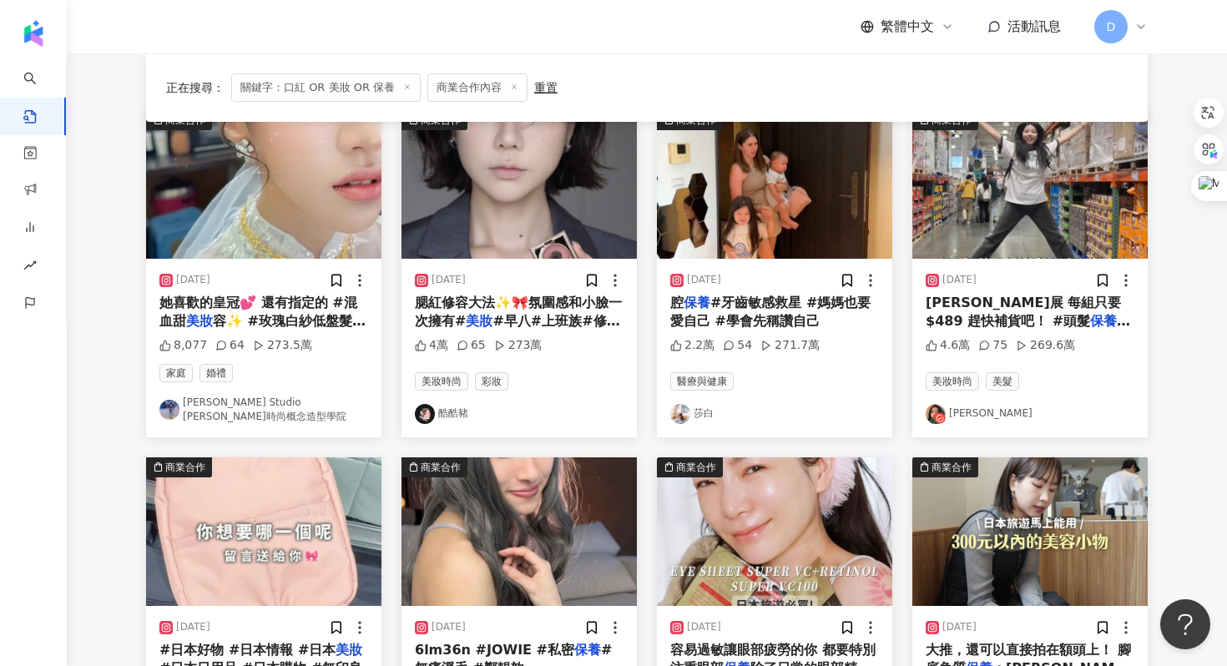
click at [1028, 302] on span "品特展 每組只要$489 趕快補貨吧！ #頭髮" at bounding box center [1023, 312] width 195 height 34
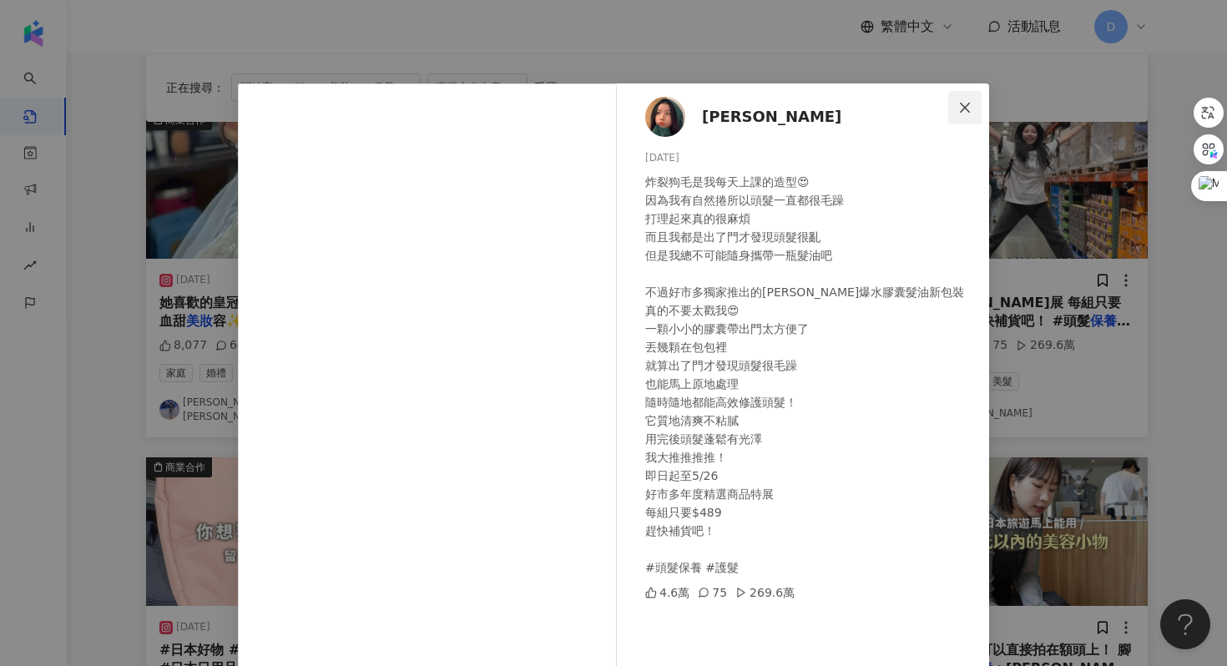
click at [963, 113] on icon "close" at bounding box center [964, 107] width 13 height 13
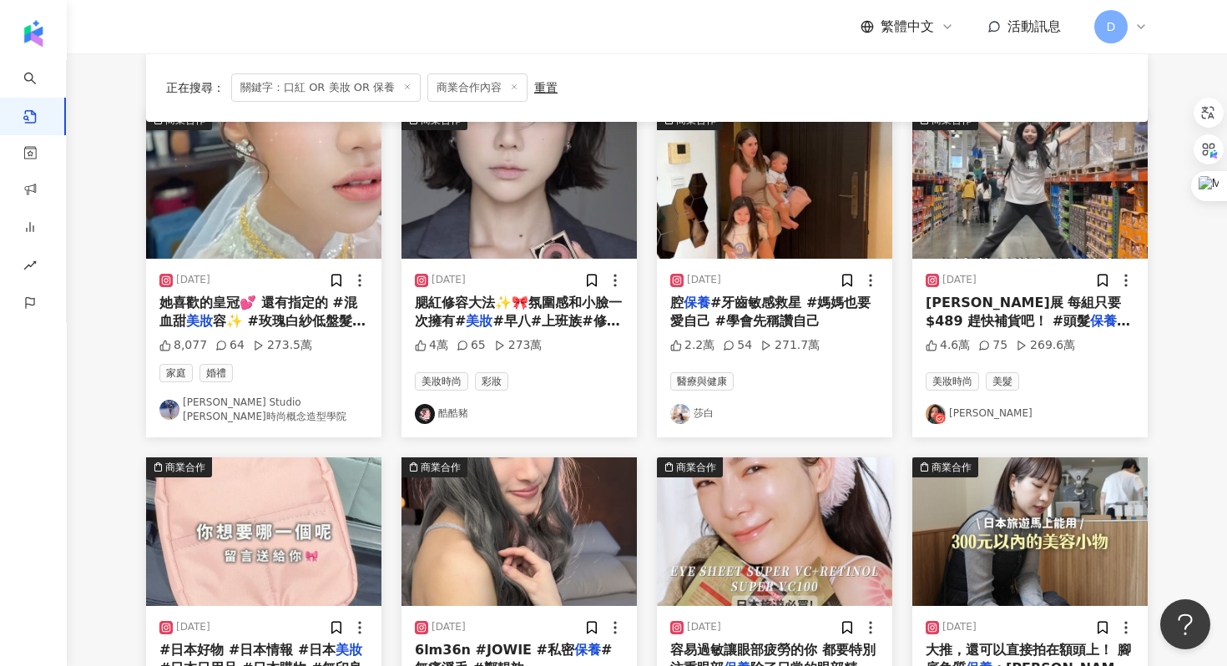
scroll to position [442, 0]
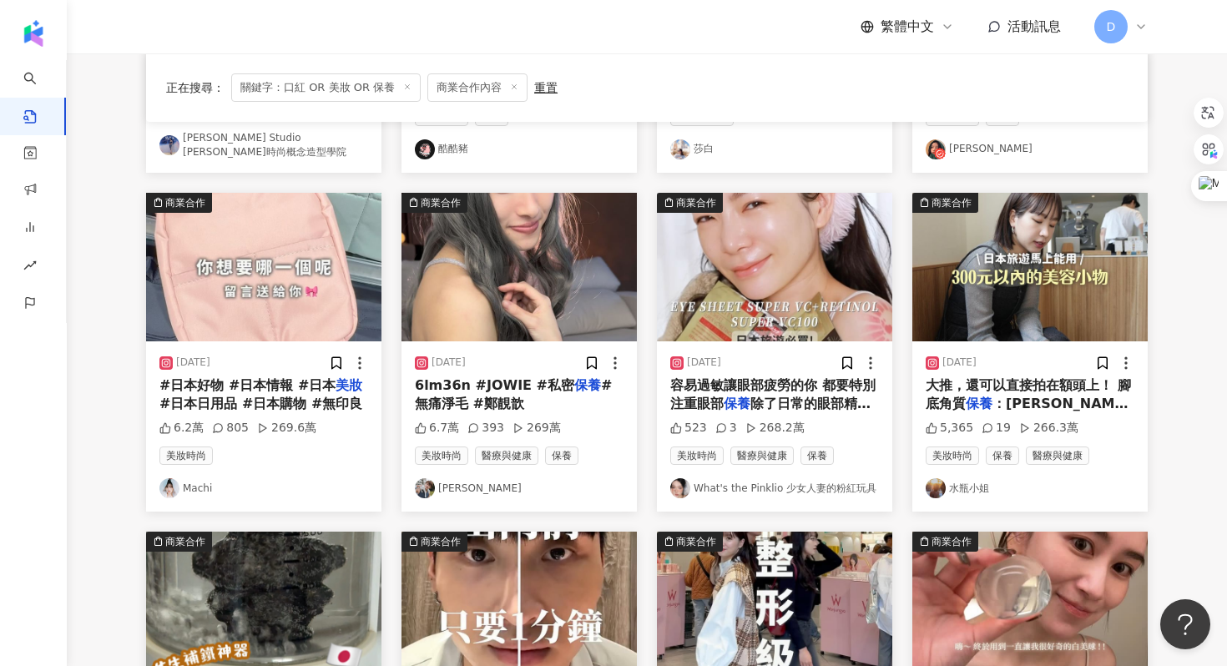
click at [724, 396] on mark "保養" at bounding box center [737, 404] width 27 height 16
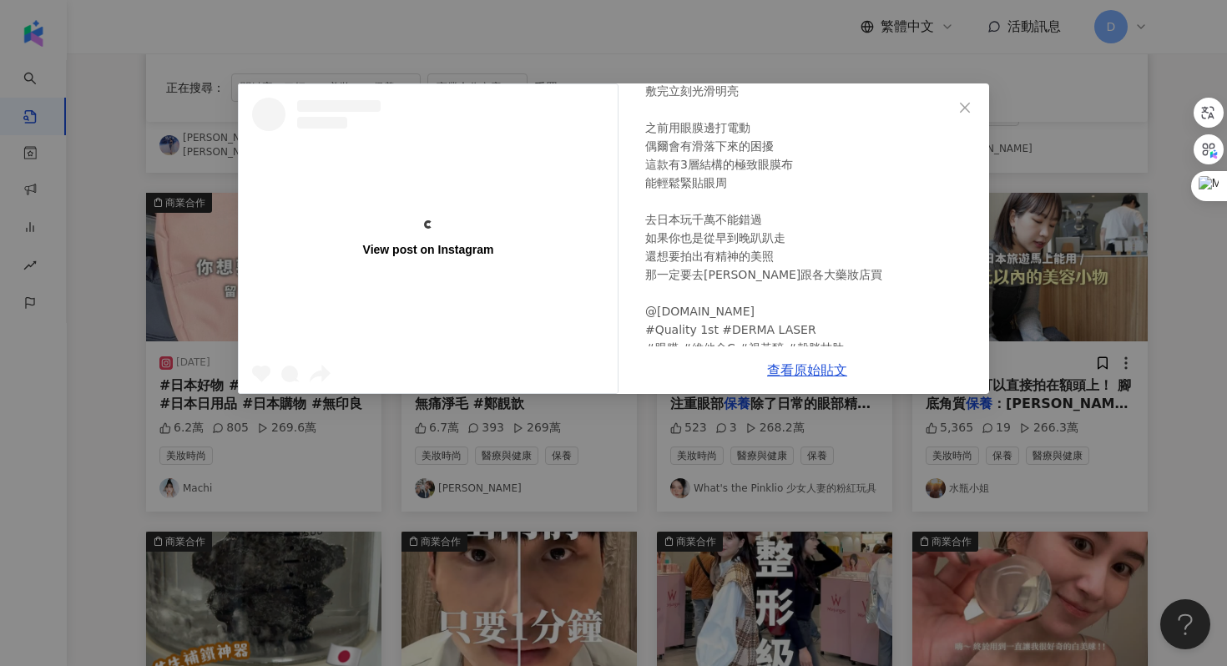
scroll to position [464, 0]
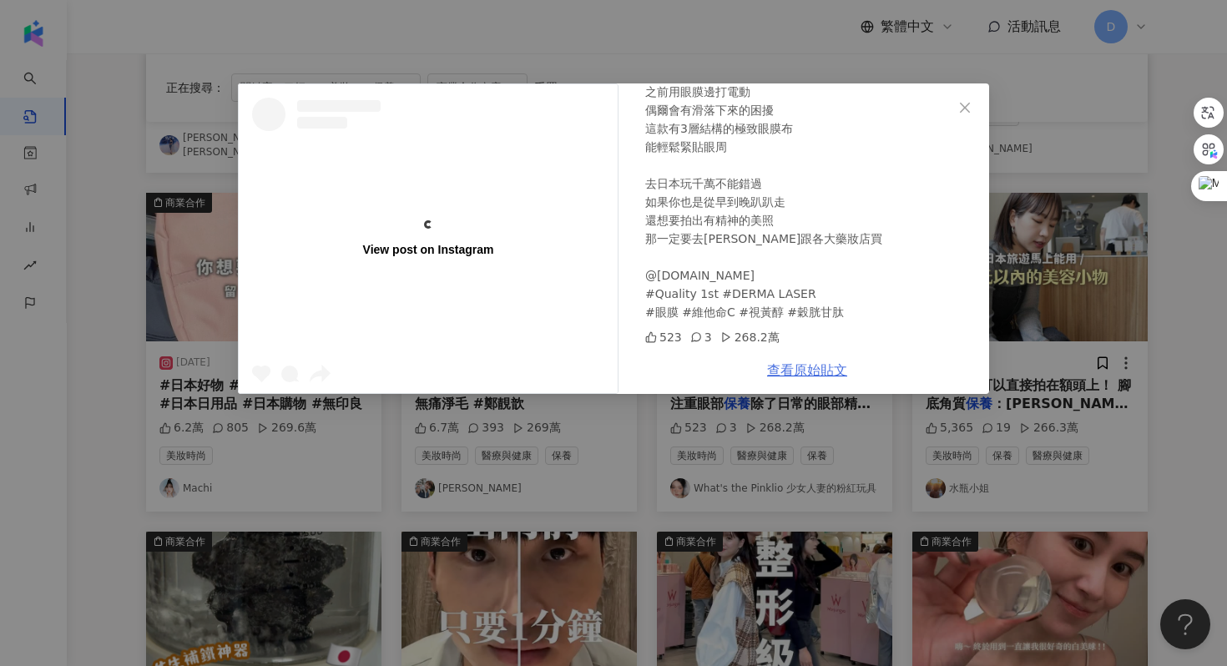
click at [808, 366] on link "查看原始貼文" at bounding box center [807, 370] width 80 height 16
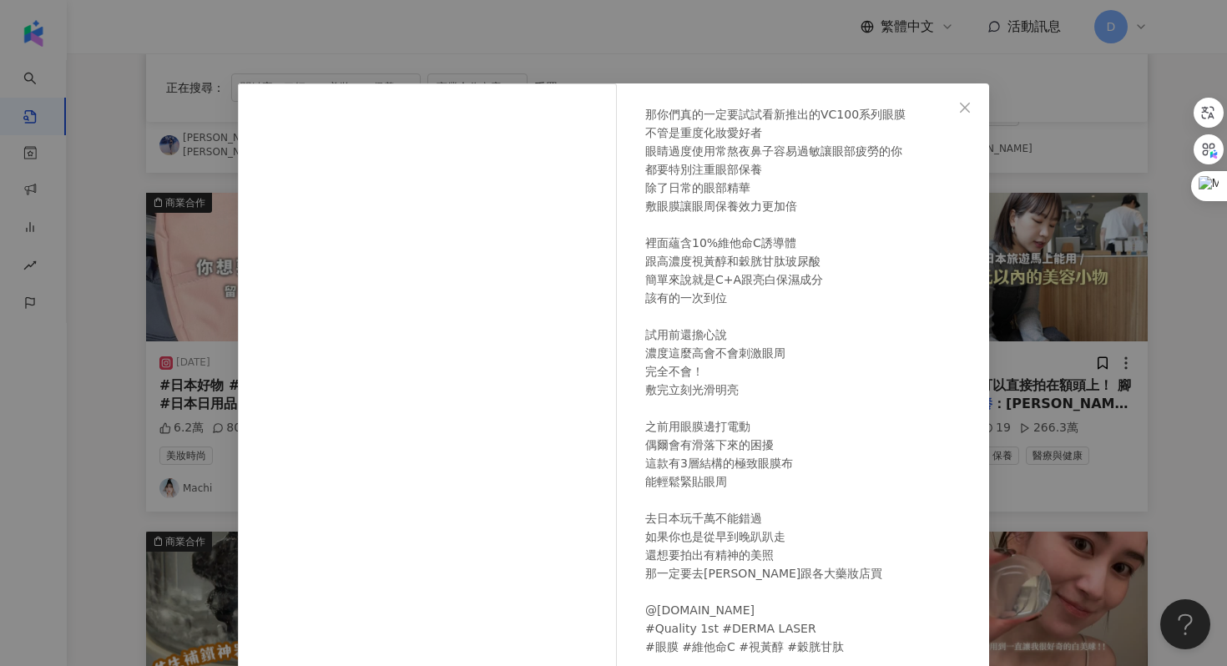
click at [1109, 259] on div "What's the Pinklio 少女人妻的粉紅玩具 2024/11/26 523 3 268.2萬 查看原始貼文" at bounding box center [613, 333] width 1227 height 666
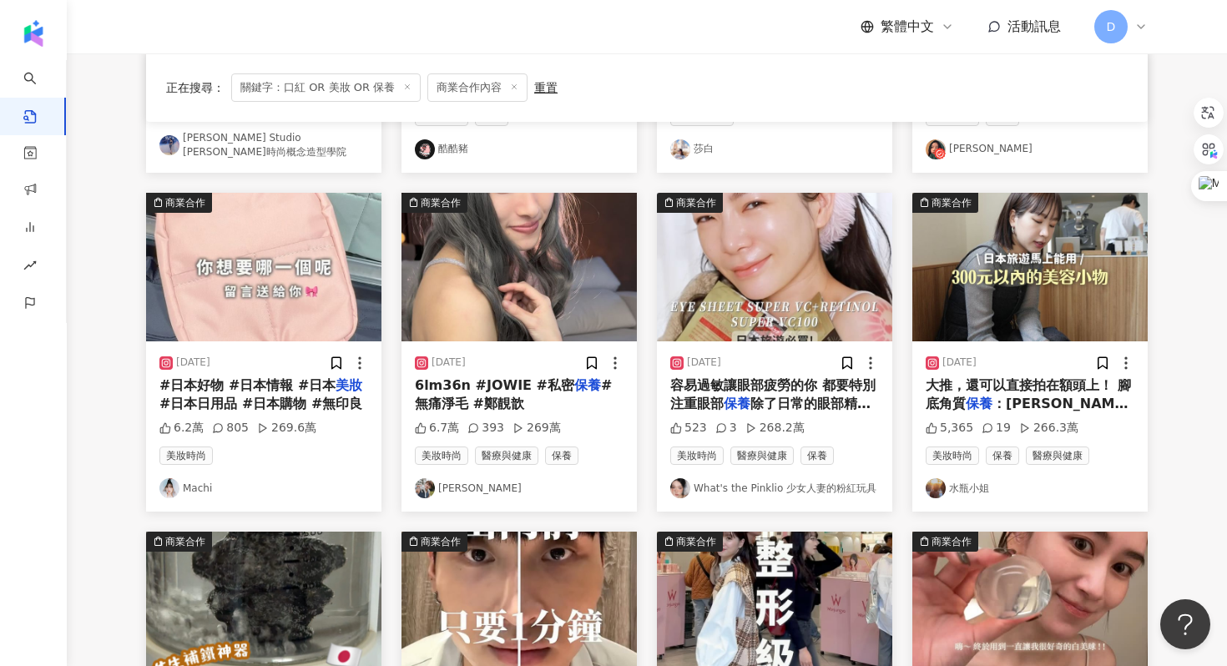
click at [1039, 384] on div "大推，還可以直接拍在額頭上！ 腳底角質 保養 ：Peroin ¥1540 5-7天" at bounding box center [1030, 396] width 209 height 38
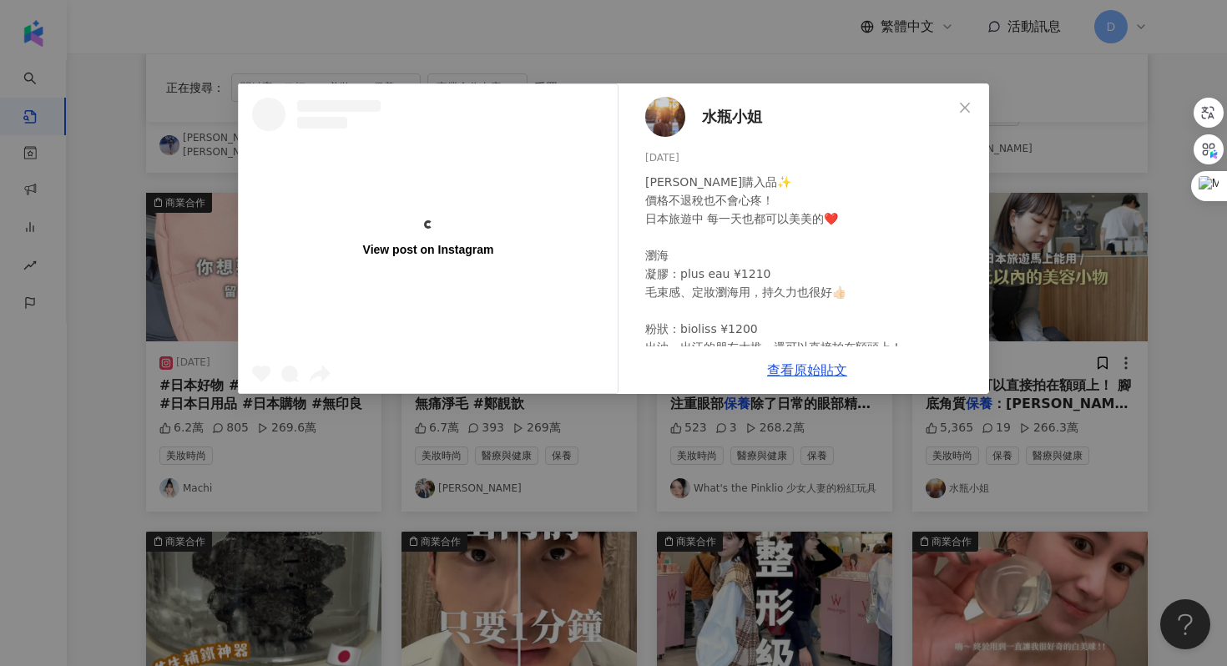
click at [1098, 373] on div "View post on Instagram 水瓶小姐 2024/5/27 唐吉訶德購入品✨ 價格不退稅也不會心疼！ 日本旅遊中 每一天也都可以美美的❤️ 瀏…" at bounding box center [613, 333] width 1227 height 666
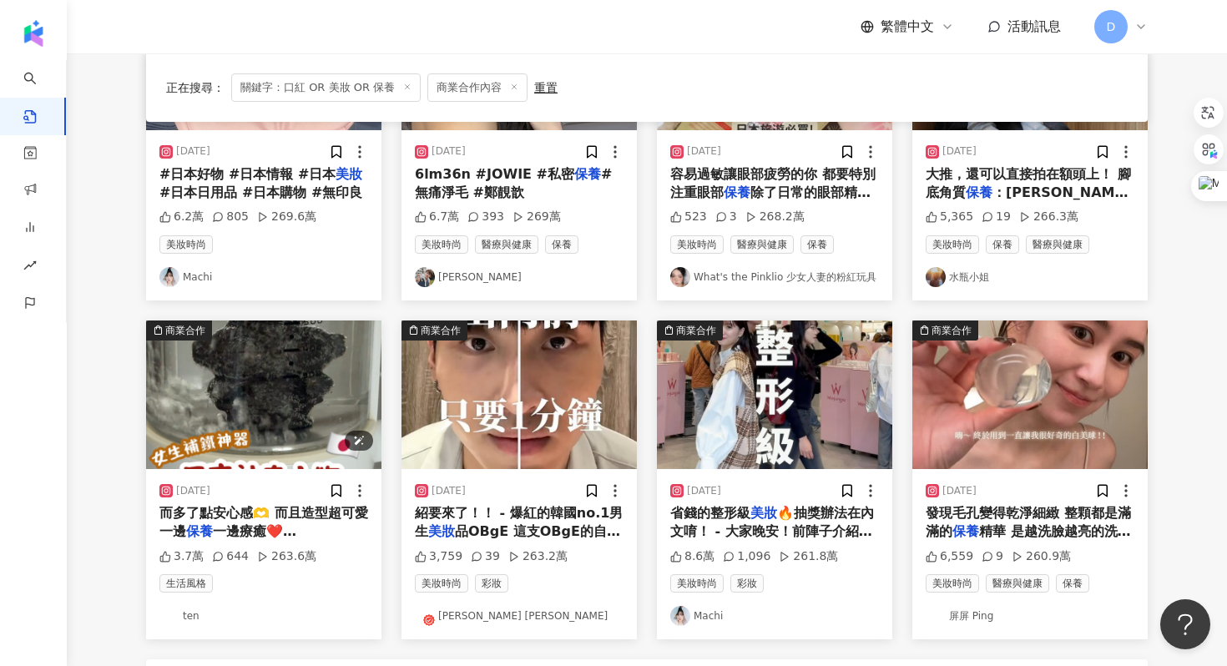
scroll to position [939, 0]
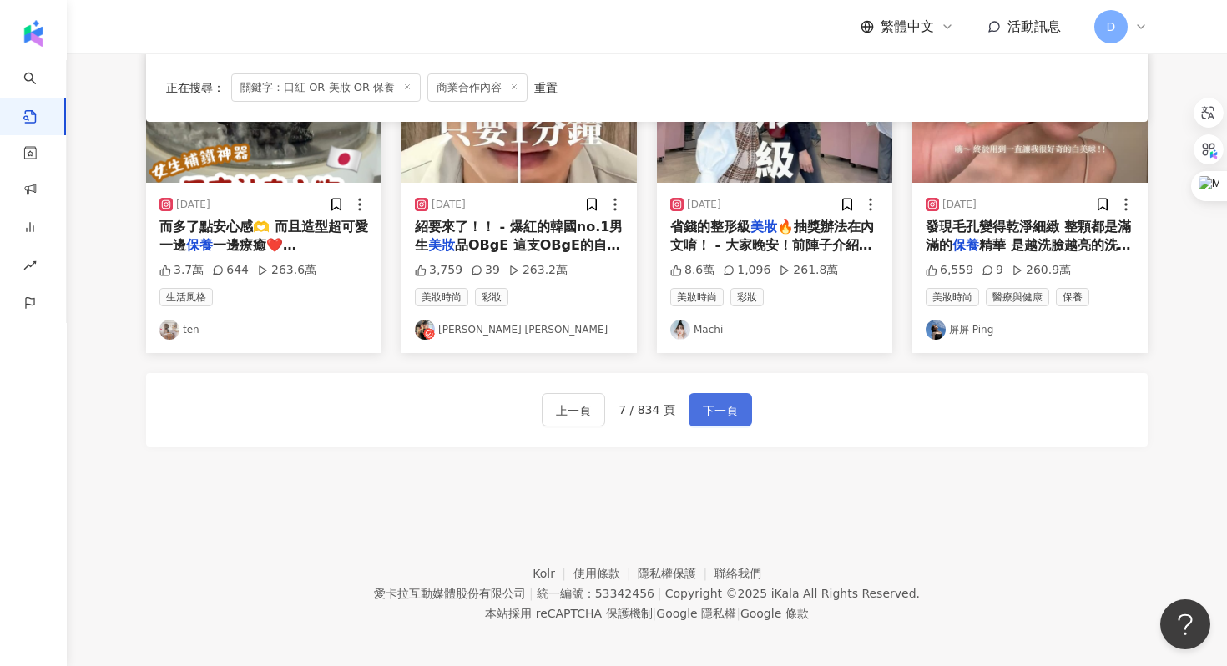
click at [729, 408] on span "下一頁" at bounding box center [720, 411] width 35 height 20
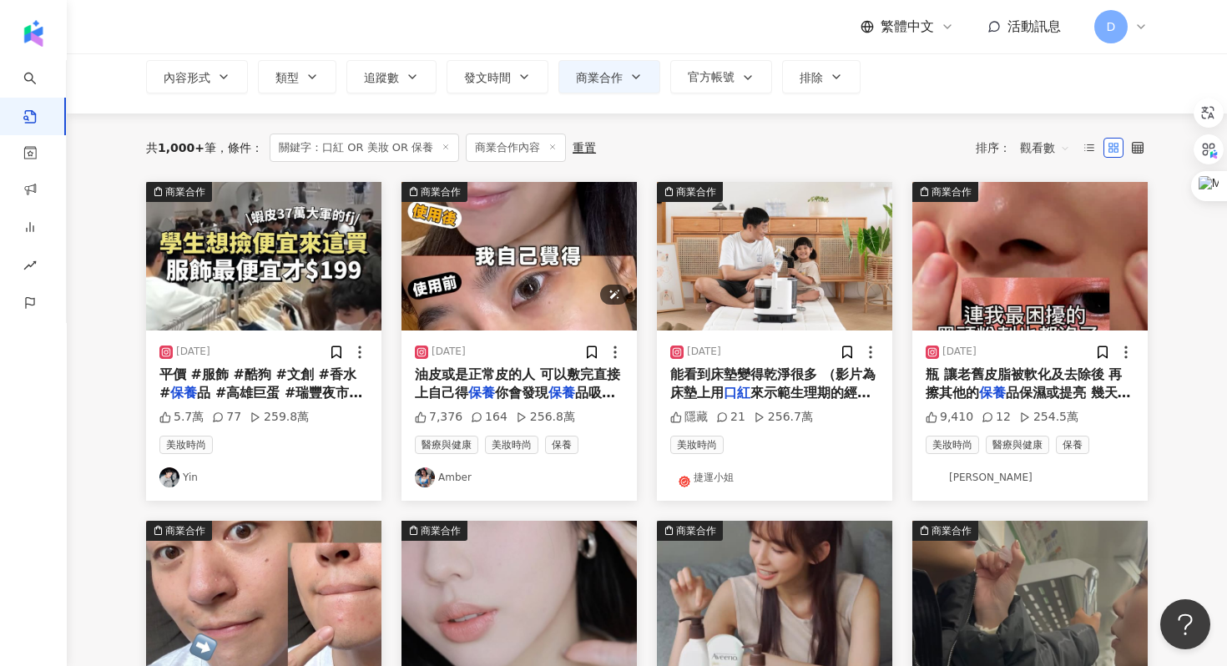
scroll to position [123, 0]
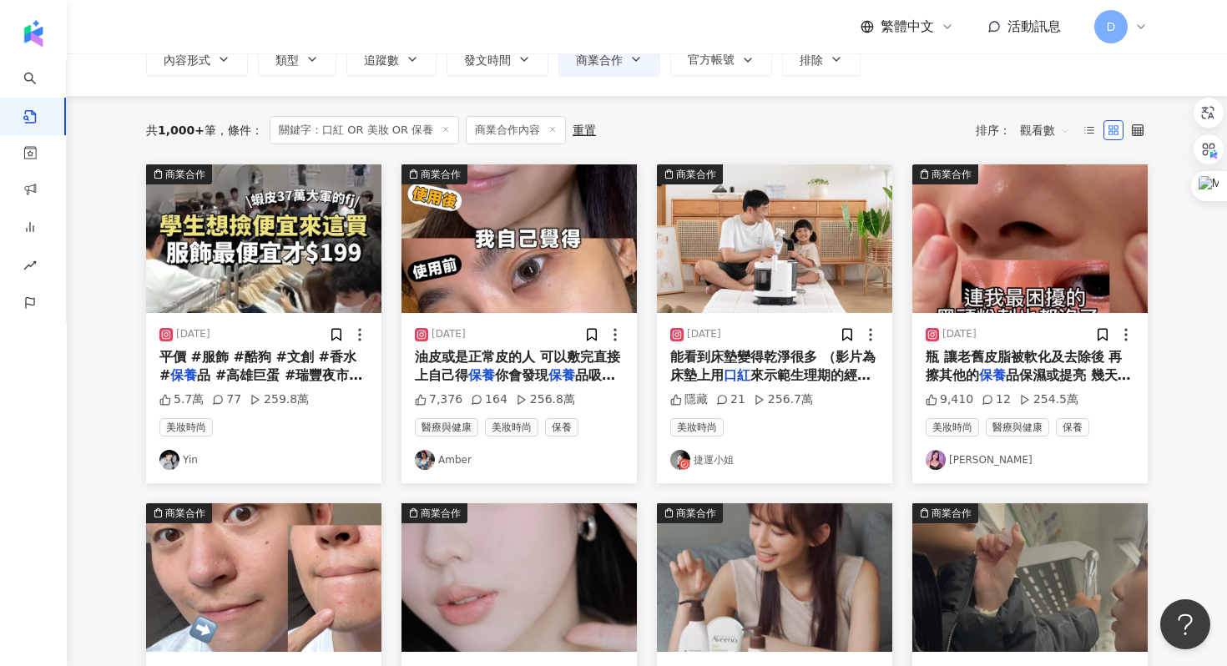
click at [1072, 334] on div "2025/1/9" at bounding box center [1030, 334] width 209 height 17
click at [1058, 368] on div "瓶 讓老舊皮脂被軟化及去除後 再擦其他的 保養 品保濕或提亮 幾天下來 效果顯著到我" at bounding box center [1030, 367] width 209 height 38
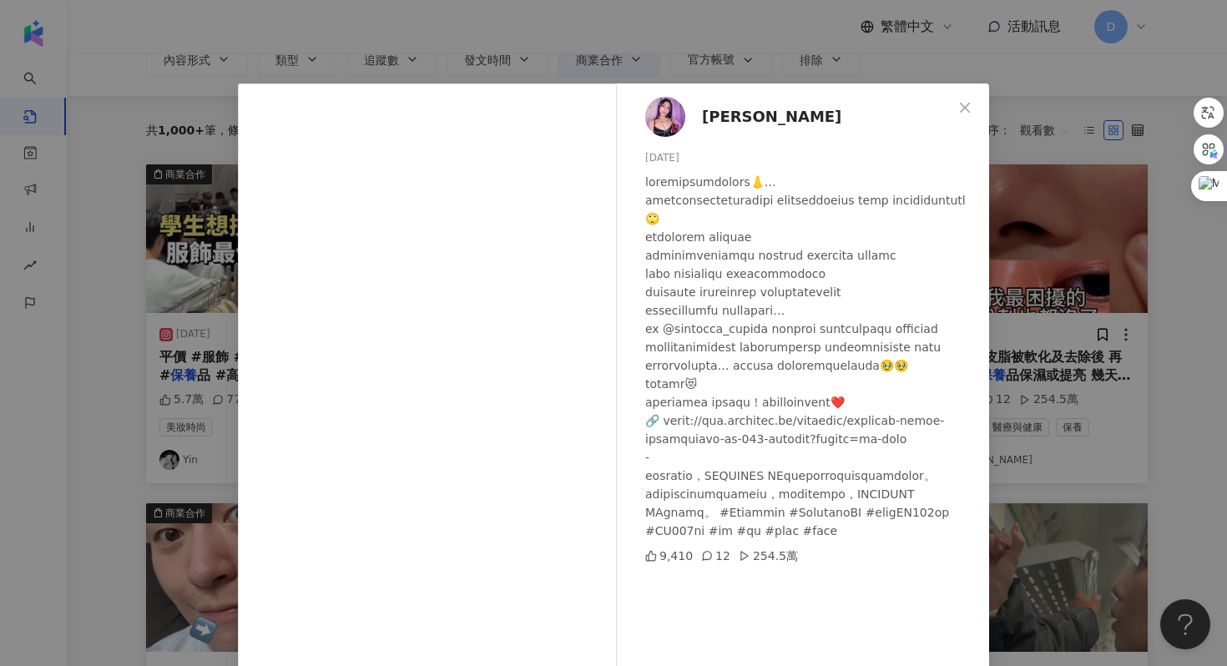
scroll to position [83, 0]
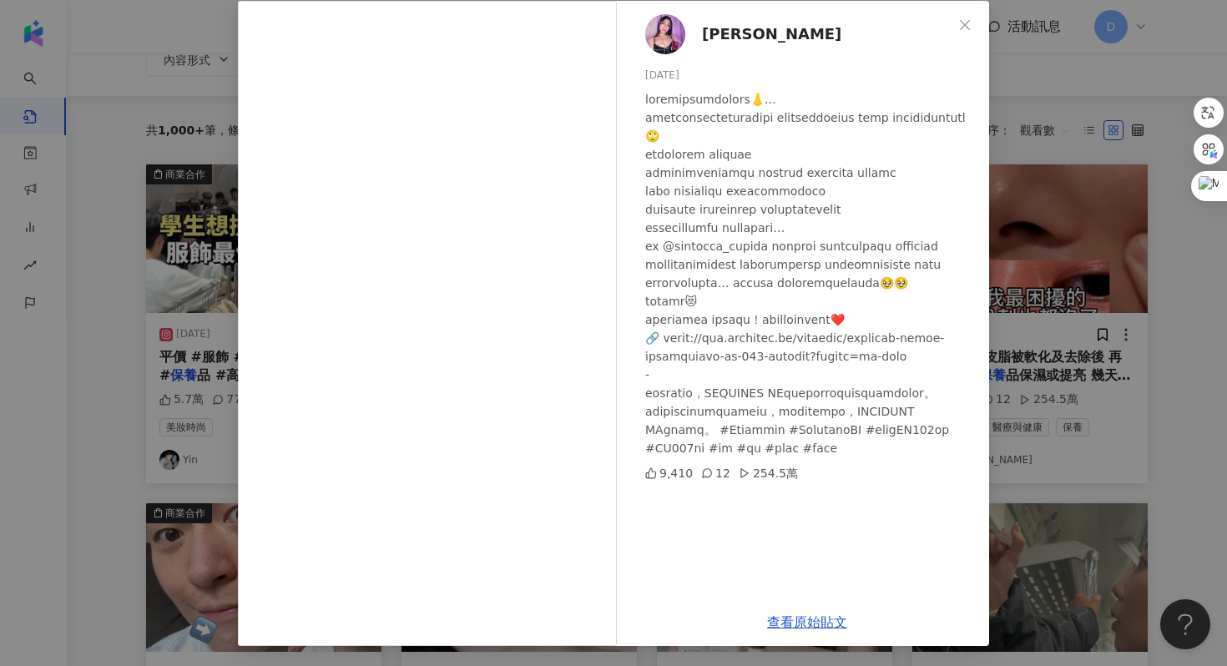
click at [1068, 235] on div "郟婷 2025/1/9 9,410 12 254.5萬 查看原始貼文" at bounding box center [613, 333] width 1227 height 666
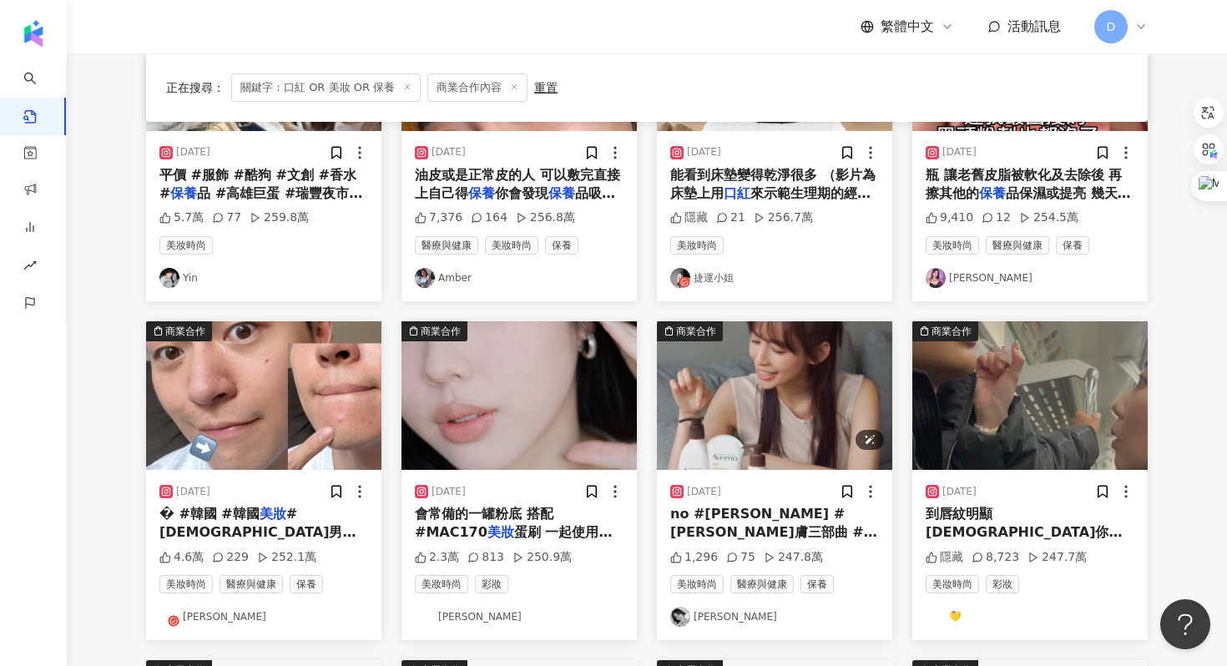
scroll to position [324, 0]
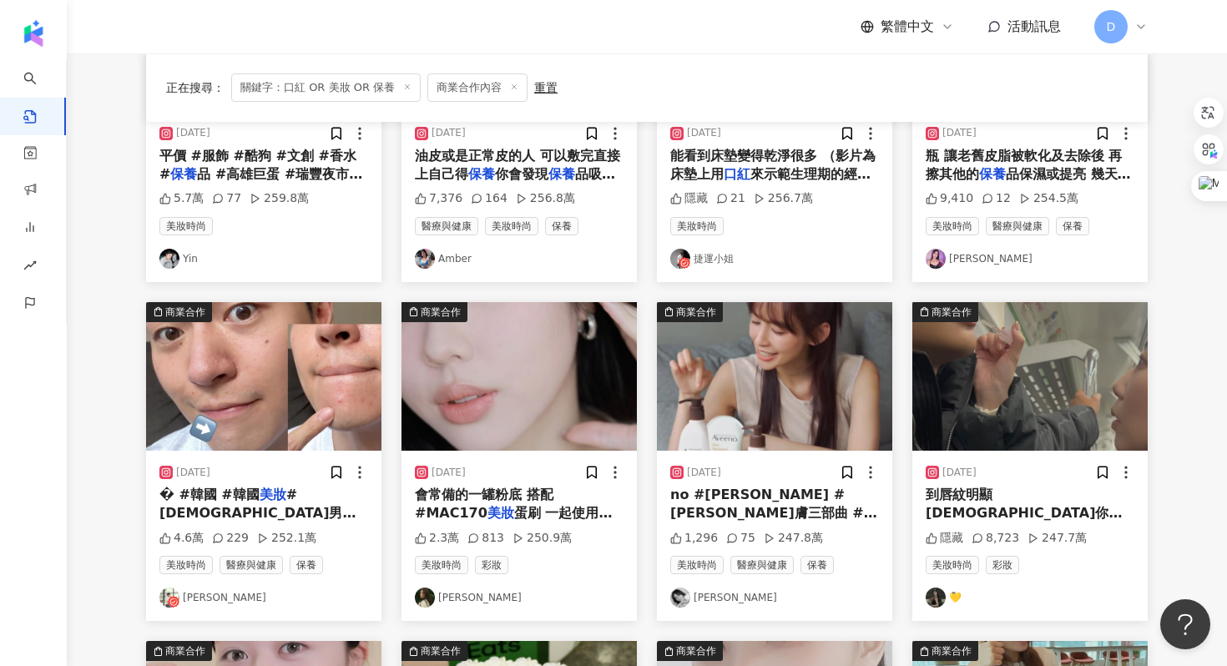
click at [1002, 506] on div "到唇紋明顯 華華教你們小撇步： 可以在擦 口紅 前擦（ 口紅 後擦其實也可啦） 你的霧面" at bounding box center [1030, 505] width 209 height 38
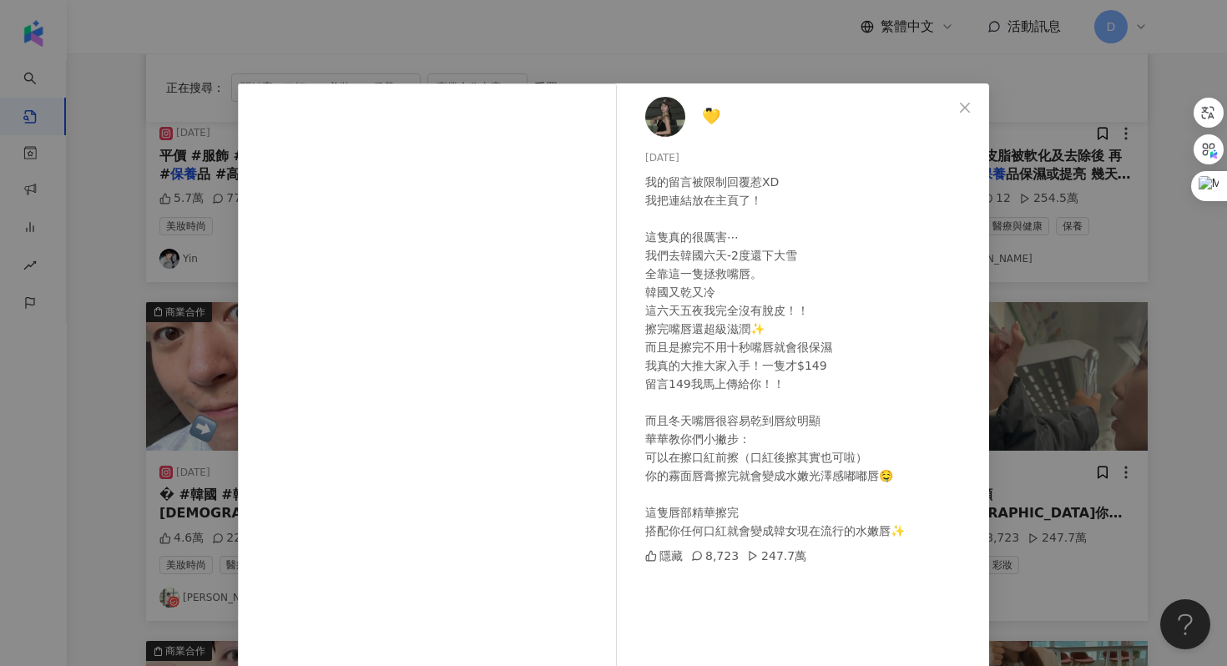
click at [1081, 355] on div "💛ིྀ 2024/12/10 我的留言被限制回覆惹XD 我把連結放在主頁了！ 這隻真的很厲害⋯ 我們去韓國六天-2度還下大雪 全靠這一隻拯救嘴唇。 韓國又乾又…" at bounding box center [613, 333] width 1227 height 666
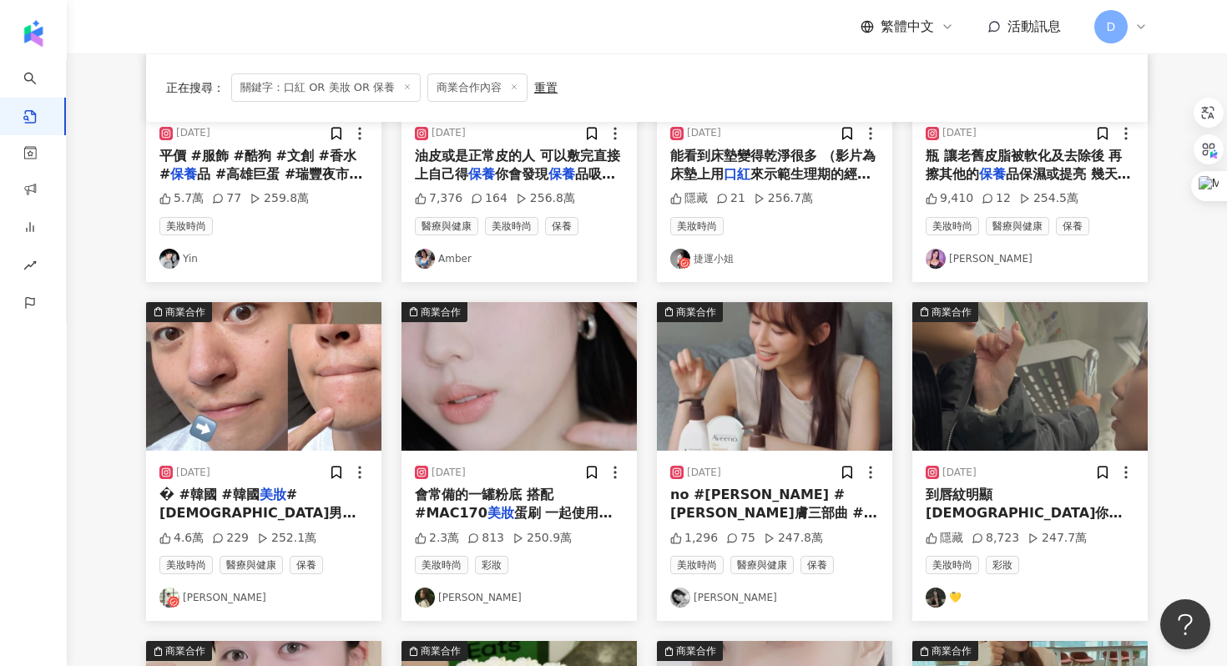
click at [843, 493] on span "no #艾惟諾 #夏日煥膚三部曲 #身體" at bounding box center [773, 513] width 207 height 53
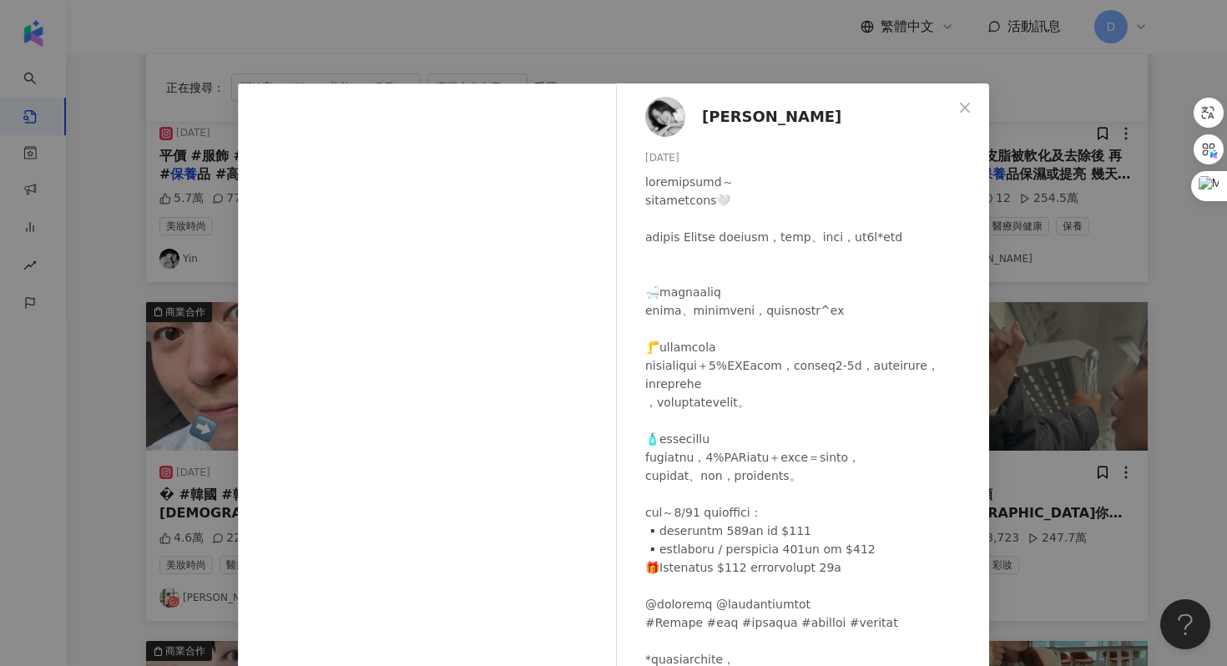
click at [1034, 342] on div "袁艾菲 2025/5/15 1,296 75 247.8萬 查看原始貼文" at bounding box center [613, 333] width 1227 height 666
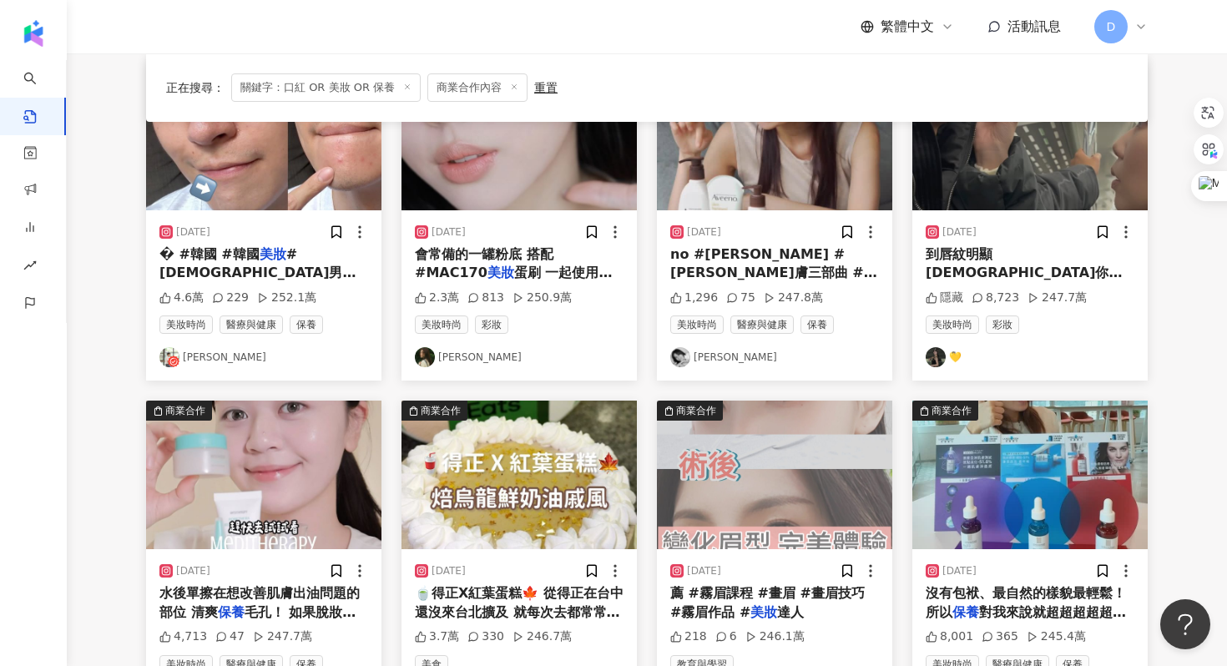
scroll to position [710, 0]
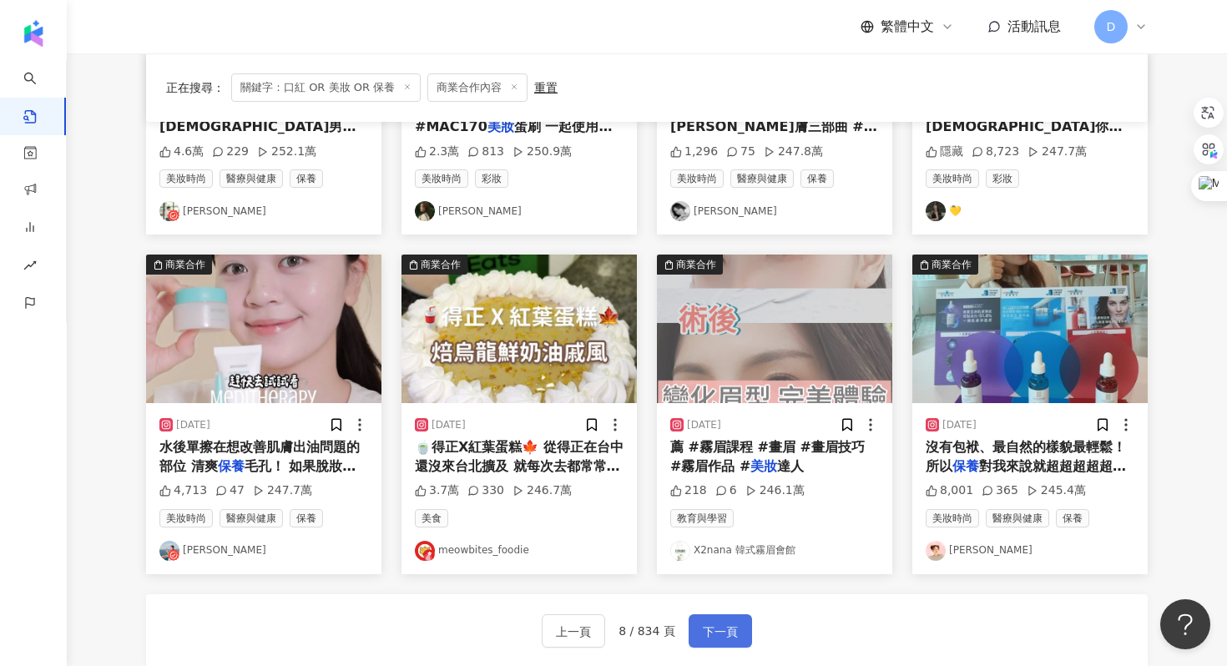
click at [728, 628] on span "下一頁" at bounding box center [720, 632] width 35 height 20
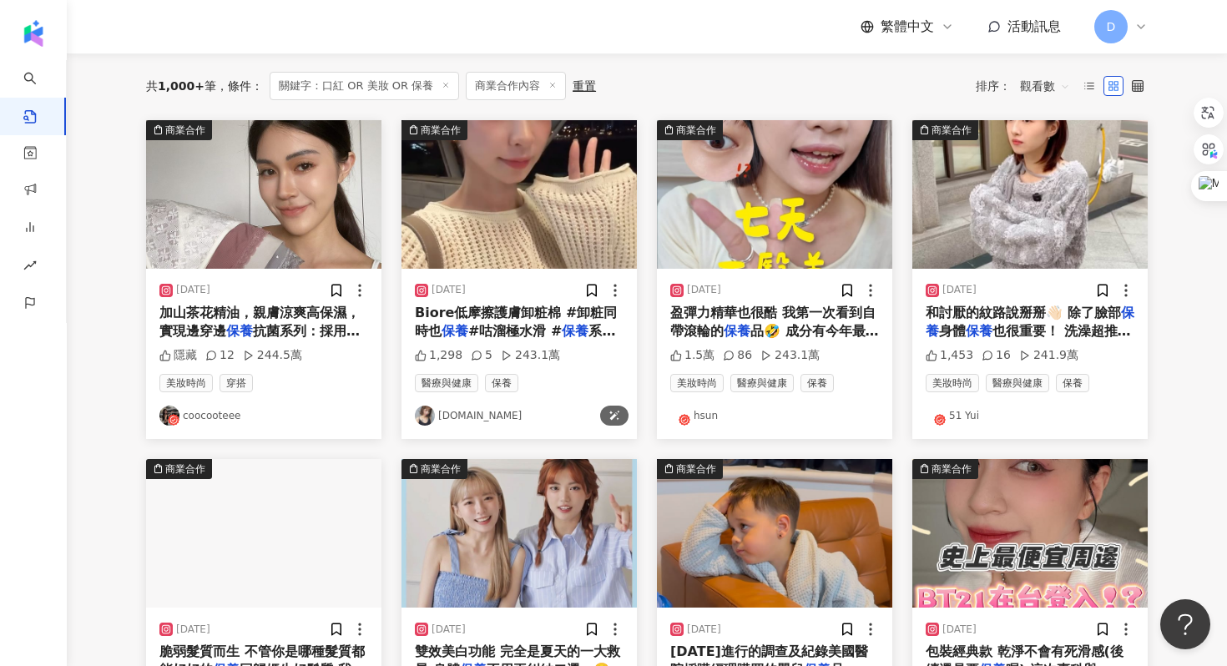
scroll to position [0, 0]
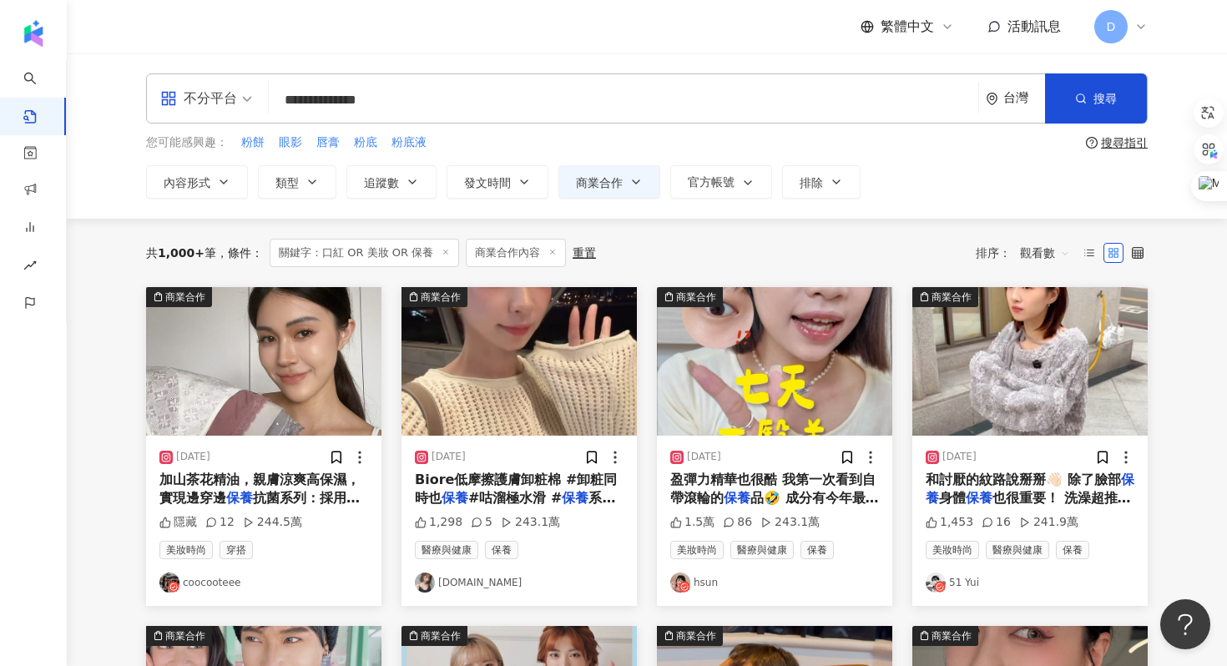
click at [487, 489] on div "Biore低摩擦護膚卸粧棉 #卸粧同時也 保養 #咕溜極水滑 # 保養 系卸粧 #卸" at bounding box center [519, 490] width 209 height 38
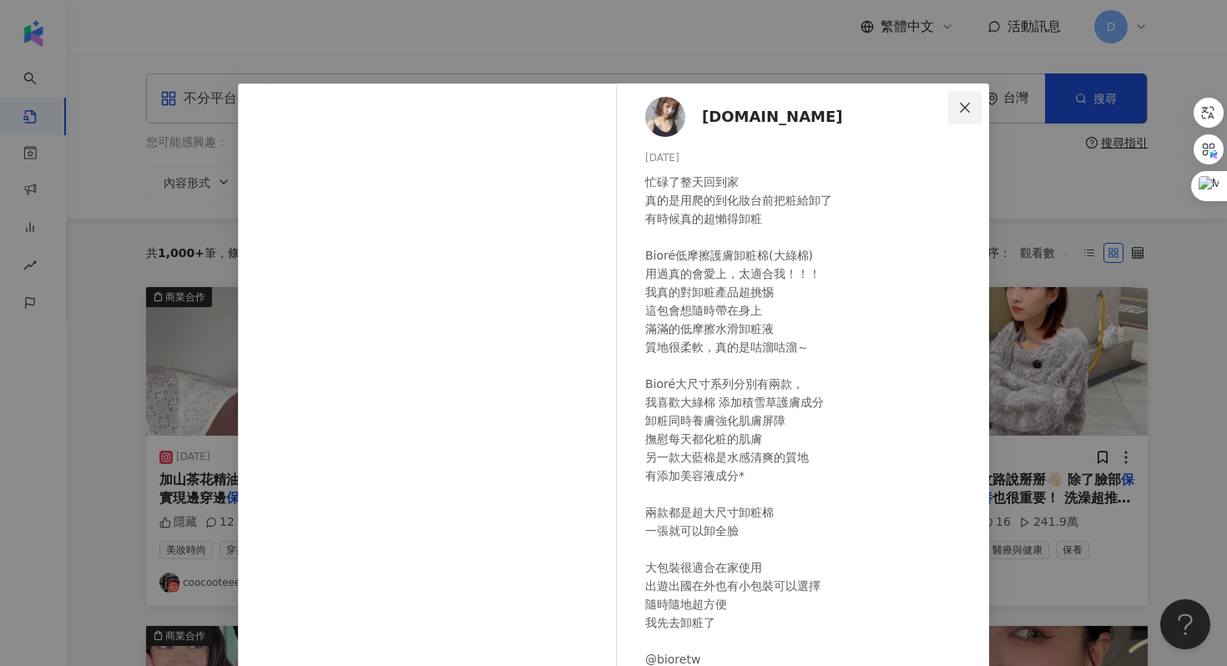
click at [967, 110] on icon "close" at bounding box center [964, 107] width 13 height 13
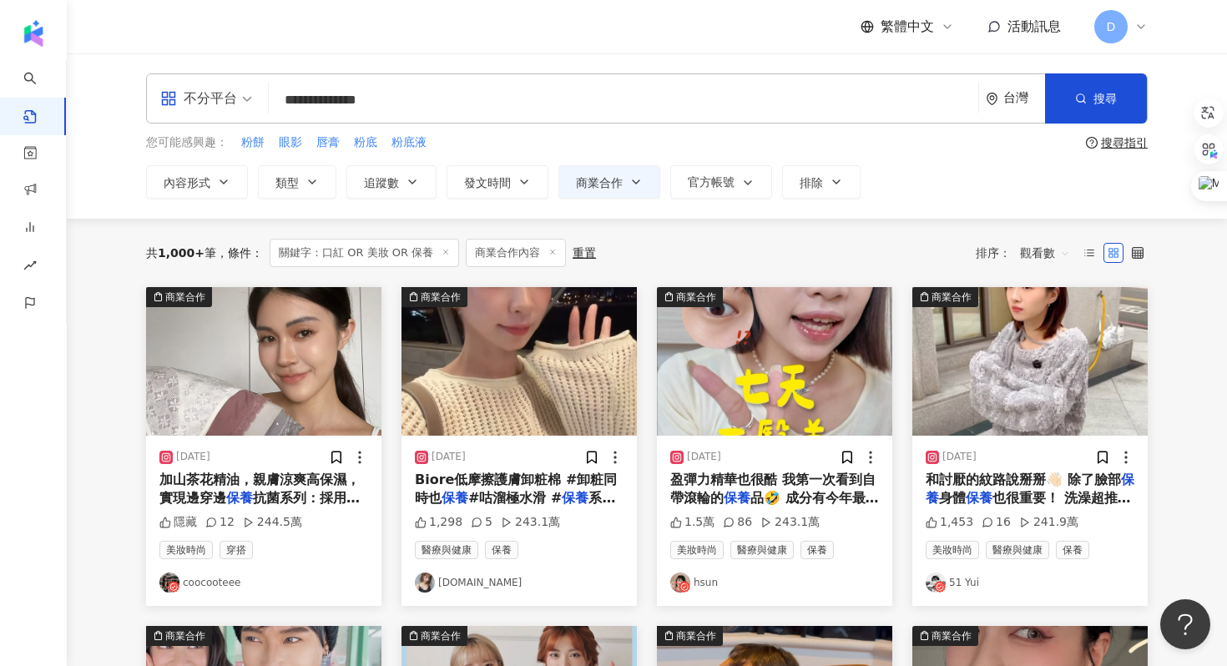
click at [1052, 482] on span "和討厭的紋路說掰掰👋🏻 除了臉部" at bounding box center [1023, 480] width 195 height 16
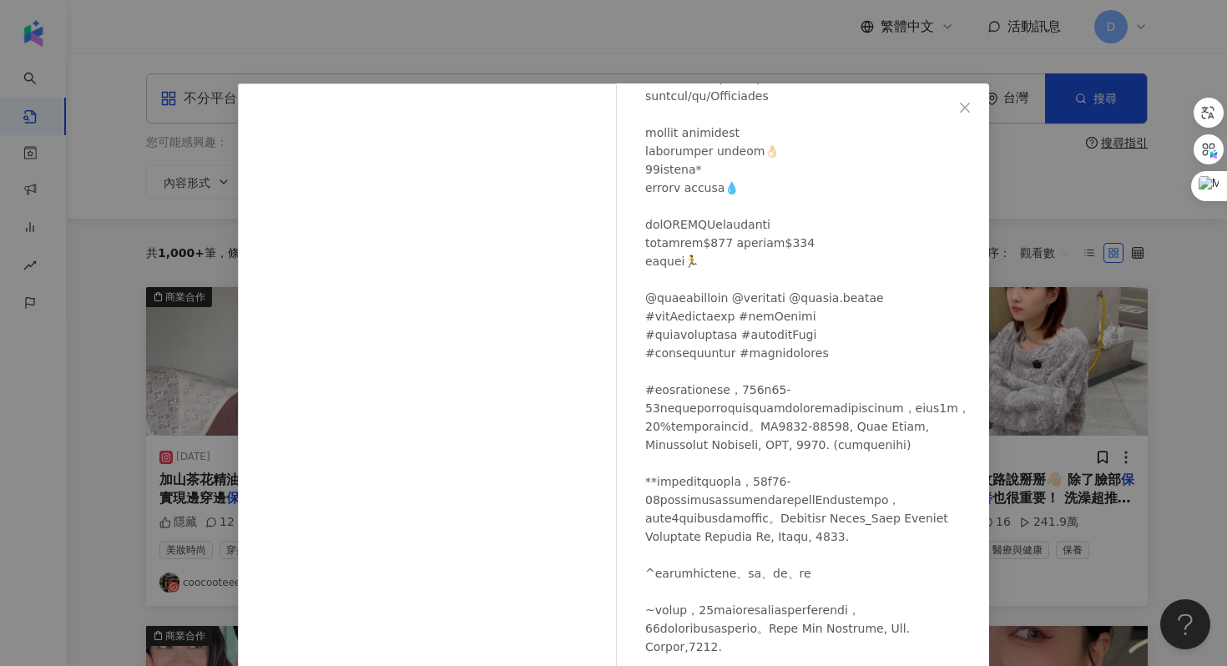
scroll to position [83, 0]
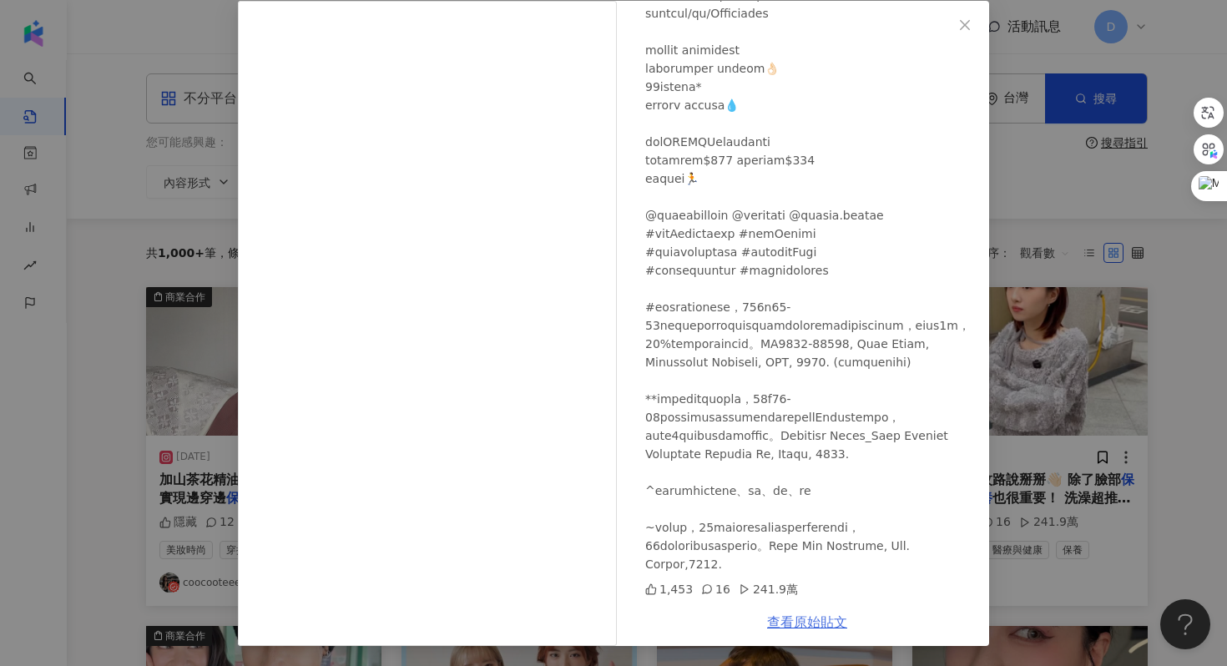
click at [815, 617] on link "查看原始貼文" at bounding box center [807, 622] width 80 height 16
click at [1007, 291] on div "51 Yui 2025/2/21 1,453 16 241.9萬 查看原始貼文" at bounding box center [613, 333] width 1227 height 666
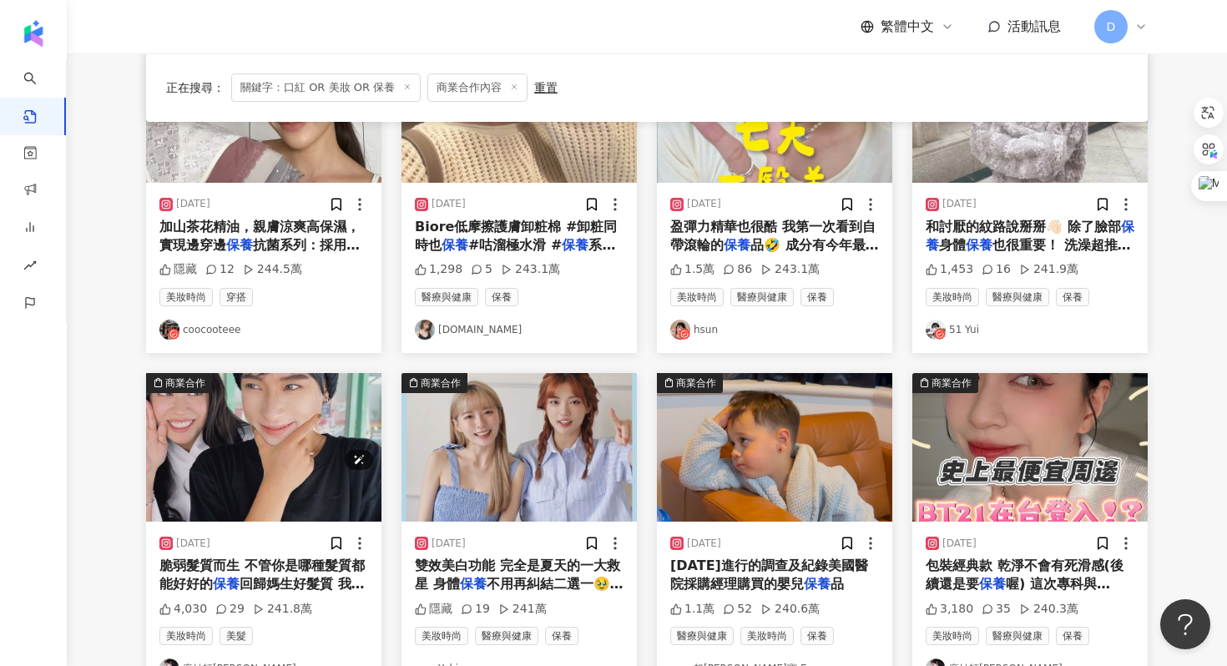
scroll to position [295, 0]
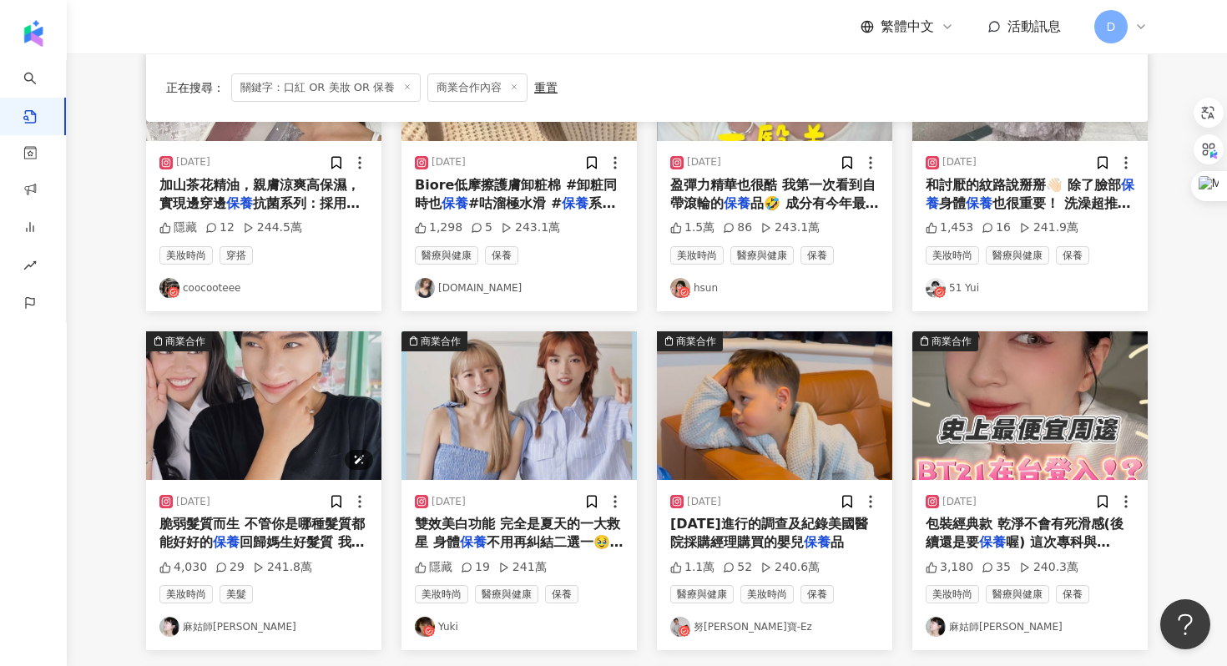
click at [270, 358] on img at bounding box center [263, 405] width 235 height 149
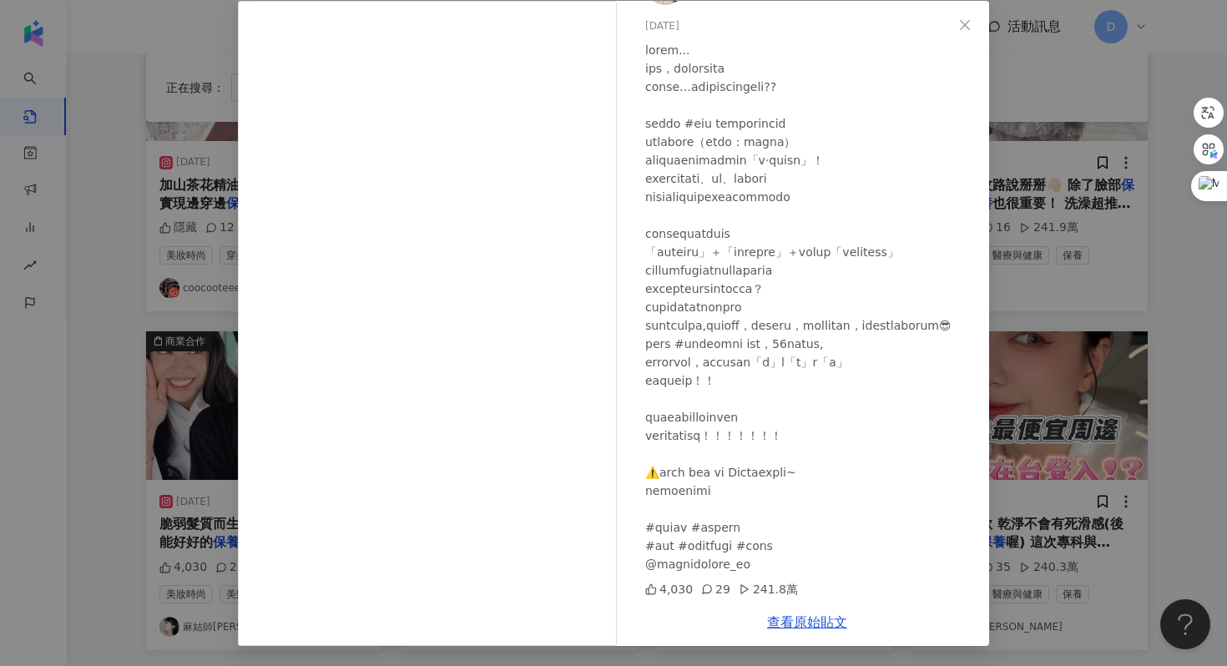
scroll to position [0, 0]
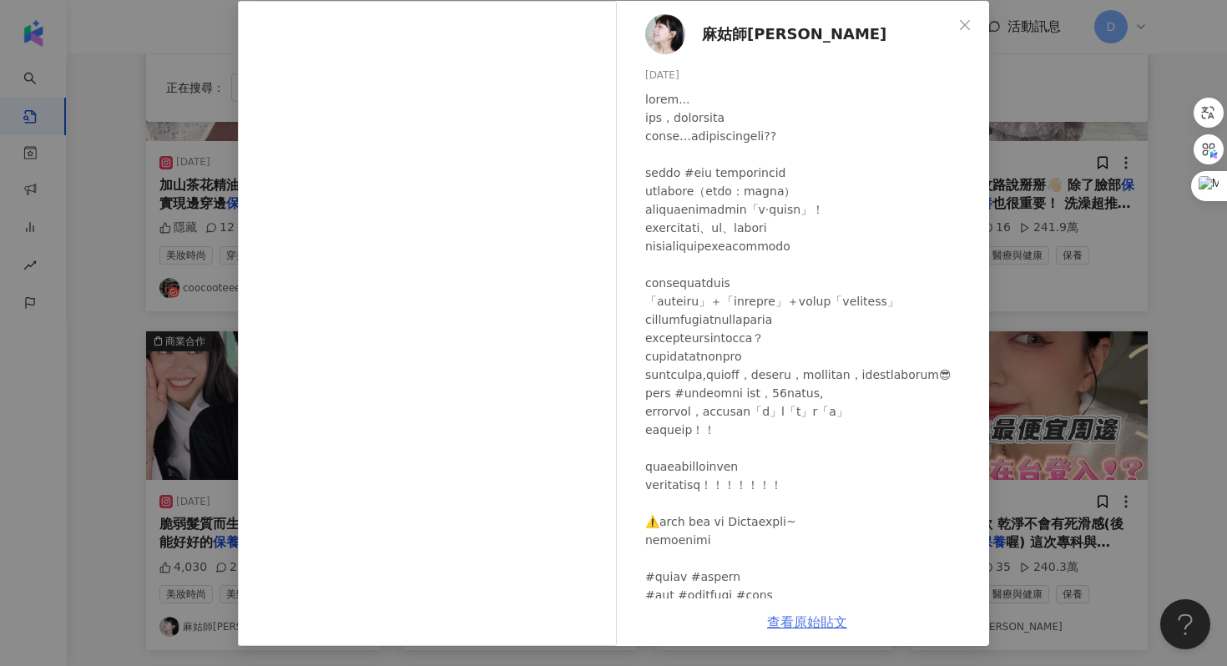
click at [796, 626] on link "查看原始貼文" at bounding box center [807, 622] width 80 height 16
